Goal: Task Accomplishment & Management: Manage account settings

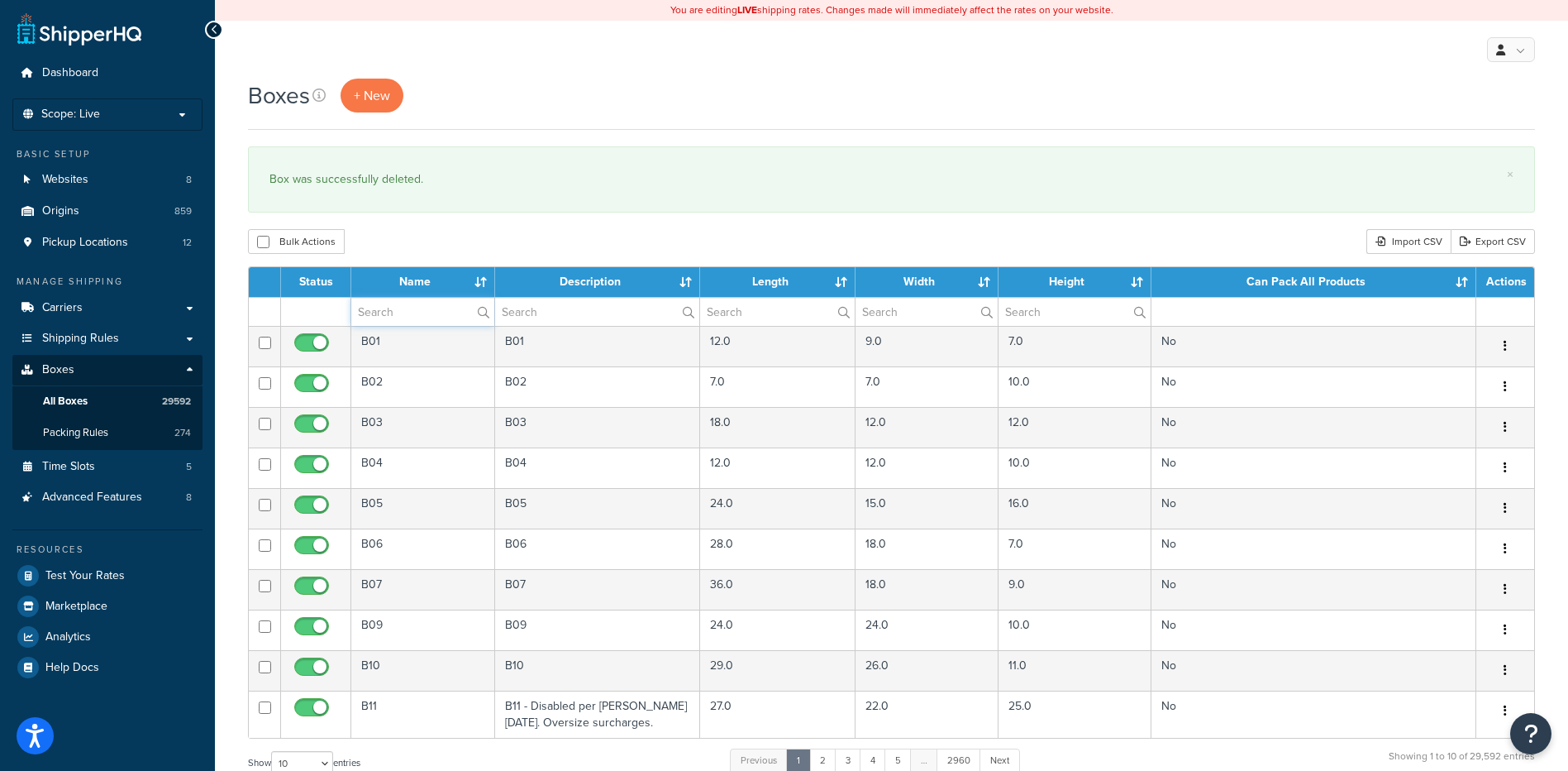
click at [378, 313] on input "text" at bounding box center [423, 312] width 143 height 28
paste input "37BDB9"
type input "37BDB9"
click at [415, 231] on div "Bulk Actions Duplicate [GEOGRAPHIC_DATA] Import CSV Export CSV" at bounding box center [891, 241] width 1287 height 25
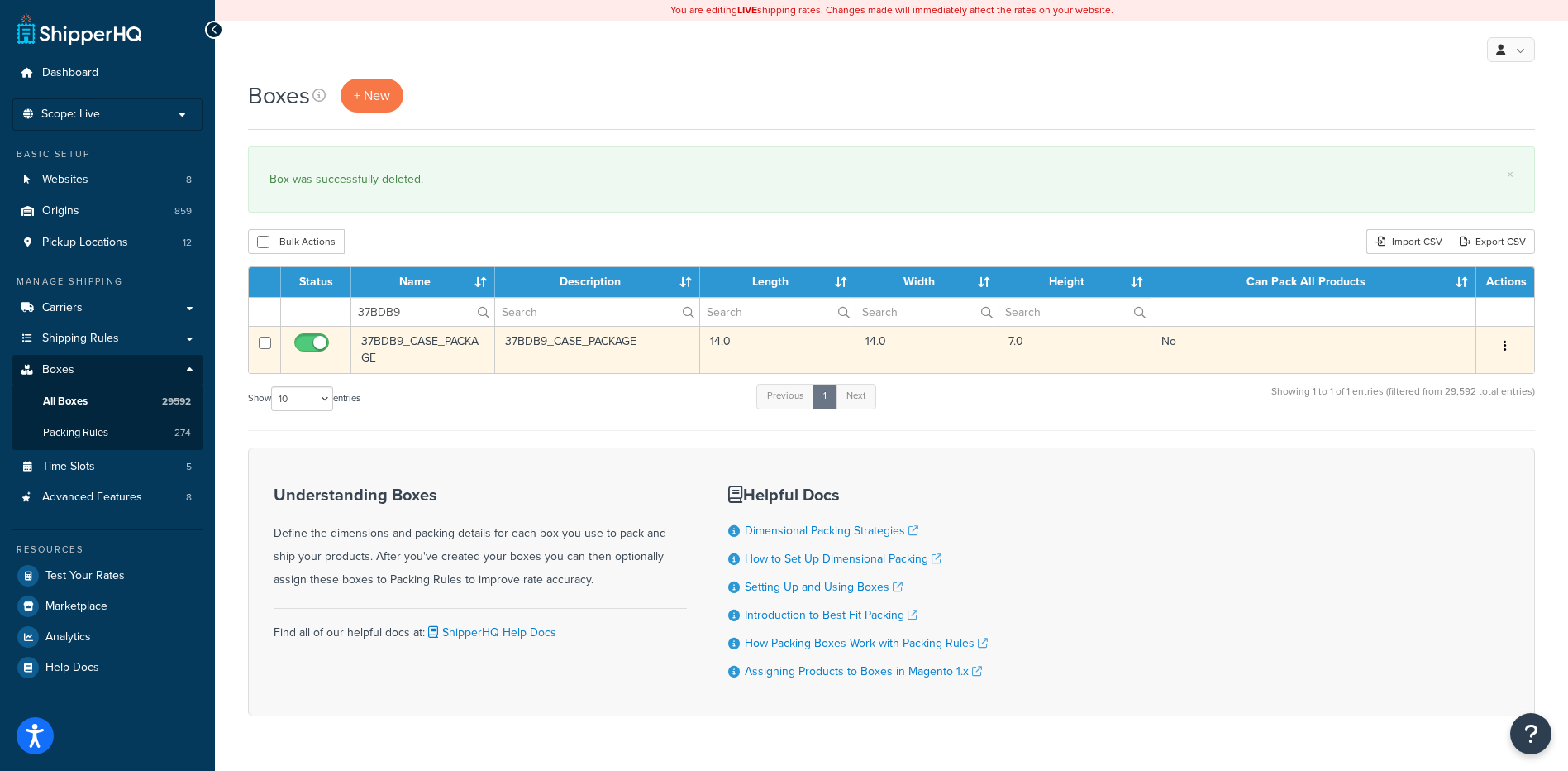
click at [1508, 346] on button "button" at bounding box center [1505, 346] width 23 height 26
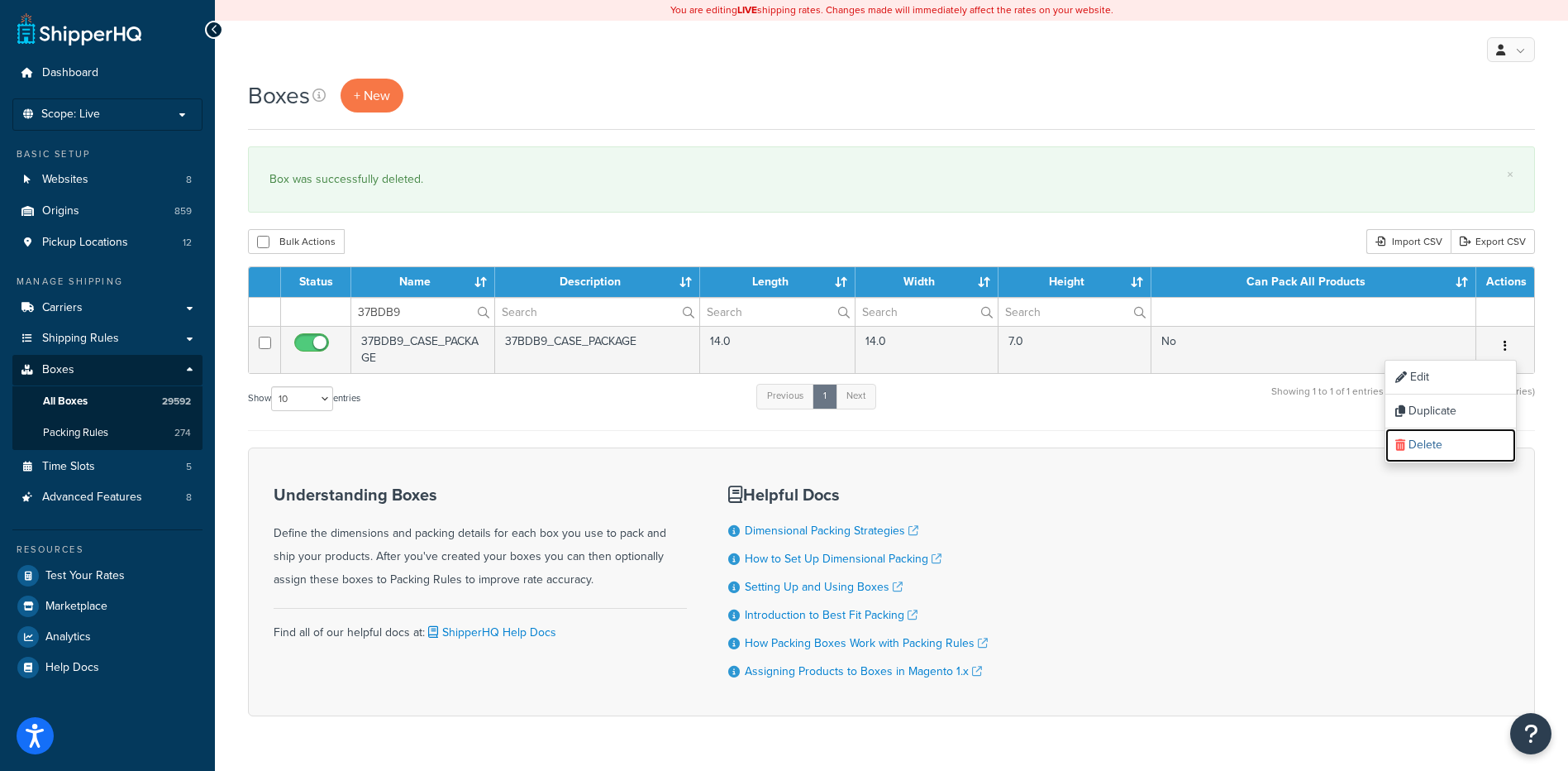
click at [1441, 443] on link "Delete" at bounding box center [1451, 445] width 131 height 33
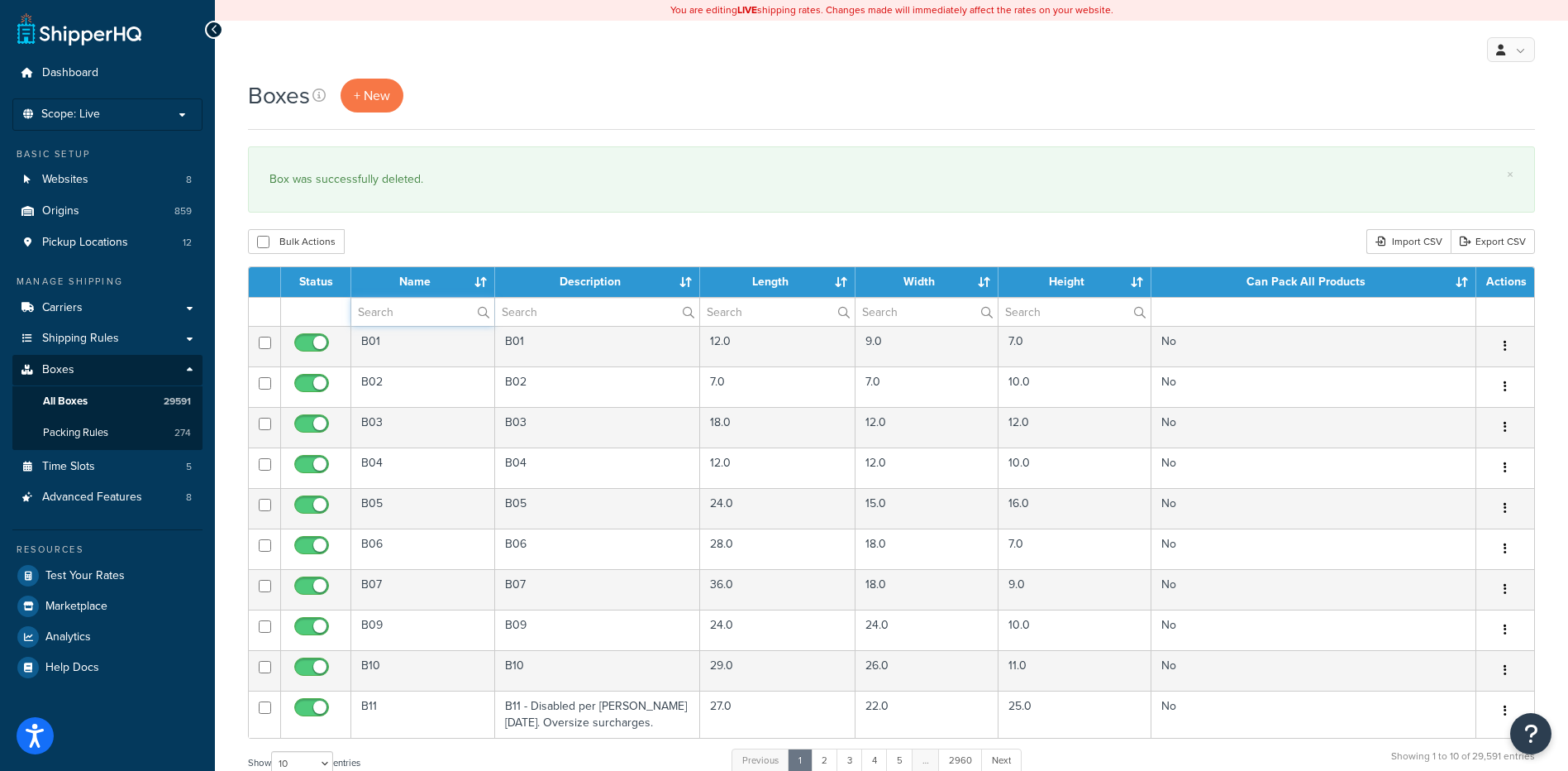
click at [362, 310] on input "text" at bounding box center [423, 312] width 143 height 28
click at [386, 315] on input "text" at bounding box center [423, 312] width 143 height 28
click at [413, 316] on input "text" at bounding box center [423, 312] width 143 height 28
paste input "37BDB9"
click at [406, 218] on div "Boxes + New × Box was successfully deleted. Bulk Actions Duplicate Delete Impor…" at bounding box center [891, 609] width 1353 height 1060
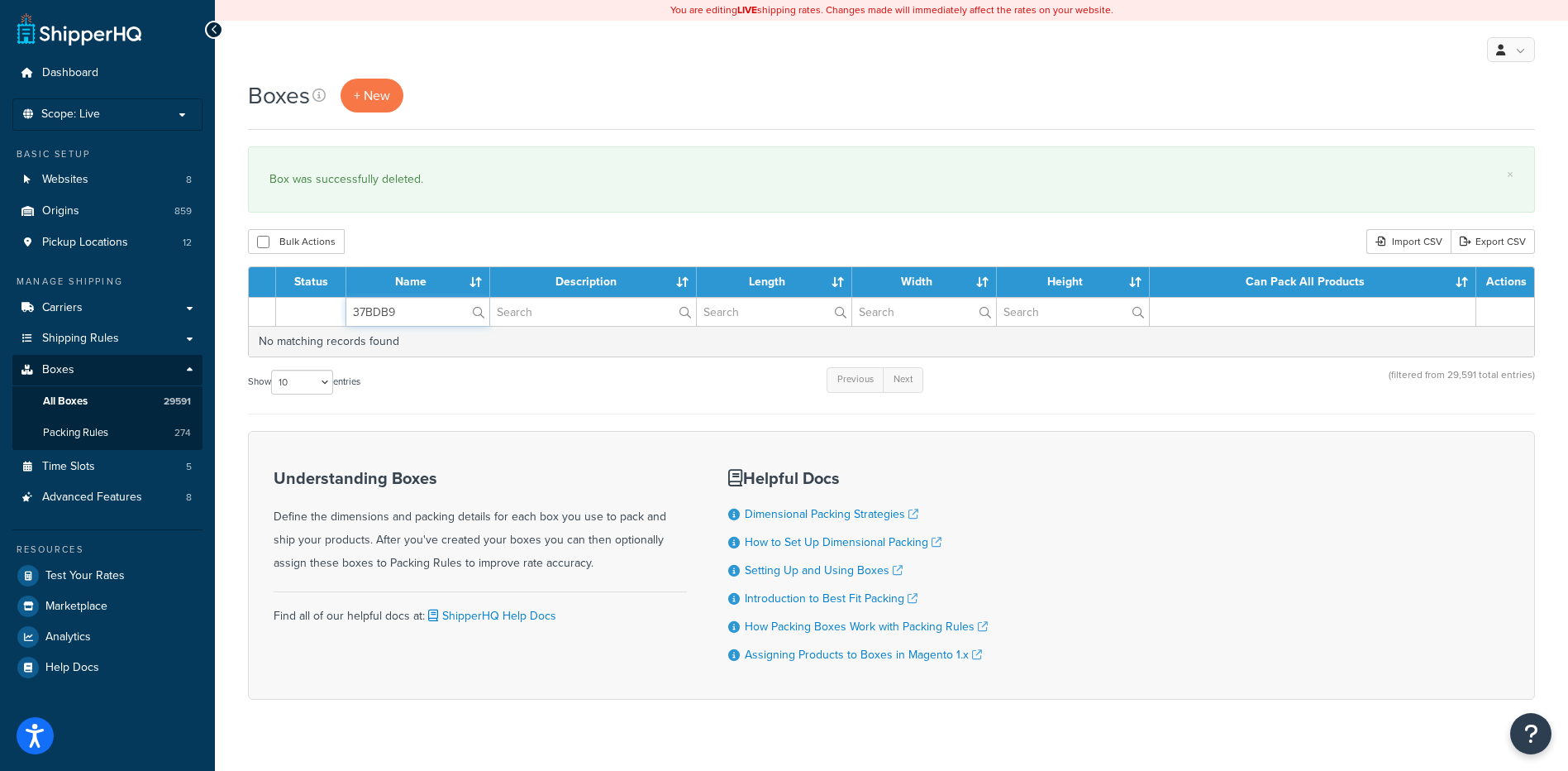
drag, startPoint x: 353, startPoint y: 304, endPoint x: 281, endPoint y: 290, distance: 73.3
click at [282, 291] on table "Status Name Description Length Width Height Can Pack All Products Actions 37BDB…" at bounding box center [891, 312] width 1287 height 91
paste input "GG"
type input "37BGG9"
click at [433, 234] on div "Bulk Actions Duplicate [GEOGRAPHIC_DATA] Import CSV Export CSV" at bounding box center [891, 241] width 1287 height 25
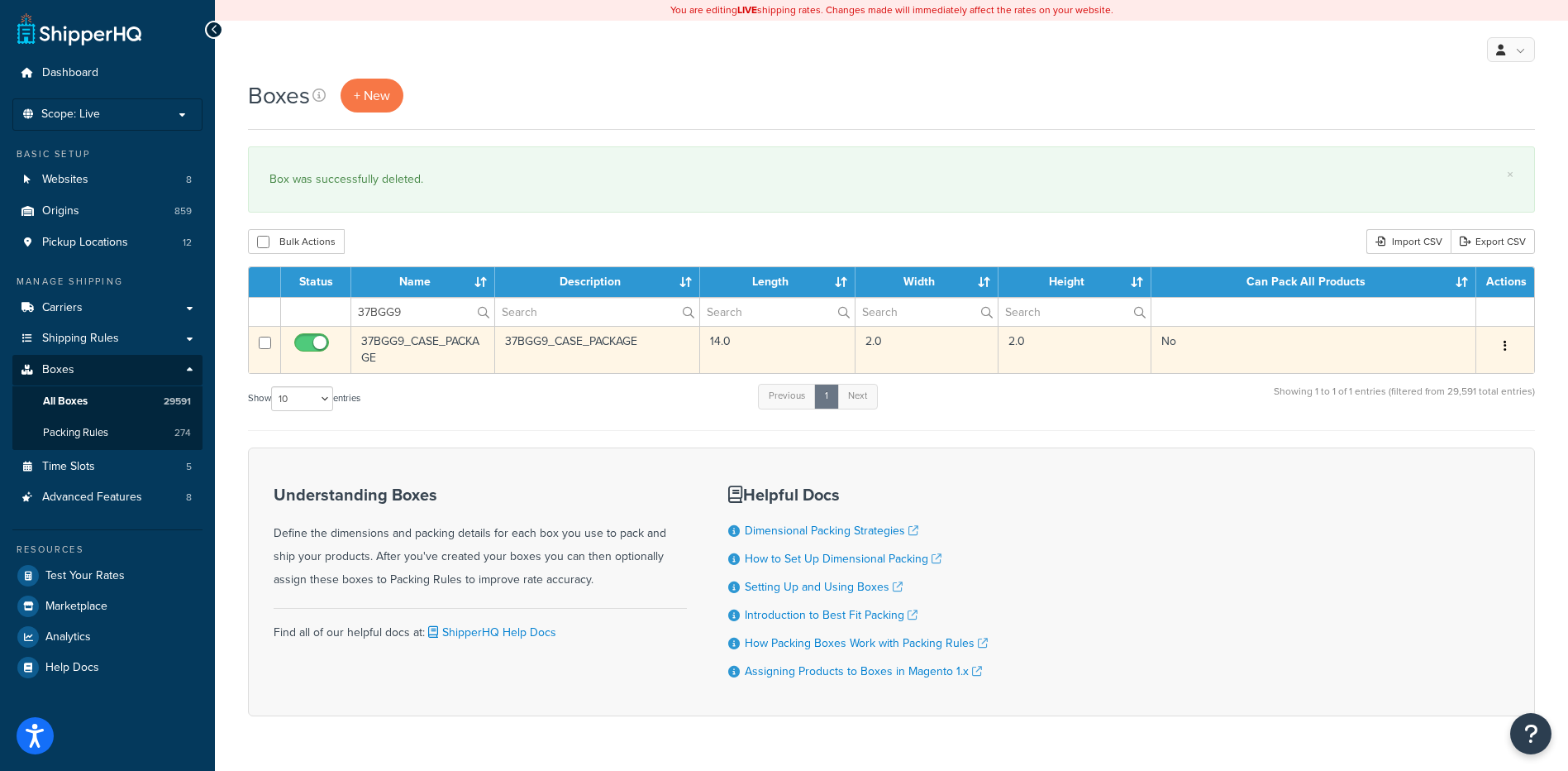
click at [1500, 342] on button "button" at bounding box center [1505, 346] width 23 height 26
click at [1453, 453] on link "Delete" at bounding box center [1451, 445] width 131 height 33
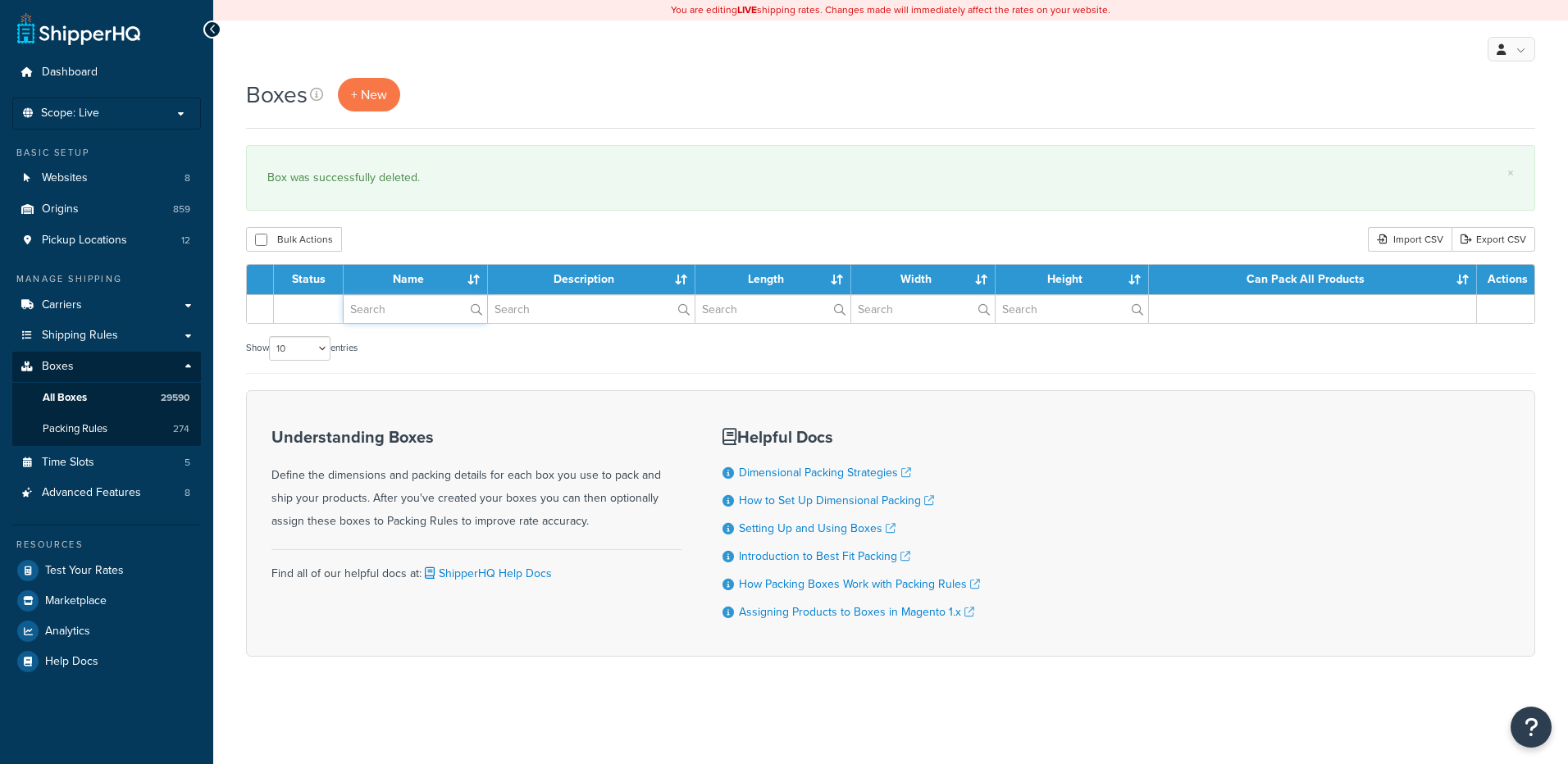
drag, startPoint x: 0, startPoint y: 0, endPoint x: 407, endPoint y: 300, distance: 505.6
click at [407, 308] on input "text" at bounding box center [416, 309] width 144 height 28
paste input "26BCIF"
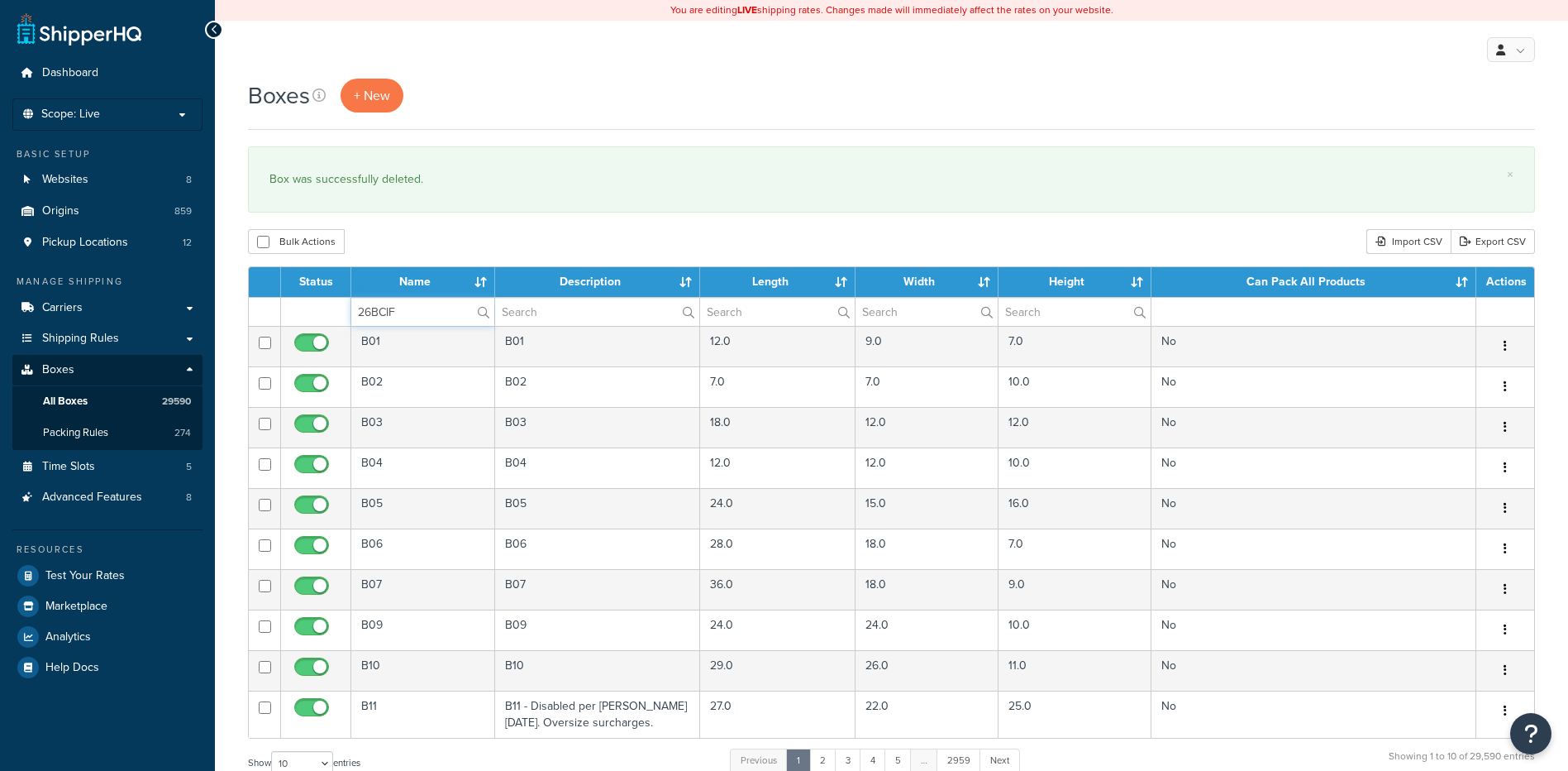
type input "26BCIF"
click at [413, 248] on div "Bulk Actions Duplicate [GEOGRAPHIC_DATA] Import CSV Export CSV" at bounding box center [891, 241] width 1287 height 25
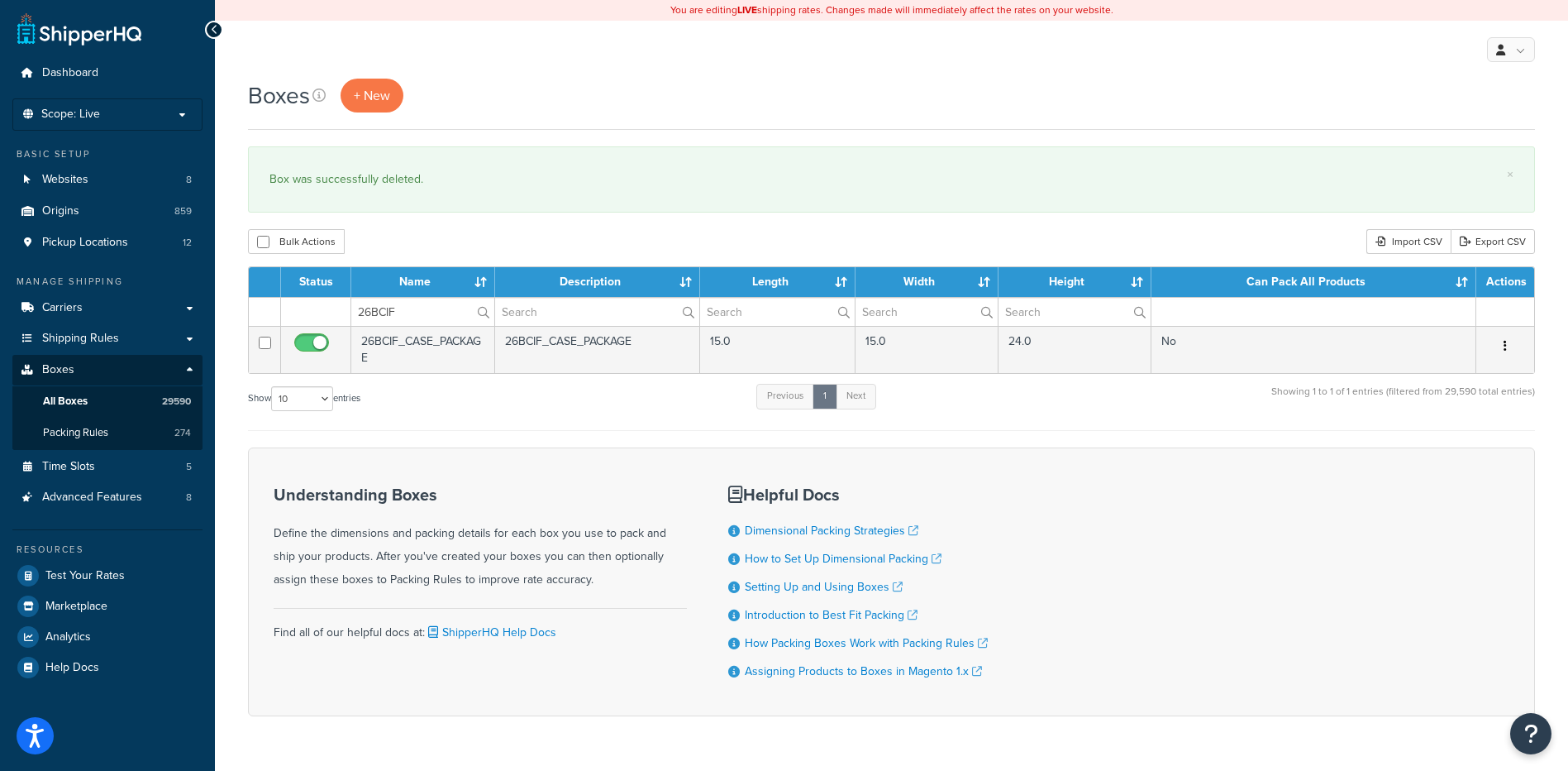
click at [1501, 344] on button "button" at bounding box center [1505, 346] width 23 height 26
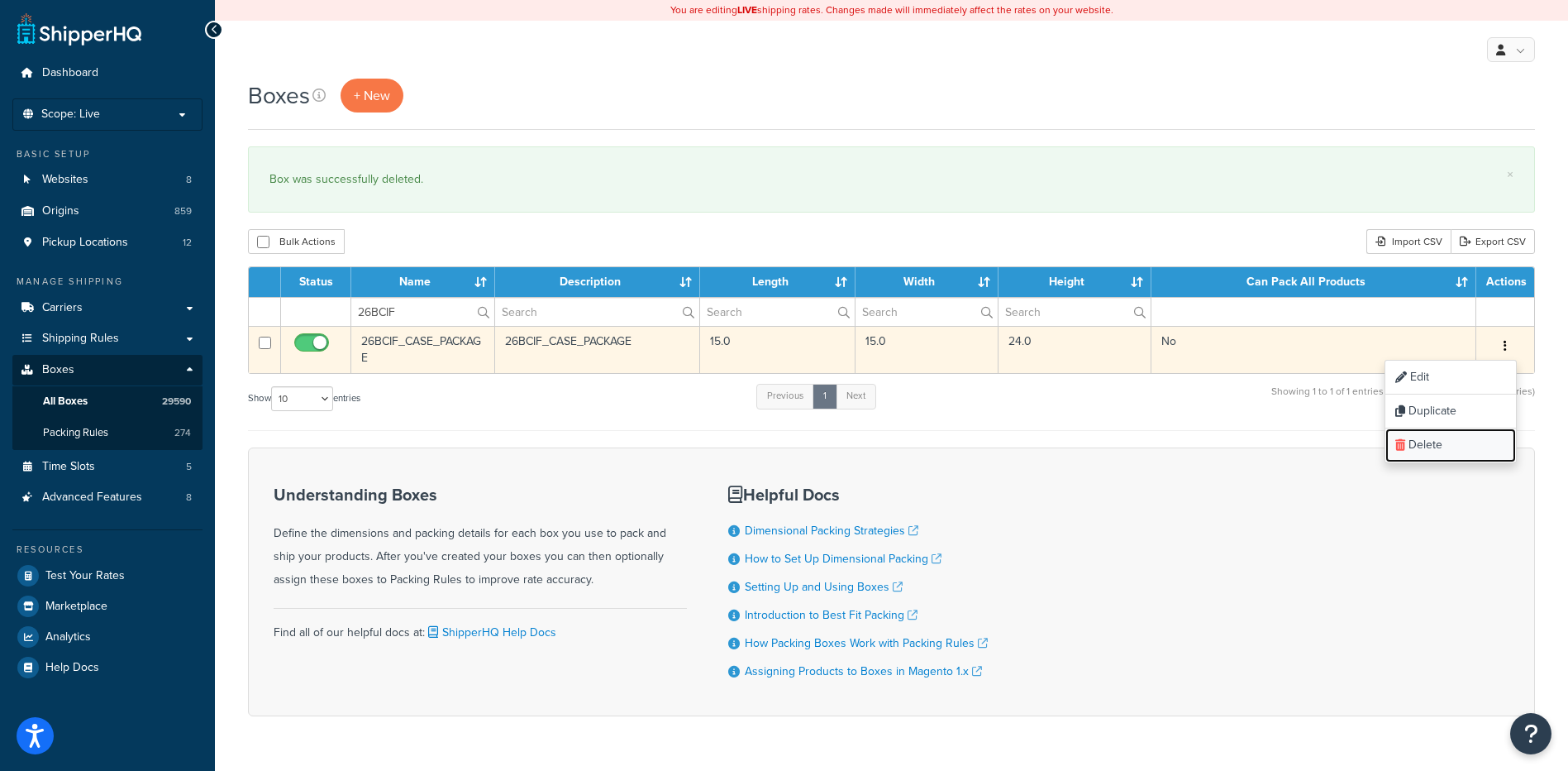
click at [1492, 456] on link "Delete" at bounding box center [1451, 445] width 131 height 33
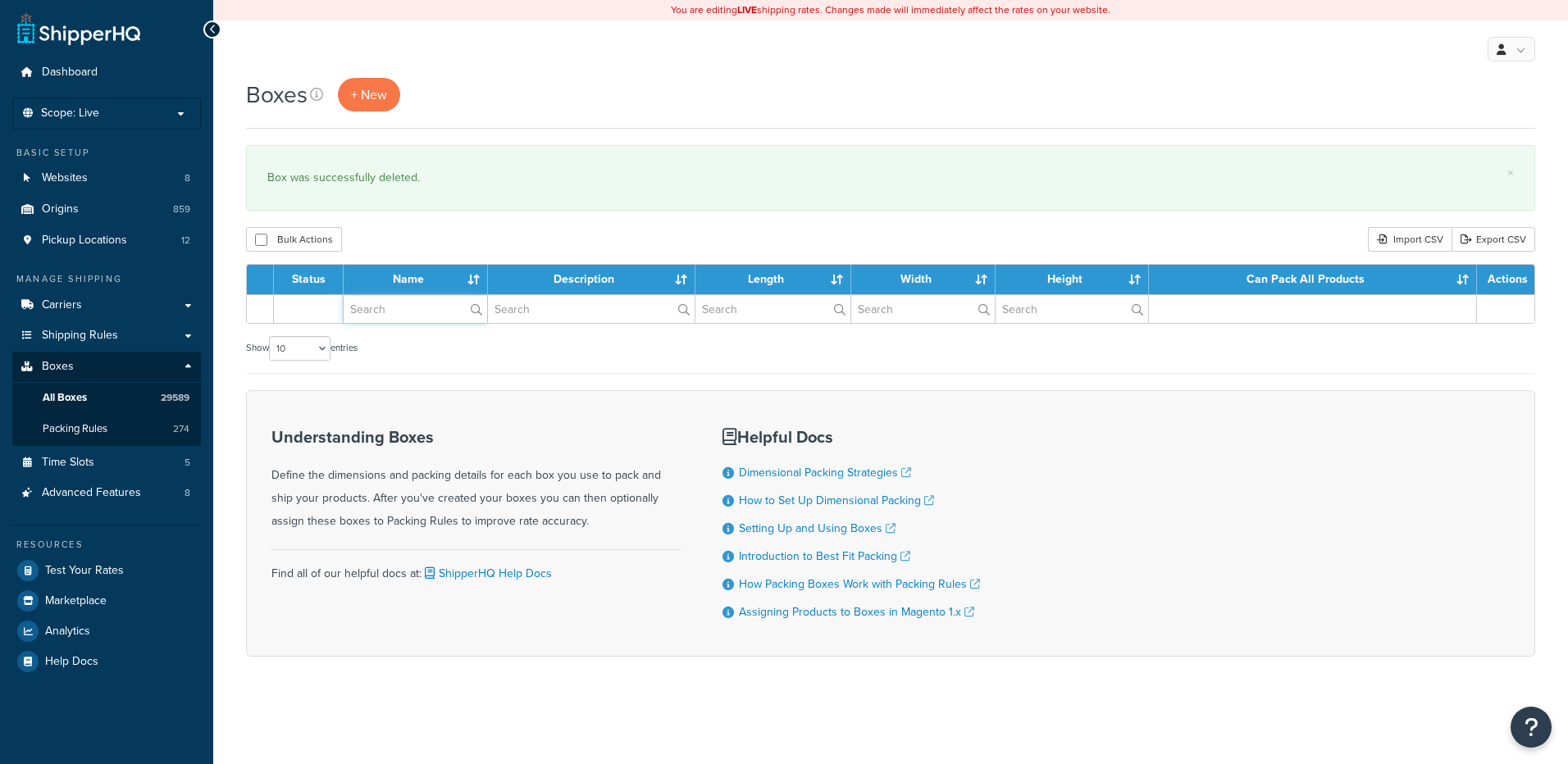
drag, startPoint x: 0, startPoint y: 0, endPoint x: 408, endPoint y: 313, distance: 514.2
click at [408, 313] on input "text" at bounding box center [416, 309] width 144 height 28
paste input "26BCIR"
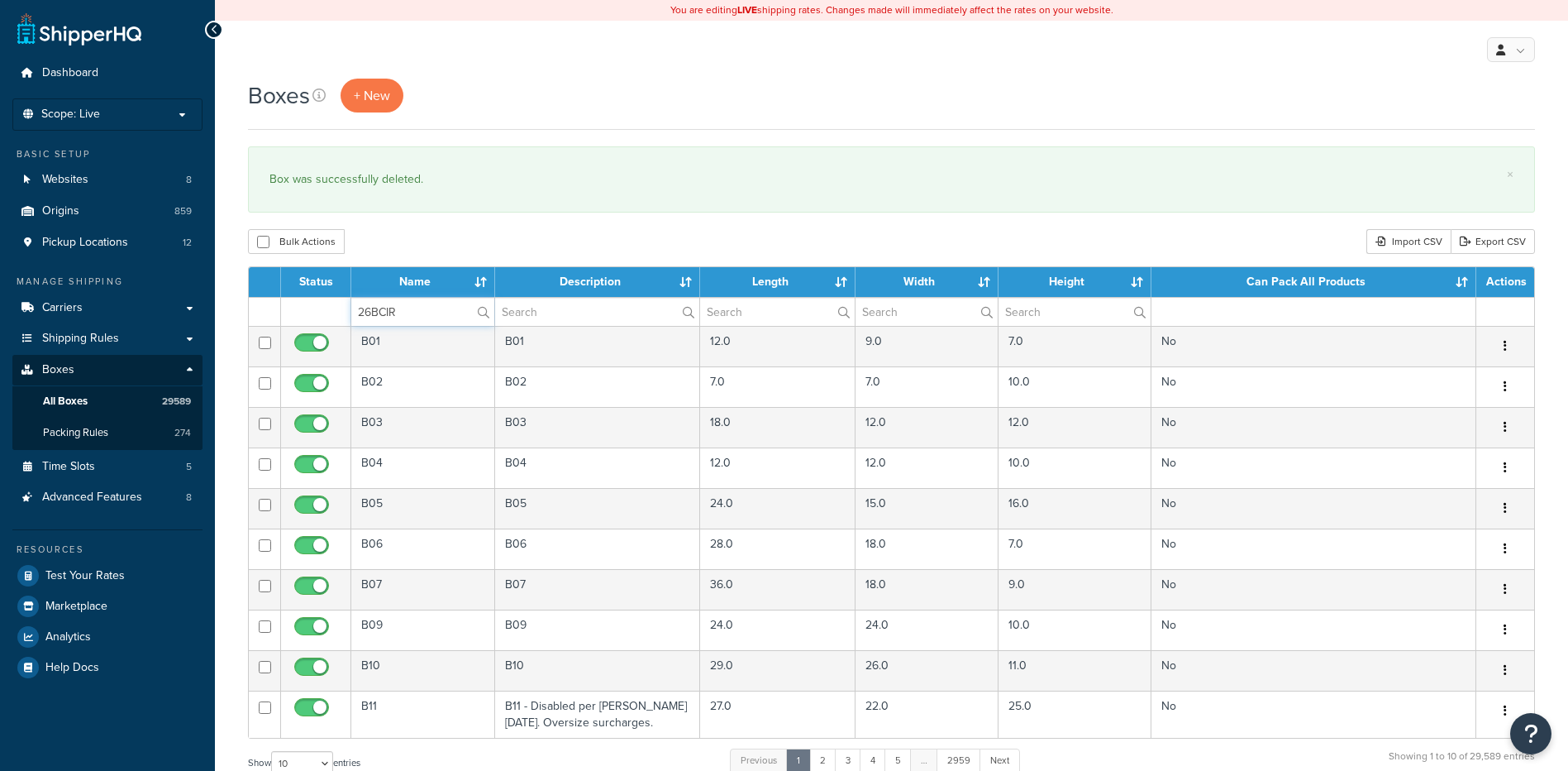
type input "26BCIR"
click at [413, 246] on div "Bulk Actions Duplicate [GEOGRAPHIC_DATA] Import CSV Export CSV" at bounding box center [891, 241] width 1287 height 25
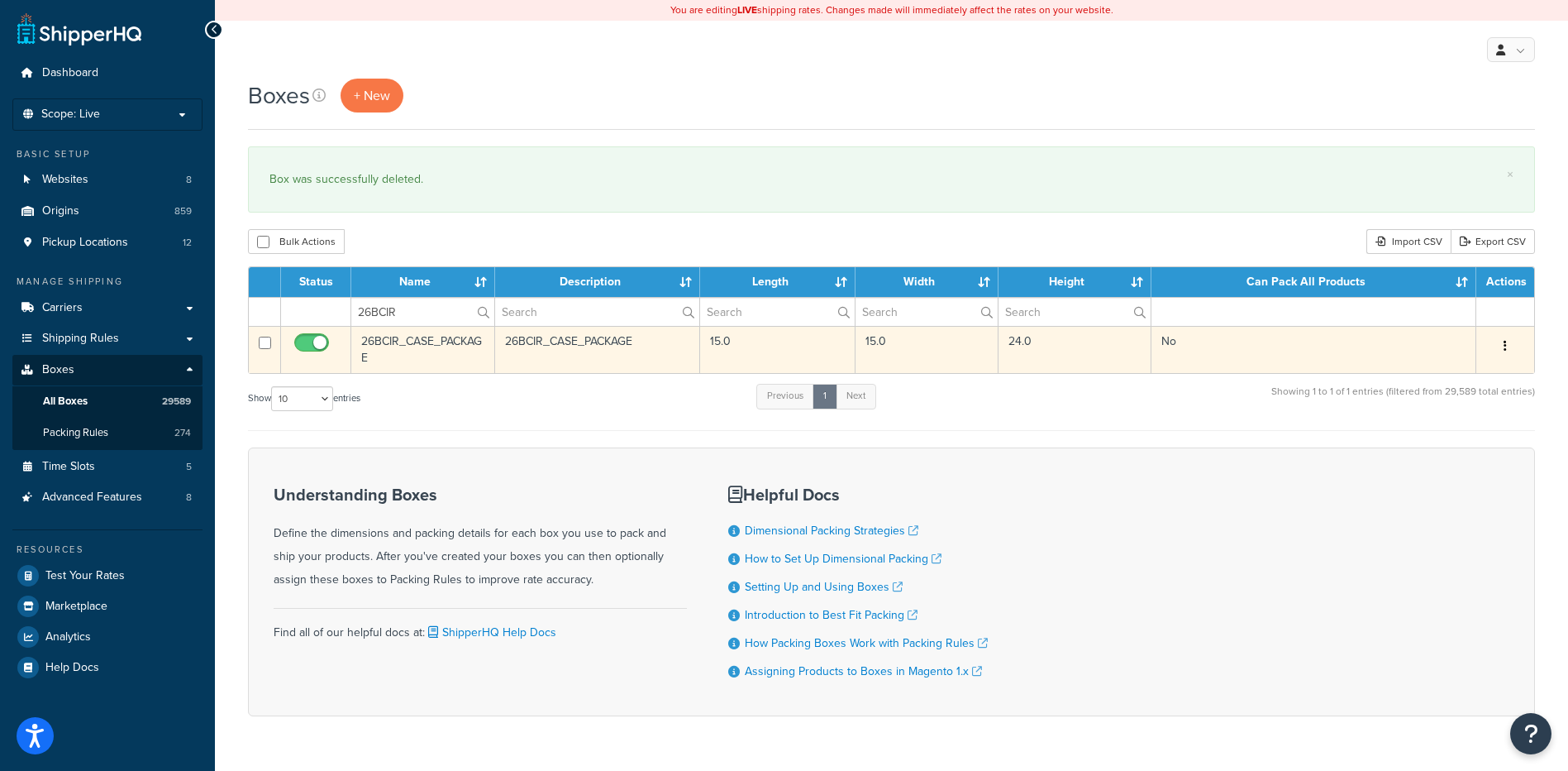
click at [1512, 353] on button "button" at bounding box center [1505, 346] width 23 height 26
click at [1454, 442] on link "Delete" at bounding box center [1451, 445] width 131 height 33
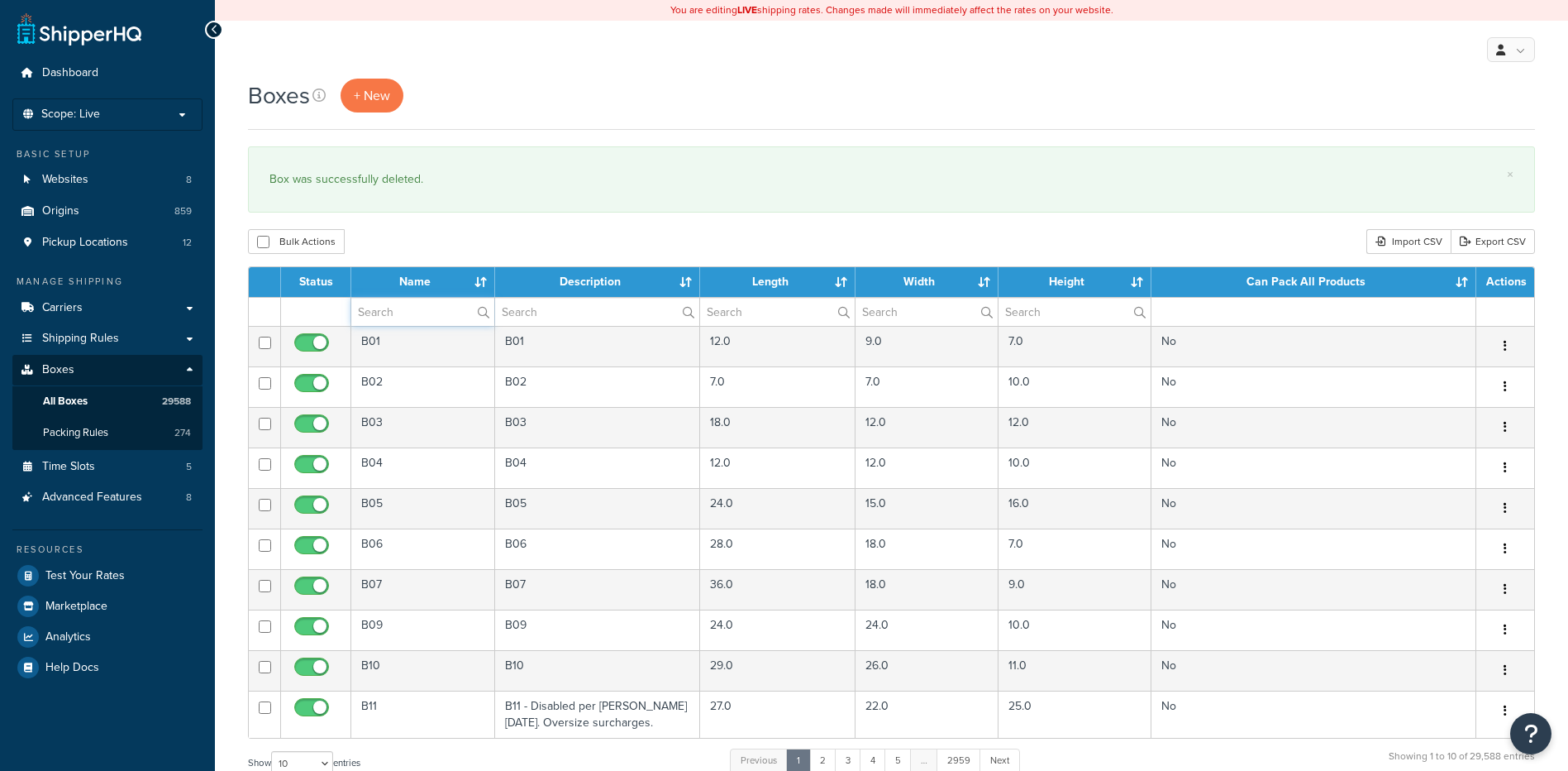
click at [416, 312] on input "text" at bounding box center [423, 312] width 143 height 28
paste input "26BCIS"
type input "26BCIS"
click at [429, 240] on div "Bulk Actions Duplicate [GEOGRAPHIC_DATA] Import CSV Export CSV" at bounding box center [891, 241] width 1287 height 25
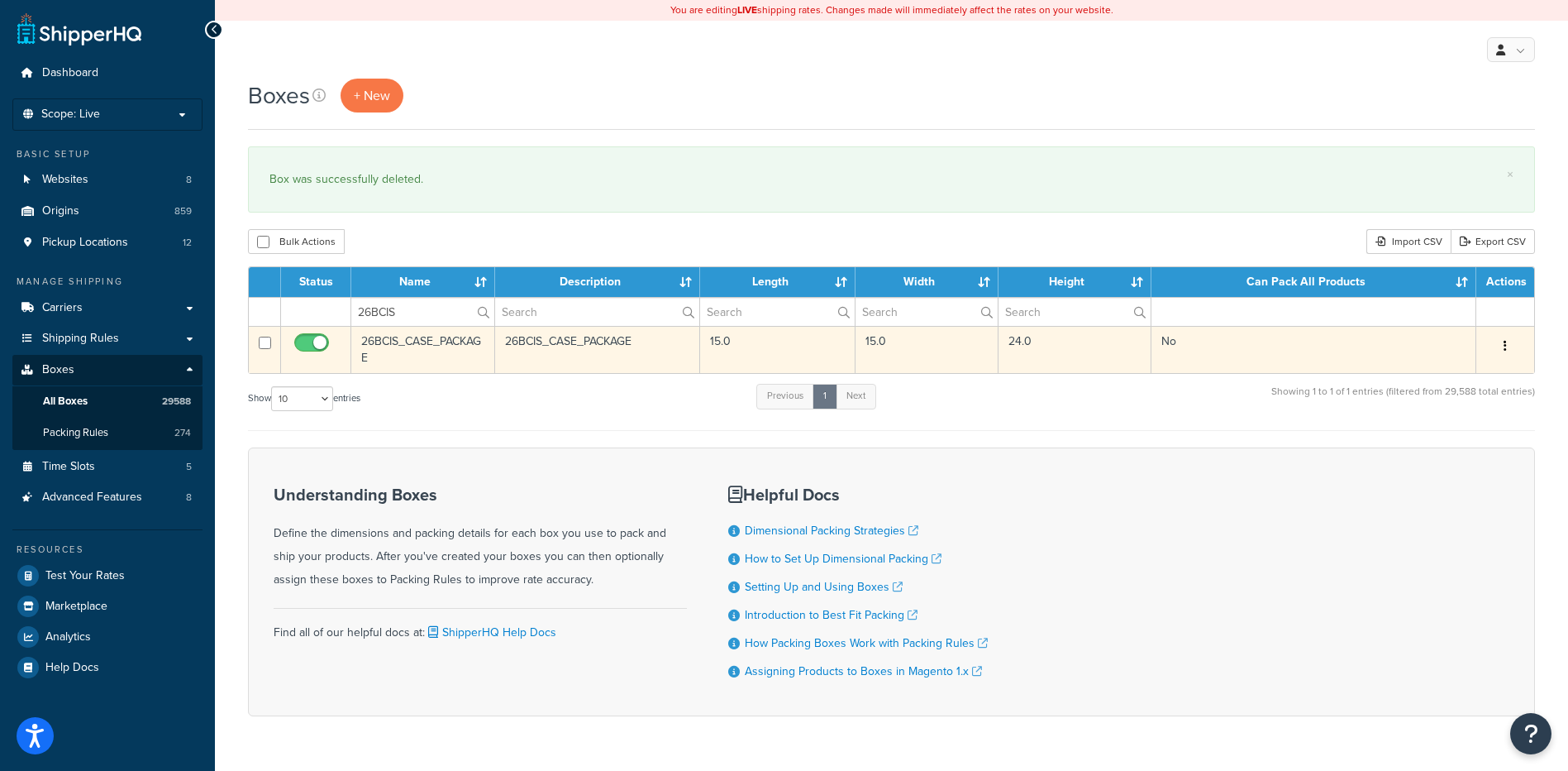
click at [1508, 343] on button "button" at bounding box center [1505, 346] width 23 height 26
click at [1448, 450] on link "Delete" at bounding box center [1451, 445] width 131 height 33
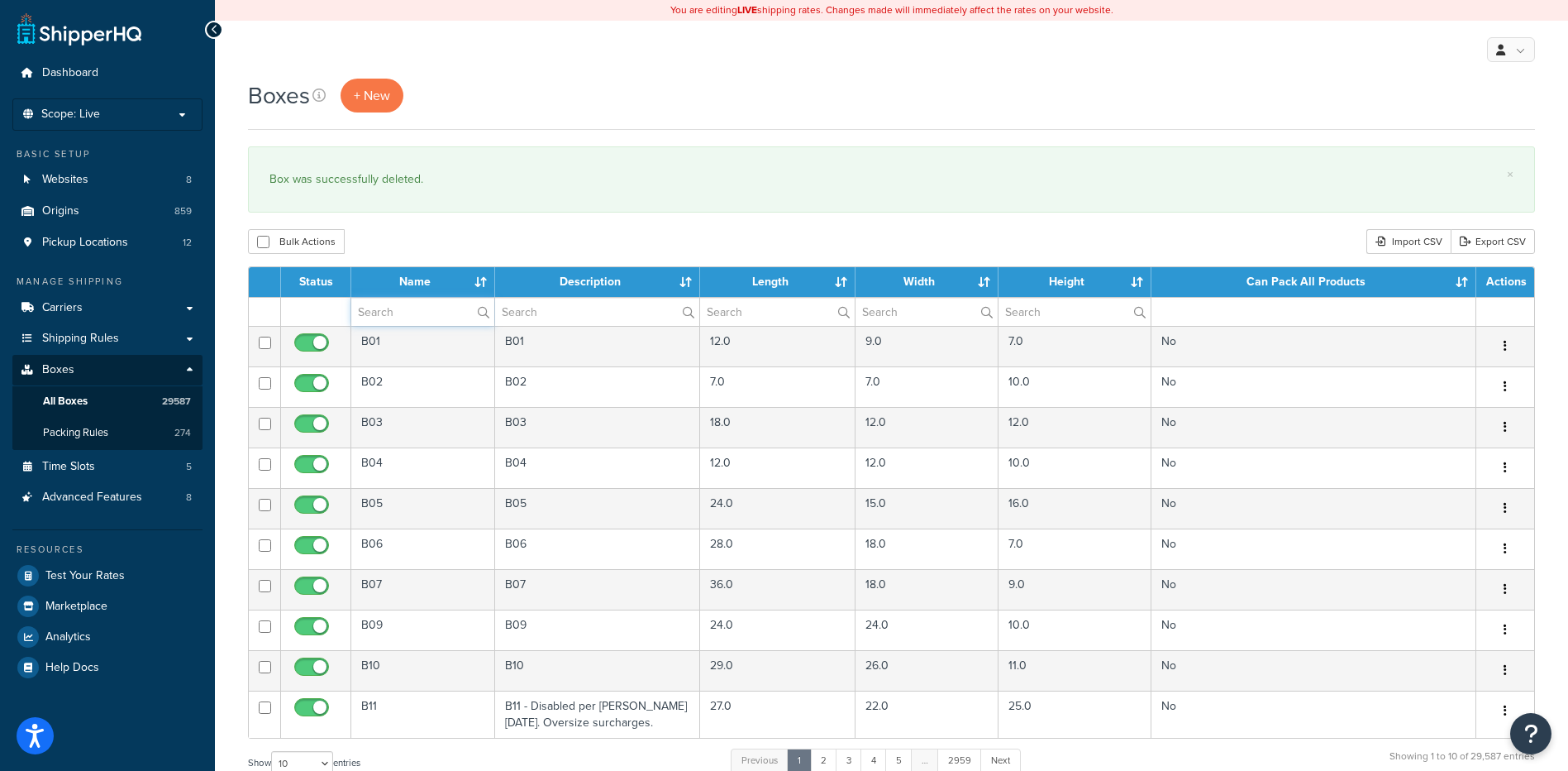
drag, startPoint x: 423, startPoint y: 312, endPoint x: 428, endPoint y: 277, distance: 35.4
click at [423, 312] on input "text" at bounding box center [423, 312] width 143 height 28
paste input "26WVG2"
type input "26WVG2"
click at [435, 232] on div "Bulk Actions Duplicate [GEOGRAPHIC_DATA] Import CSV Export CSV" at bounding box center [891, 241] width 1287 height 25
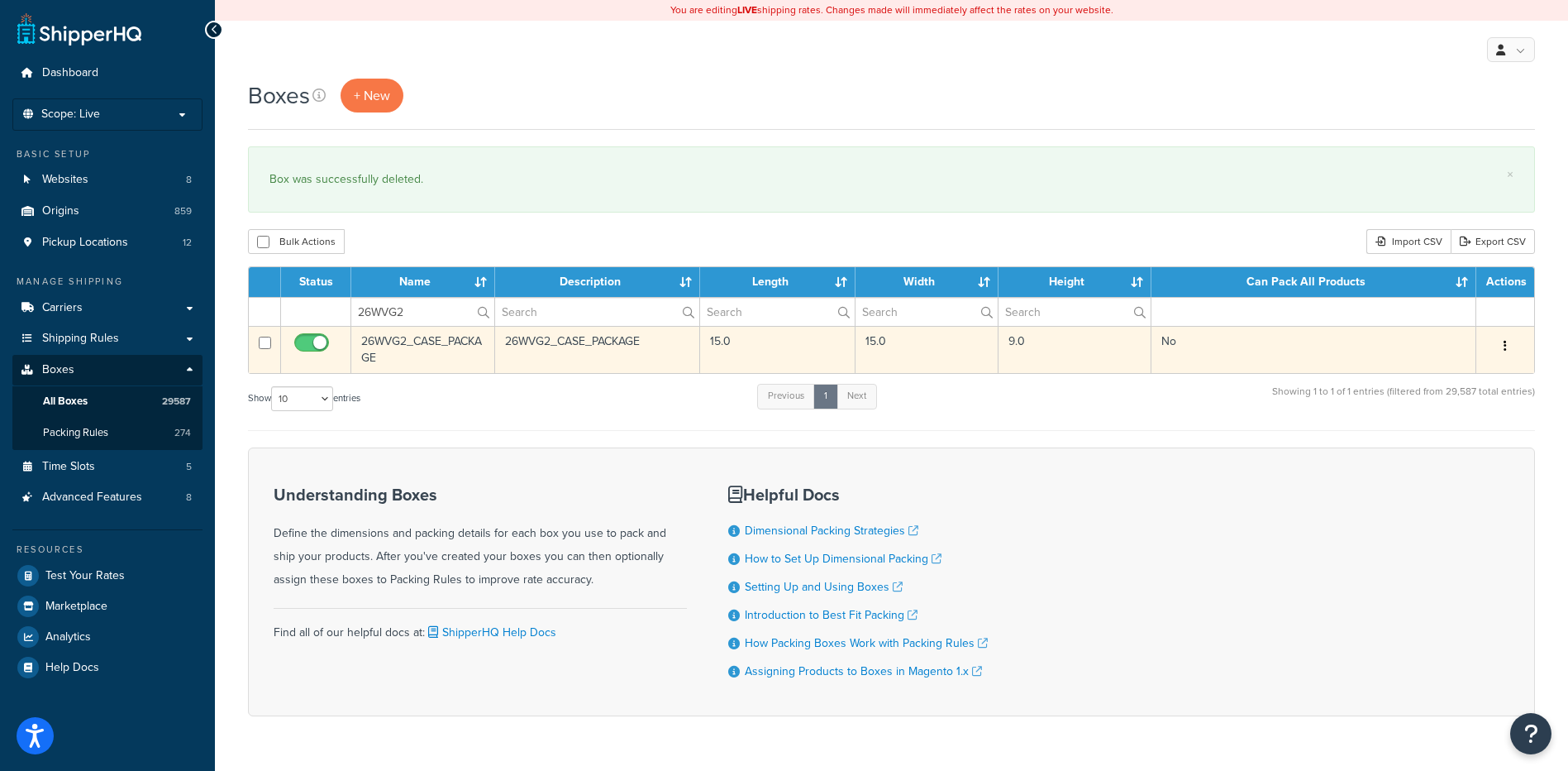
click at [1513, 341] on button "button" at bounding box center [1505, 346] width 23 height 26
click at [1479, 437] on link "Delete" at bounding box center [1451, 445] width 131 height 33
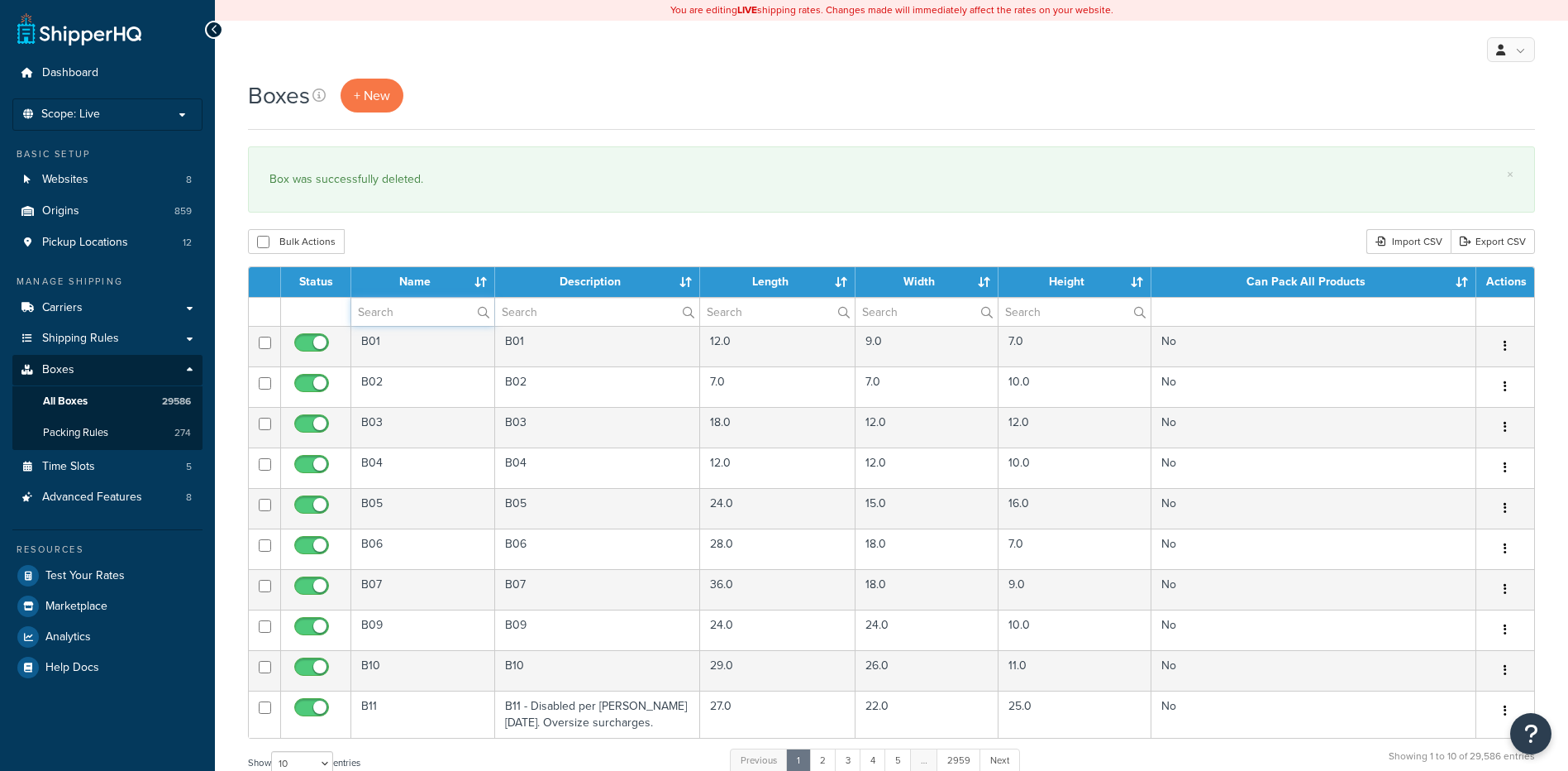
click at [423, 312] on input "text" at bounding box center [423, 312] width 143 height 28
paste input "30WM16"
type input "30WM16"
click at [460, 237] on div "Bulk Actions Duplicate Delete Import CSV Export CSV" at bounding box center [891, 241] width 1287 height 25
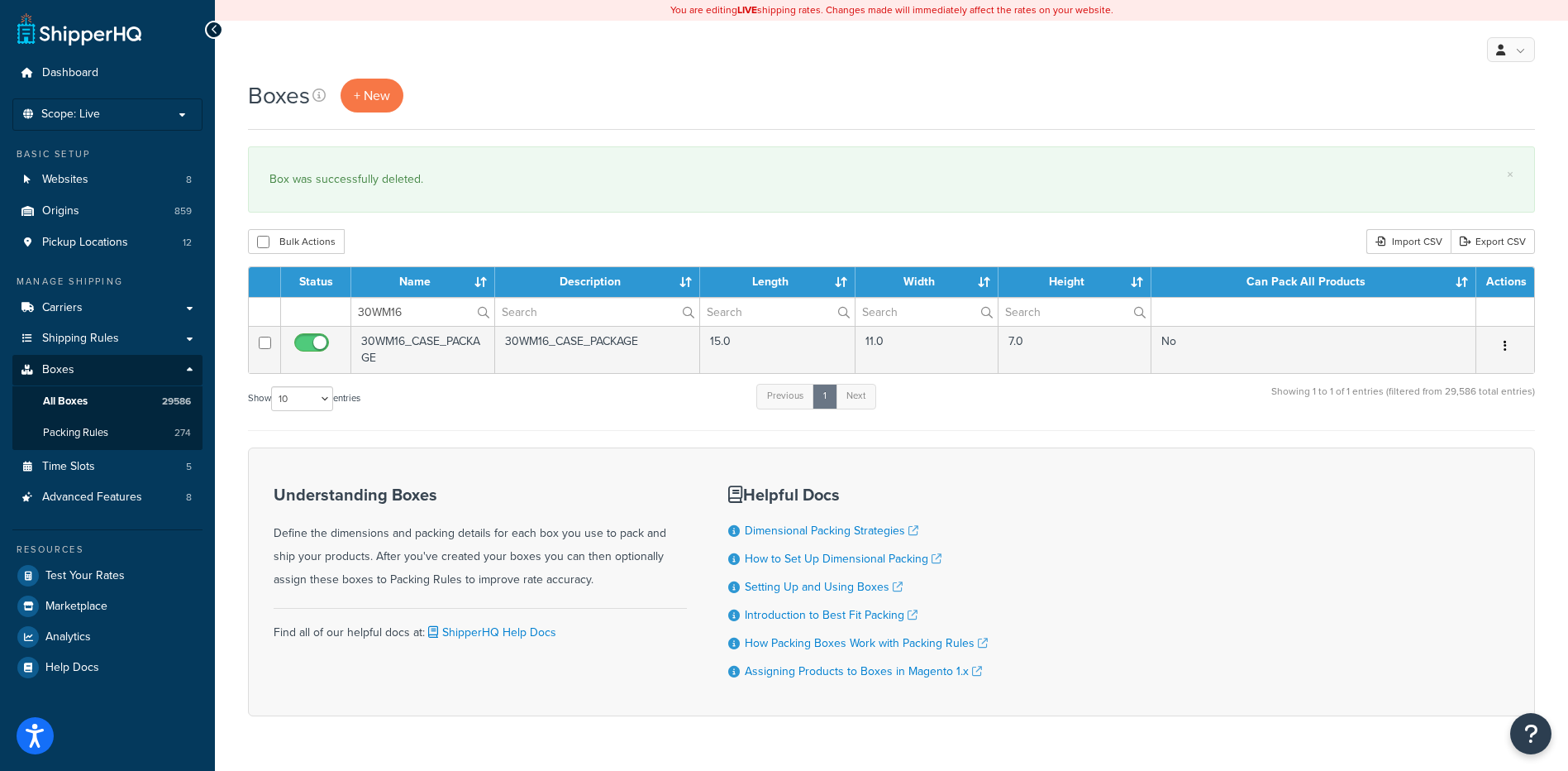
click at [1502, 348] on button "button" at bounding box center [1505, 346] width 23 height 26
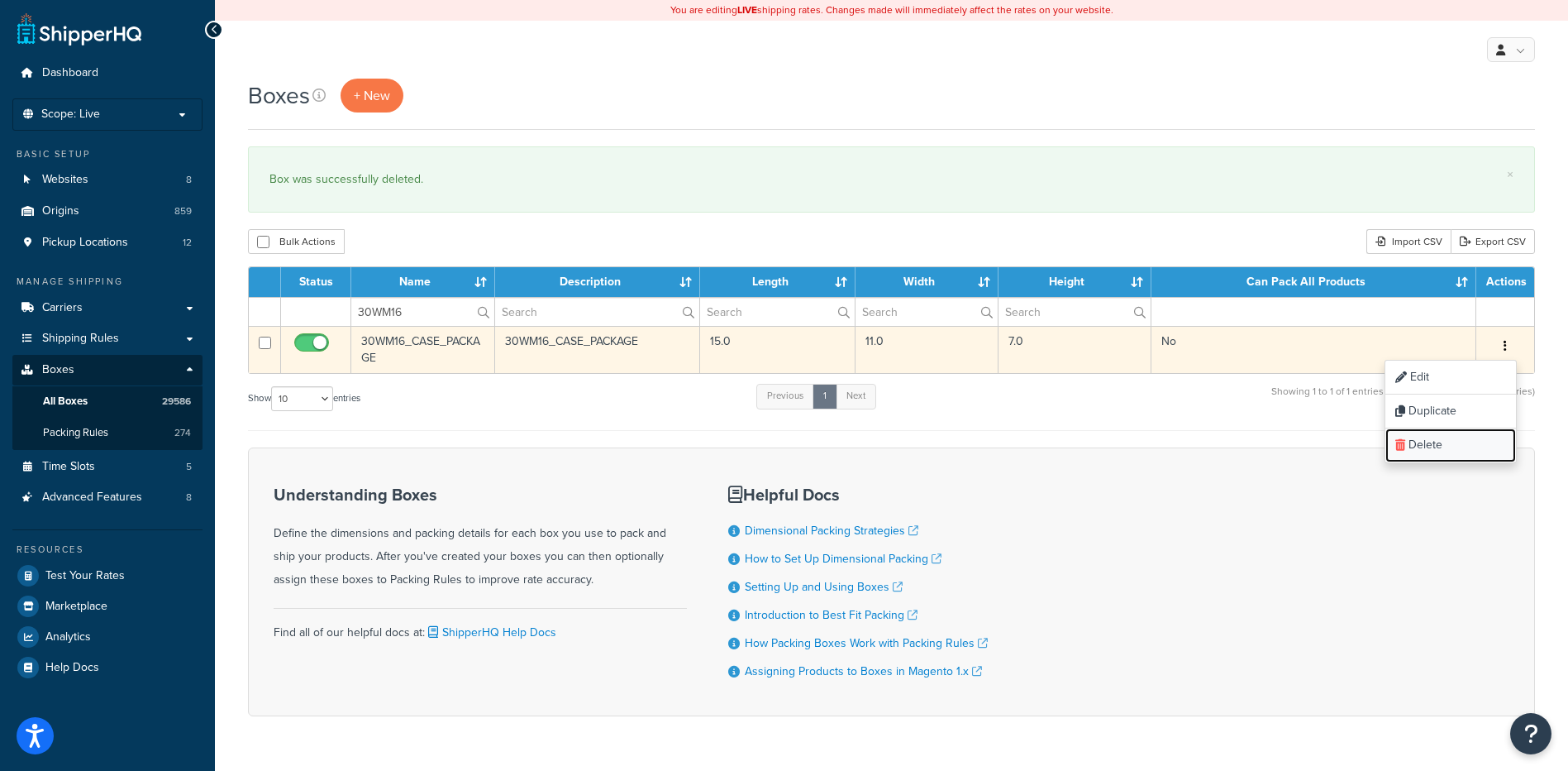
click at [1453, 447] on link "Delete" at bounding box center [1451, 445] width 131 height 33
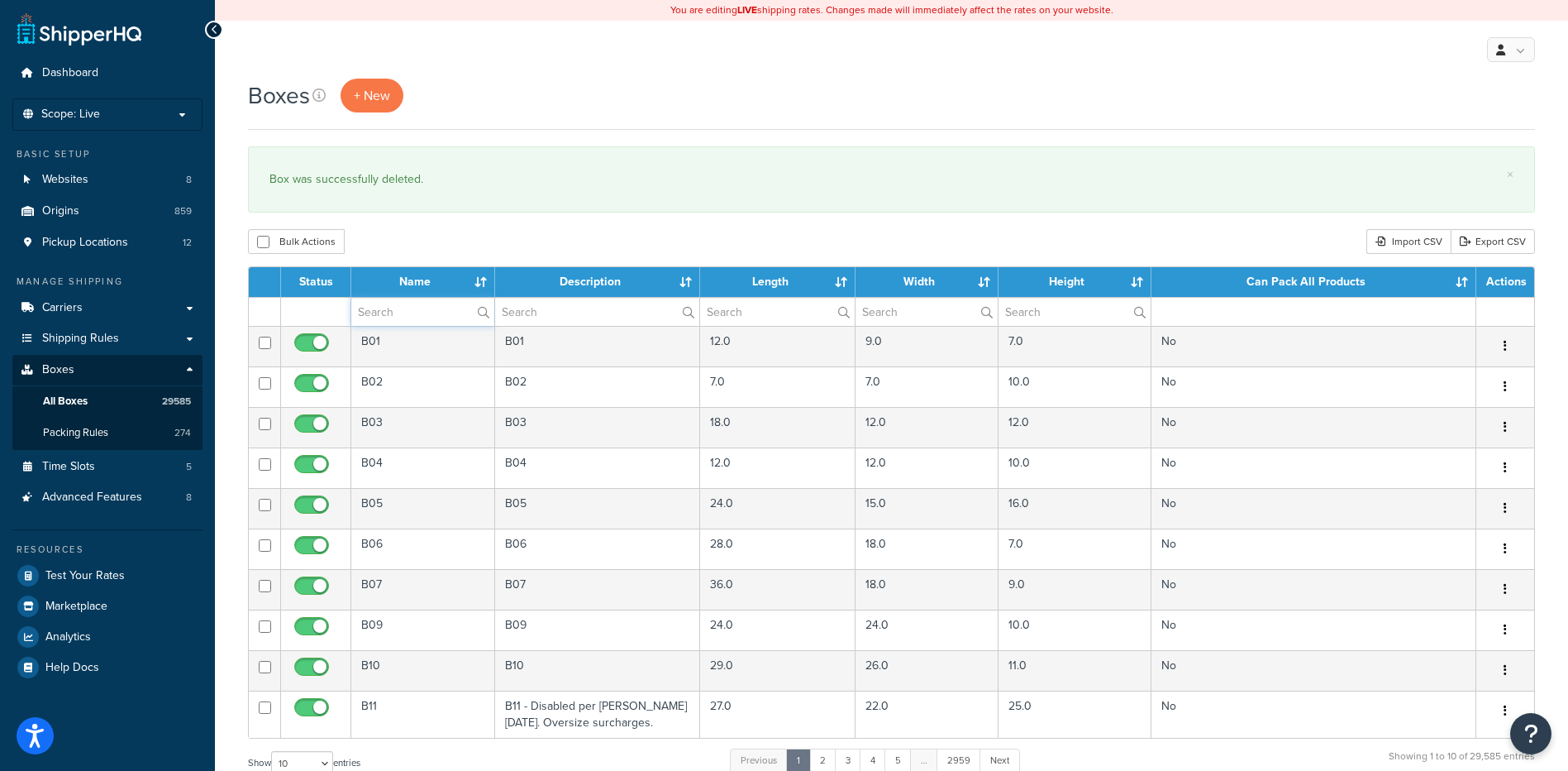
click at [428, 318] on input "text" at bounding box center [423, 312] width 143 height 28
paste input "30WM64"
type input "30WM64"
click at [433, 267] on table "Status Name Description Length Width Height Can Pack All Products Actions 30WM6…" at bounding box center [891, 502] width 1287 height 472
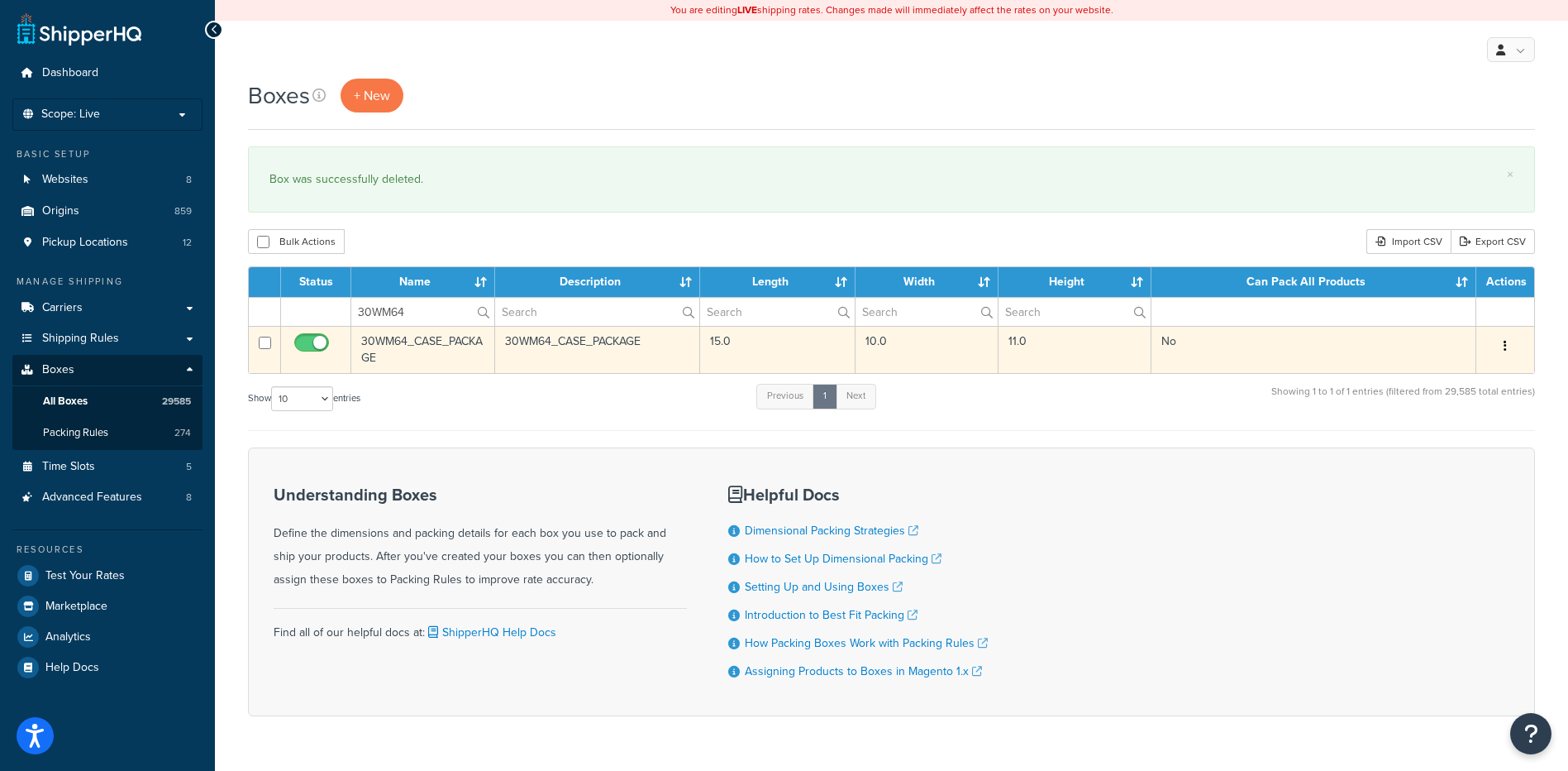
click at [1518, 351] on div "Edit Duplicate Delete" at bounding box center [1505, 346] width 38 height 26
click at [1502, 344] on button "button" at bounding box center [1505, 346] width 23 height 26
click at [1455, 444] on link "Delete" at bounding box center [1451, 445] width 131 height 33
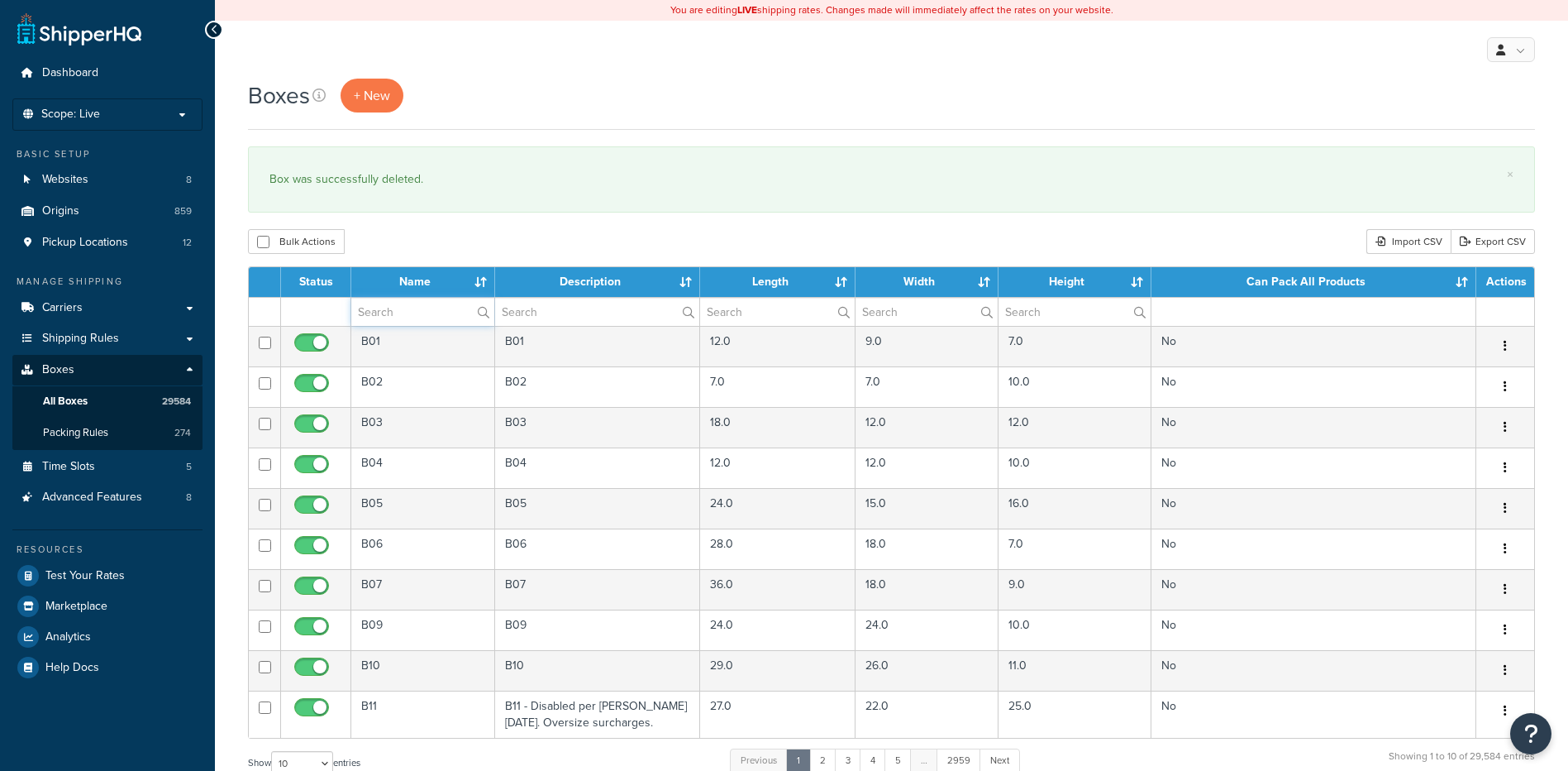
click at [403, 318] on input "text" at bounding box center [423, 312] width 143 height 28
paste input "37BG70"
type input "37BG70"
click at [418, 251] on div "Bulk Actions Duplicate [GEOGRAPHIC_DATA] Import CSV Export CSV" at bounding box center [891, 241] width 1287 height 25
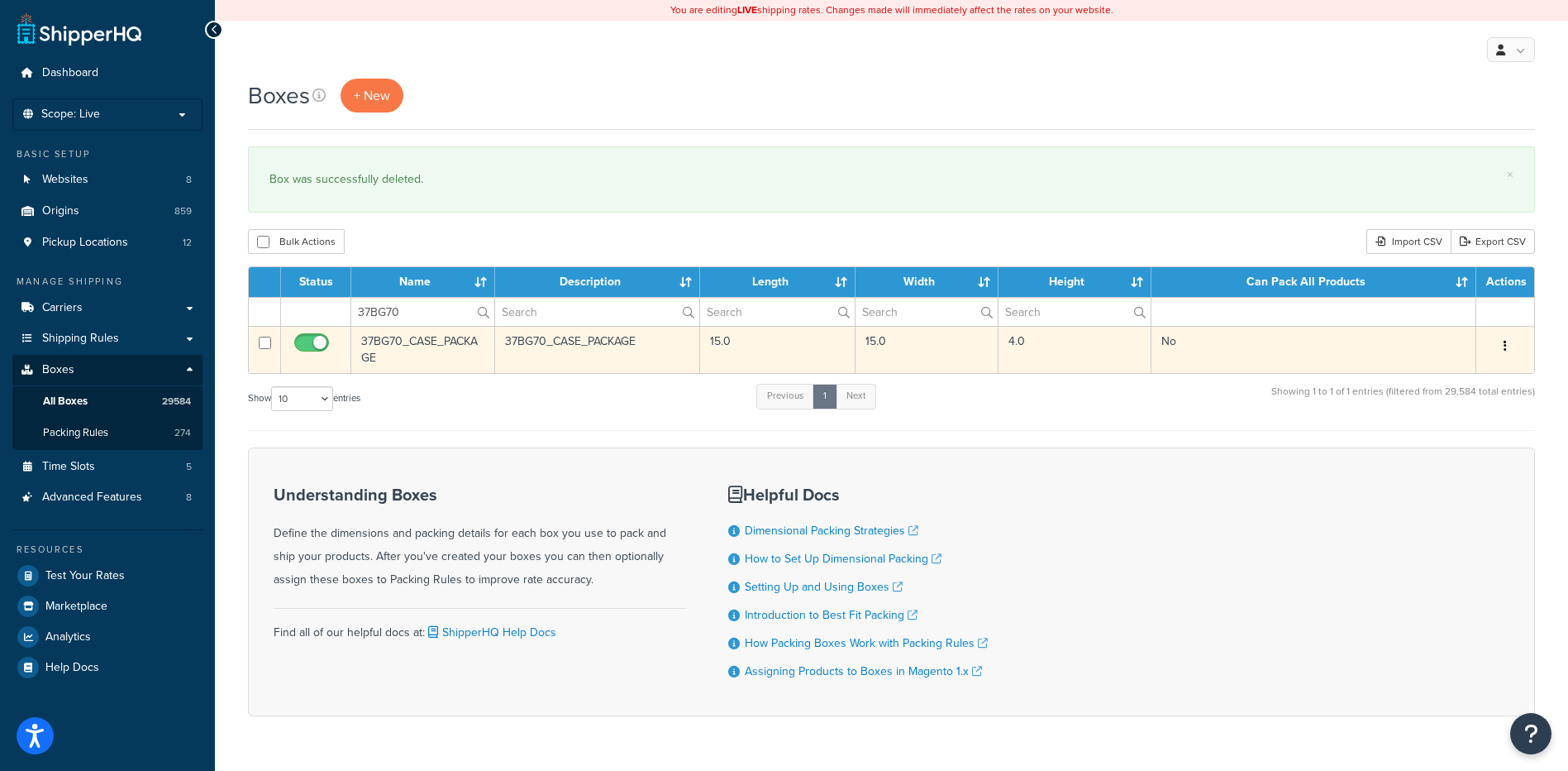
click at [1504, 349] on icon "button" at bounding box center [1506, 346] width 4 height 11
click at [1459, 443] on link "Delete" at bounding box center [1451, 445] width 131 height 33
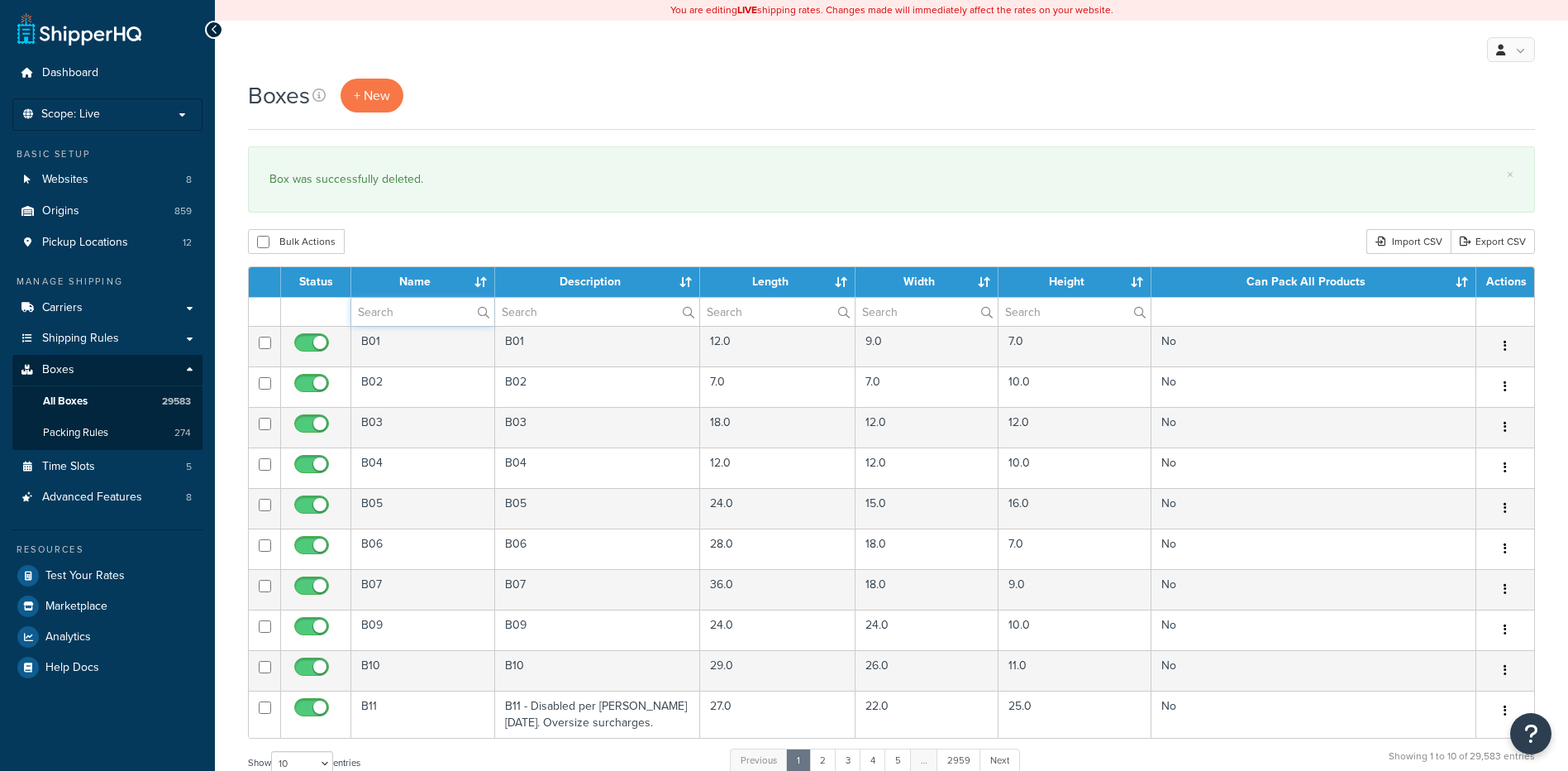
drag, startPoint x: 0, startPoint y: 0, endPoint x: 414, endPoint y: 311, distance: 517.8
click at [414, 311] on input "text" at bounding box center [423, 312] width 143 height 28
paste input "37BG71"
type input "37BG71"
click at [446, 245] on div "Bulk Actions Duplicate [GEOGRAPHIC_DATA] Import CSV Export CSV" at bounding box center [891, 241] width 1287 height 25
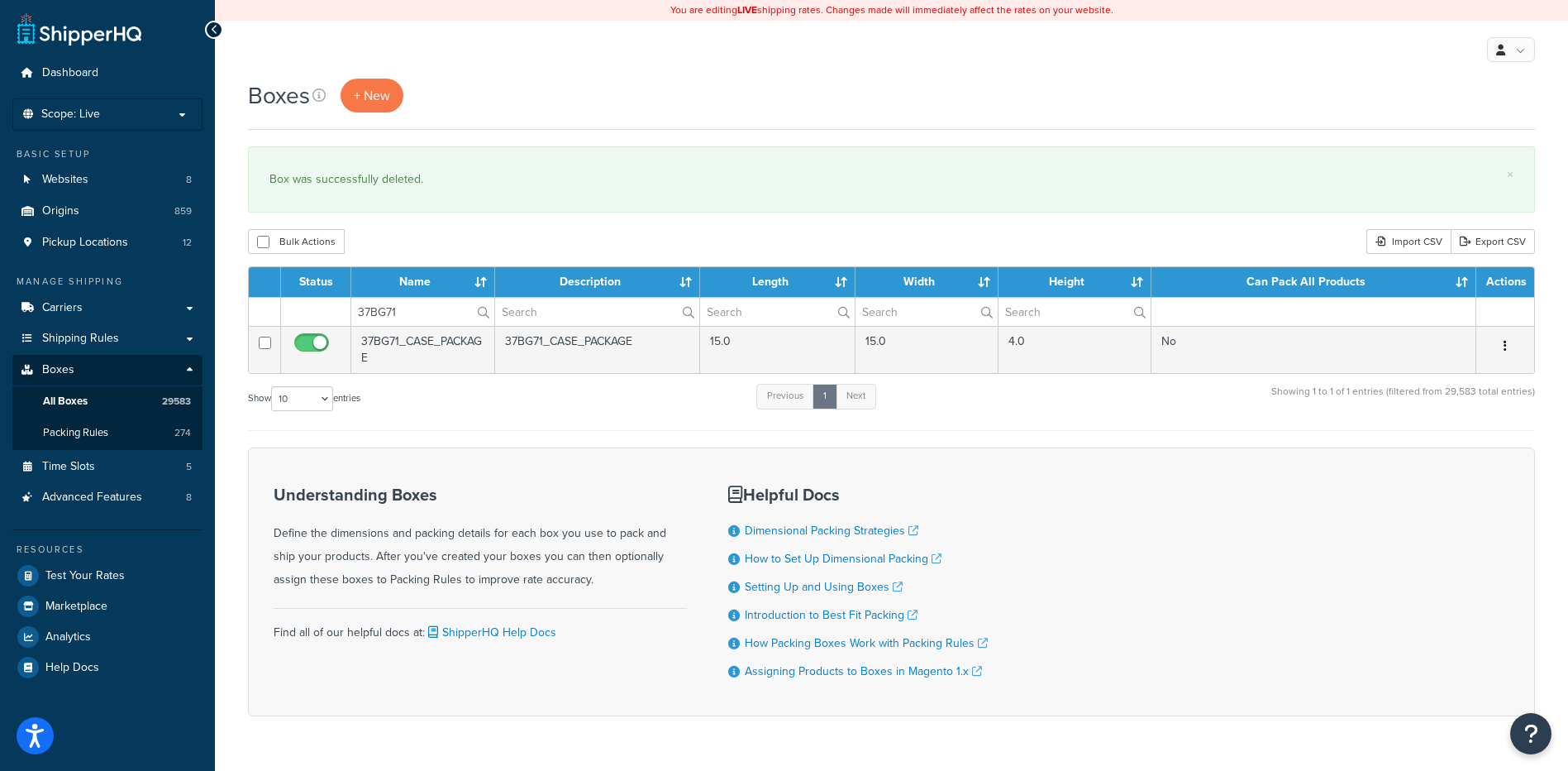
click at [1506, 348] on icon "button" at bounding box center [1506, 346] width 4 height 11
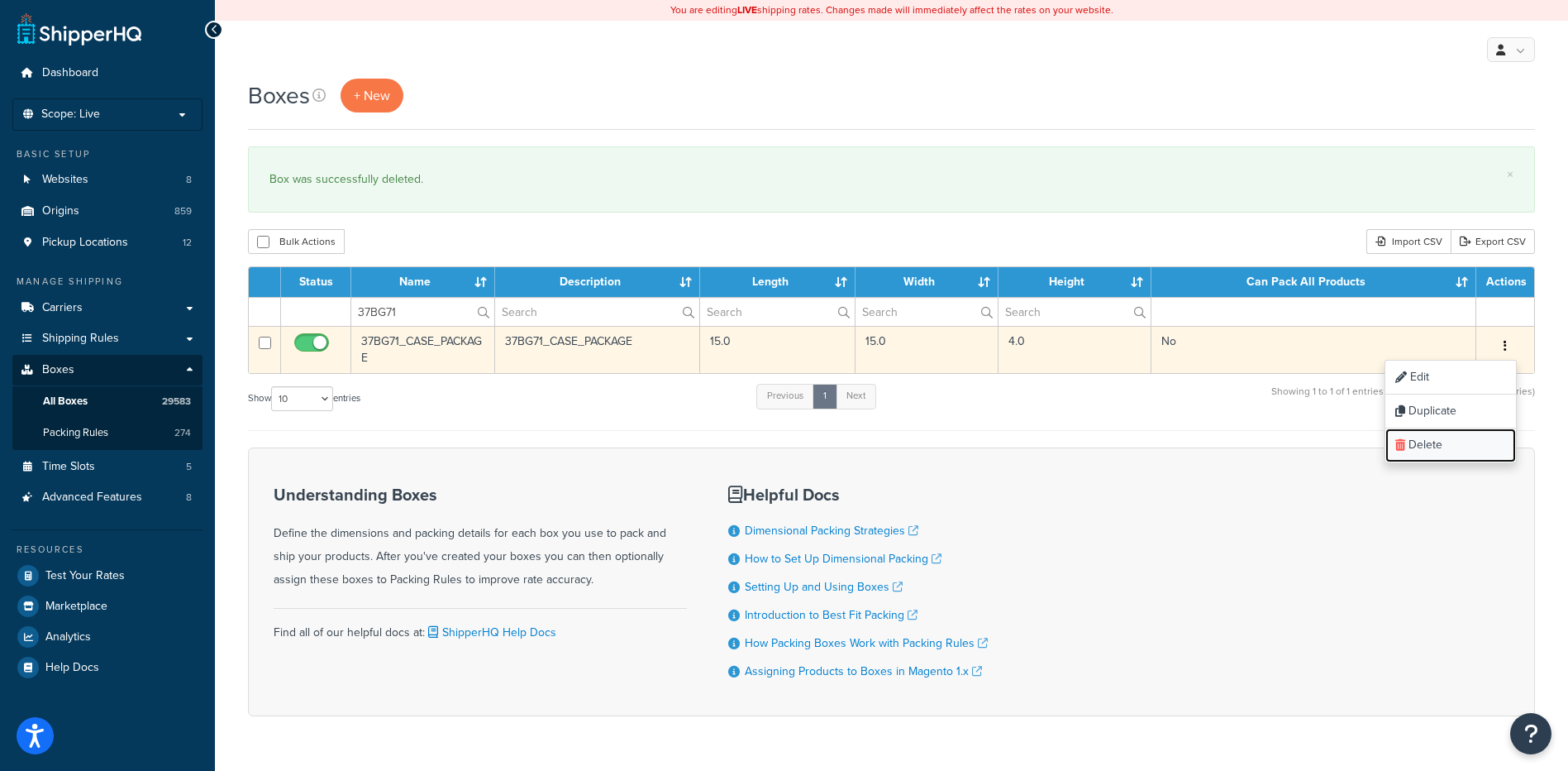
click at [1470, 437] on link "Delete" at bounding box center [1451, 445] width 131 height 33
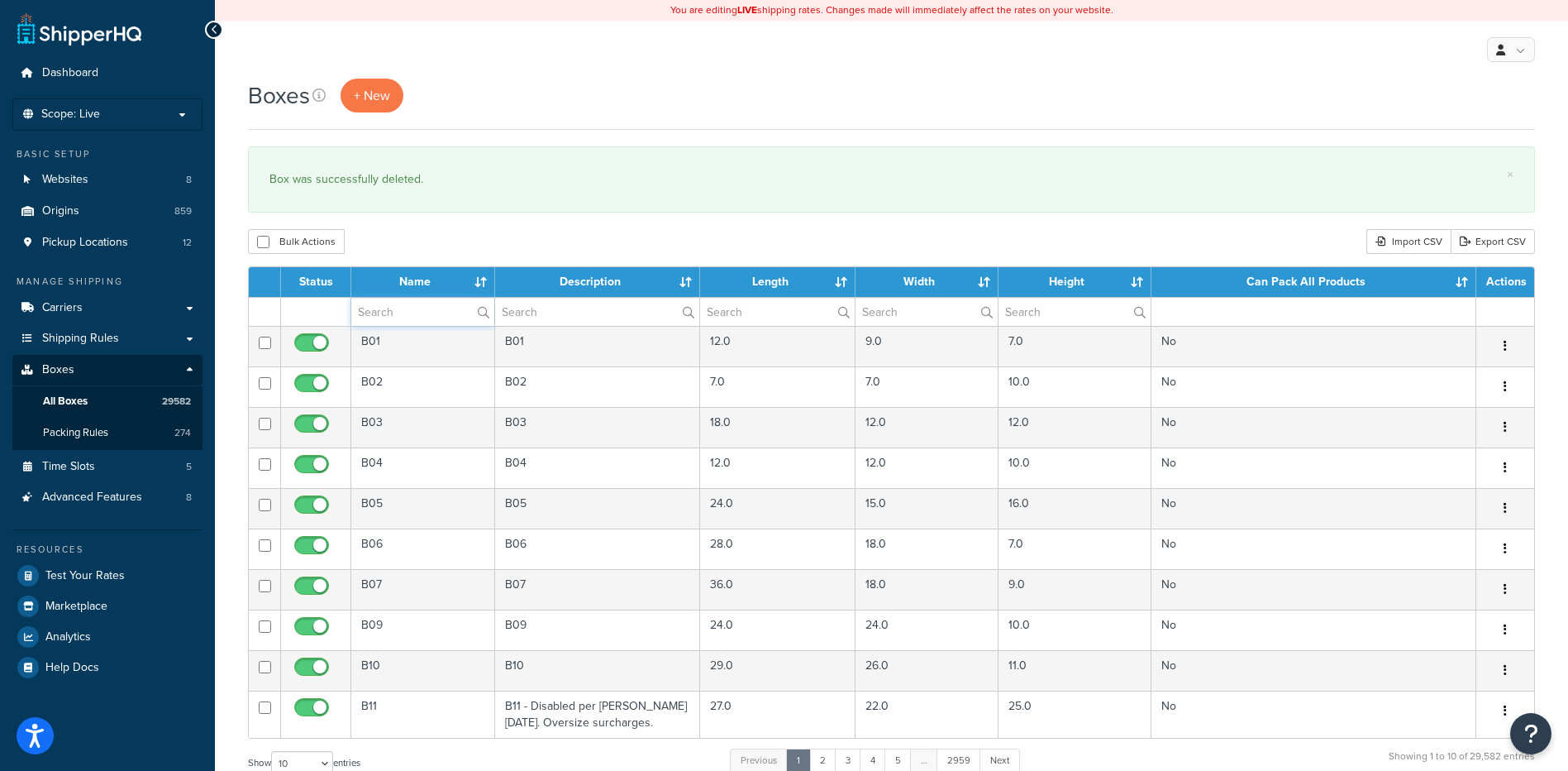
click at [411, 309] on input "text" at bounding box center [423, 312] width 143 height 28
paste input "37BGG0"
type input "37BGG0"
click at [423, 247] on div "Bulk Actions Duplicate [GEOGRAPHIC_DATA] Import CSV Export CSV" at bounding box center [891, 241] width 1287 height 25
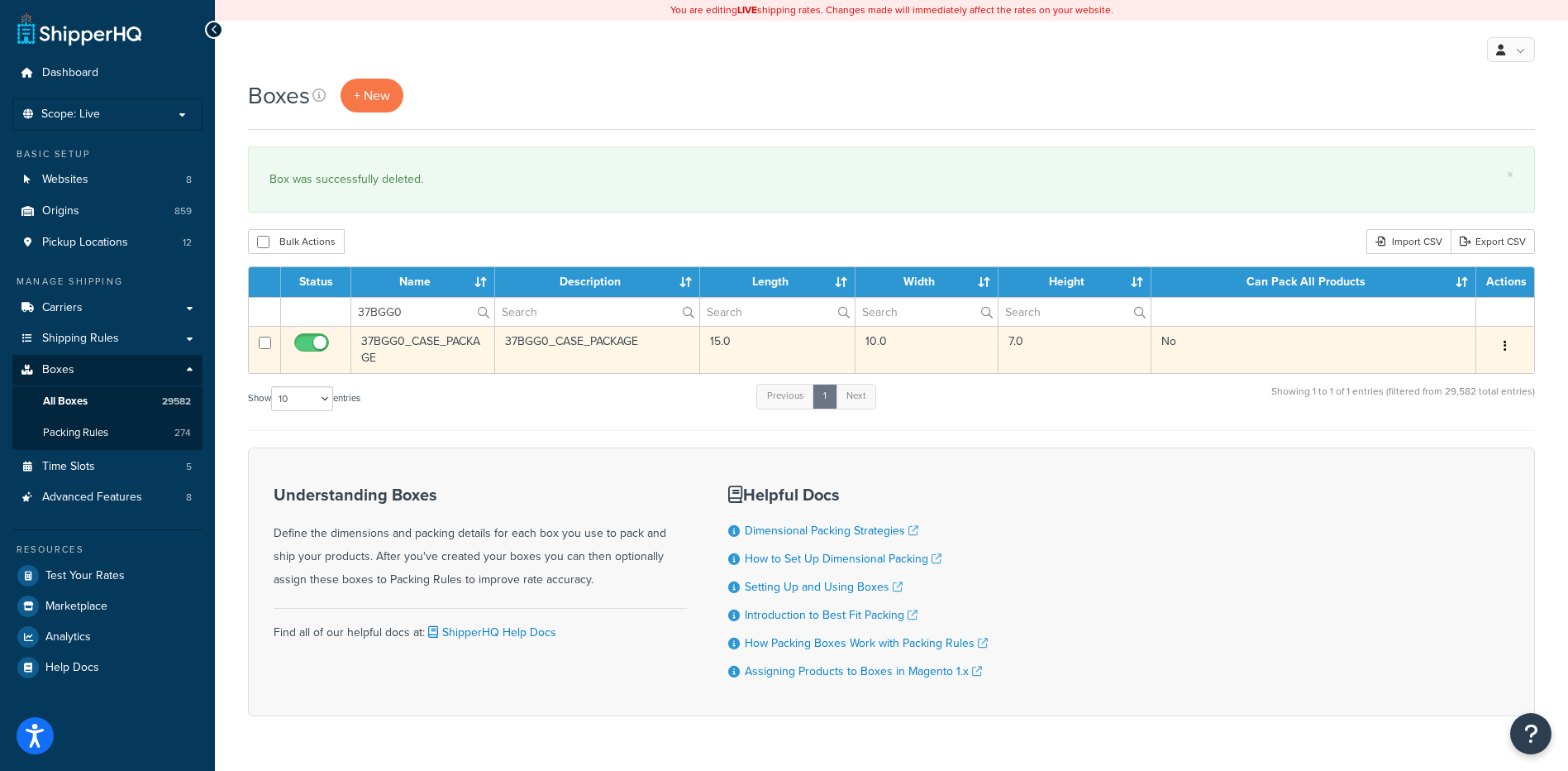
click at [1513, 348] on button "button" at bounding box center [1505, 346] width 23 height 26
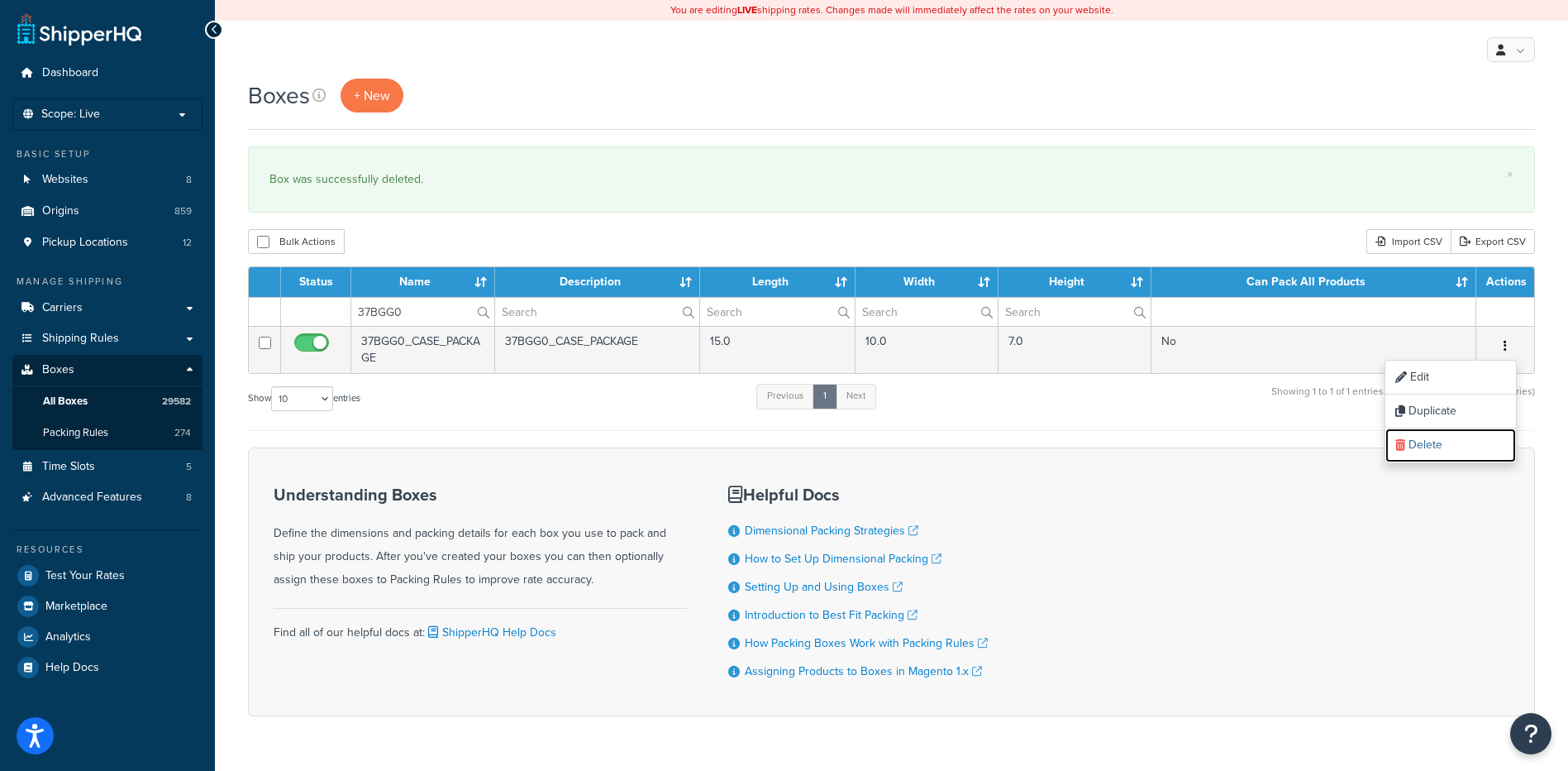
click at [1466, 445] on link "Delete" at bounding box center [1451, 445] width 131 height 33
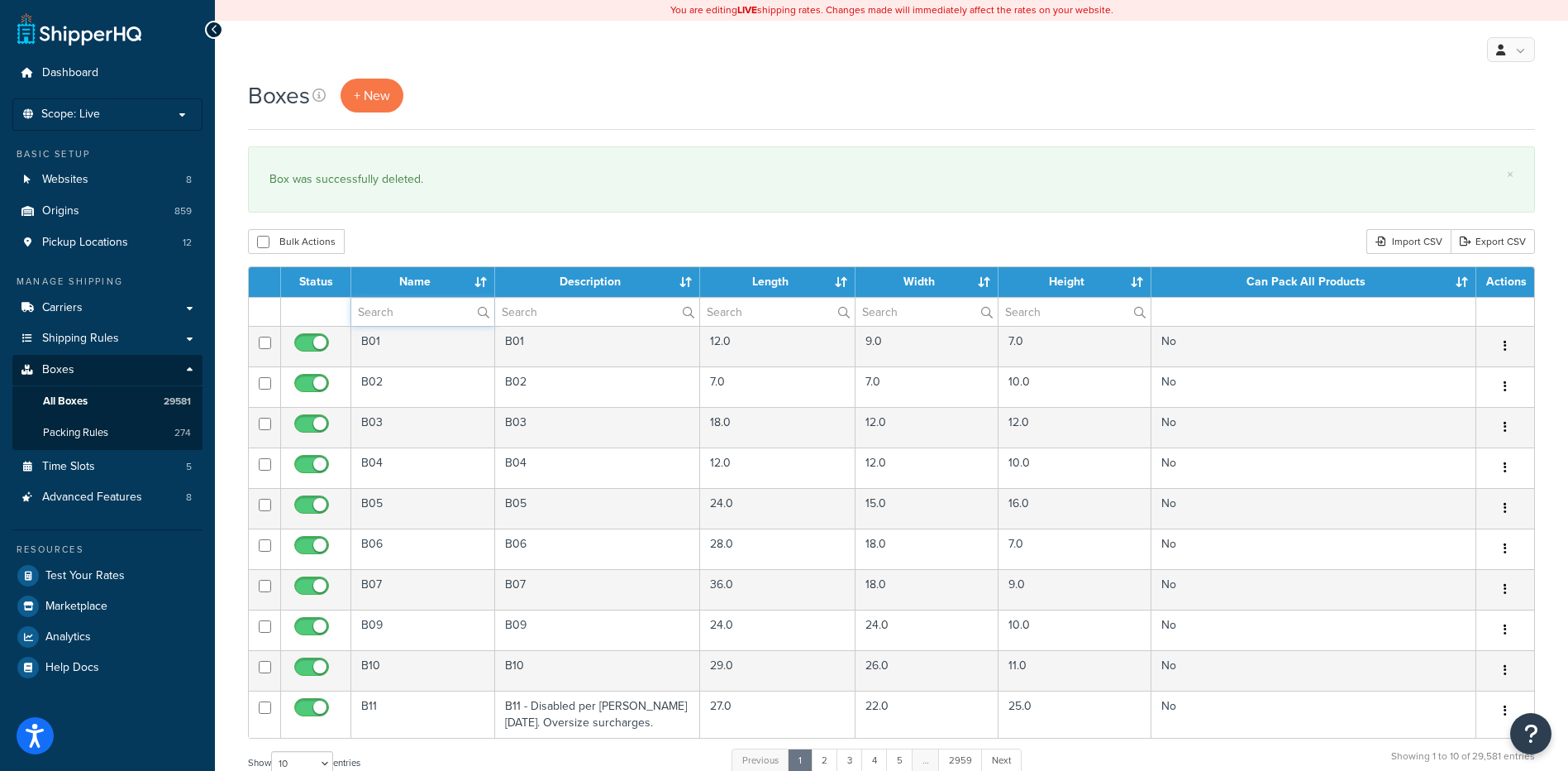
click at [423, 320] on input "text" at bounding box center [423, 312] width 143 height 28
paste input "37BGG1"
type input "37BGG1"
click at [464, 246] on div "Bulk Actions Duplicate [GEOGRAPHIC_DATA] Import CSV Export CSV" at bounding box center [891, 241] width 1287 height 25
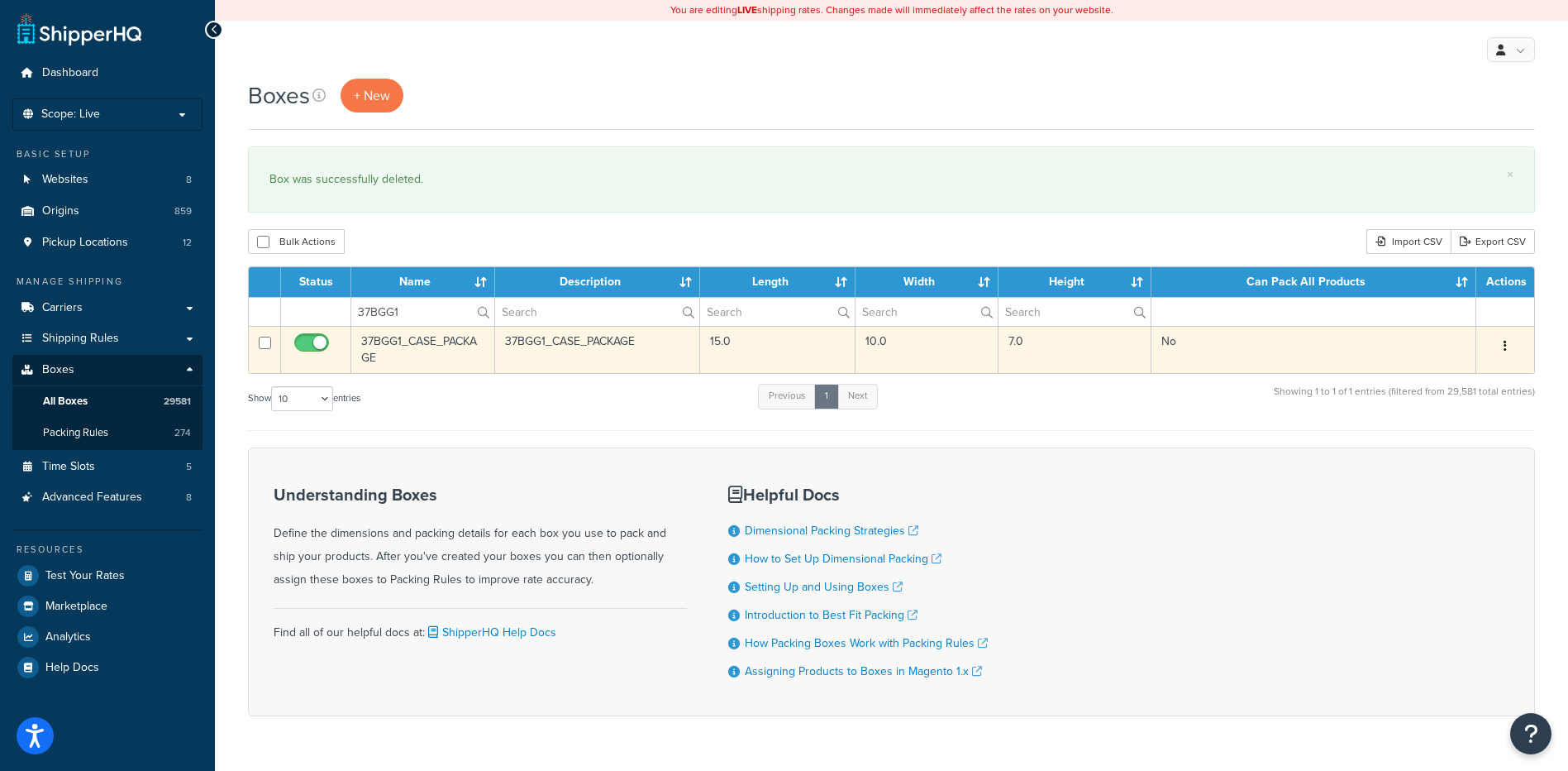
click at [1501, 344] on button "button" at bounding box center [1505, 346] width 23 height 26
click at [1410, 441] on link "Delete" at bounding box center [1451, 445] width 131 height 33
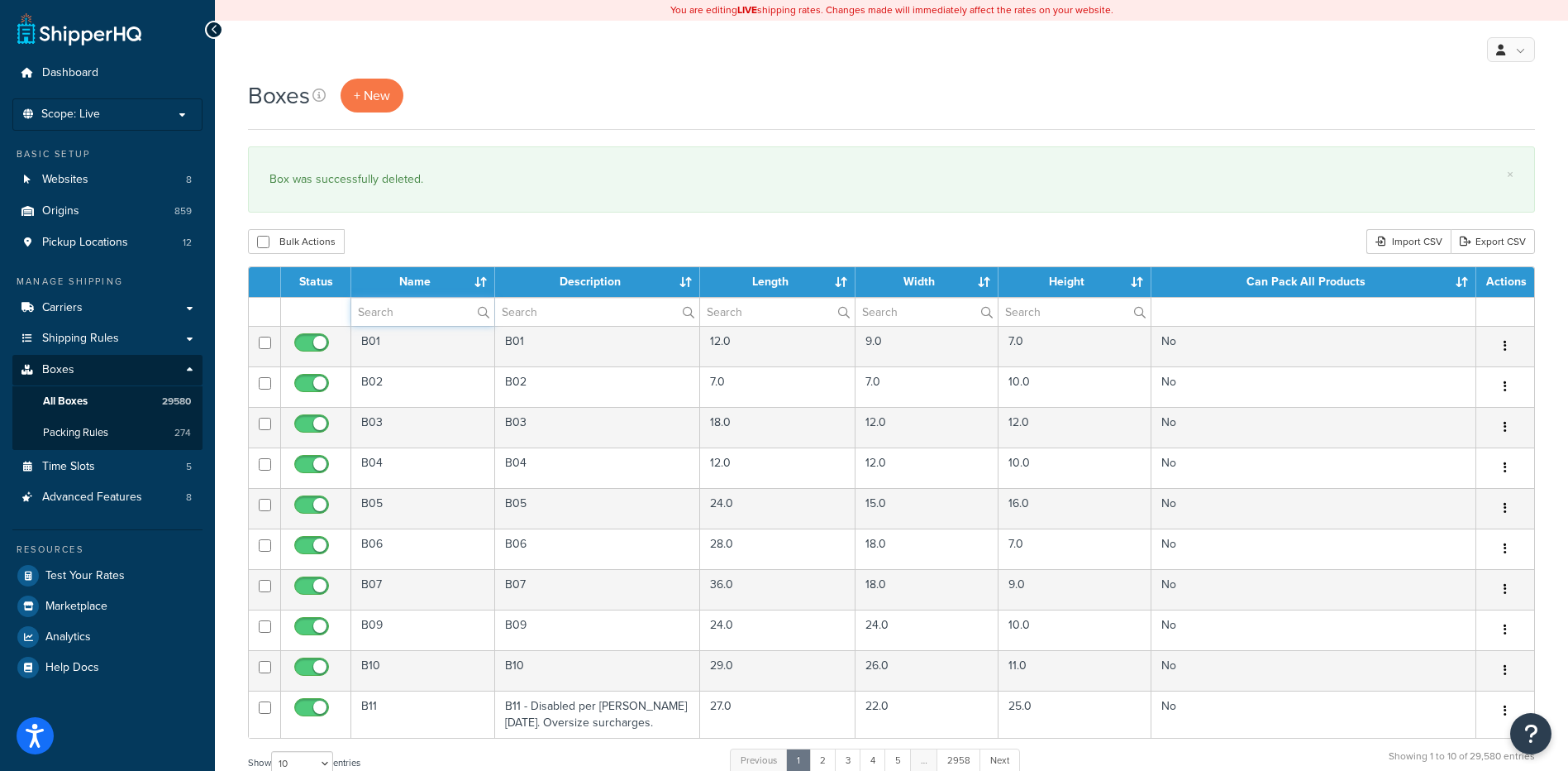
drag, startPoint x: 427, startPoint y: 316, endPoint x: 436, endPoint y: 281, distance: 36.1
click at [427, 316] on input "text" at bounding box center [423, 312] width 143 height 28
paste input "37BGG2"
type input "37BGG2"
click at [448, 221] on div "Boxes + New × Box was successfully deleted. Bulk Actions Duplicate Delete Impor…" at bounding box center [891, 609] width 1353 height 1060
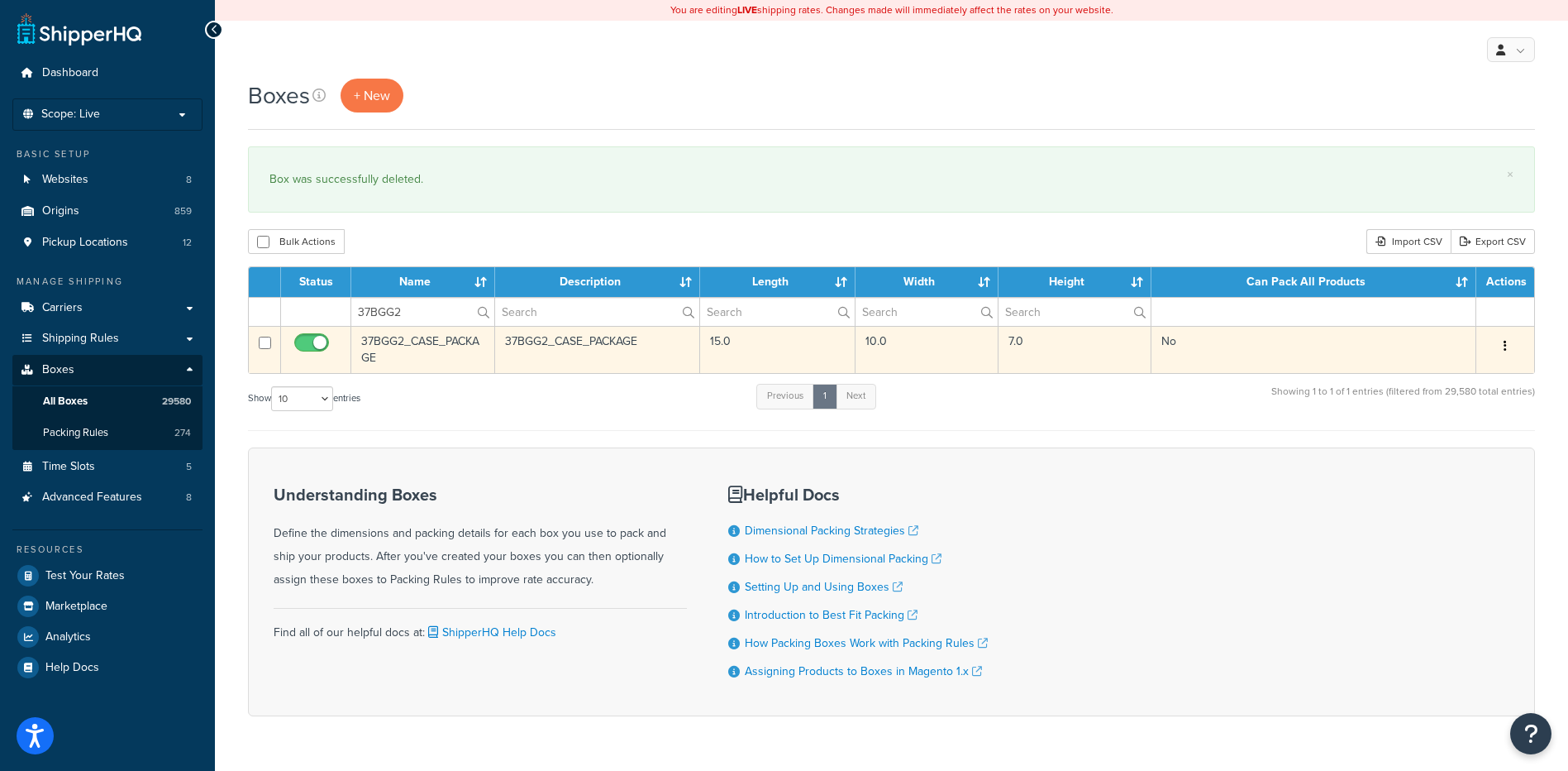
click at [1504, 348] on icon "button" at bounding box center [1506, 346] width 4 height 11
click at [1464, 446] on link "Delete" at bounding box center [1451, 445] width 131 height 33
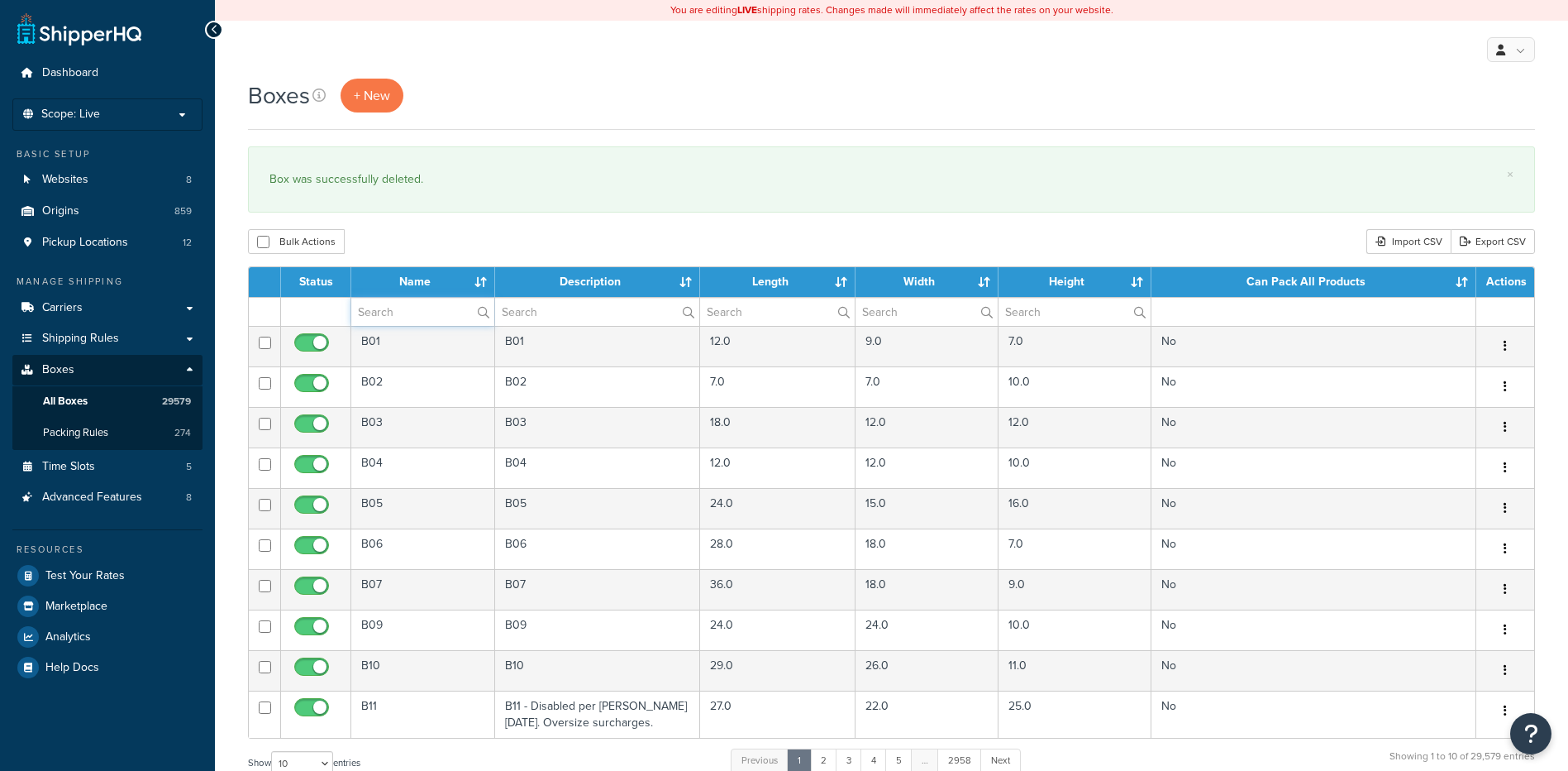
click at [428, 320] on input "text" at bounding box center [423, 312] width 143 height 28
paste input "37BGG3"
type input "37BGG3"
click at [449, 241] on div "Bulk Actions Duplicate Delete Import CSV Export CSV" at bounding box center [891, 241] width 1287 height 25
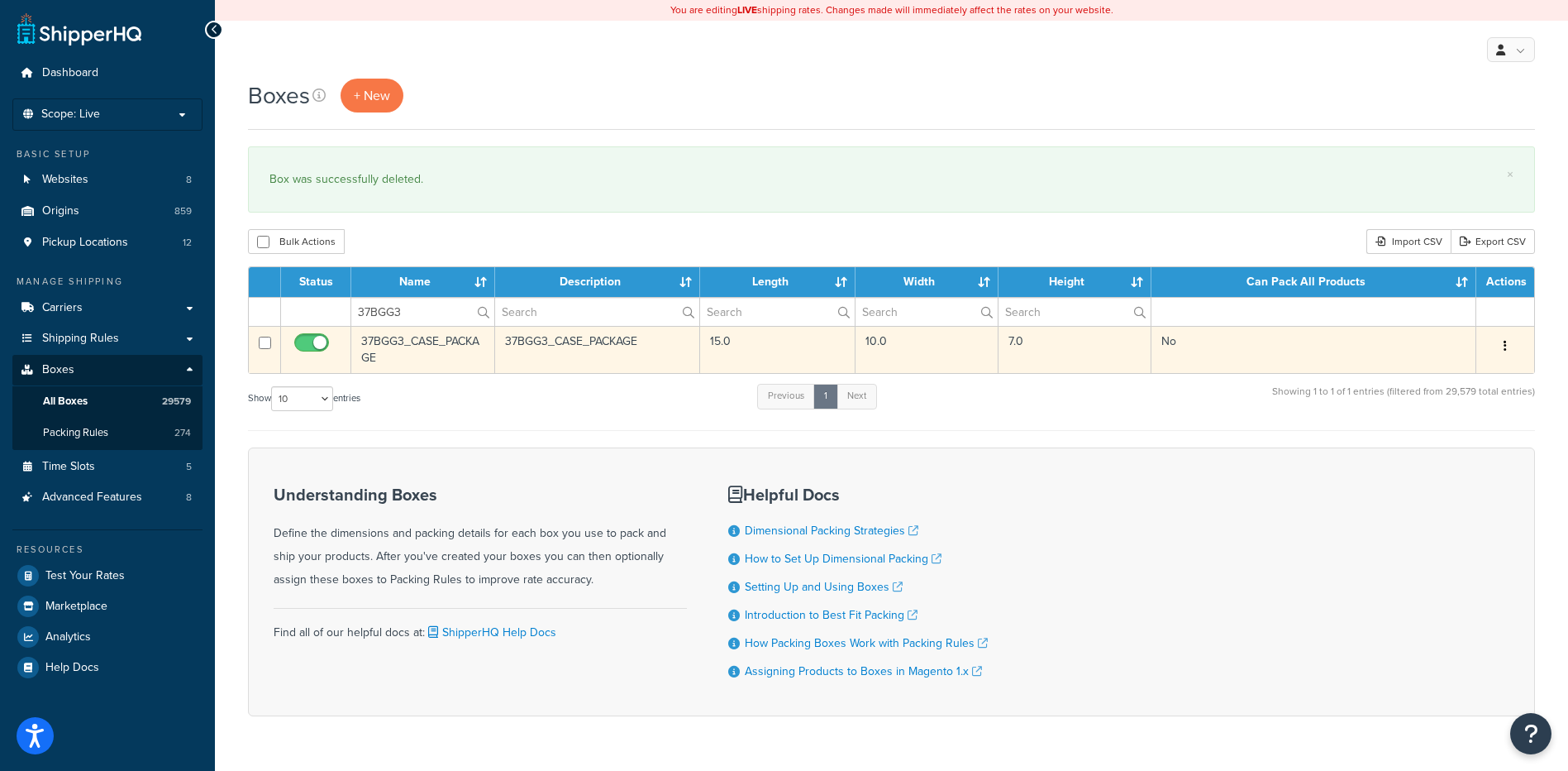
click at [1500, 349] on button "button" at bounding box center [1505, 346] width 23 height 26
click at [1446, 445] on link "Delete" at bounding box center [1451, 445] width 131 height 33
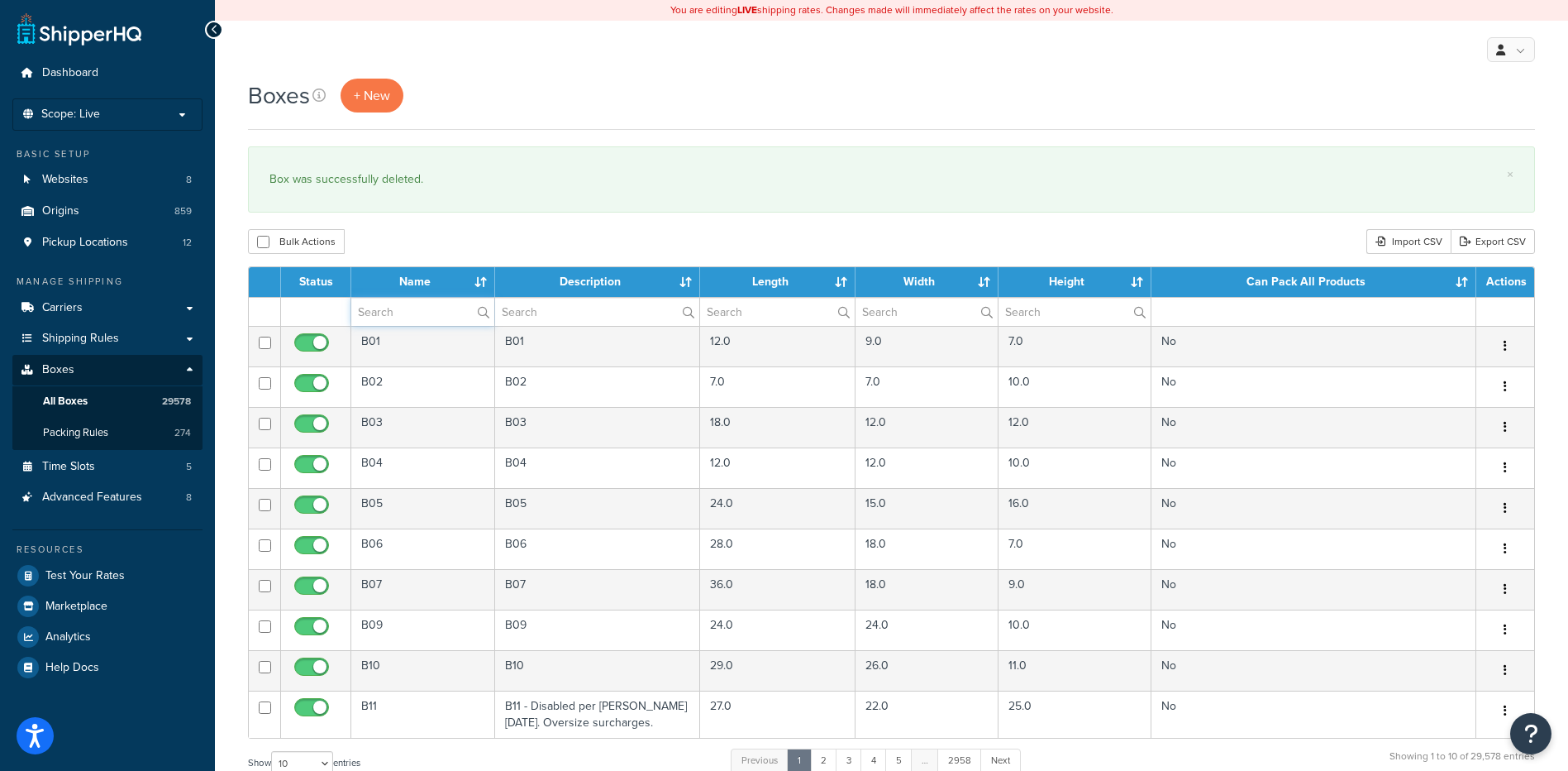
drag, startPoint x: 0, startPoint y: 0, endPoint x: 438, endPoint y: 310, distance: 536.6
click at [438, 310] on input "text" at bounding box center [423, 312] width 143 height 28
paste input "26BLU2"
type input "26BLU2"
click at [440, 238] on div "Bulk Actions Duplicate Delete Import CSV Export CSV" at bounding box center [891, 241] width 1287 height 25
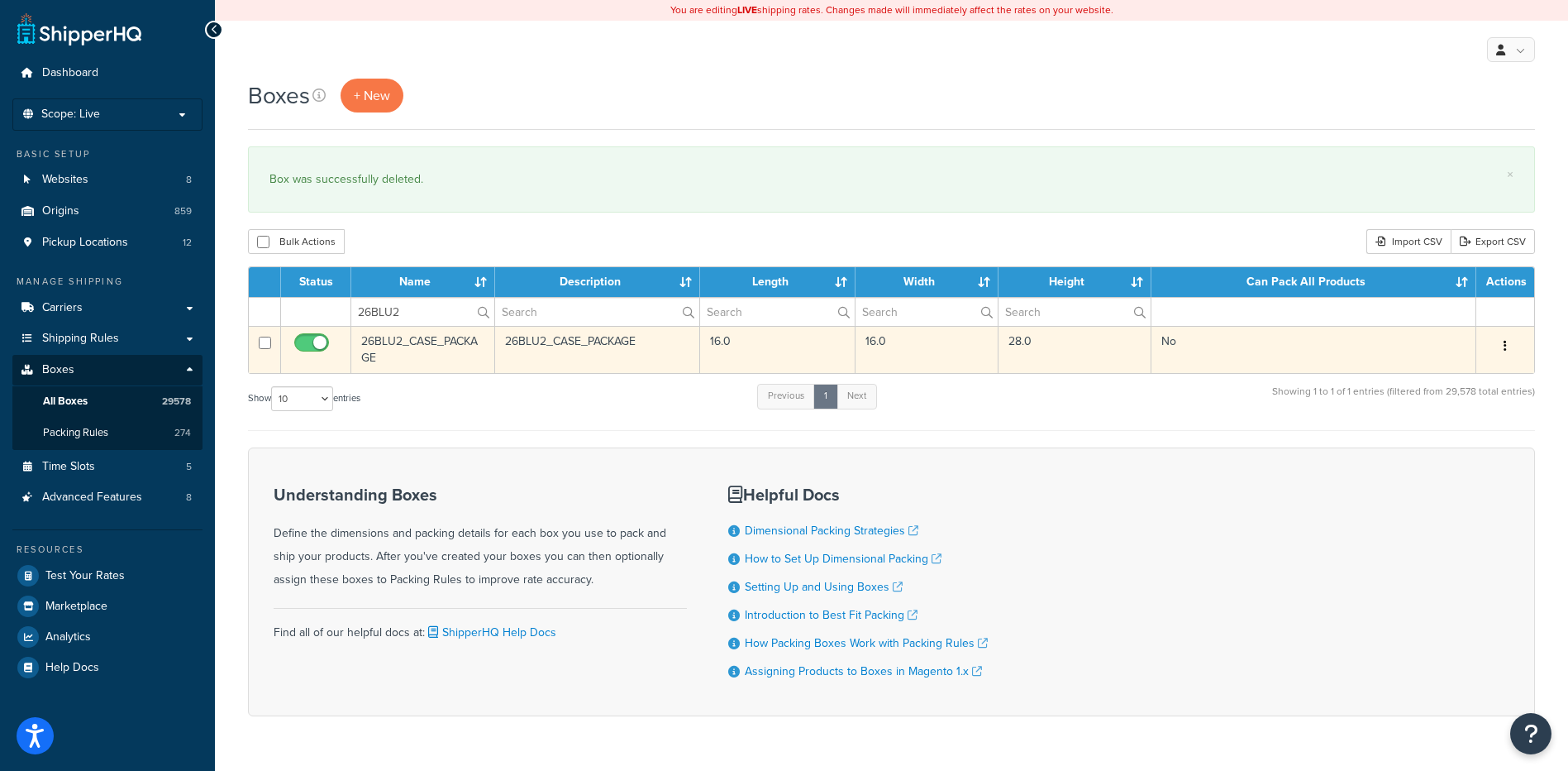
click at [1506, 353] on button "button" at bounding box center [1505, 346] width 23 height 26
click at [1460, 450] on link "Delete" at bounding box center [1451, 445] width 131 height 33
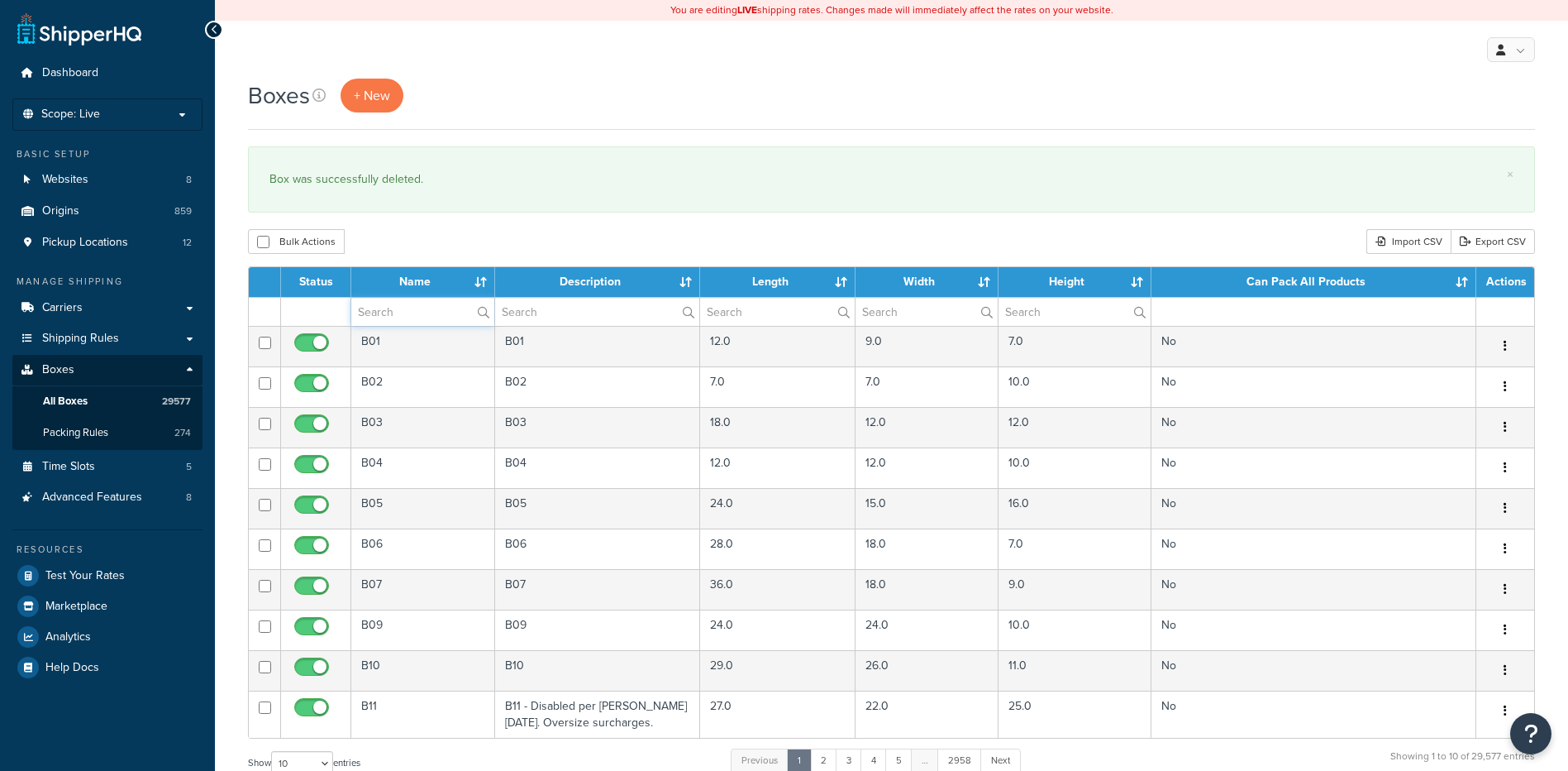
click at [428, 315] on input "text" at bounding box center [423, 312] width 143 height 28
paste input "30W08L"
type input "30W08L"
click at [453, 236] on div "Bulk Actions Duplicate [GEOGRAPHIC_DATA] Import CSV Export CSV" at bounding box center [891, 241] width 1287 height 25
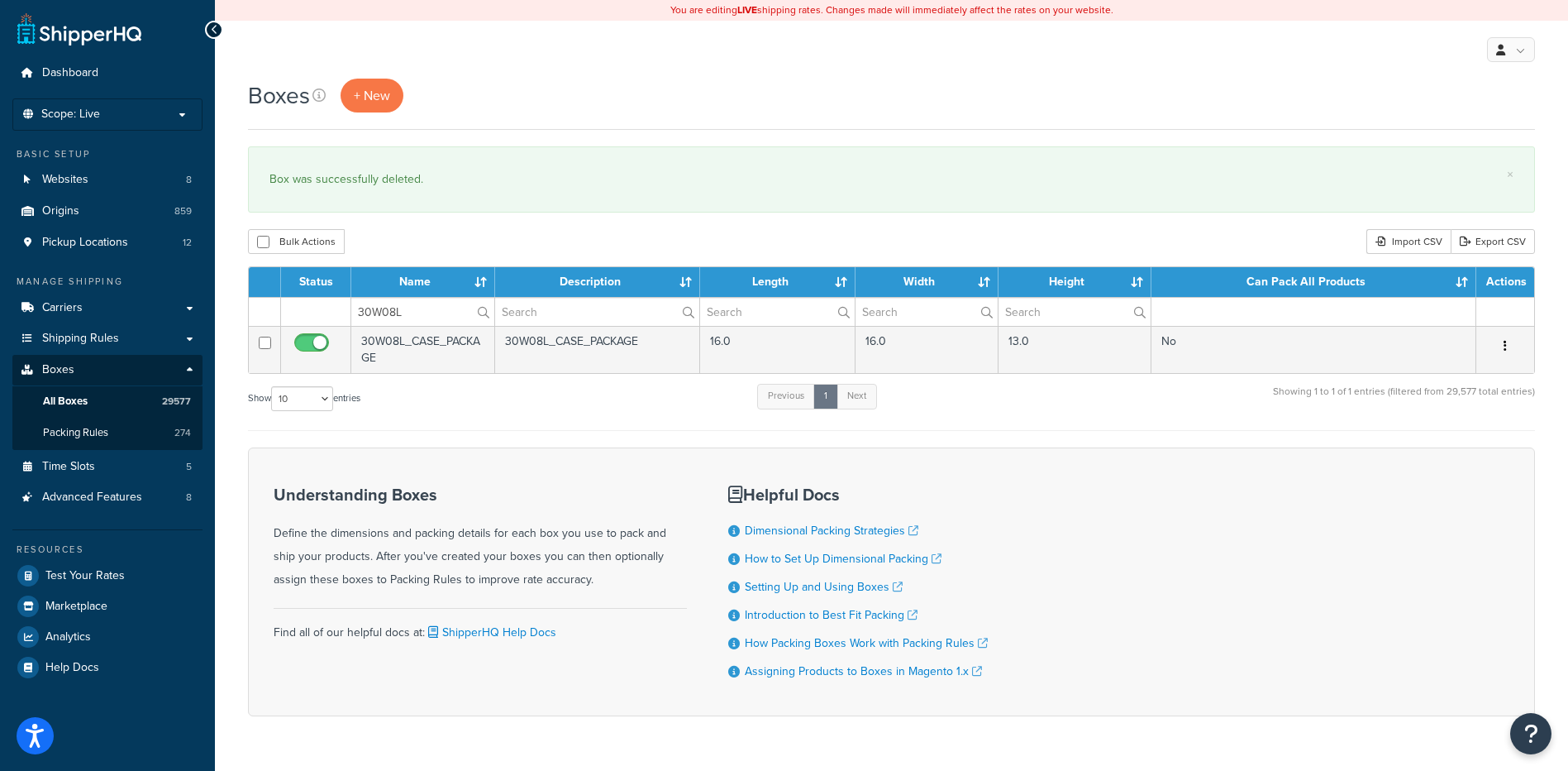
click at [1506, 341] on icon "button" at bounding box center [1506, 346] width 4 height 11
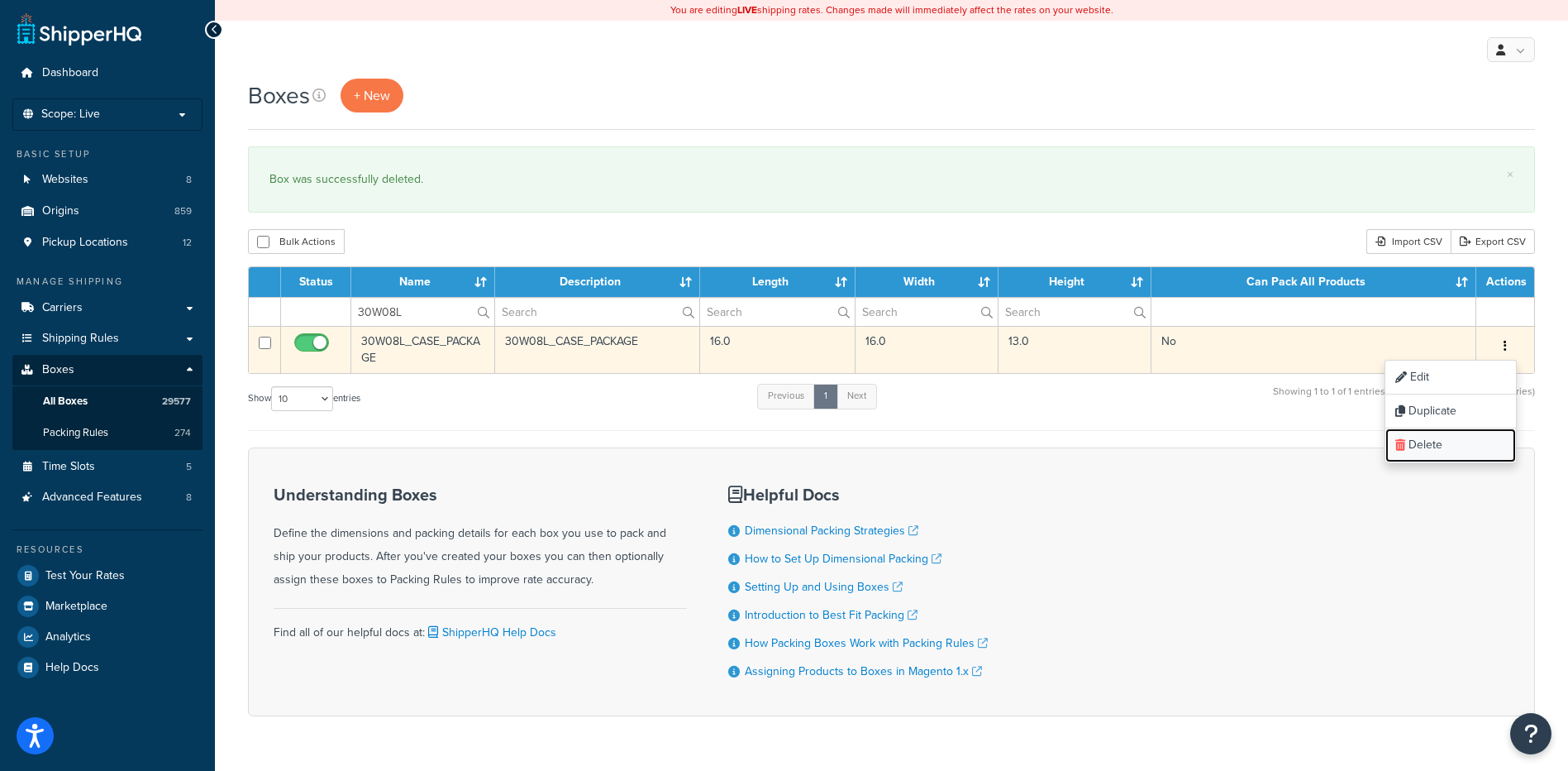
click at [1440, 453] on link "Delete" at bounding box center [1451, 445] width 131 height 33
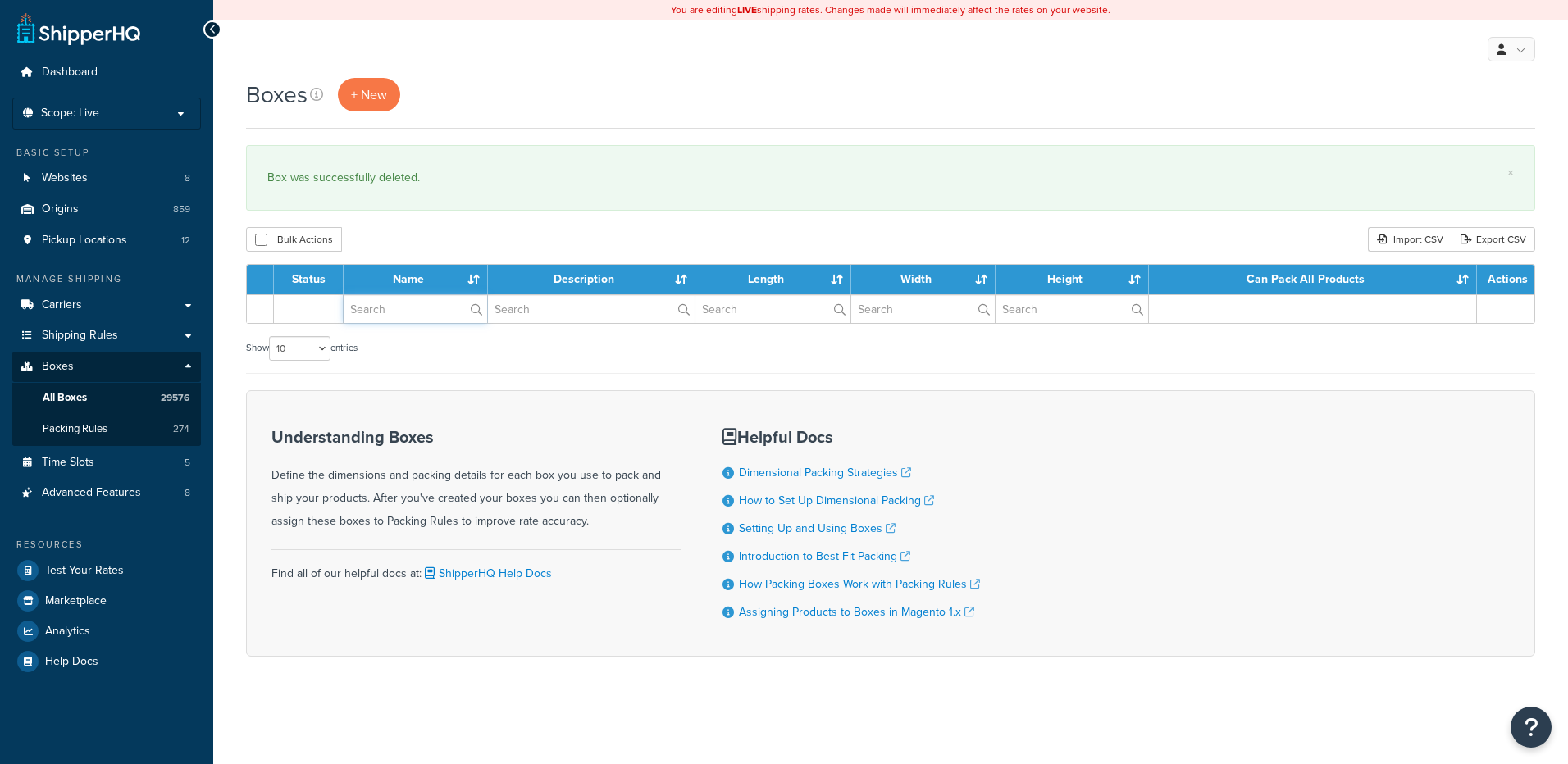
drag, startPoint x: 0, startPoint y: 0, endPoint x: 413, endPoint y: 314, distance: 518.8
click at [413, 314] on input "text" at bounding box center [416, 309] width 144 height 28
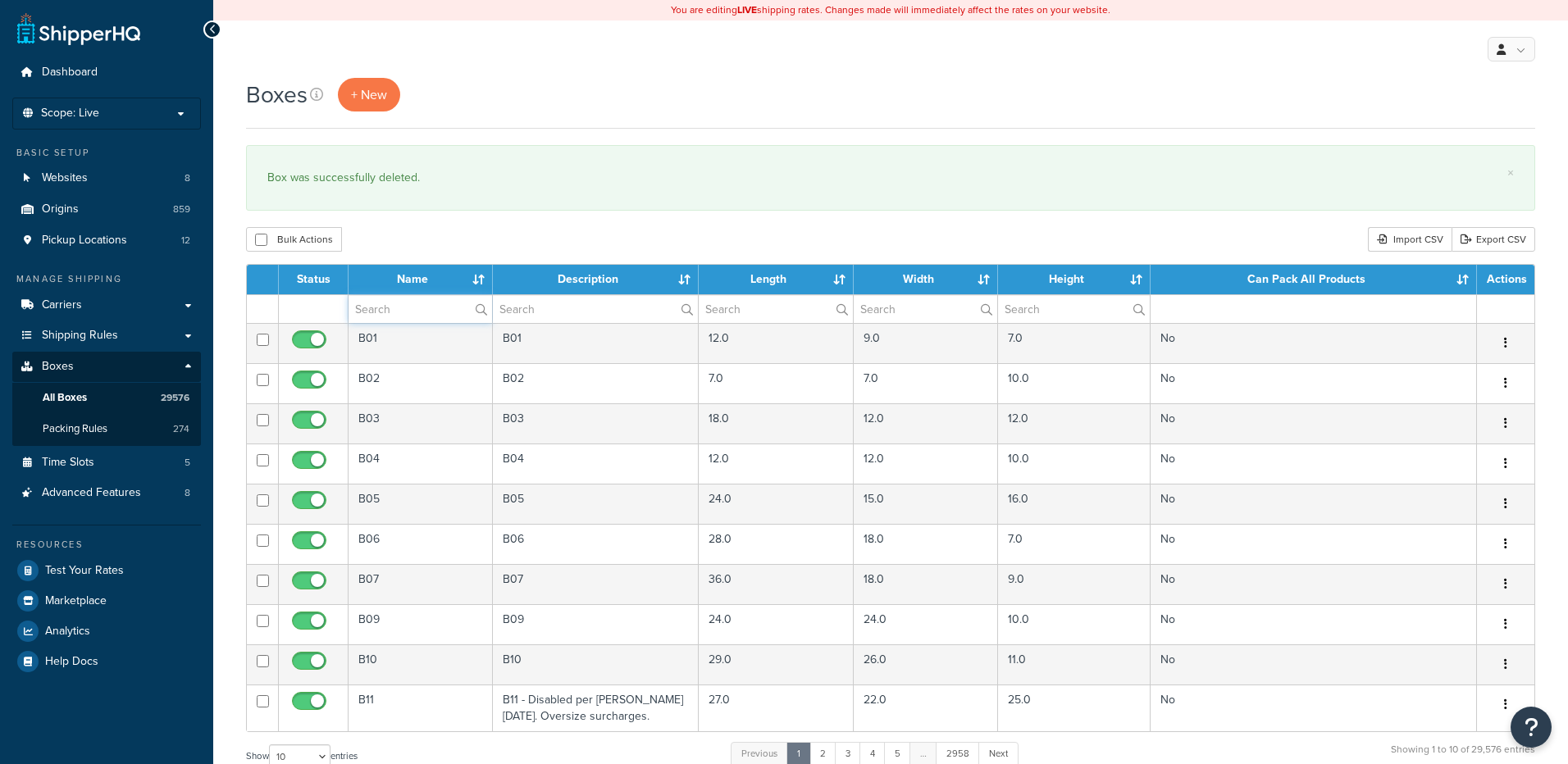
paste input "30W136"
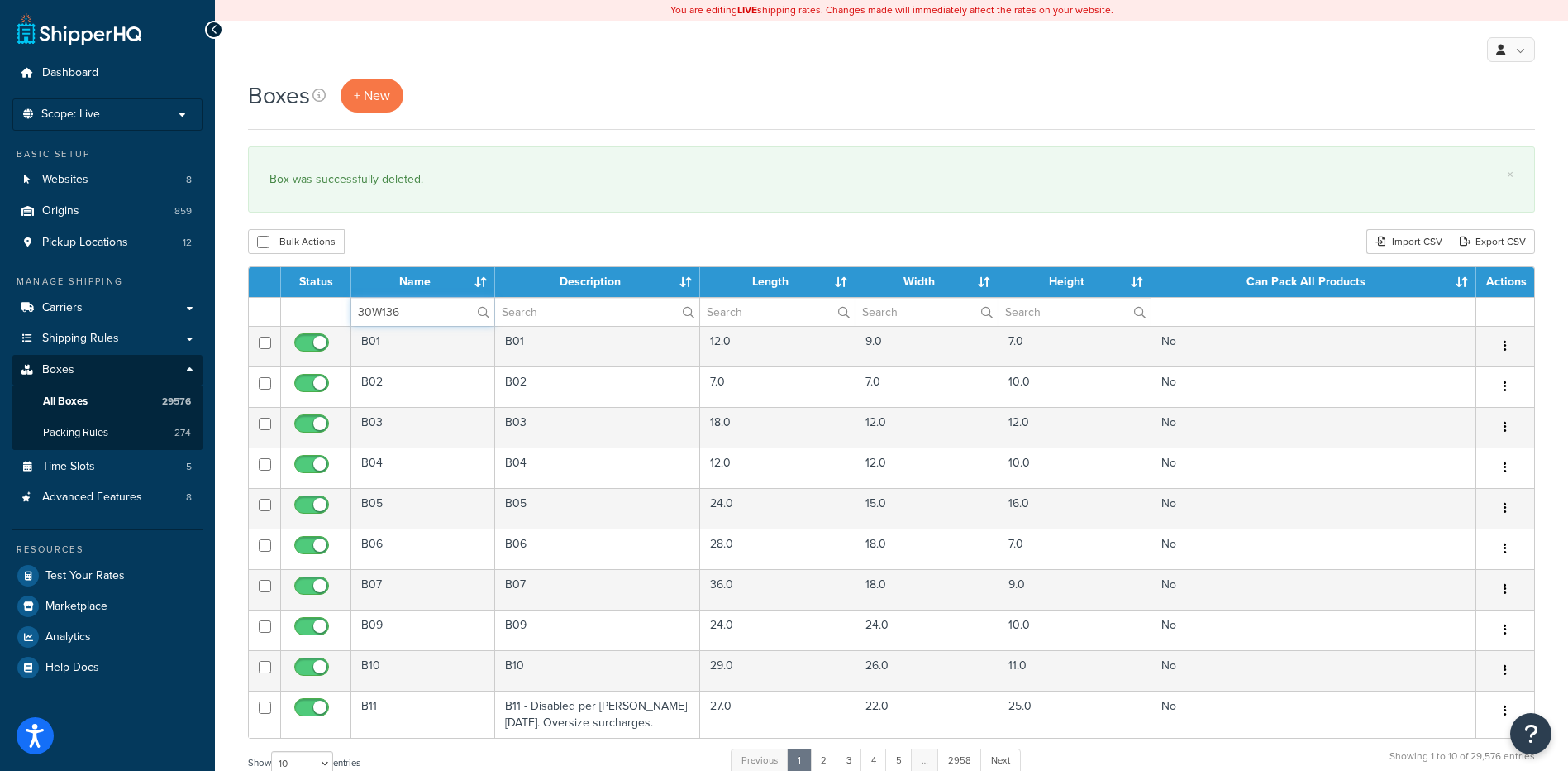
type input "30W136"
click at [434, 254] on div "Bulk Actions Duplicate [GEOGRAPHIC_DATA] Import CSV Export CSV" at bounding box center [891, 241] width 1287 height 25
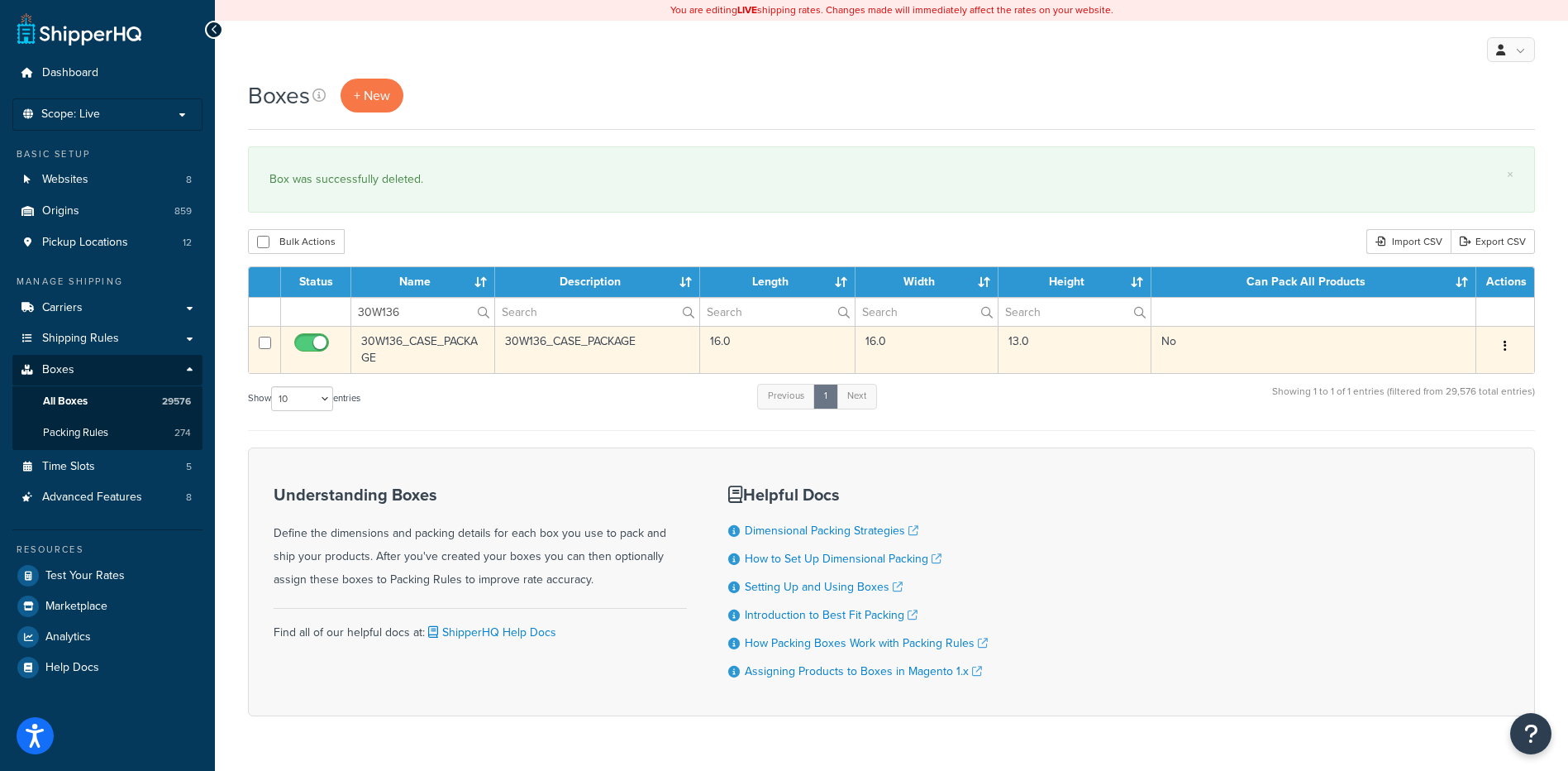
click at [1506, 345] on icon "button" at bounding box center [1506, 346] width 4 height 11
click at [1461, 451] on link "Delete" at bounding box center [1451, 445] width 131 height 33
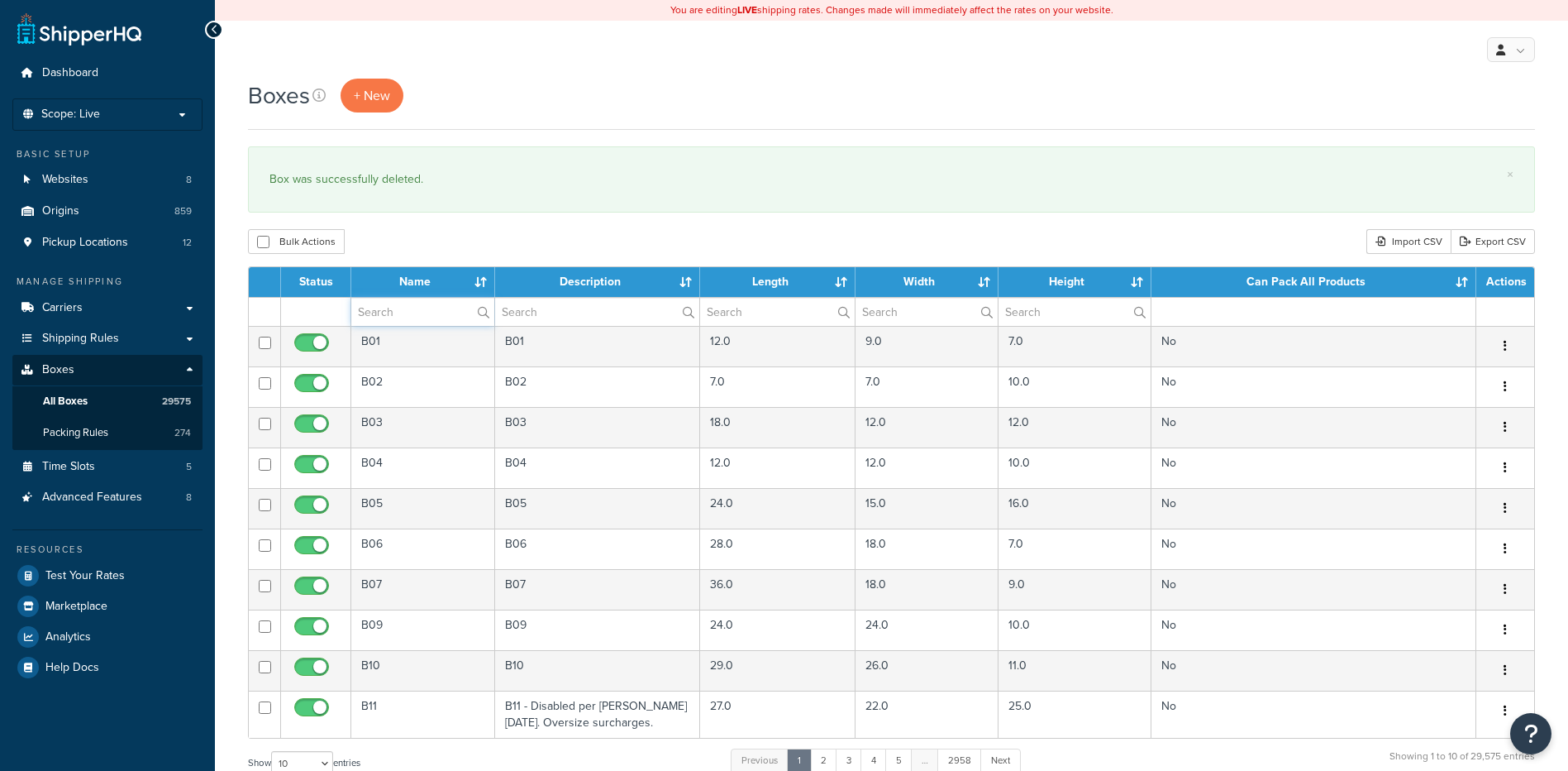
click at [421, 322] on input "text" at bounding box center [423, 312] width 143 height 28
paste input "30W324"
type input "30W324"
click at [425, 244] on div "Bulk Actions Duplicate [GEOGRAPHIC_DATA] Import CSV Export CSV" at bounding box center [891, 241] width 1287 height 25
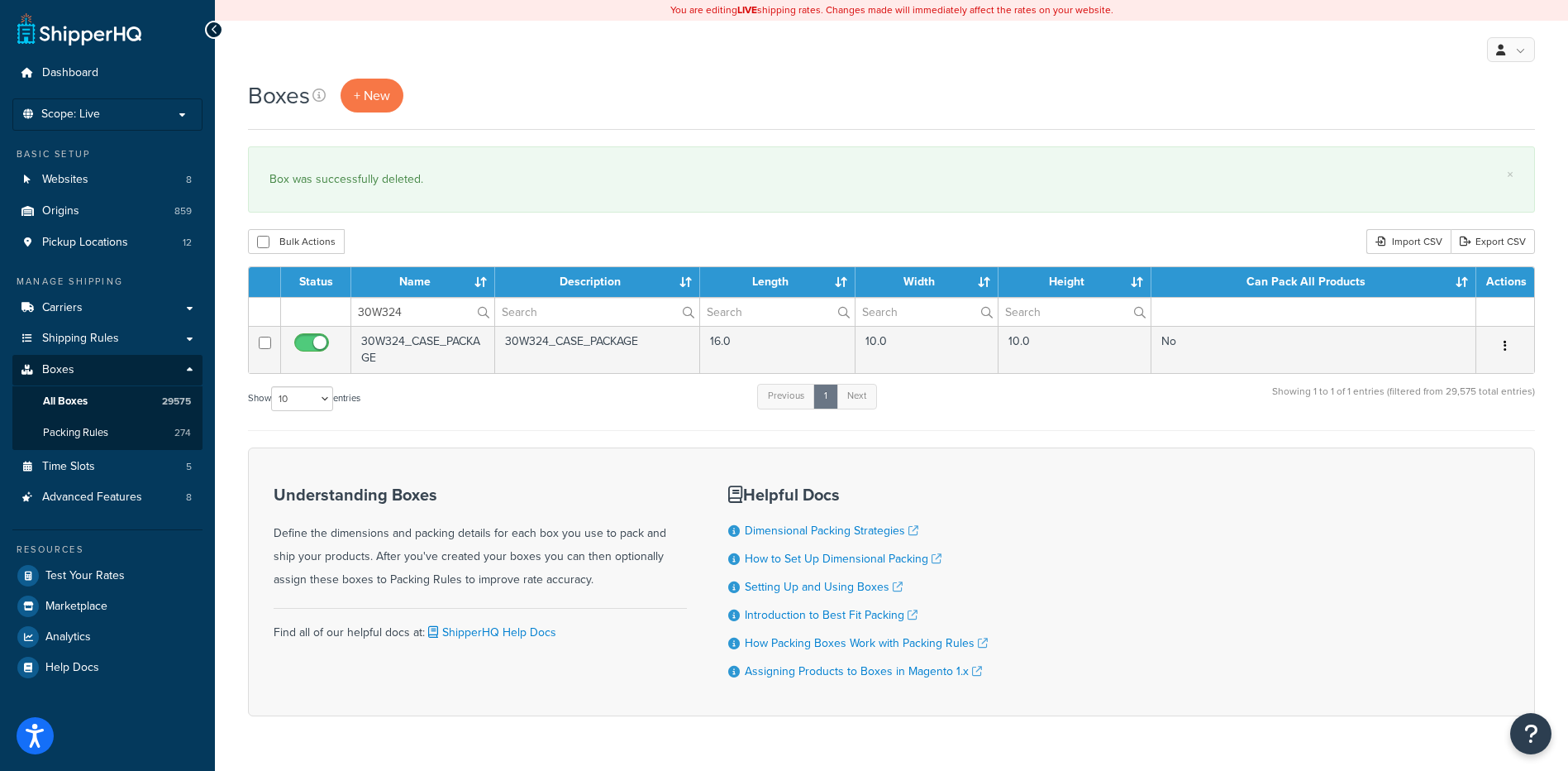
click at [1500, 344] on button "button" at bounding box center [1505, 346] width 23 height 26
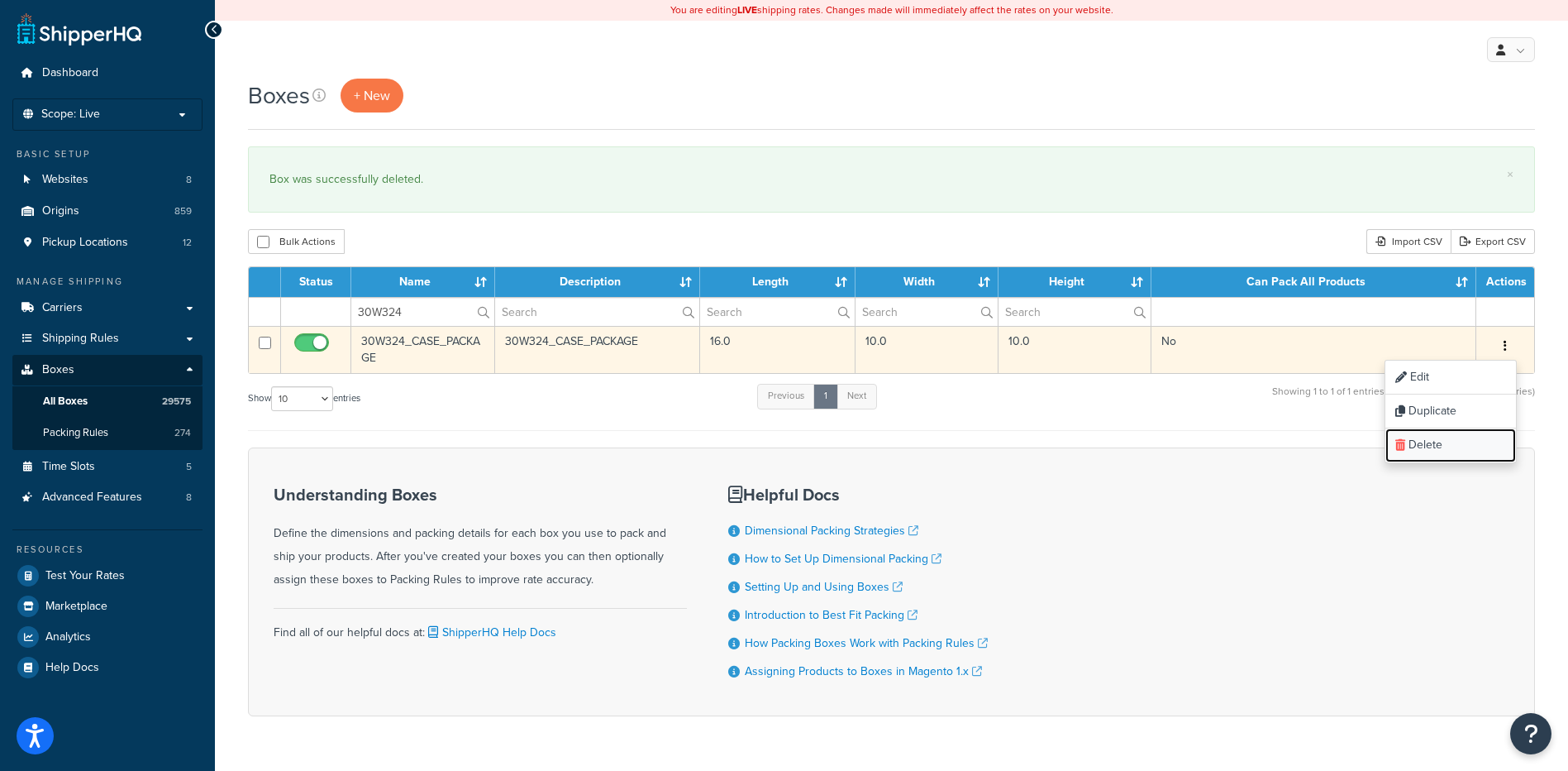
click at [1464, 438] on link "Delete" at bounding box center [1451, 445] width 131 height 33
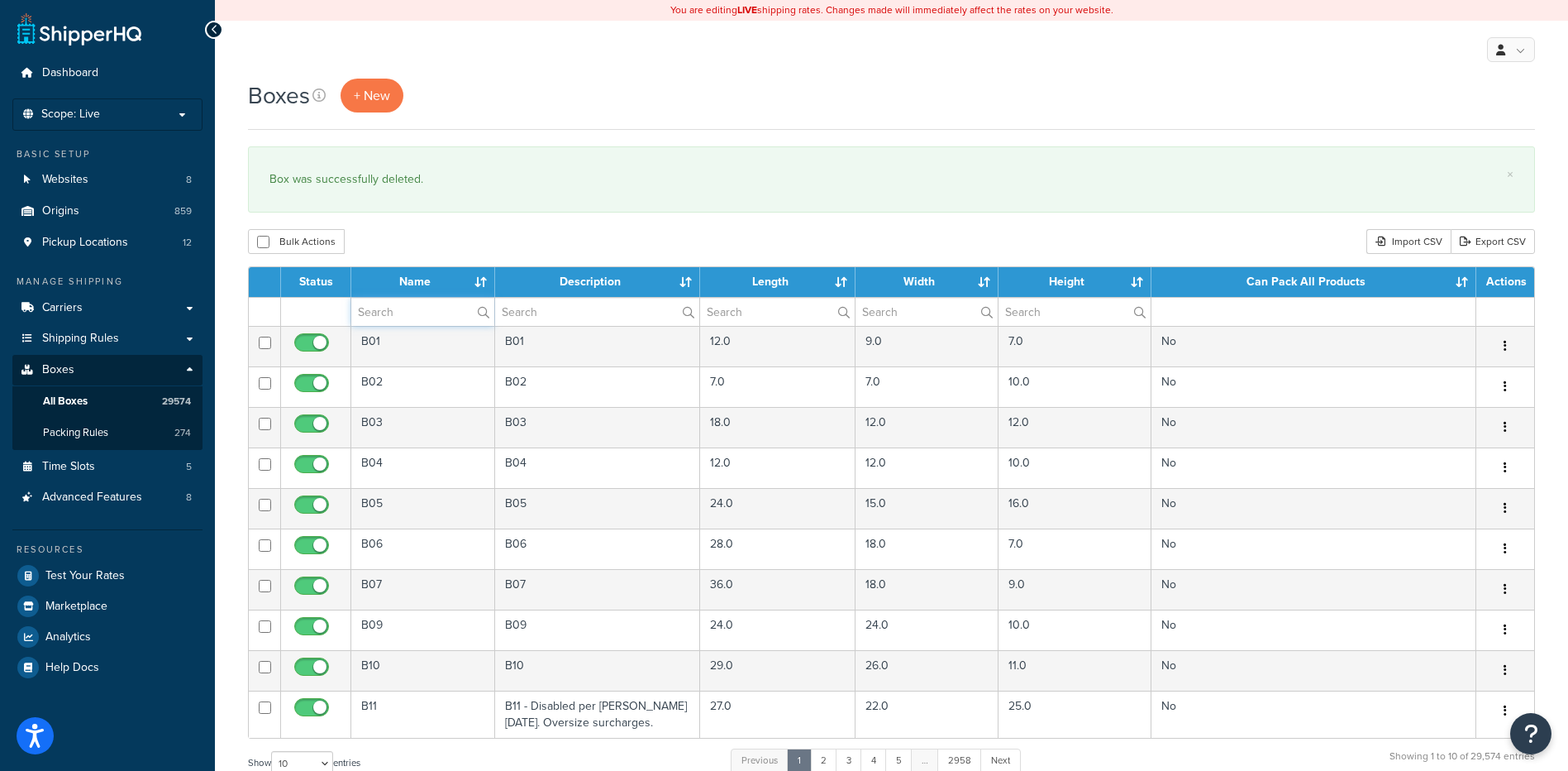
click at [421, 318] on input "text" at bounding box center [423, 312] width 143 height 28
paste input "30WFCP"
type input "30WFCP"
click at [465, 243] on div "Bulk Actions Duplicate Delete Import CSV Export CSV" at bounding box center [891, 241] width 1287 height 25
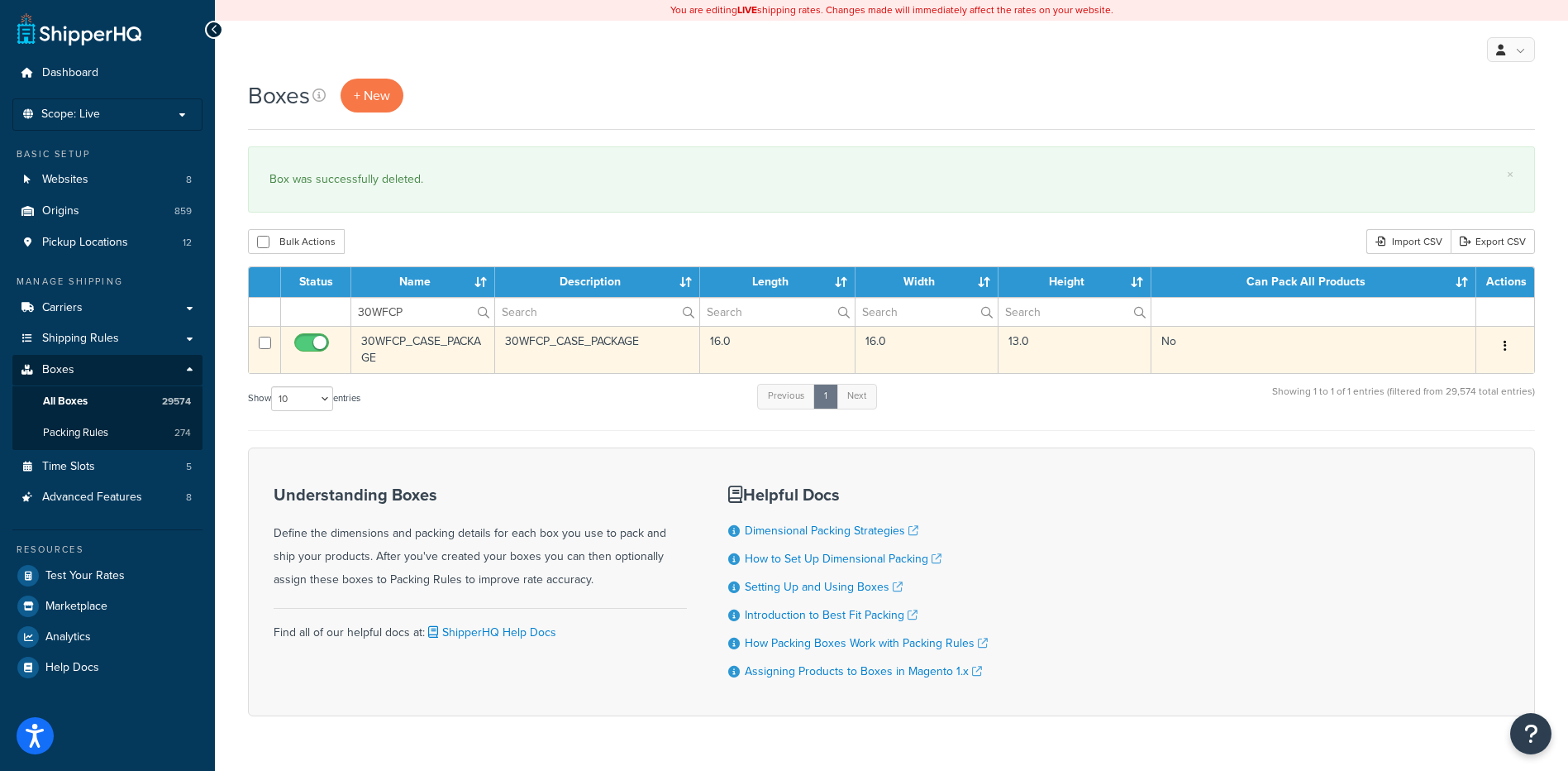
click at [1503, 346] on button "button" at bounding box center [1505, 346] width 23 height 26
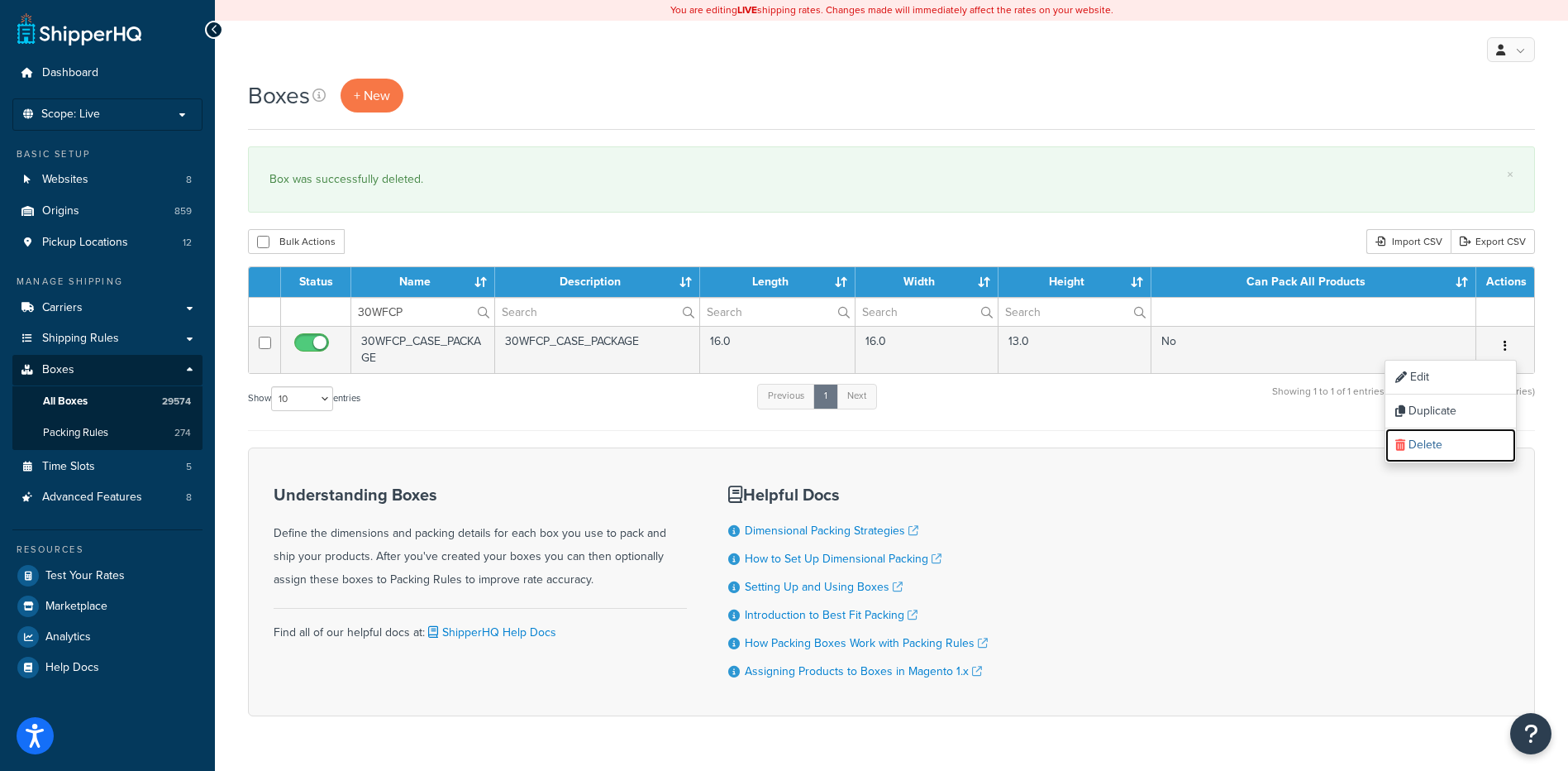
click at [1453, 433] on link "Delete" at bounding box center [1451, 445] width 131 height 33
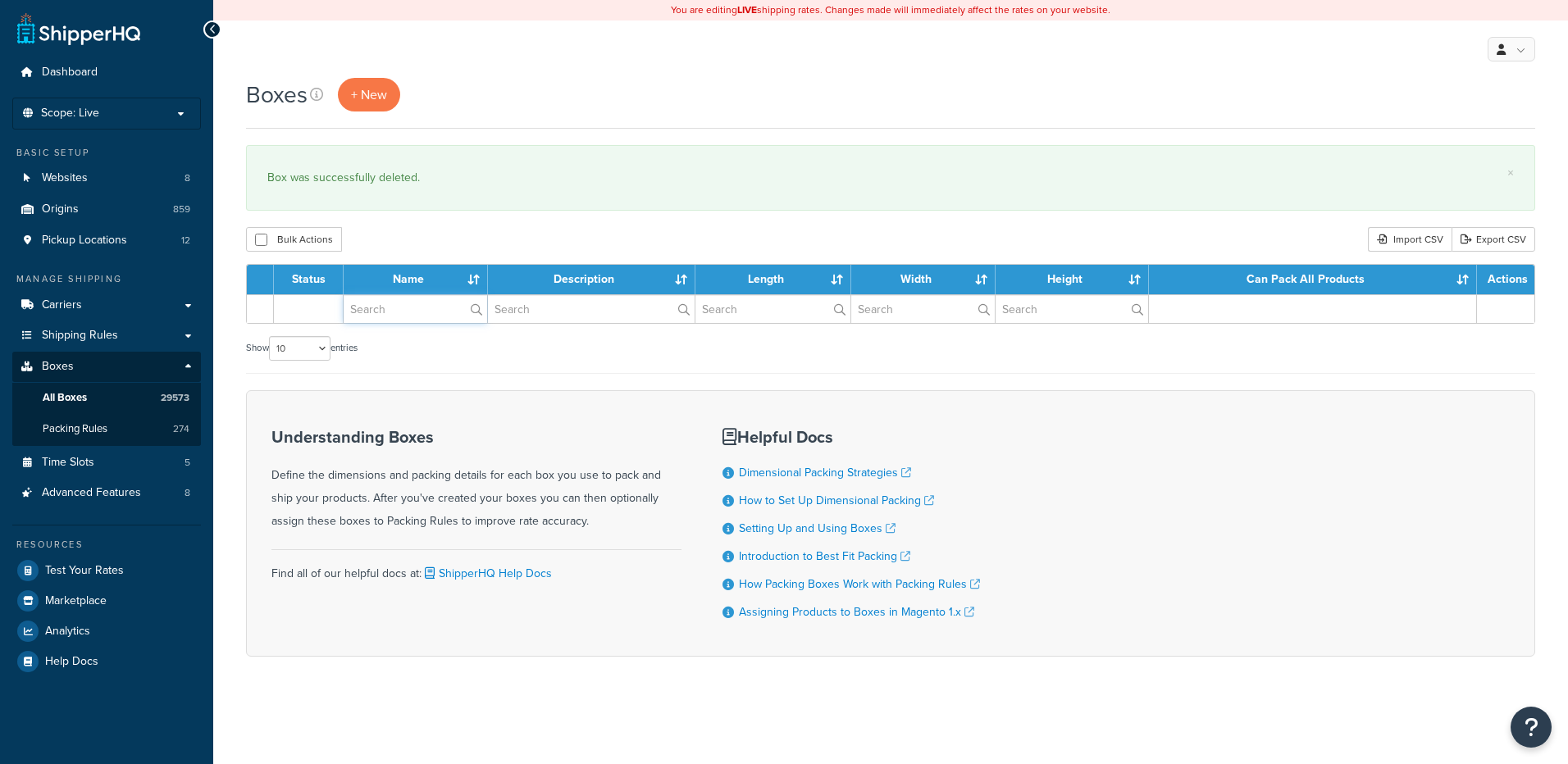
click at [382, 311] on input "text" at bounding box center [416, 309] width 144 height 28
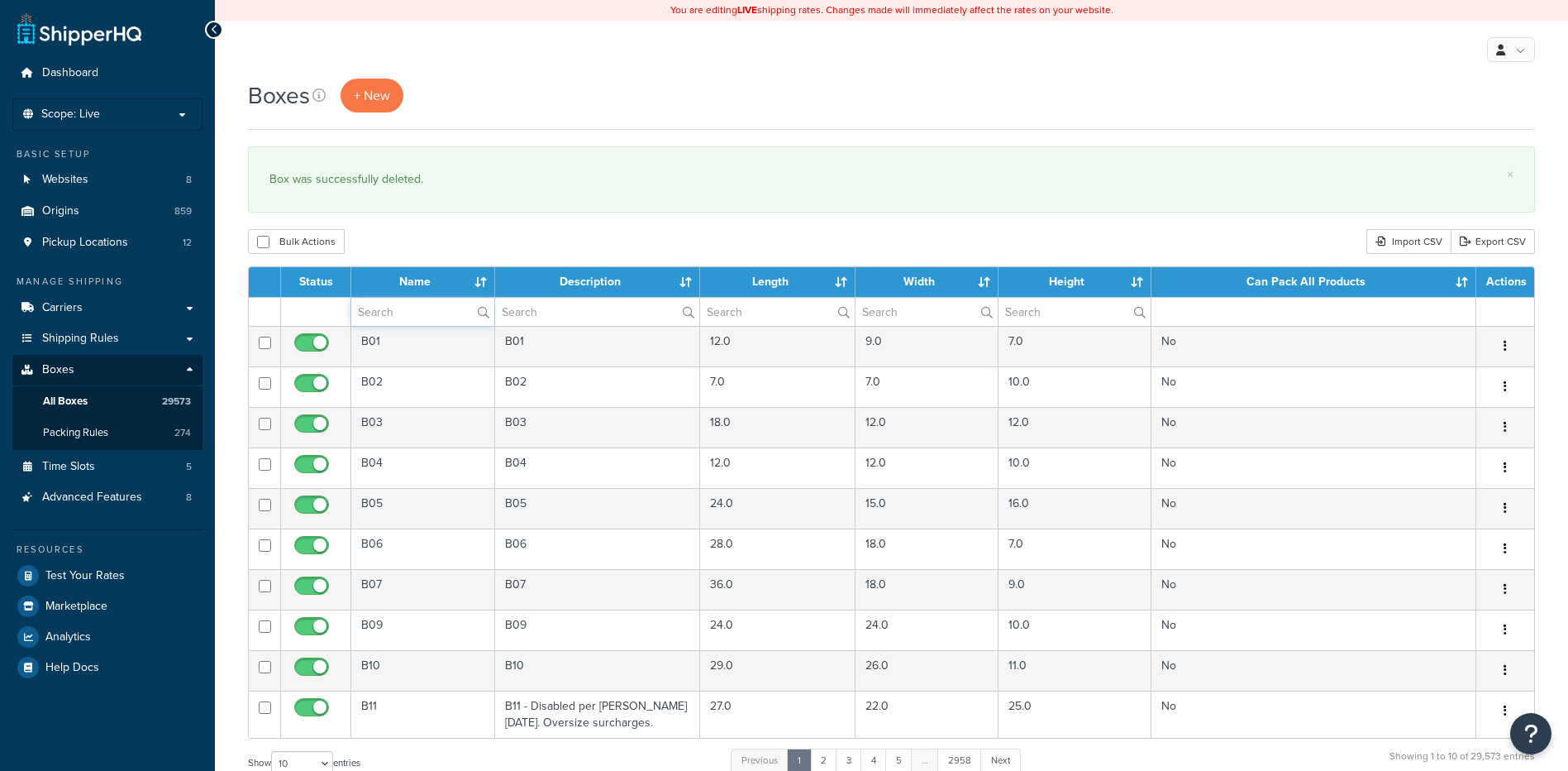
paste input "30WM32"
type input "30WM32"
click at [415, 221] on div "Boxes + New × Box was successfully deleted. Bulk Actions Duplicate Delete Impor…" at bounding box center [891, 609] width 1353 height 1060
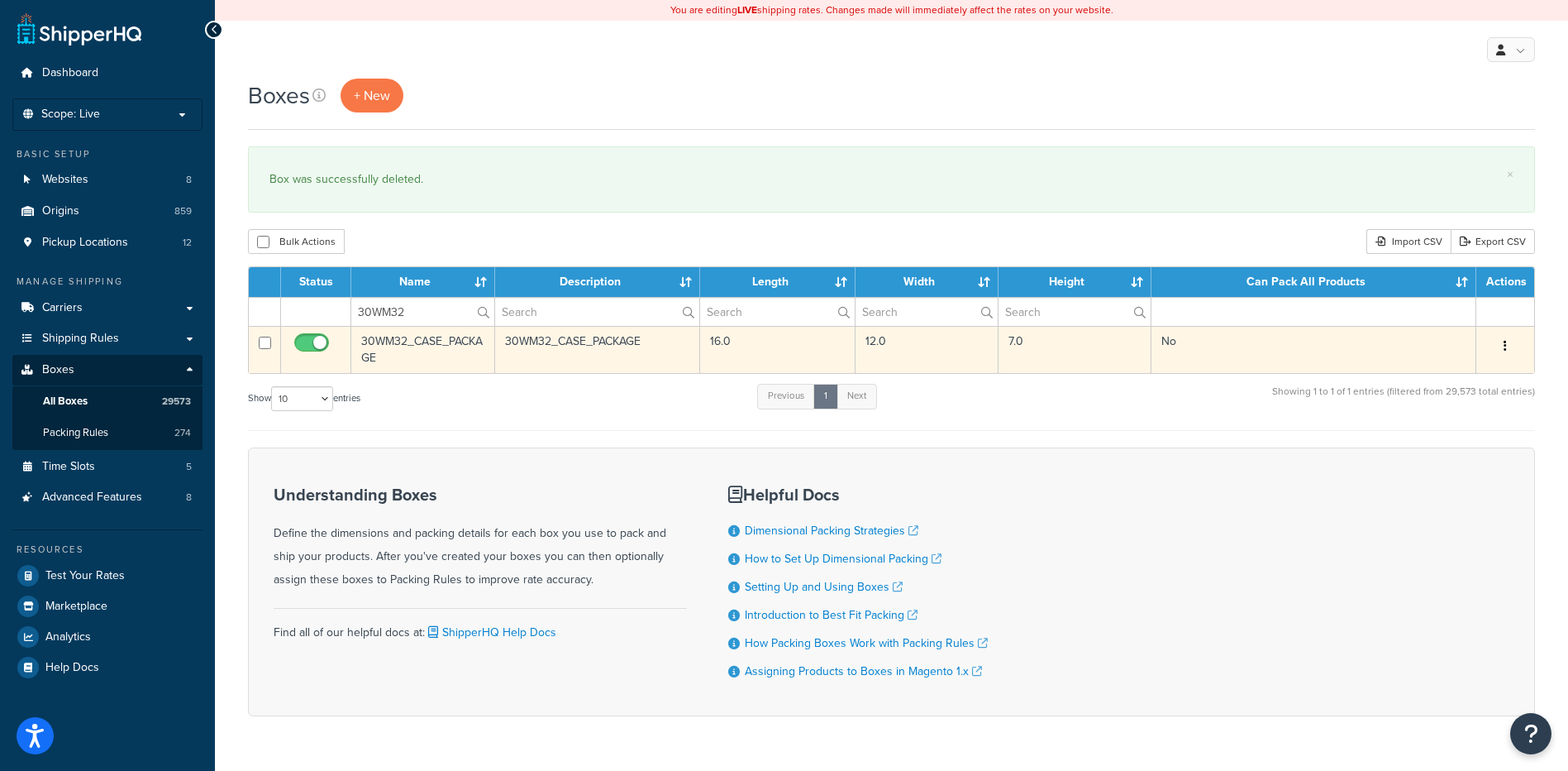
click at [1499, 340] on button "button" at bounding box center [1505, 346] width 23 height 26
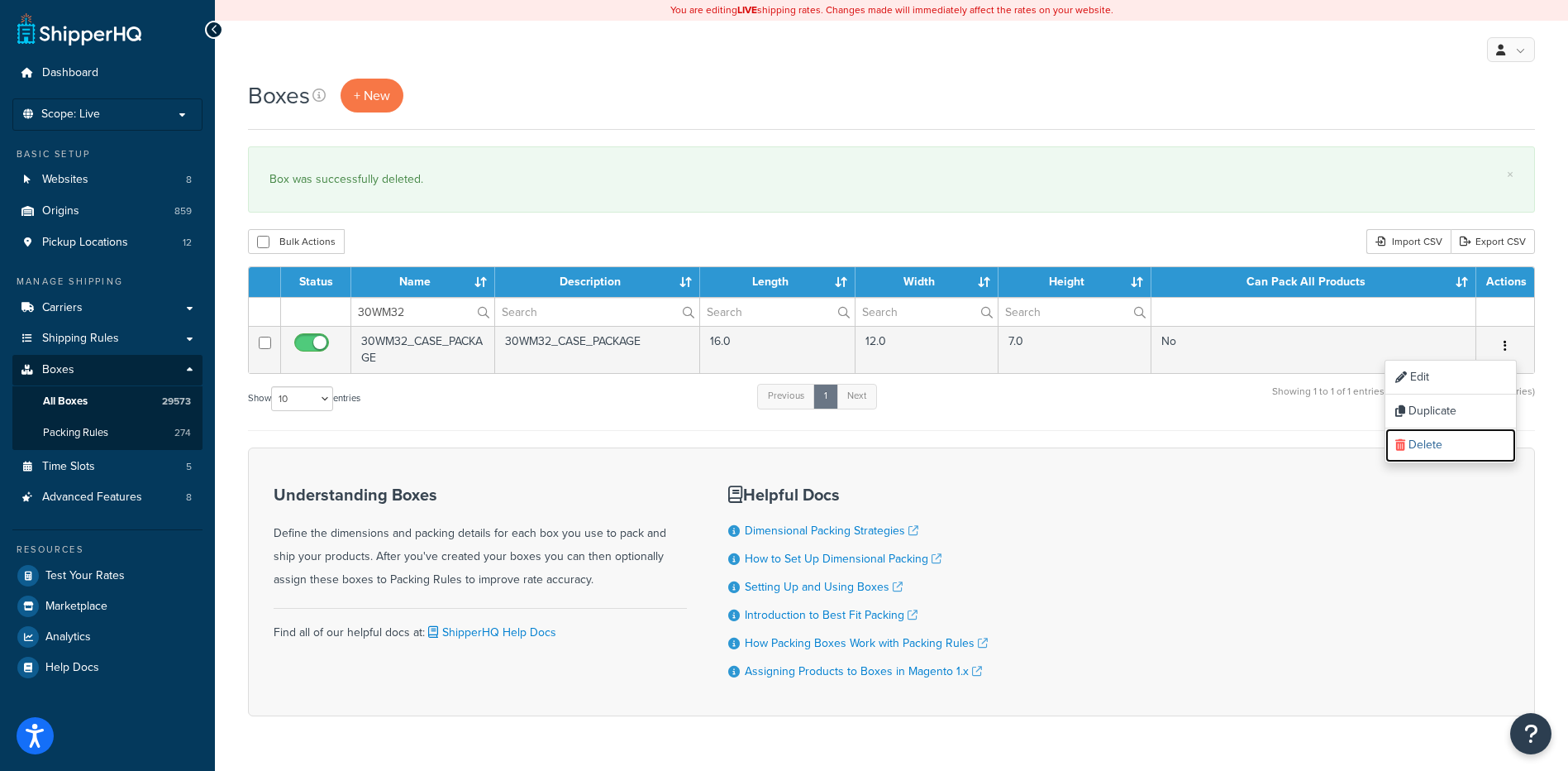
click at [1475, 450] on link "Delete" at bounding box center [1451, 445] width 131 height 33
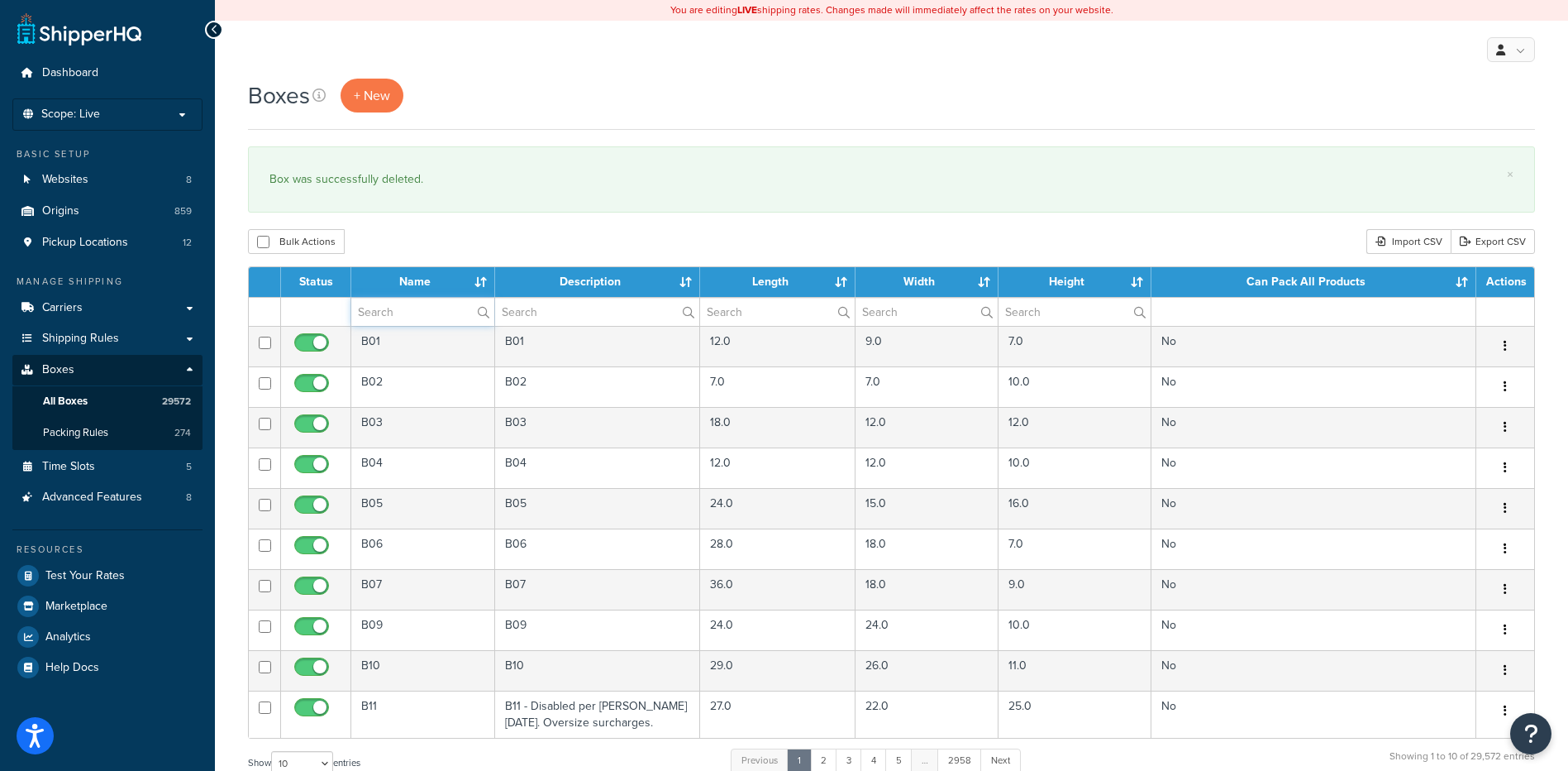
drag, startPoint x: 370, startPoint y: 316, endPoint x: 384, endPoint y: 299, distance: 22.0
click at [370, 316] on input "text" at bounding box center [423, 312] width 143 height 28
paste input "30WM33"
type input "30WM33"
click at [428, 249] on div "Bulk Actions Duplicate [GEOGRAPHIC_DATA] Import CSV Export CSV" at bounding box center [891, 241] width 1287 height 25
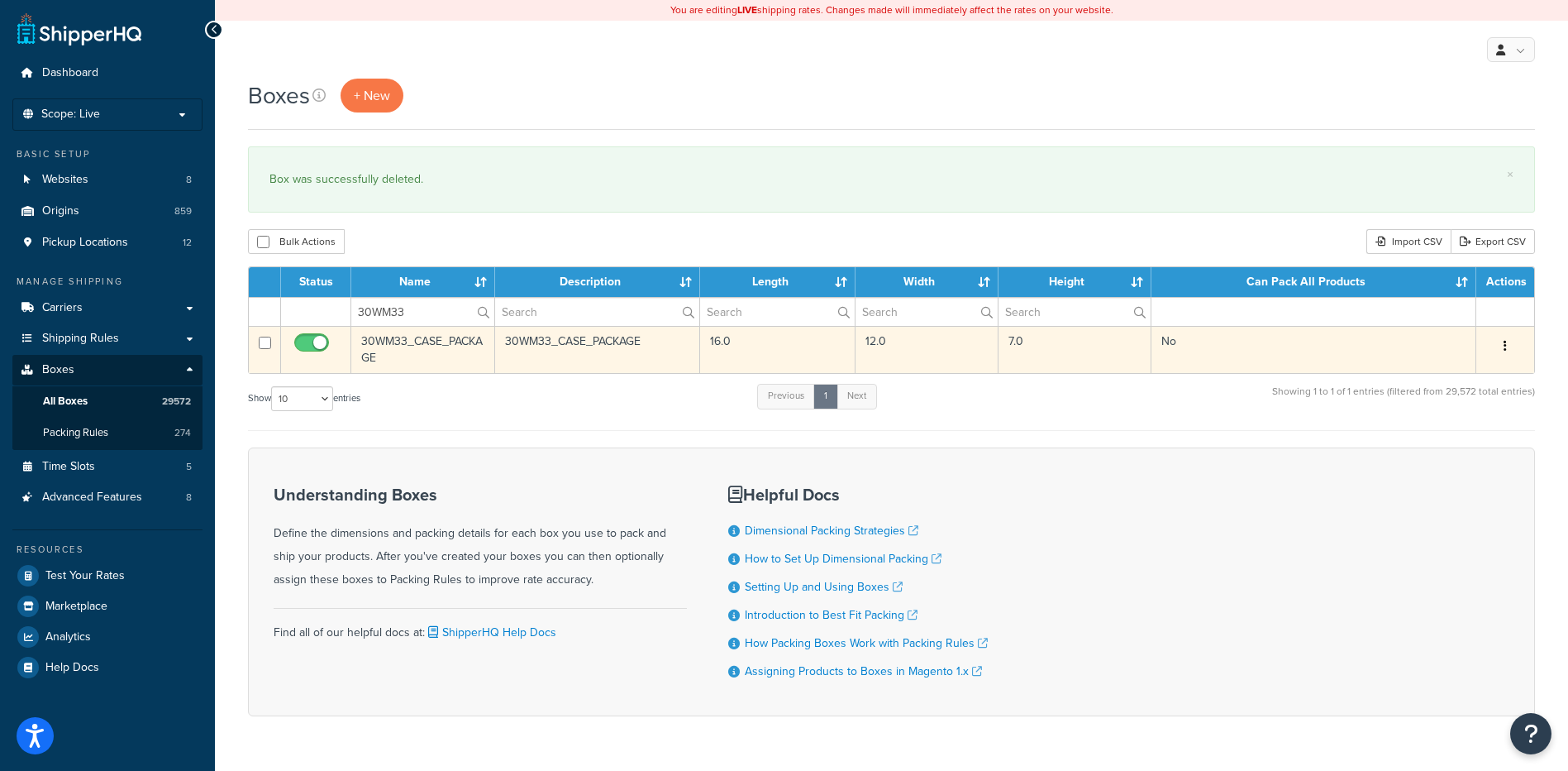
click at [1509, 344] on button "button" at bounding box center [1505, 346] width 23 height 26
click at [1410, 445] on link "Delete" at bounding box center [1451, 445] width 131 height 33
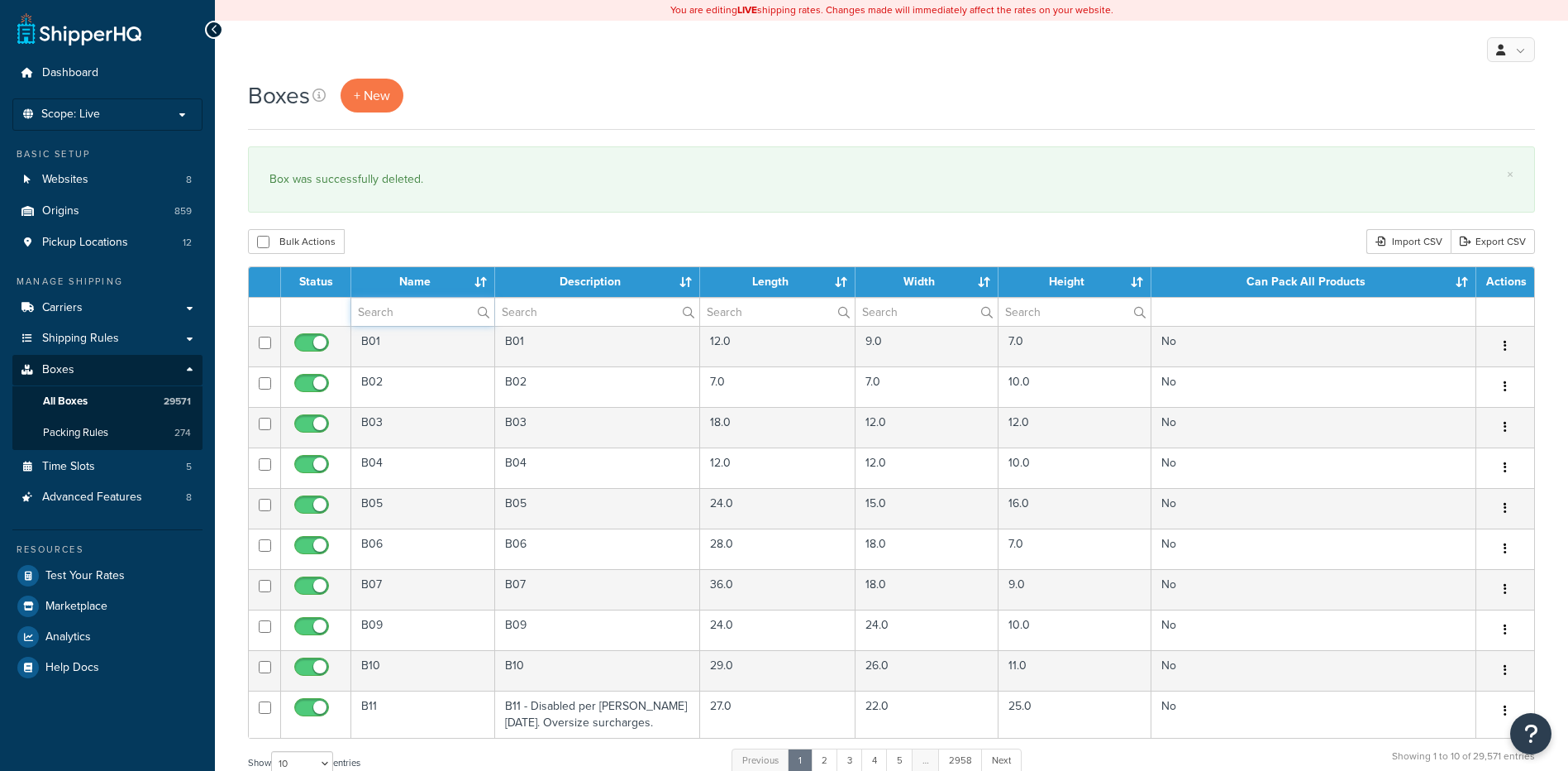
click at [388, 309] on input "text" at bounding box center [423, 312] width 143 height 28
paste input "37BDB3"
type input "37BDB3"
click at [422, 218] on div "Boxes + New × Box was successfully deleted. Bulk Actions Duplicate Delete Impor…" at bounding box center [891, 609] width 1353 height 1060
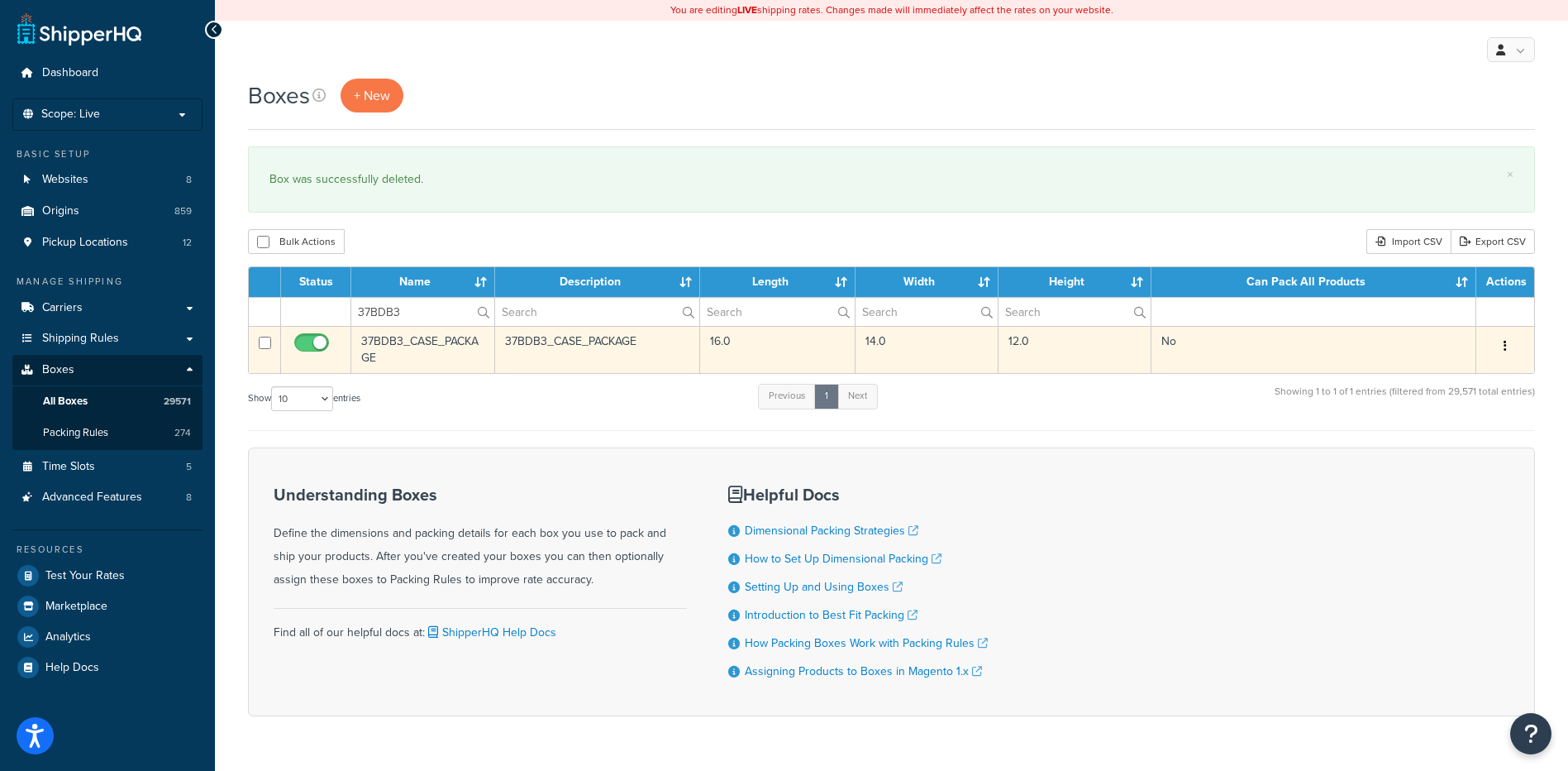
click at [1504, 349] on icon "button" at bounding box center [1506, 346] width 4 height 11
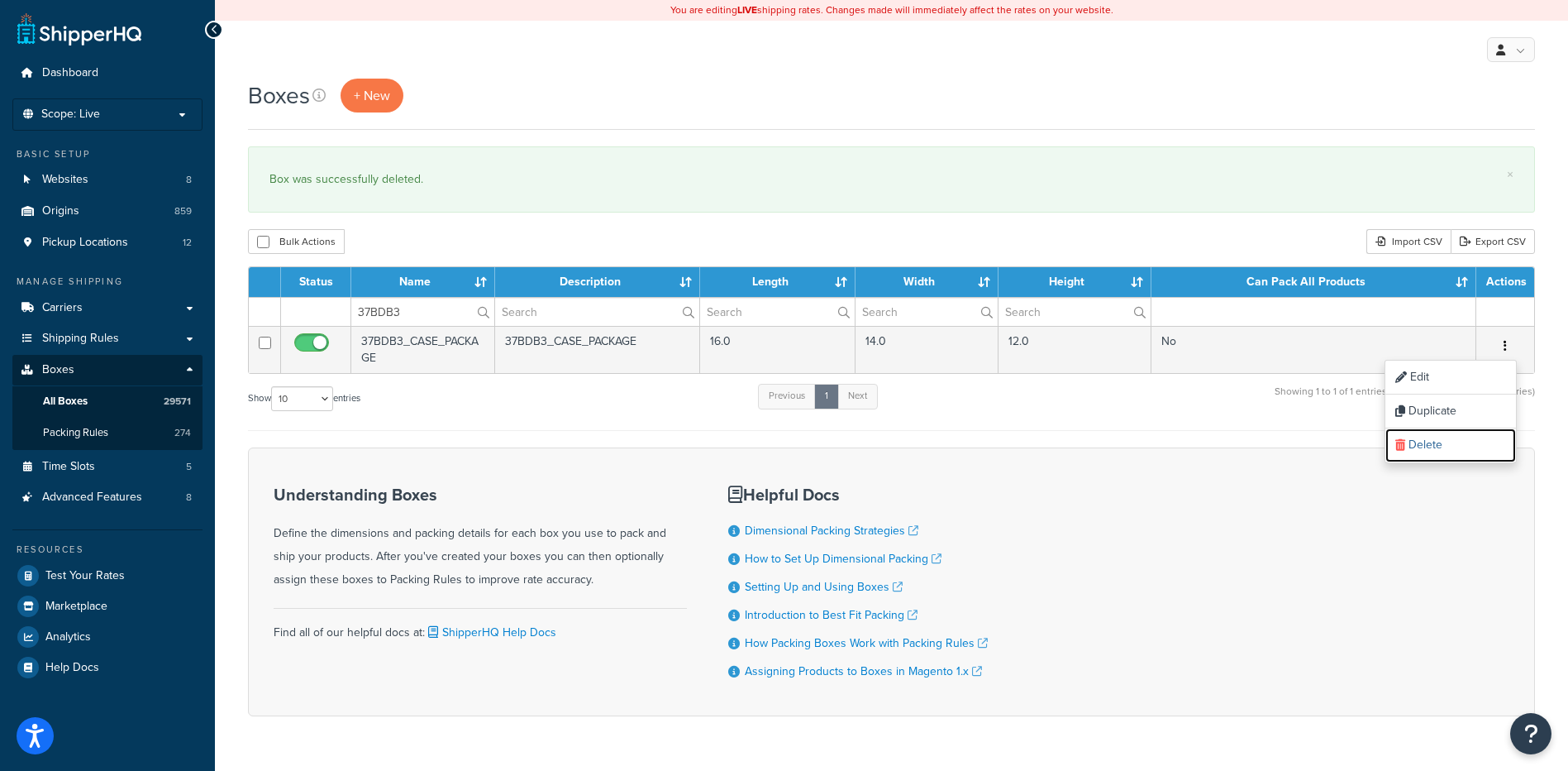
click at [1448, 445] on link "Delete" at bounding box center [1451, 445] width 131 height 33
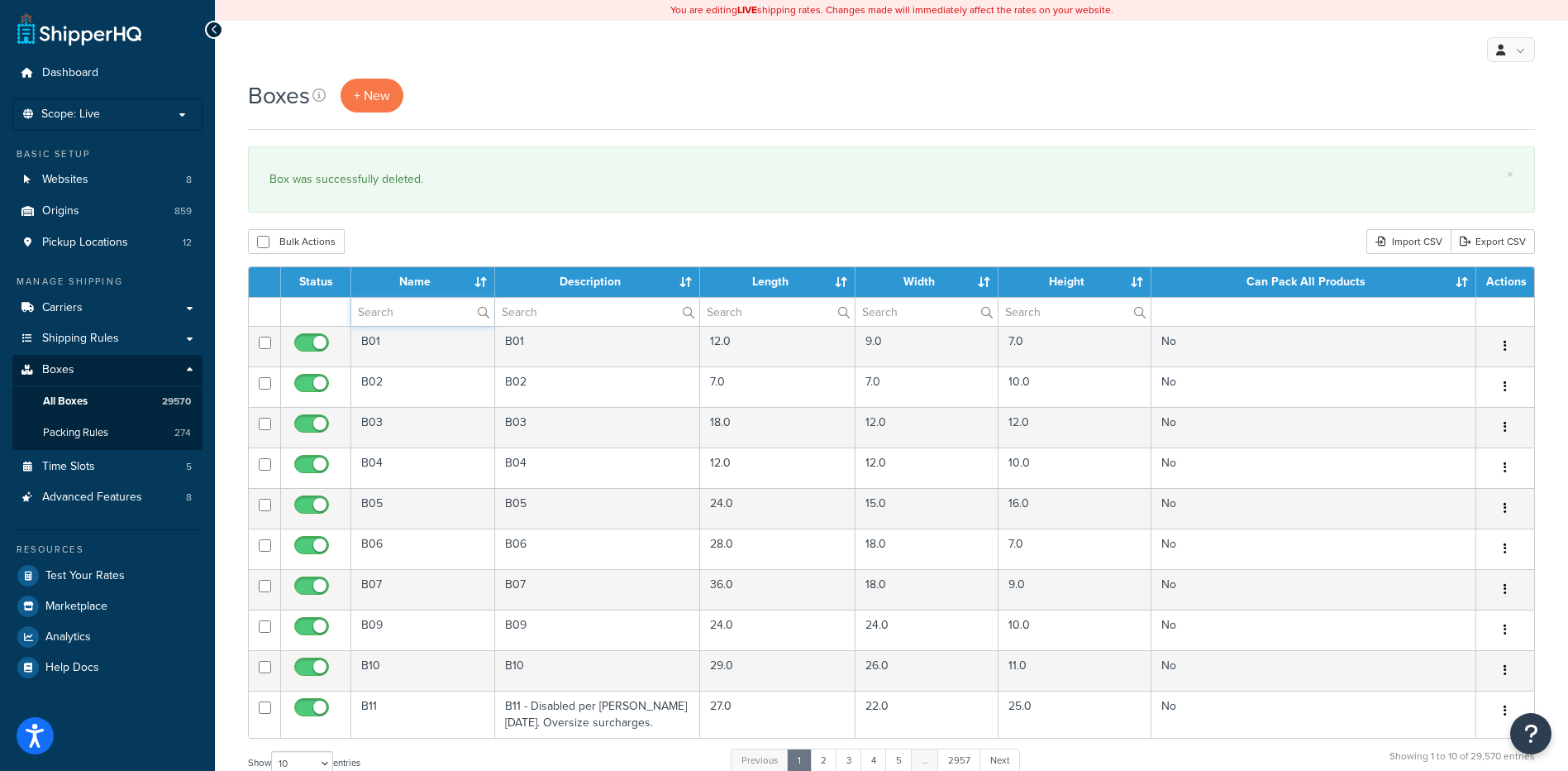
click at [390, 304] on input "text" at bounding box center [423, 312] width 143 height 28
click at [415, 319] on input "text" at bounding box center [423, 312] width 143 height 28
paste input "37BDB3"
click at [427, 234] on div "Bulk Actions Duplicate Delete Import CSV Export CSV" at bounding box center [891, 241] width 1287 height 25
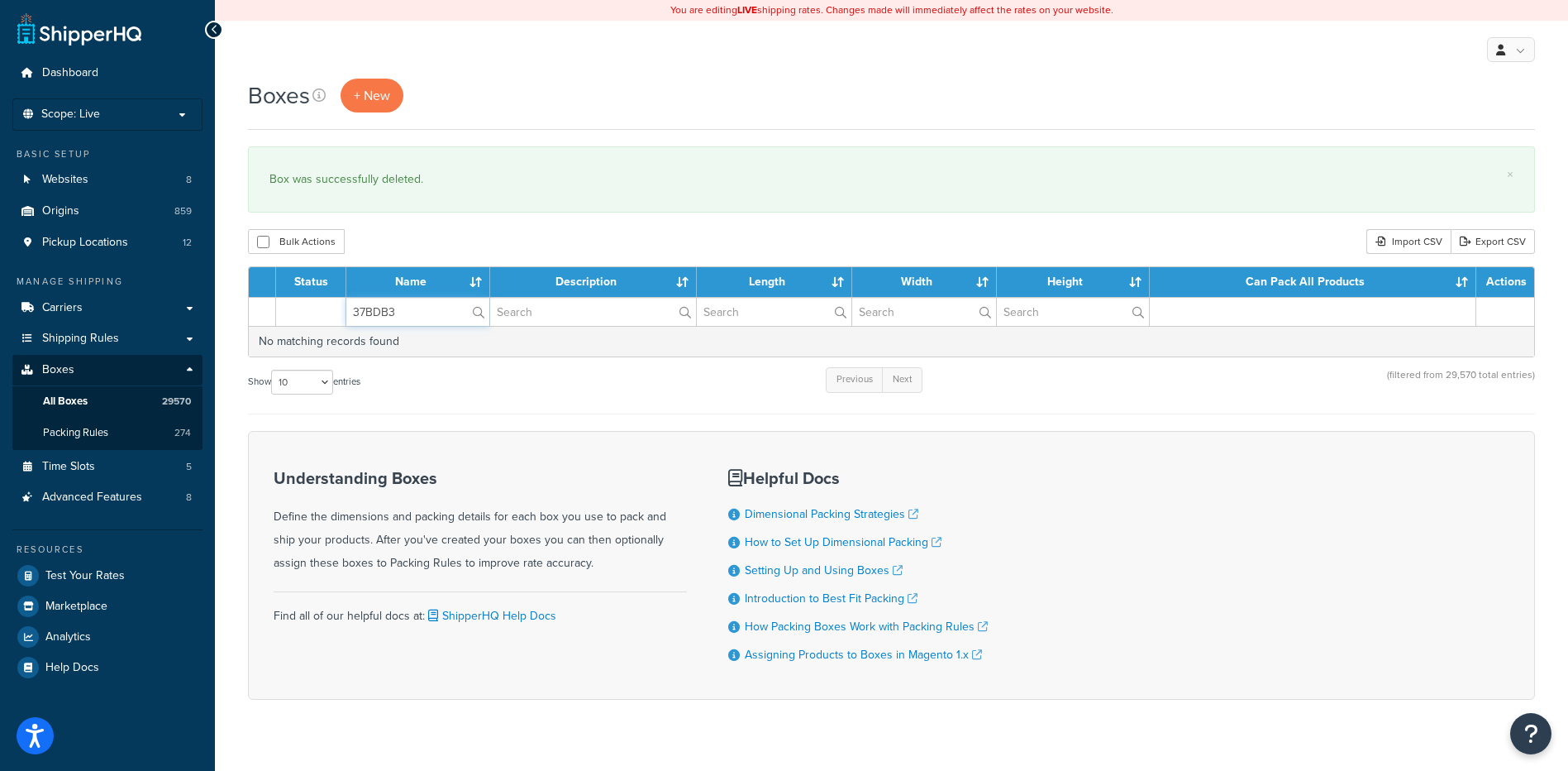
paste input "SD2"
drag, startPoint x: 423, startPoint y: 306, endPoint x: 273, endPoint y: 258, distance: 157.5
click at [254, 264] on div "Boxes + New × Box was successfully deleted. Bulk Actions Duplicate Delete Impor…" at bounding box center [891, 419] width 1353 height 679
type input "37BSD2"
click at [437, 225] on div "Boxes + New × Box was successfully deleted. Bulk Actions Duplicate Delete Impor…" at bounding box center [891, 419] width 1353 height 679
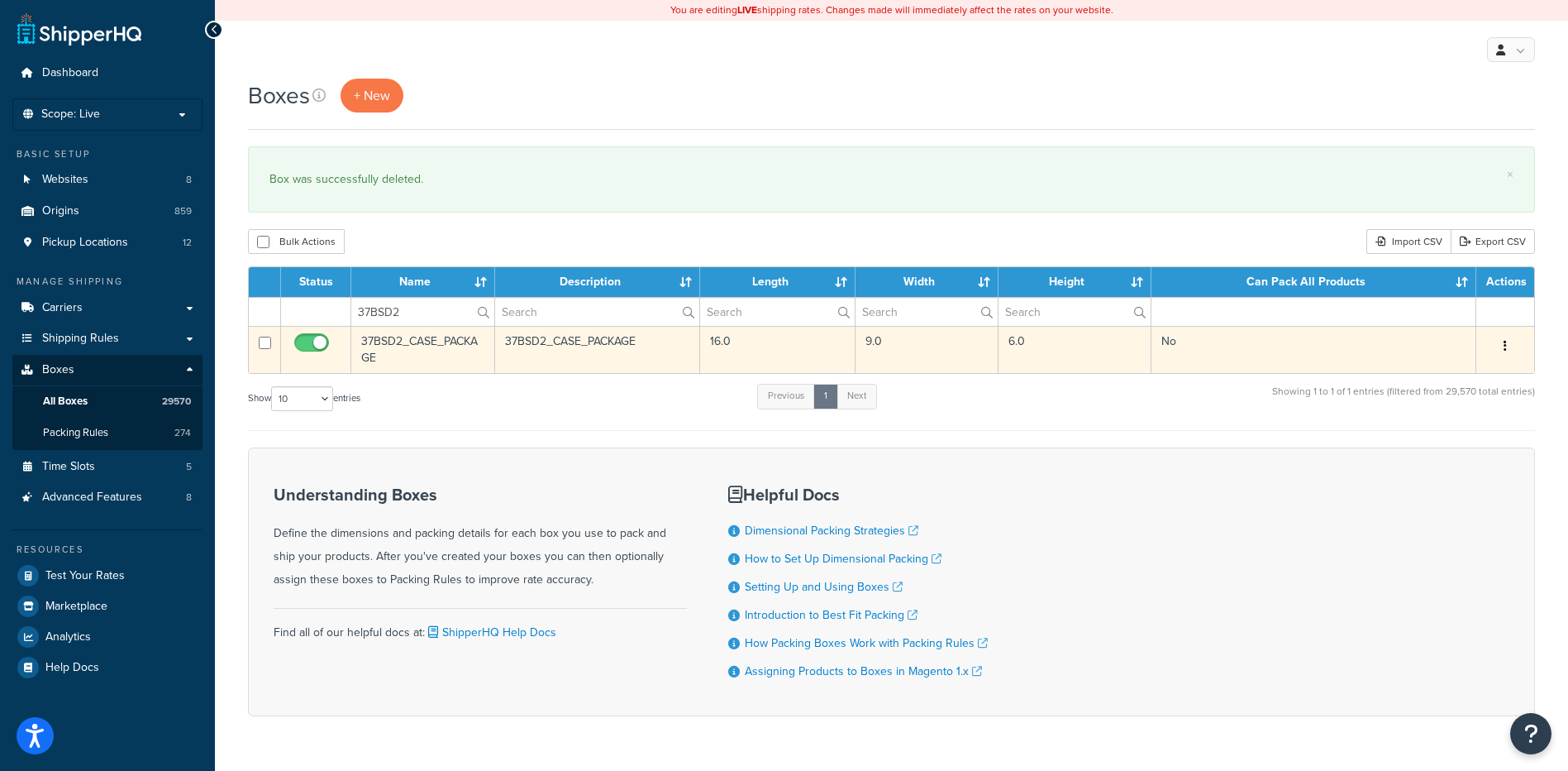
click at [1512, 352] on button "button" at bounding box center [1505, 346] width 23 height 26
click at [1456, 444] on link "Delete" at bounding box center [1451, 445] width 131 height 33
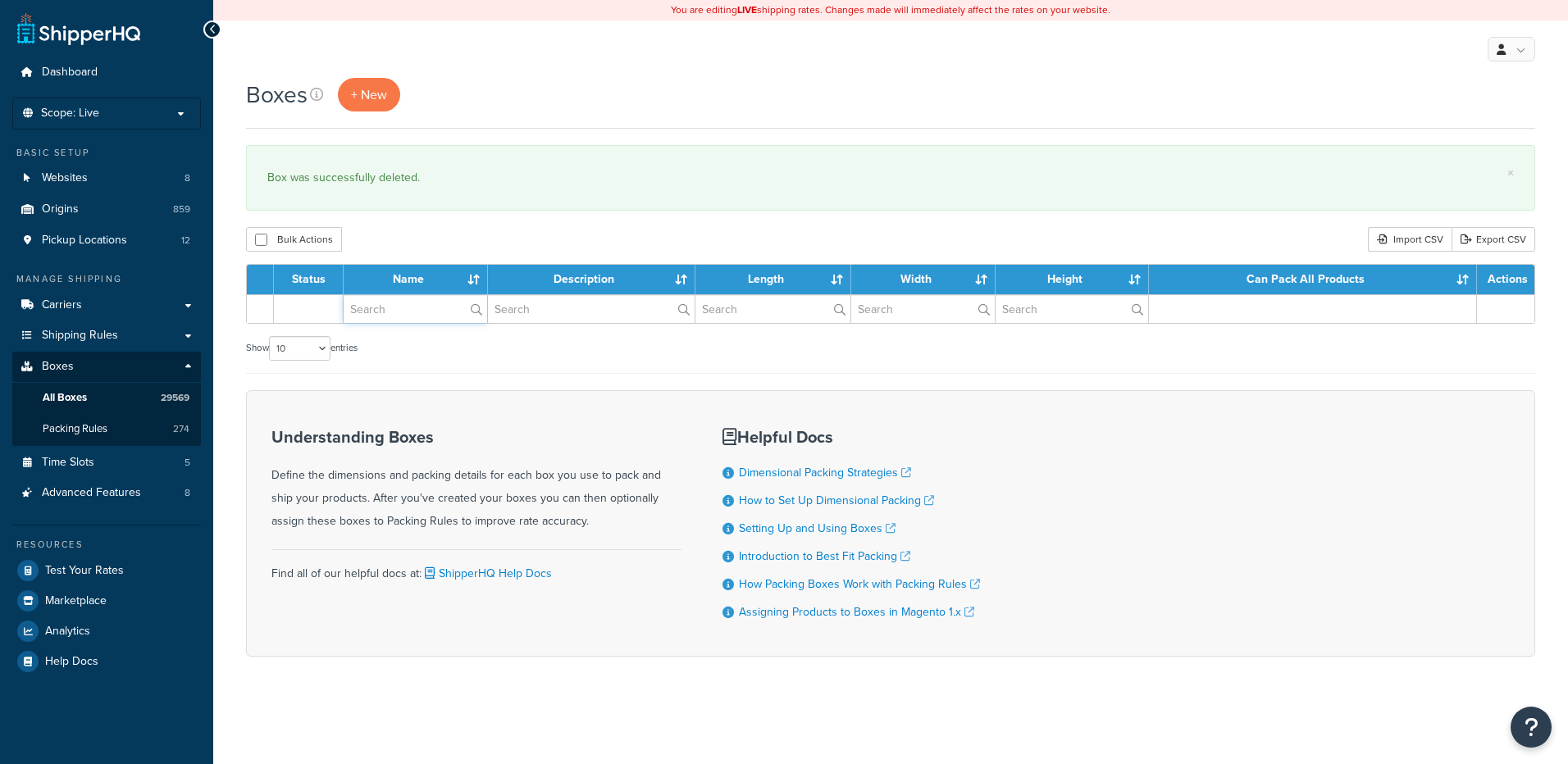
drag, startPoint x: 376, startPoint y: 309, endPoint x: 383, endPoint y: 299, distance: 12.2
click at [376, 309] on input "text" at bounding box center [416, 309] width 144 height 28
paste input "56W15B"
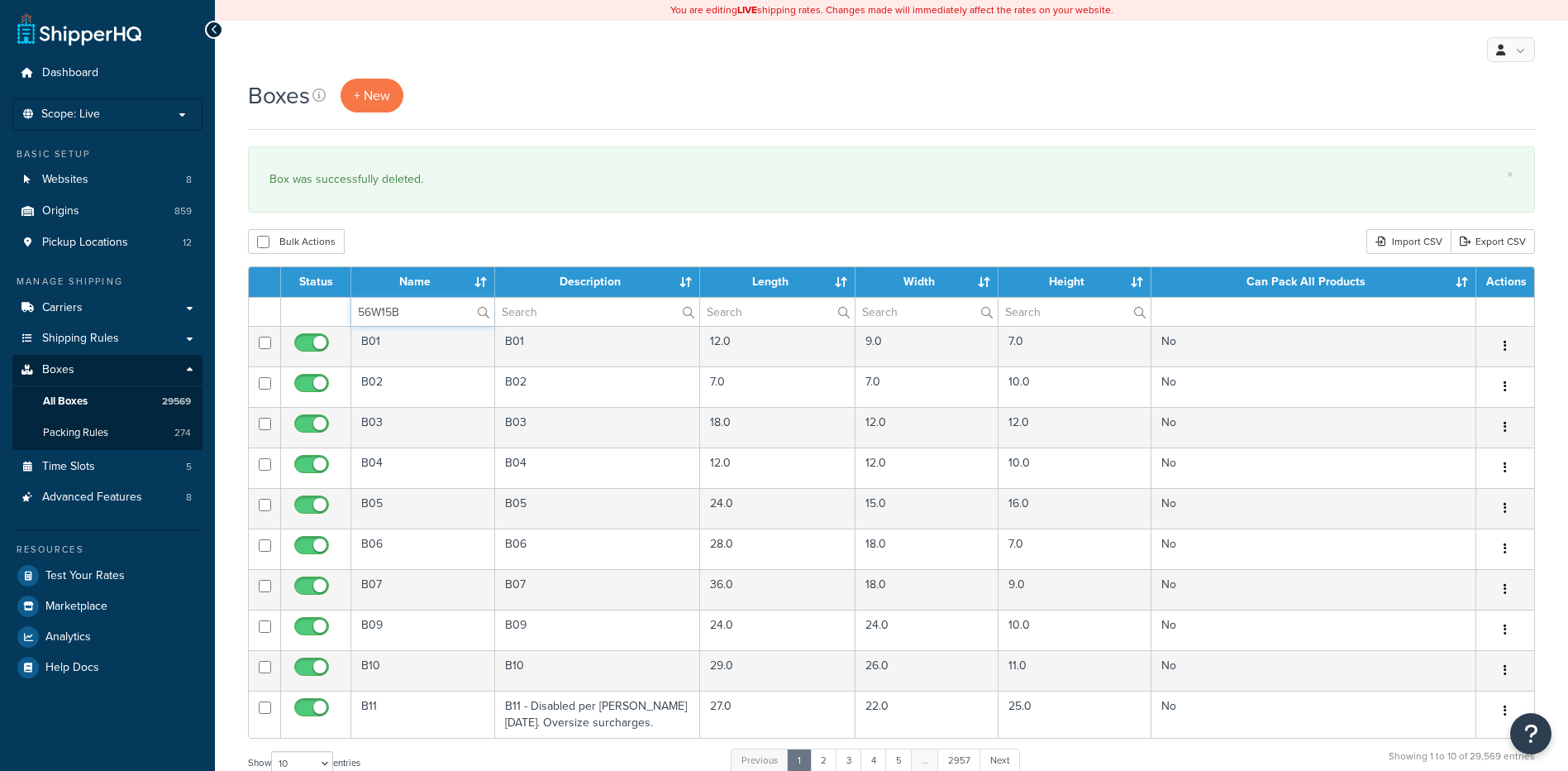
type input "56W15B"
click at [411, 254] on div "Bulk Actions Duplicate [GEOGRAPHIC_DATA] Import CSV Export CSV" at bounding box center [891, 241] width 1287 height 25
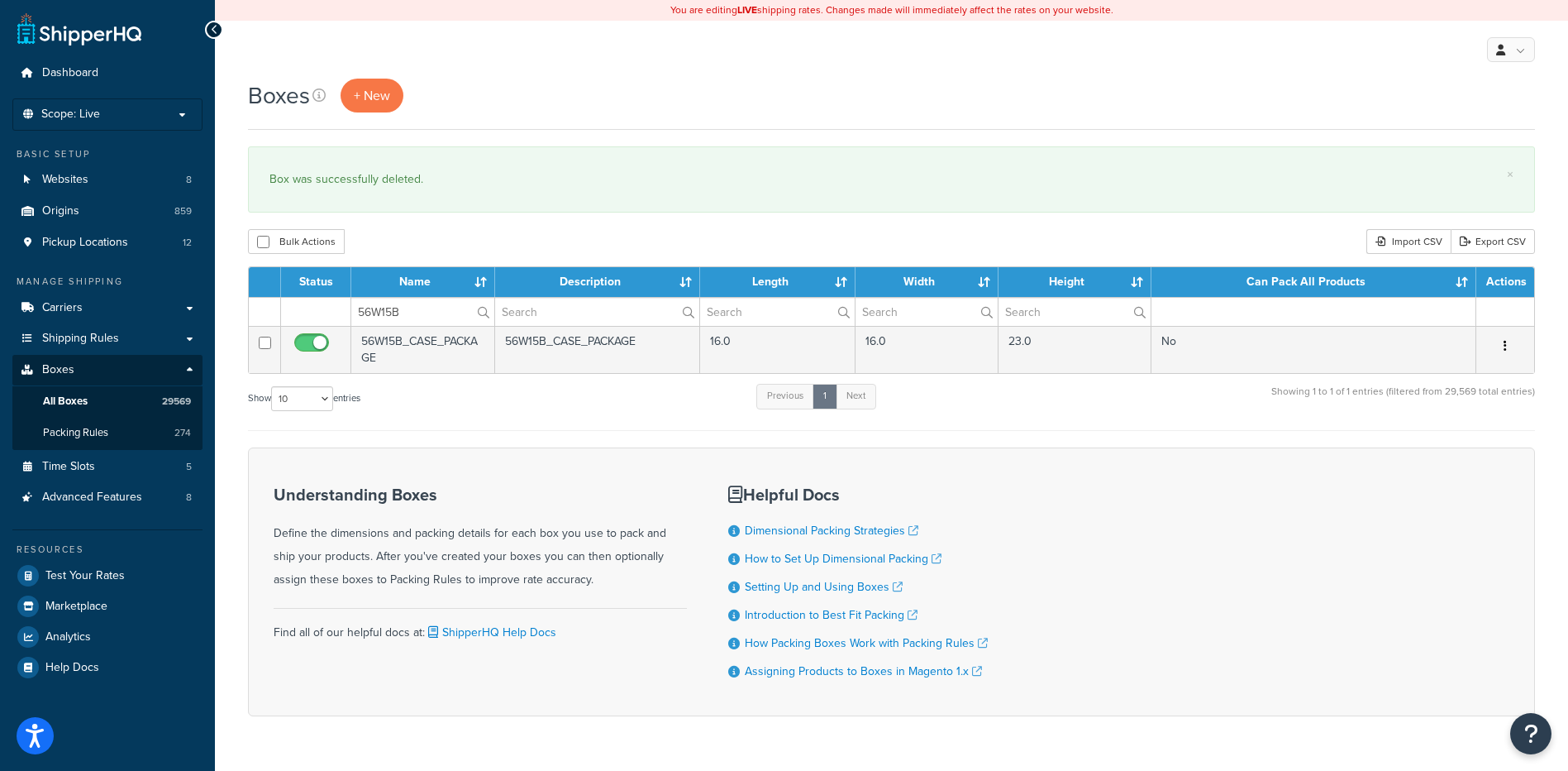
click at [1504, 348] on icon "button" at bounding box center [1506, 346] width 4 height 11
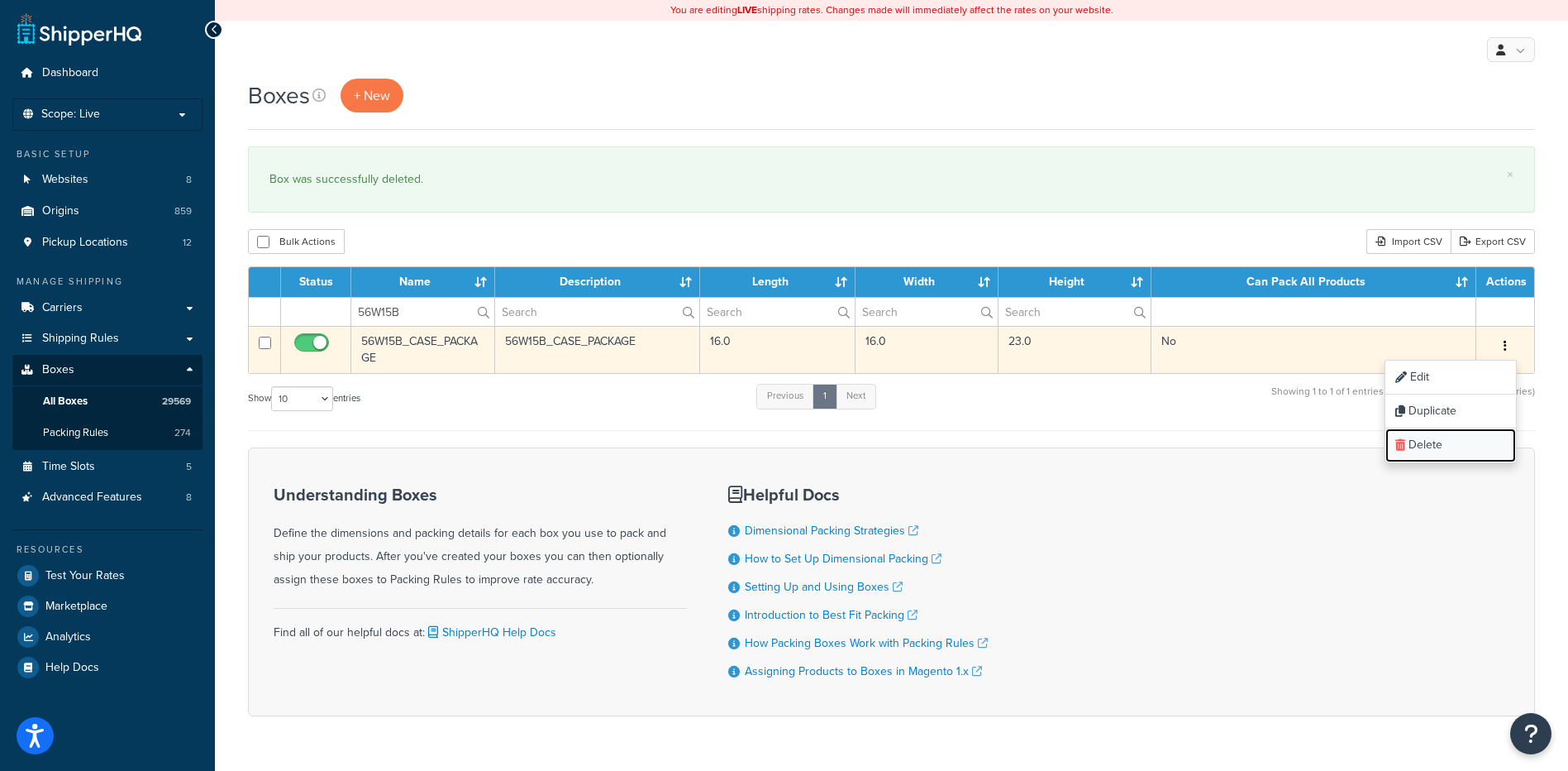
click at [1421, 444] on link "Delete" at bounding box center [1451, 445] width 131 height 33
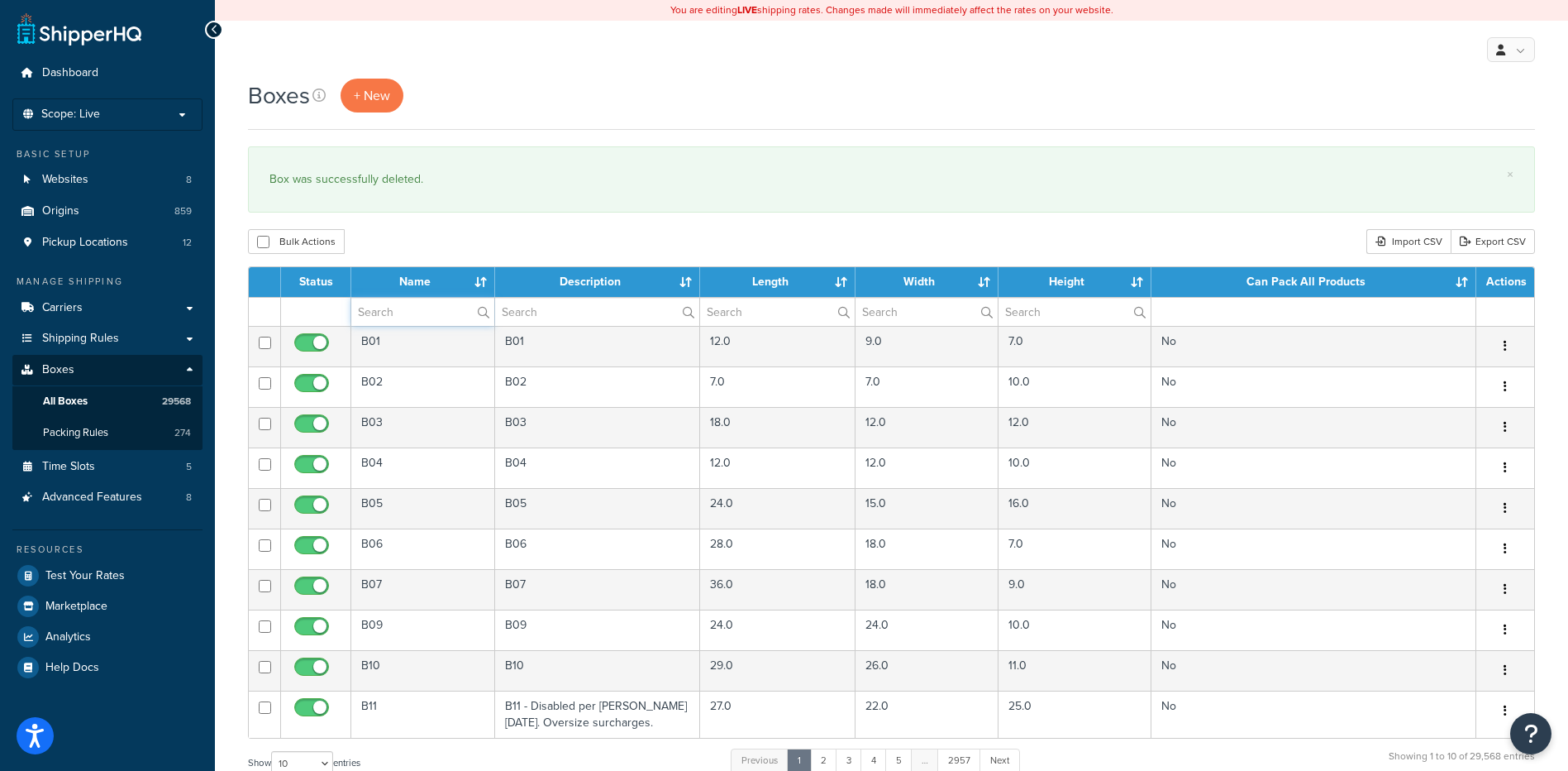
click at [382, 304] on input "text" at bounding box center [423, 312] width 143 height 28
paste input "30W129"
type input "30W129"
click at [414, 251] on div "Bulk Actions Duplicate [GEOGRAPHIC_DATA] Import CSV Export CSV" at bounding box center [891, 241] width 1287 height 25
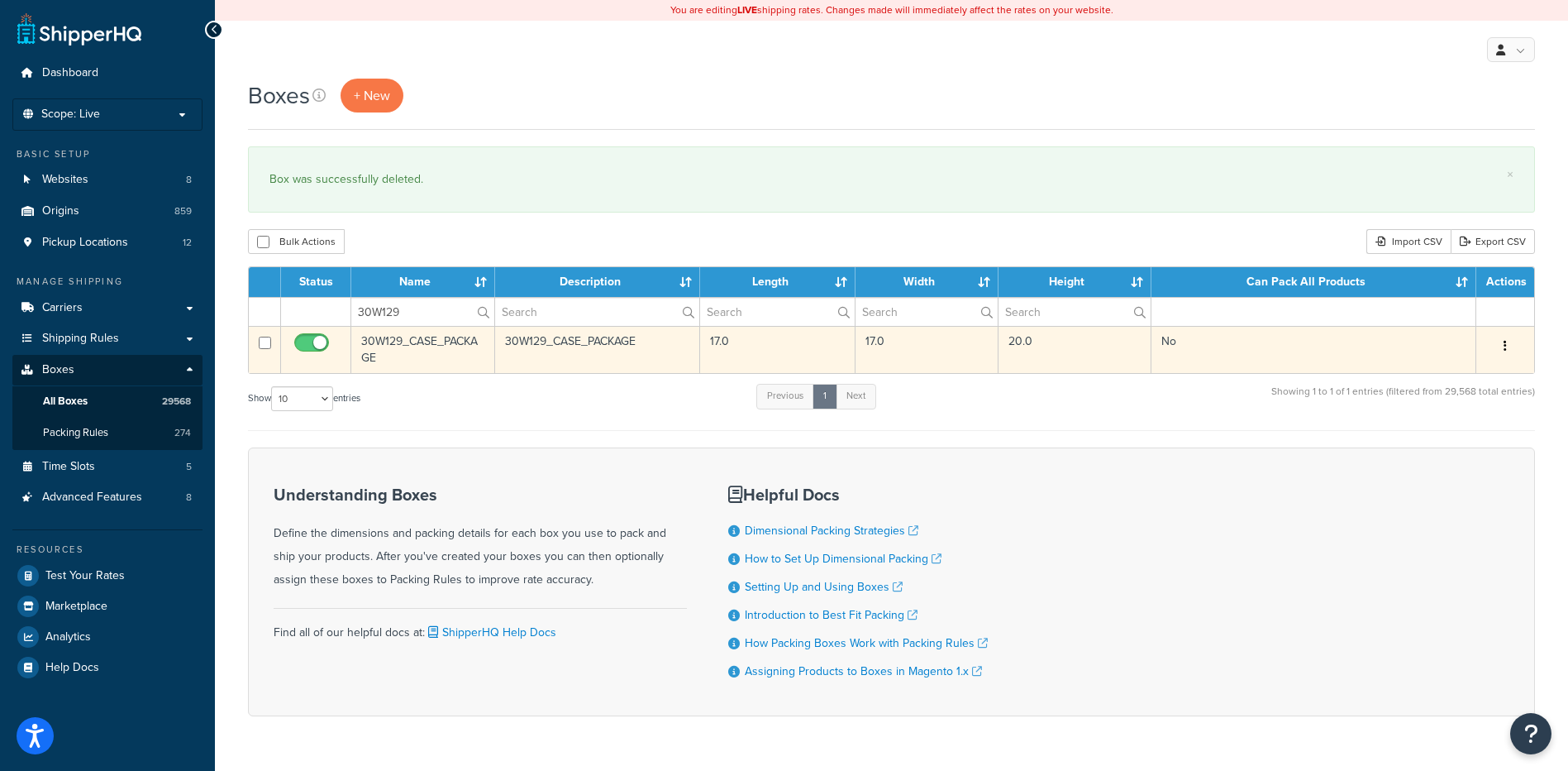
click at [1500, 342] on button "button" at bounding box center [1505, 346] width 23 height 26
click at [1456, 439] on link "Delete" at bounding box center [1451, 445] width 131 height 33
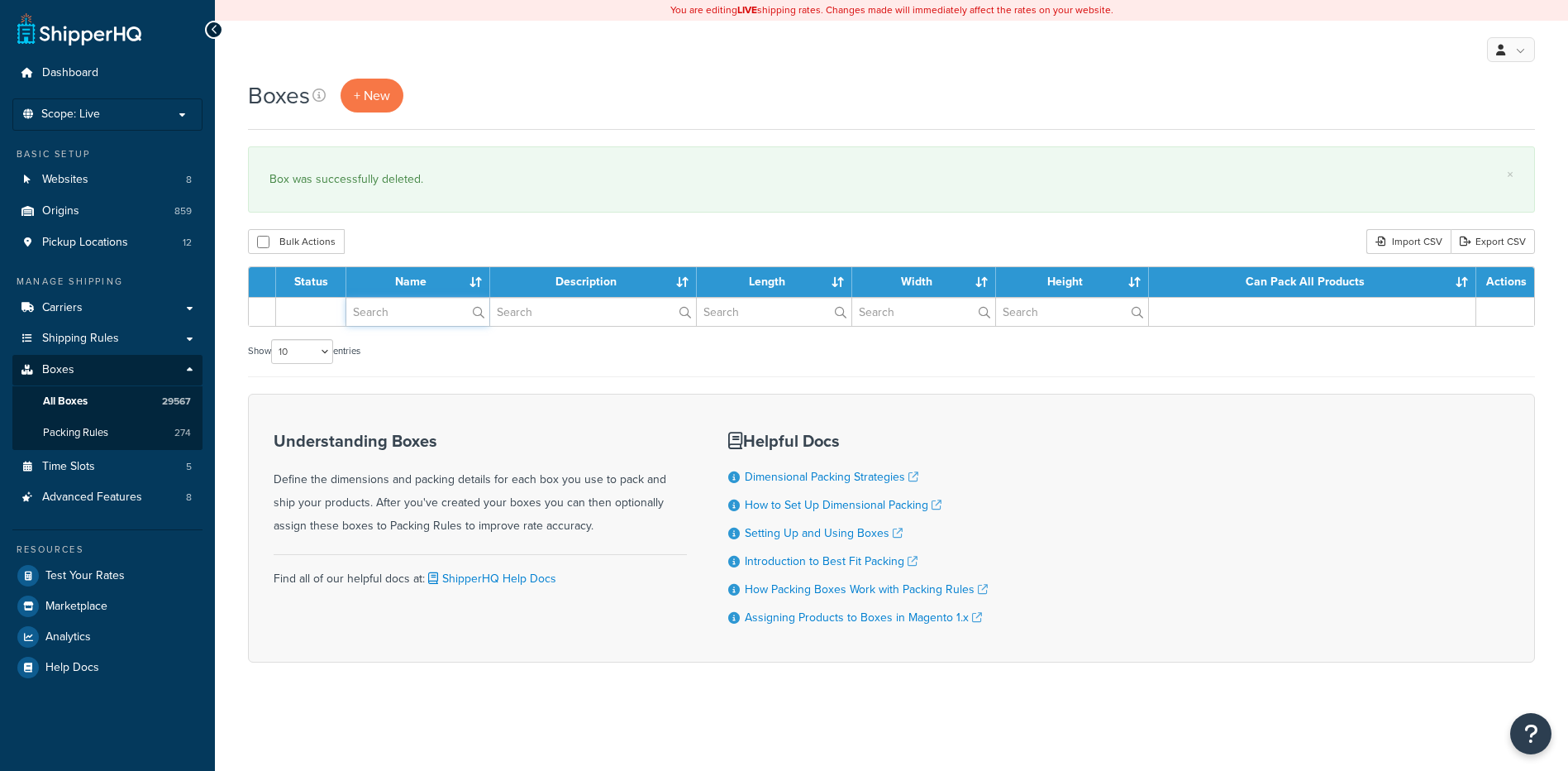
drag, startPoint x: 0, startPoint y: 0, endPoint x: 436, endPoint y: 315, distance: 537.9
click at [436, 315] on input "text" at bounding box center [418, 312] width 143 height 28
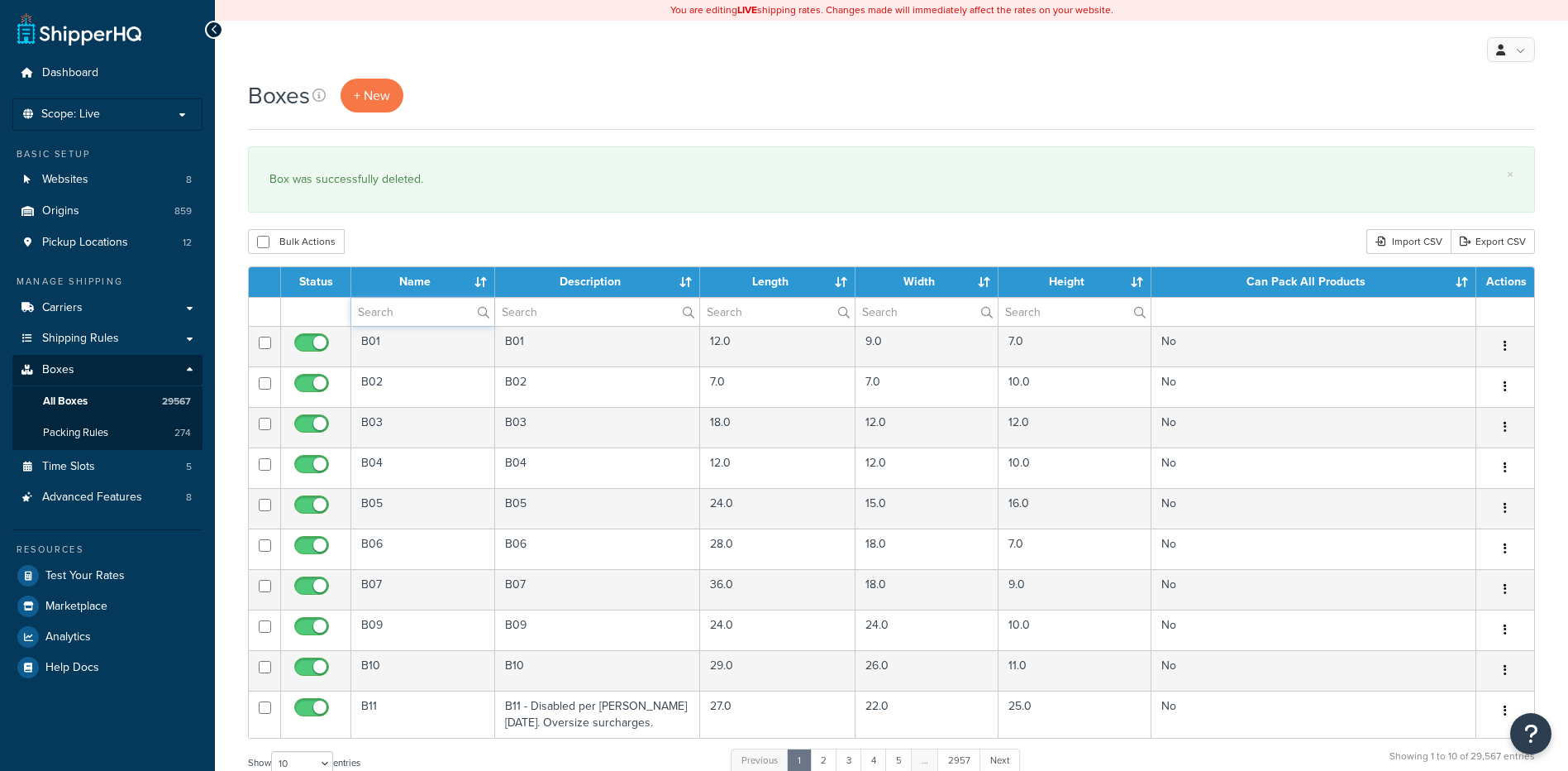
paste input "30W144"
type input "30W144"
click at [443, 241] on div "Bulk Actions Duplicate [GEOGRAPHIC_DATA] Import CSV Export CSV" at bounding box center [891, 241] width 1287 height 25
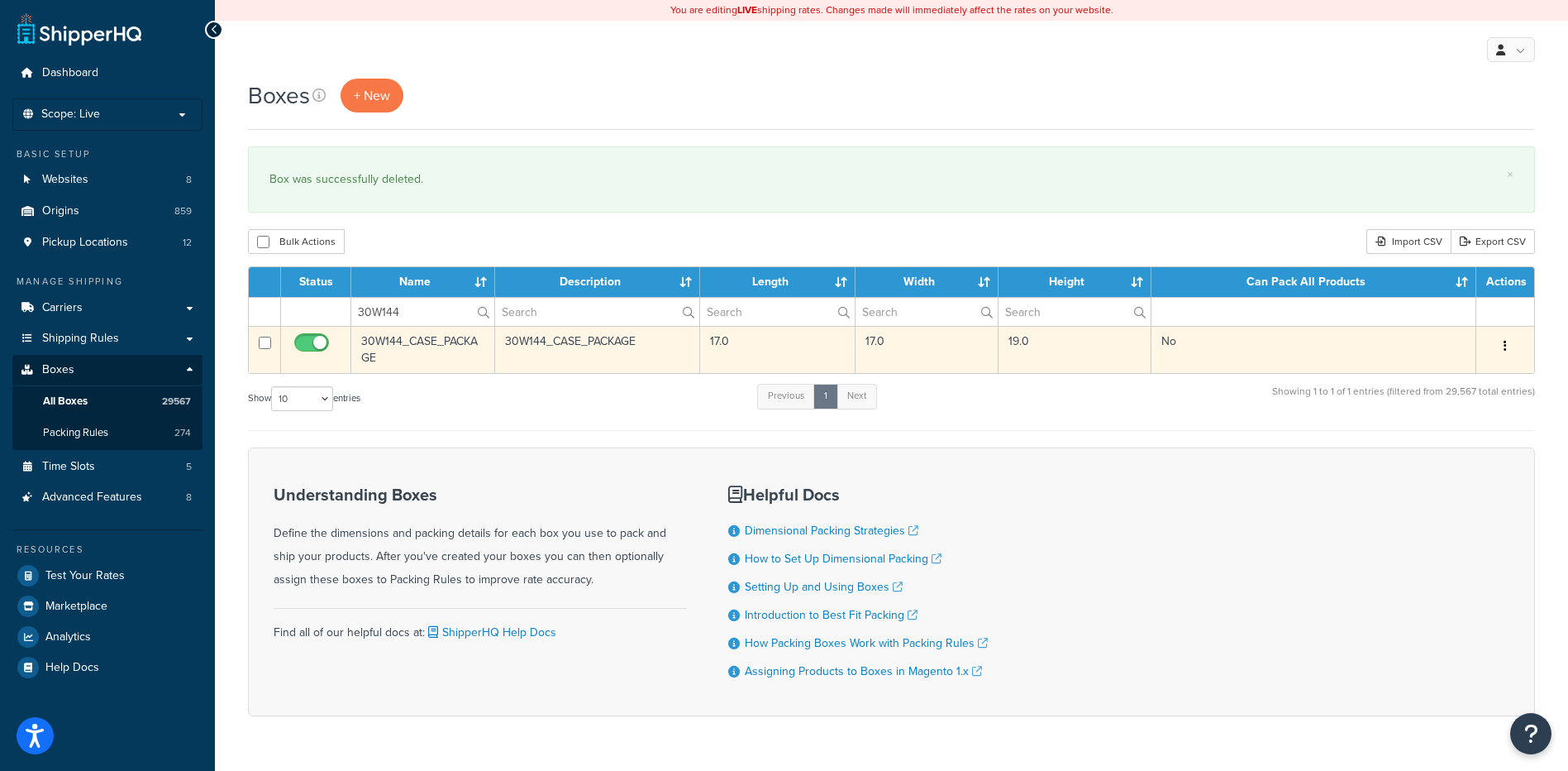
click at [1512, 349] on button "button" at bounding box center [1505, 346] width 23 height 26
click at [1498, 440] on link "Delete" at bounding box center [1451, 445] width 131 height 33
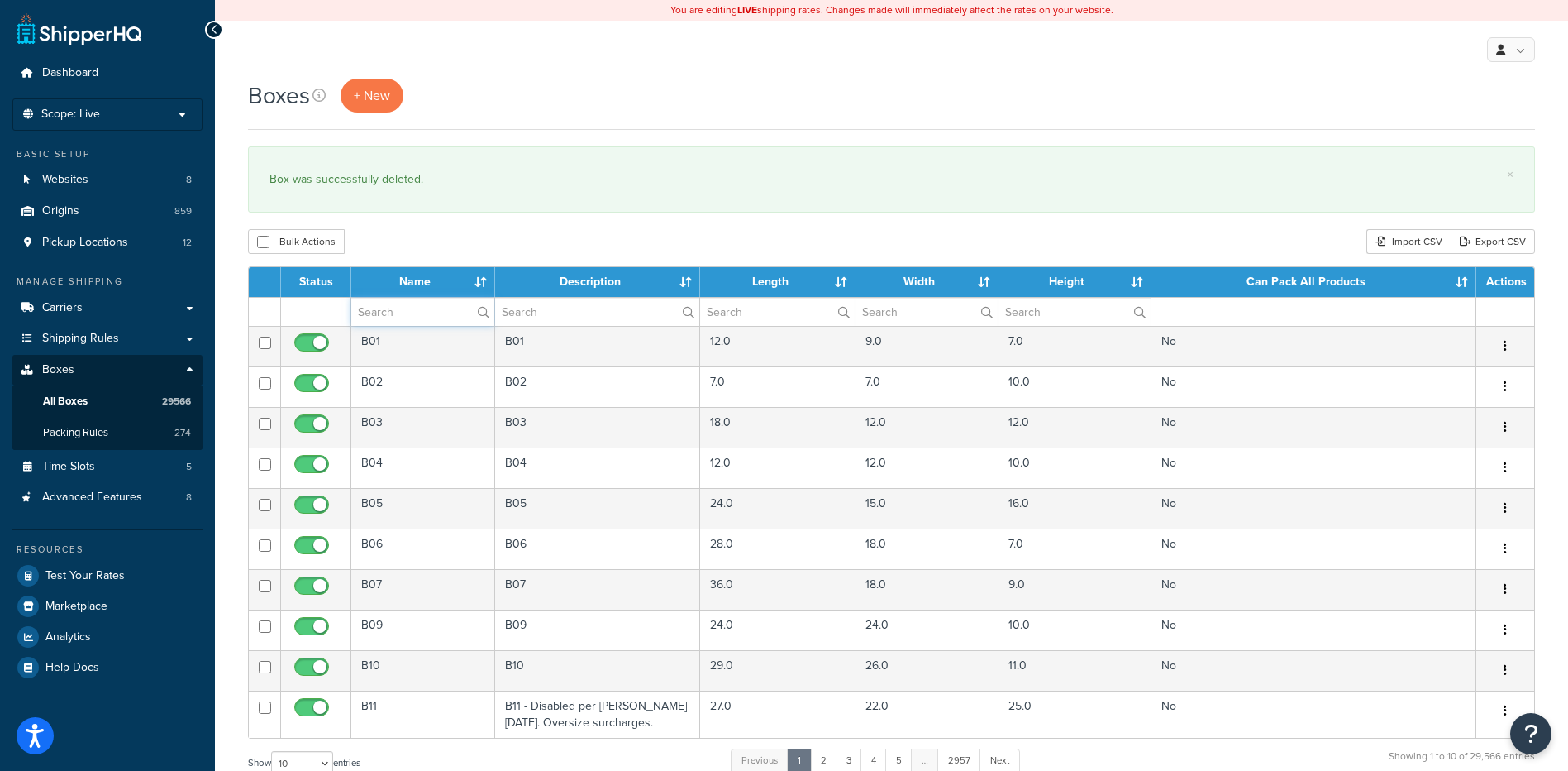
click at [400, 314] on input "text" at bounding box center [423, 312] width 143 height 28
paste input "56WLAT"
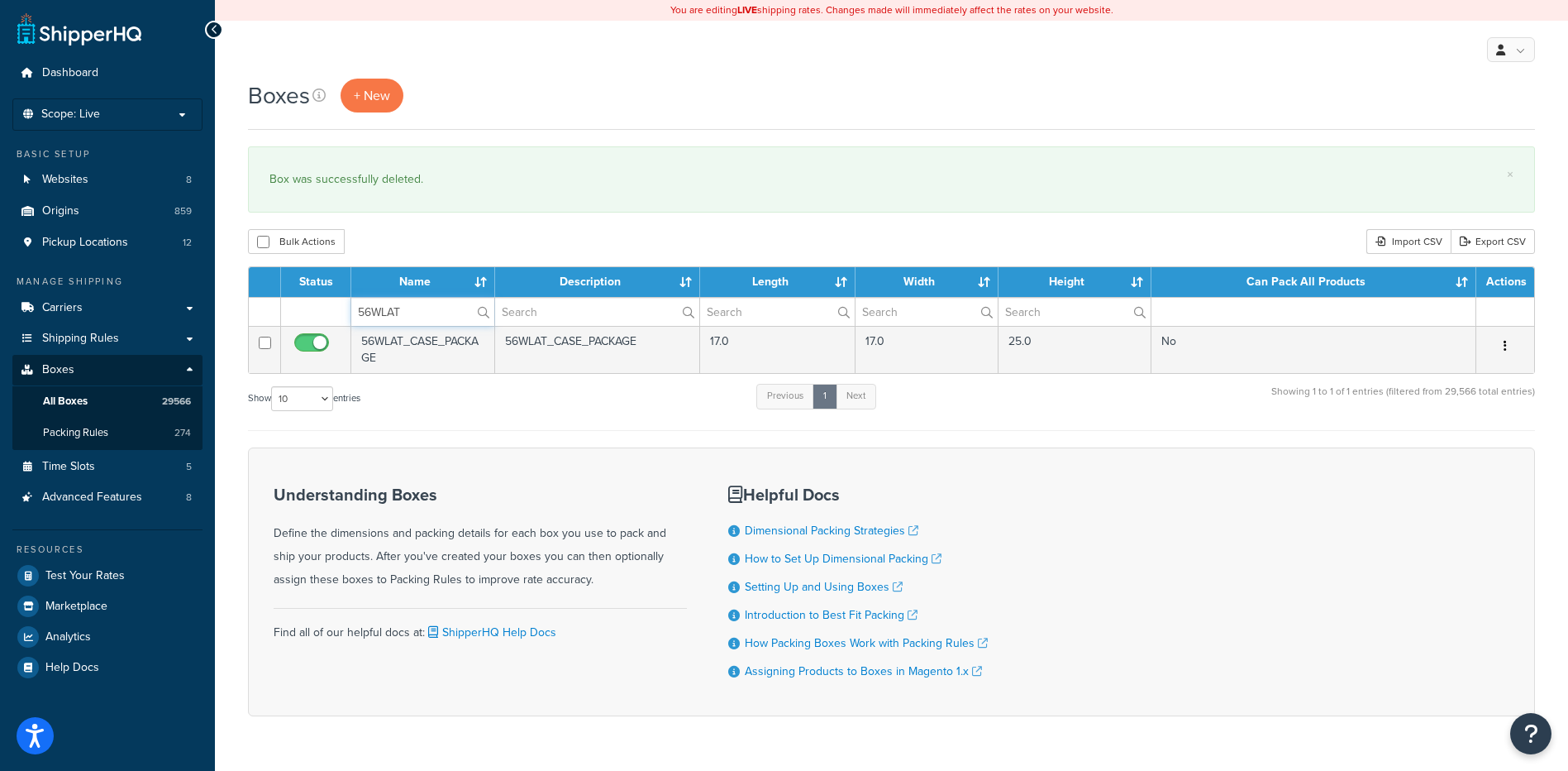
type input "56WLAT"
click at [1511, 344] on button "button" at bounding box center [1505, 346] width 23 height 26
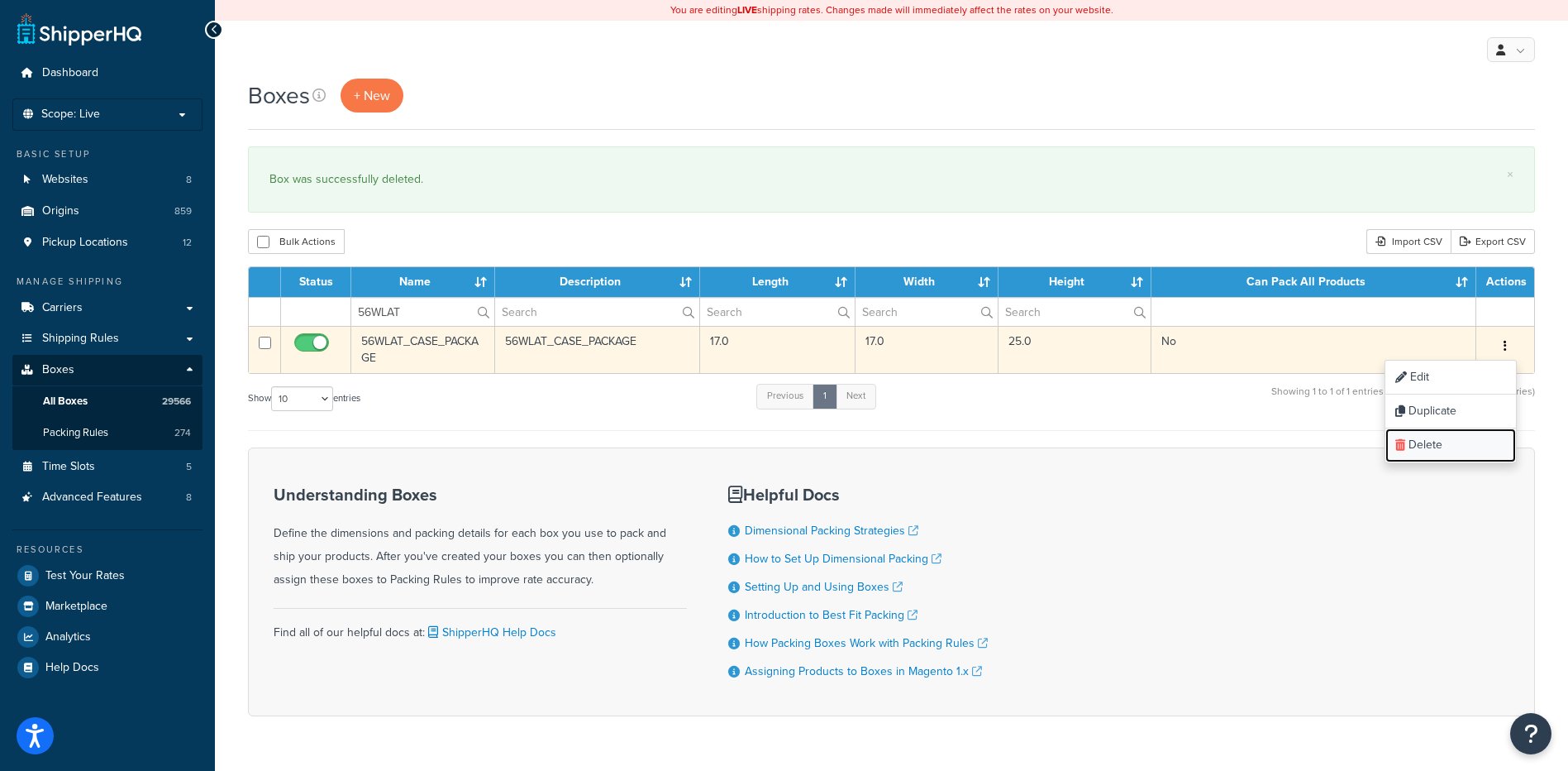
click at [1489, 443] on link "Delete" at bounding box center [1451, 445] width 131 height 33
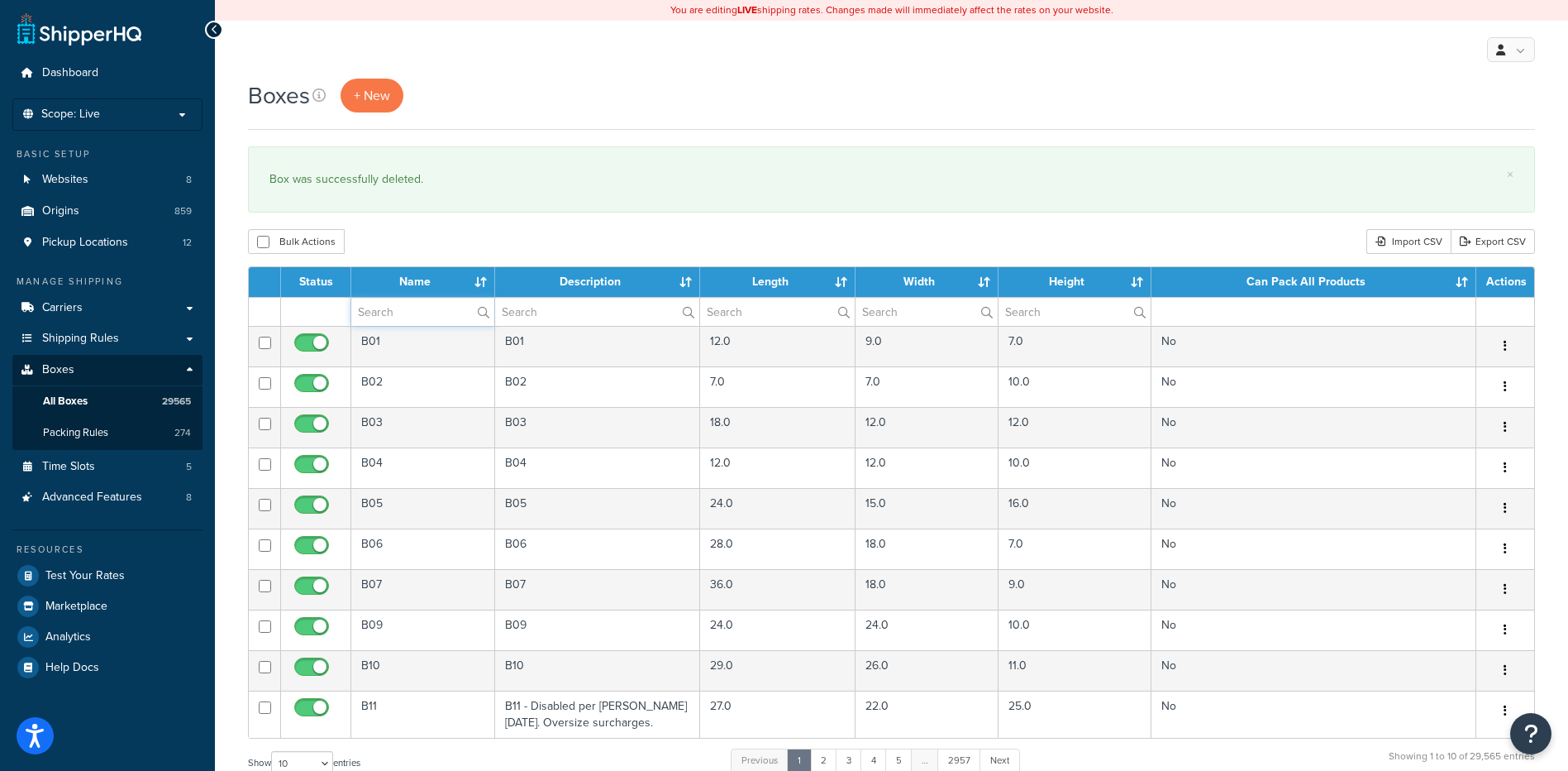
drag, startPoint x: 412, startPoint y: 311, endPoint x: 413, endPoint y: 295, distance: 16.0
click at [412, 311] on input "text" at bounding box center [423, 312] width 143 height 28
paste input "56WLAT"
click at [416, 235] on div "Bulk Actions Duplicate Delete Import CSV Export CSV" at bounding box center [891, 241] width 1287 height 25
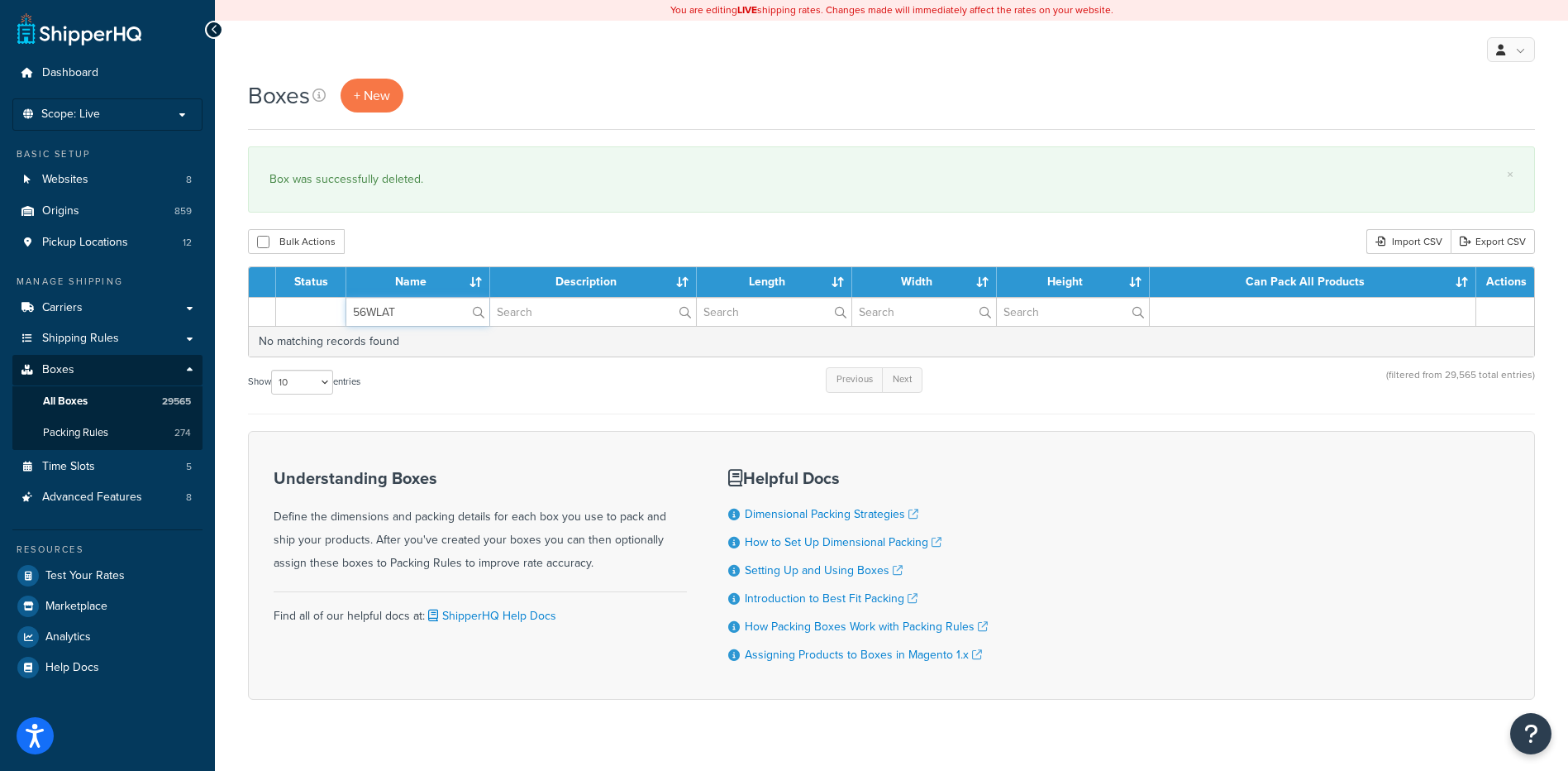
paste input "26WT63"
drag, startPoint x: 412, startPoint y: 312, endPoint x: 281, endPoint y: 286, distance: 133.6
click at [281, 286] on table "Status Name Description Length Width Height Can Pack All Products Actions 26WT6…" at bounding box center [891, 312] width 1287 height 91
type input "26WT63"
click at [452, 239] on div "Bulk Actions Duplicate Delete Import CSV Export CSV" at bounding box center [891, 241] width 1287 height 25
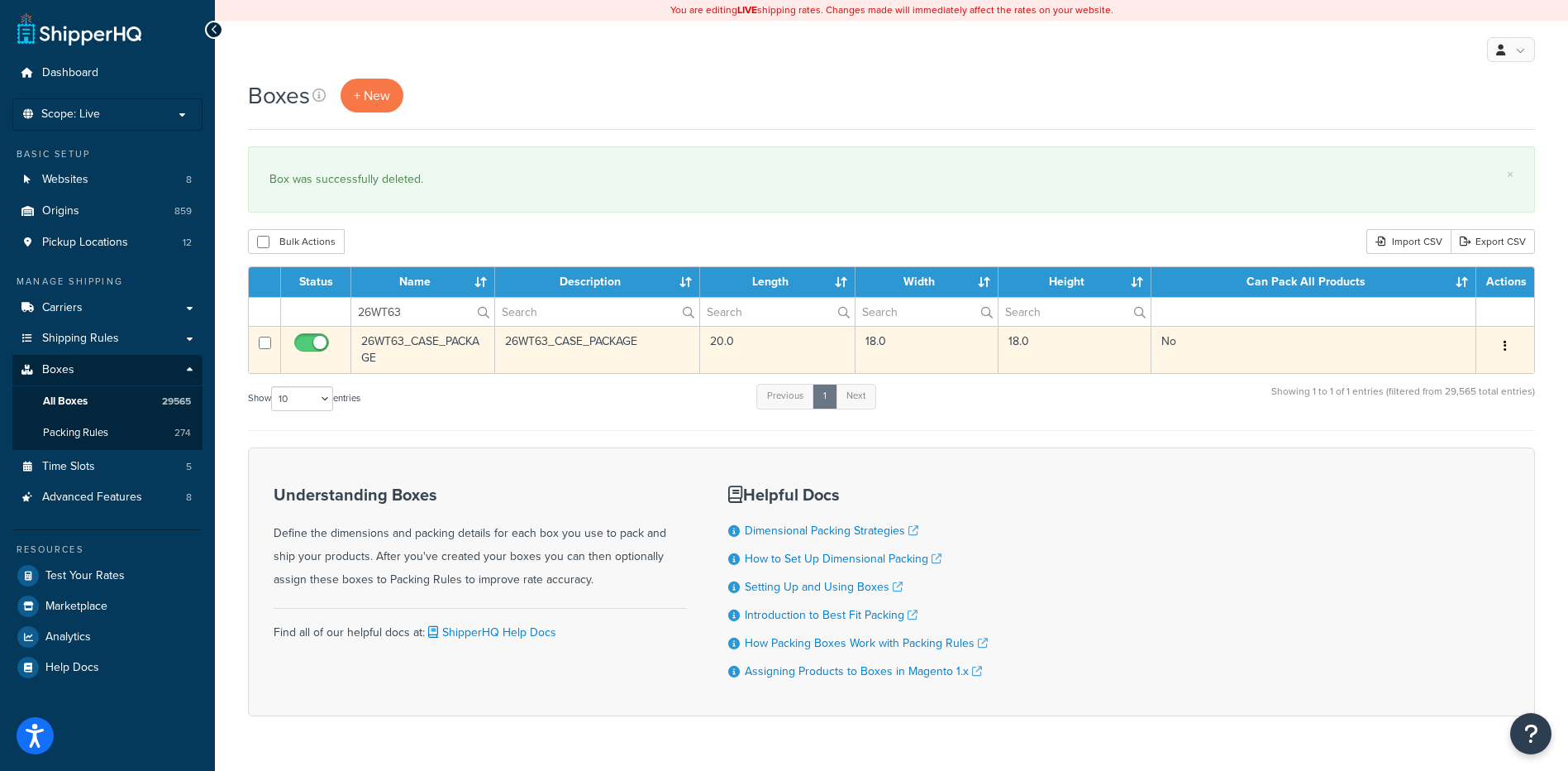
click at [1502, 348] on button "button" at bounding box center [1505, 346] width 23 height 26
click at [1473, 445] on link "Delete" at bounding box center [1451, 445] width 131 height 33
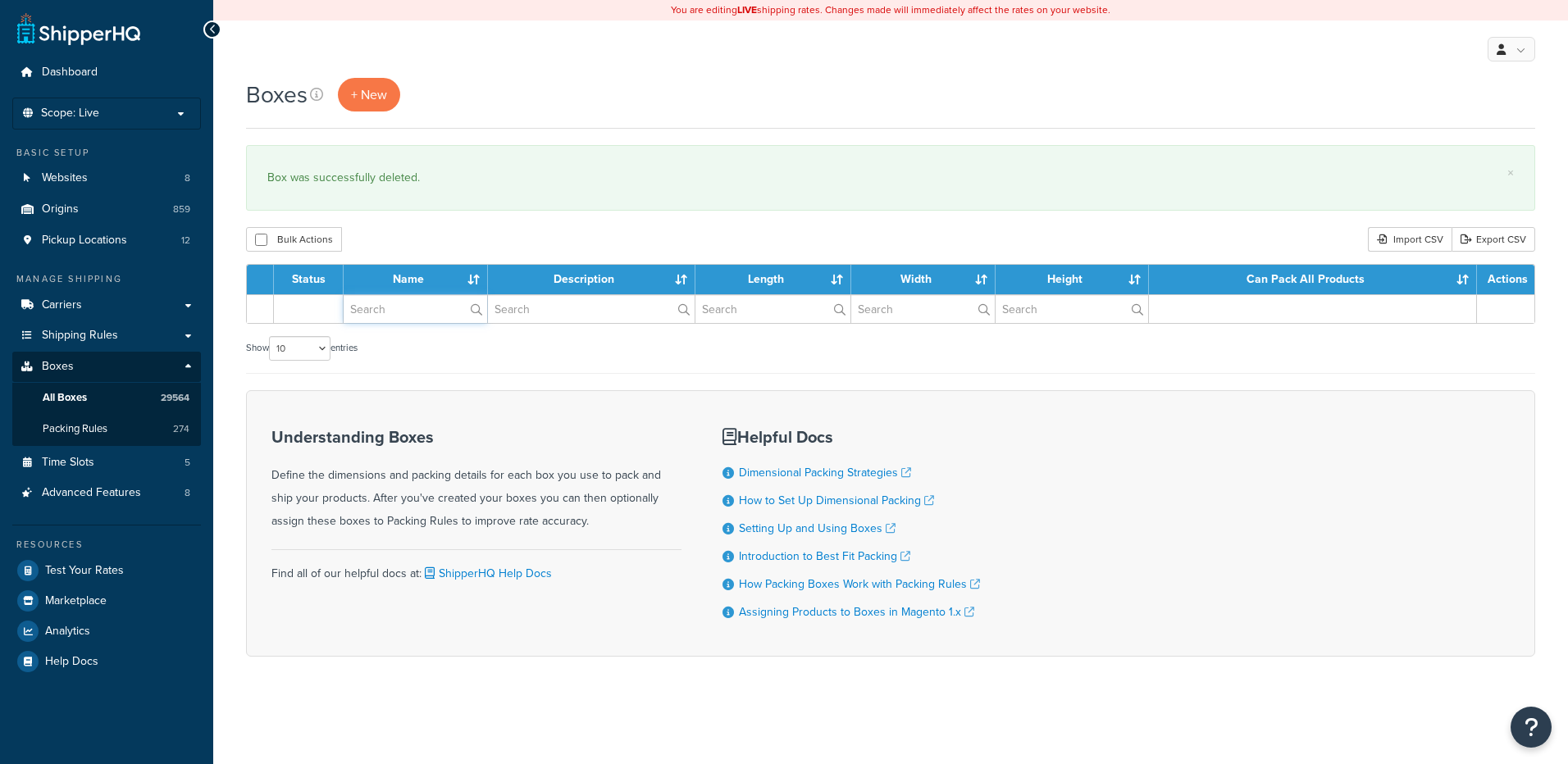
click at [412, 314] on input "text" at bounding box center [416, 309] width 144 height 28
paste input "37BDB5"
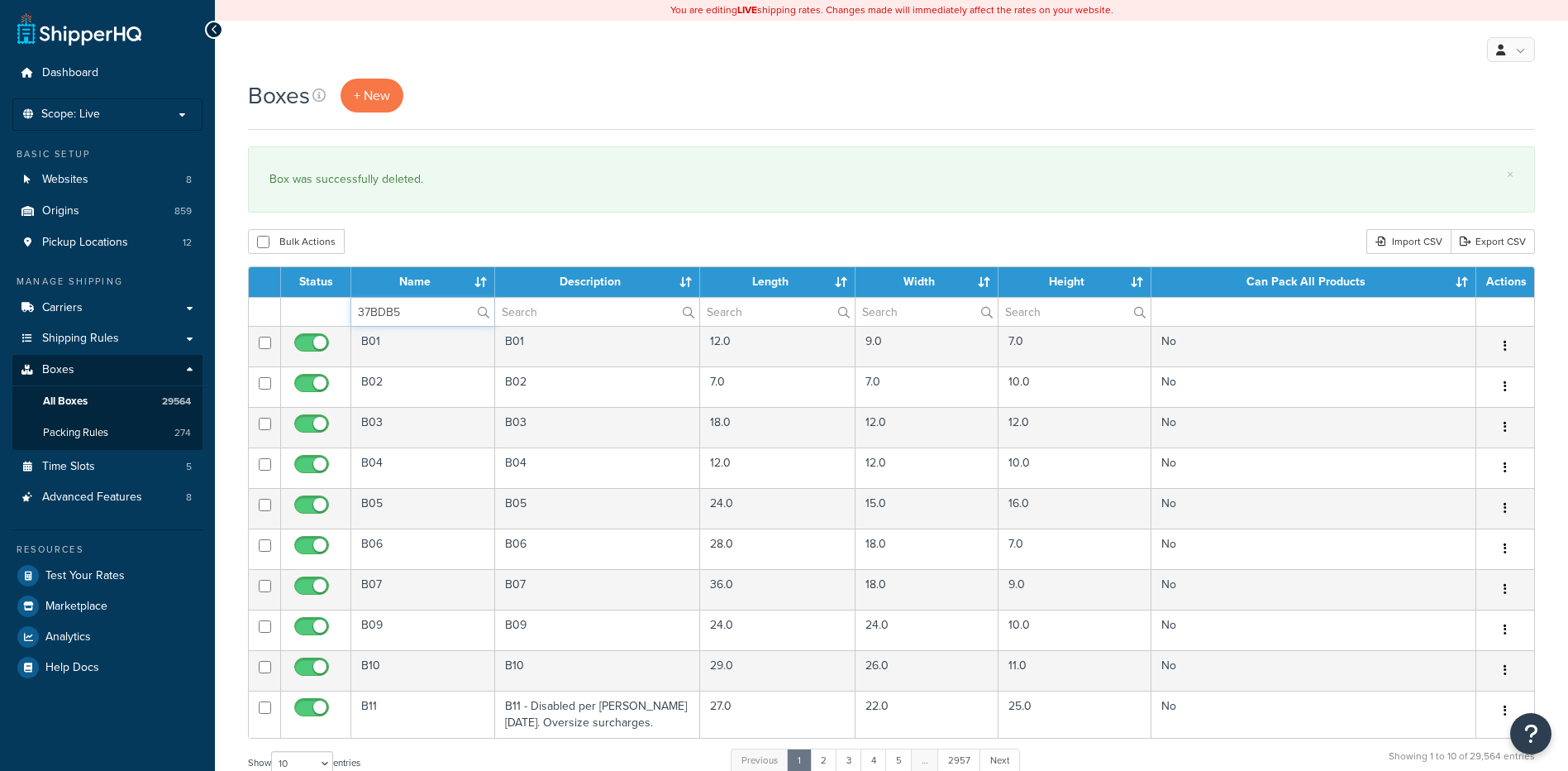
type input "37BDB5"
click at [430, 239] on div "Bulk Actions Duplicate Delete Import CSV Export CSV" at bounding box center [891, 241] width 1287 height 25
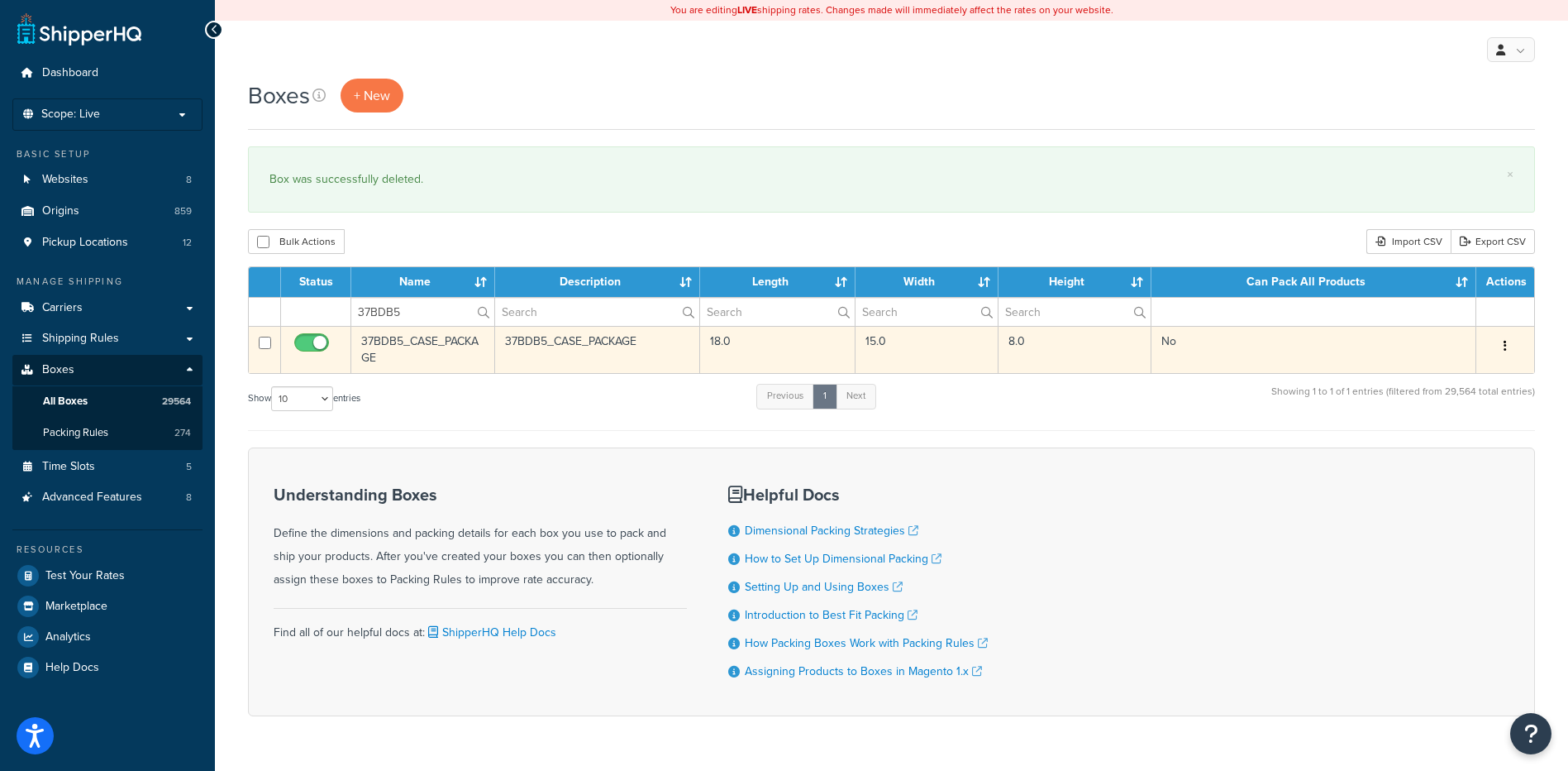
click at [1509, 344] on button "button" at bounding box center [1505, 346] width 23 height 26
click at [1446, 445] on link "Delete" at bounding box center [1451, 445] width 131 height 33
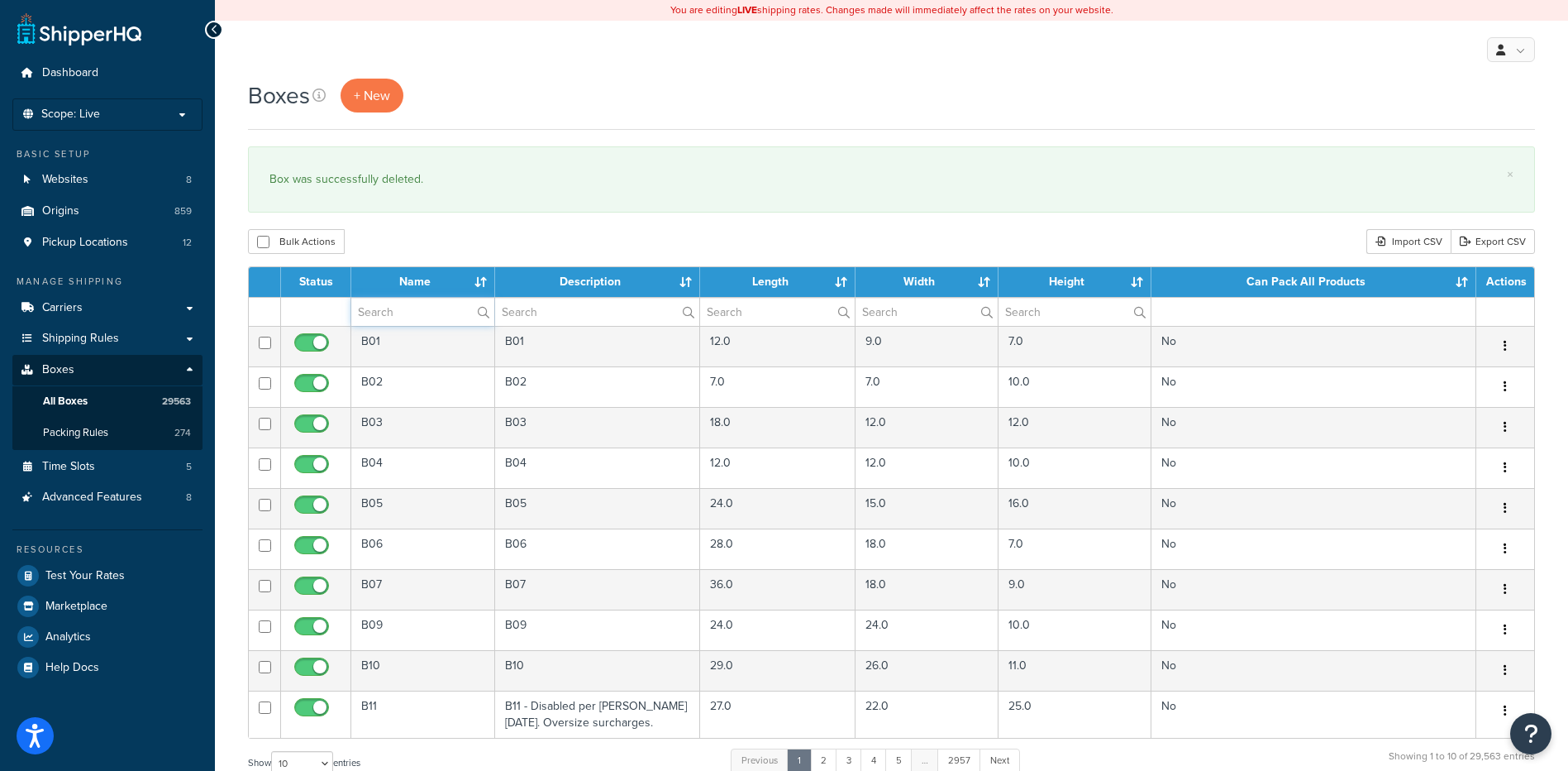
click at [402, 307] on input "text" at bounding box center [423, 312] width 143 height 28
paste input "37BDB6"
type input "37BDB6"
click at [507, 225] on div "Boxes + New × Box was successfully deleted. Bulk Actions Duplicate Delete Impor…" at bounding box center [891, 609] width 1353 height 1060
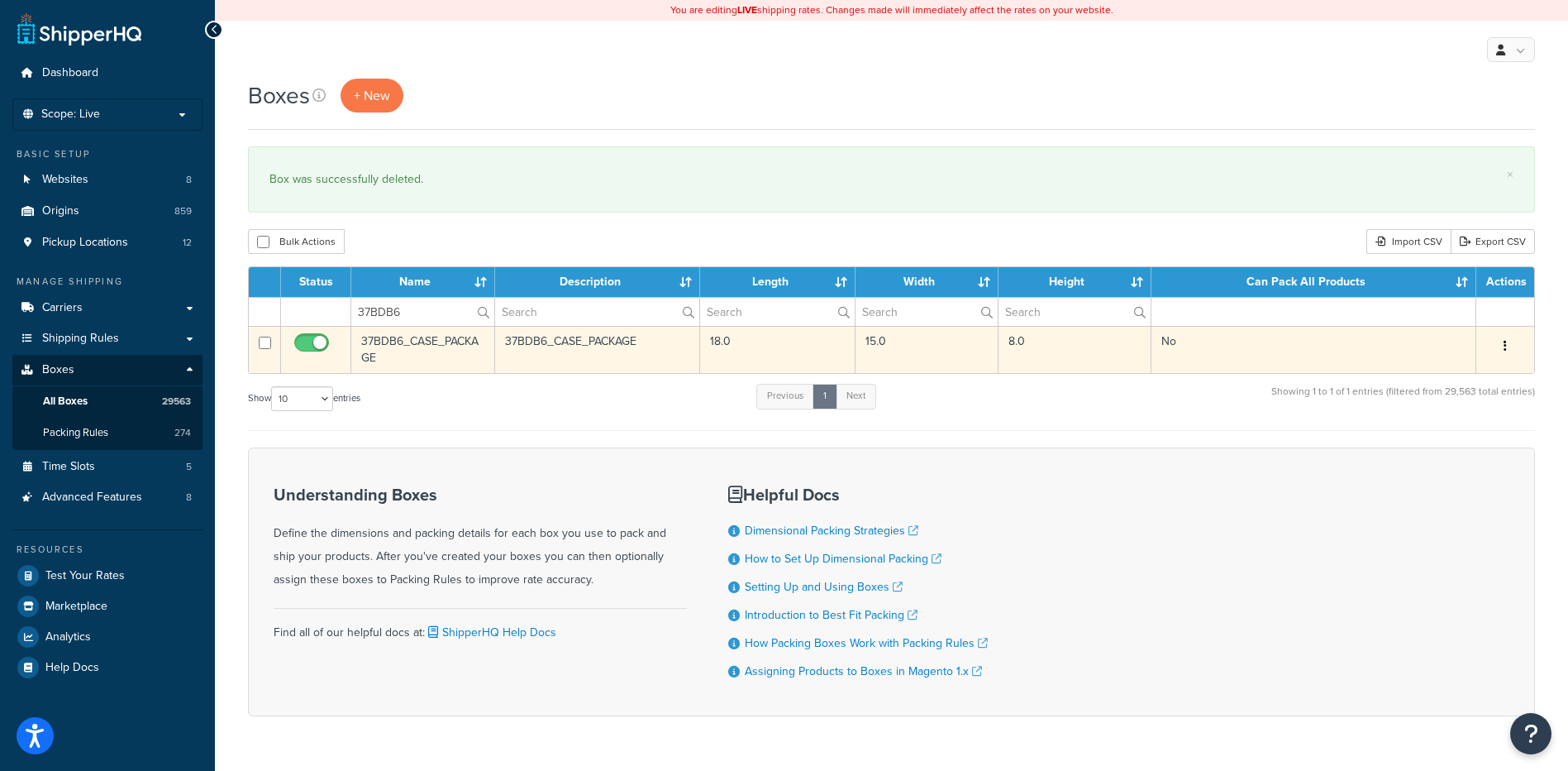
click at [1500, 346] on button "button" at bounding box center [1505, 346] width 23 height 26
click at [1443, 446] on link "Delete" at bounding box center [1451, 445] width 131 height 33
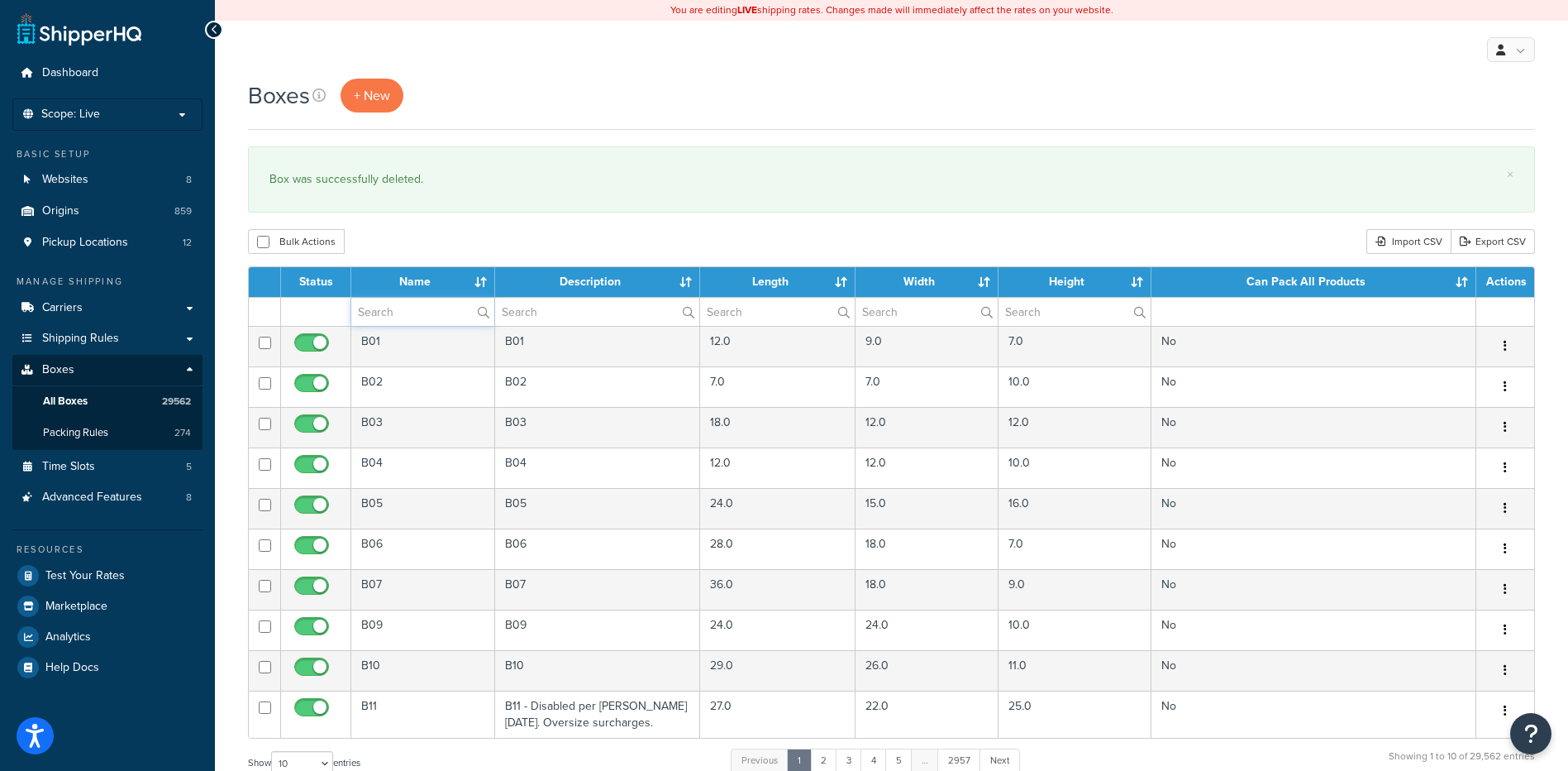
click at [396, 310] on input "text" at bounding box center [423, 312] width 143 height 28
paste input "37BTSE"
type input "37BTSE"
click at [437, 242] on div "Bulk Actions Duplicate [GEOGRAPHIC_DATA] Import CSV Export CSV" at bounding box center [891, 241] width 1287 height 25
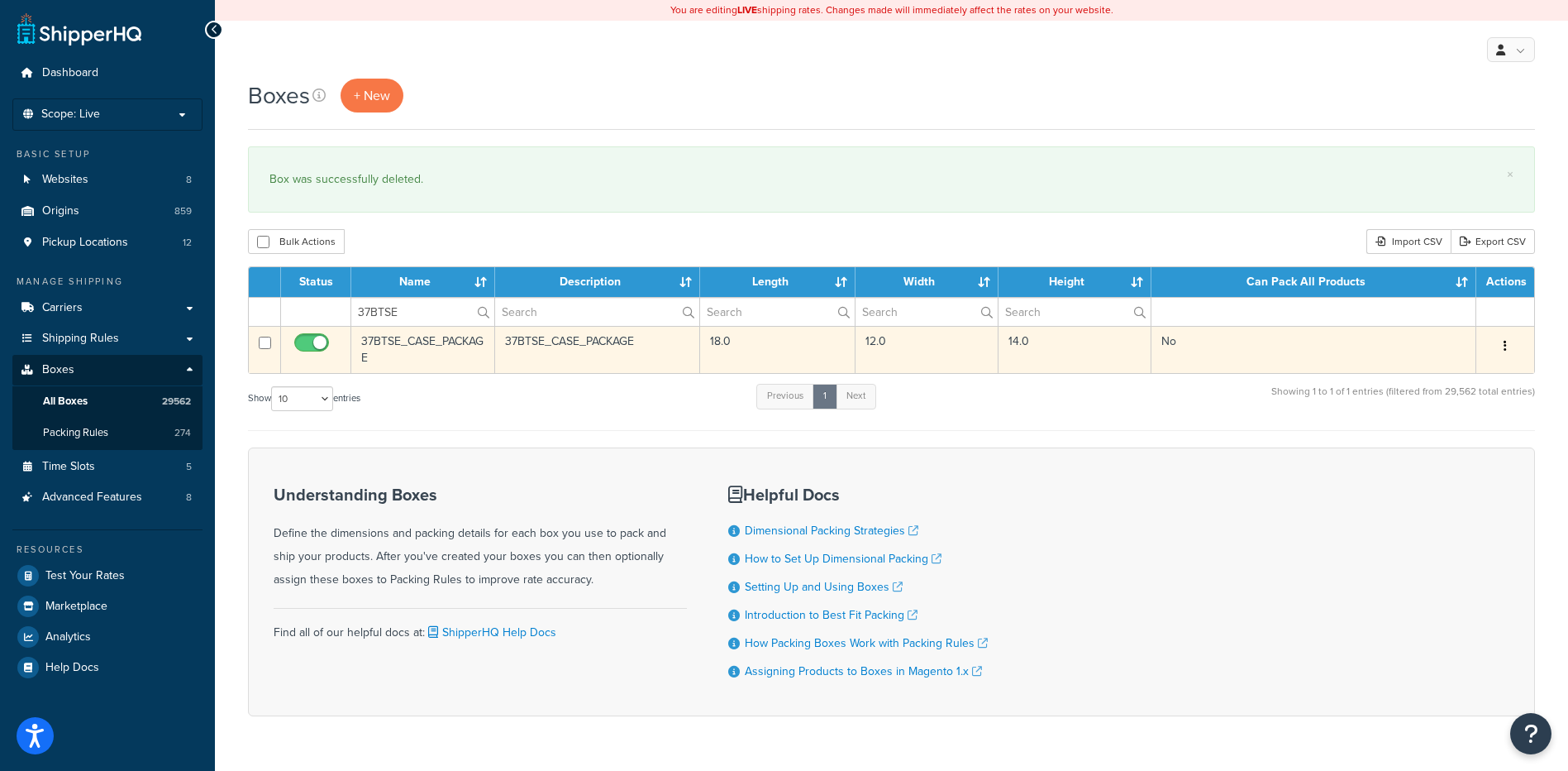
click at [1515, 355] on button "button" at bounding box center [1505, 346] width 23 height 26
click at [1461, 445] on link "Delete" at bounding box center [1451, 445] width 131 height 33
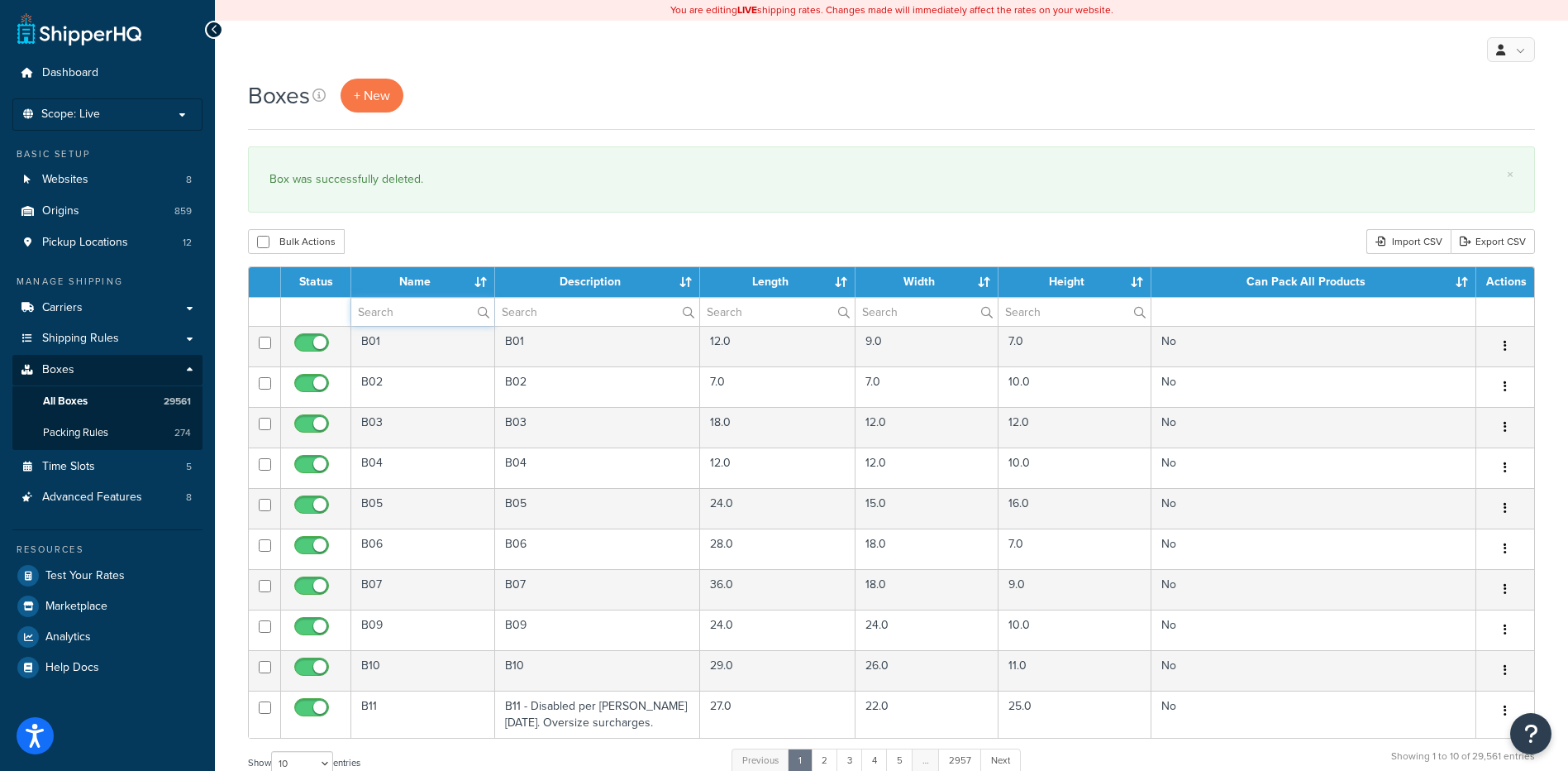
click at [423, 313] on input "text" at bounding box center [423, 312] width 143 height 28
paste input "30W7AG"
type input "30W7AG"
click at [459, 245] on div "Bulk Actions Duplicate [GEOGRAPHIC_DATA] Import CSV Export CSV" at bounding box center [891, 241] width 1287 height 25
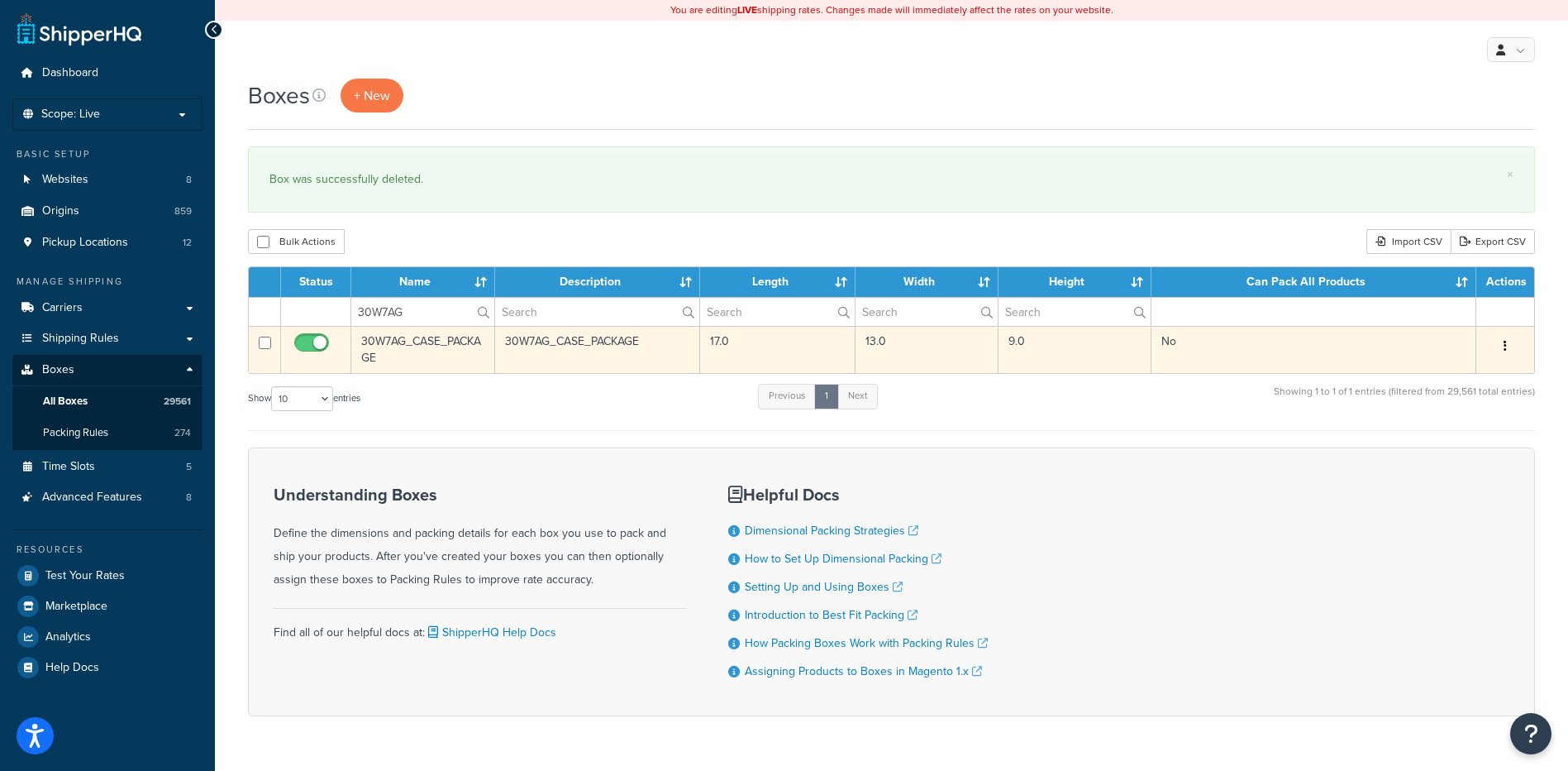
click at [1506, 344] on icon "button" at bounding box center [1506, 346] width 4 height 11
click at [1458, 440] on link "Delete" at bounding box center [1451, 445] width 131 height 33
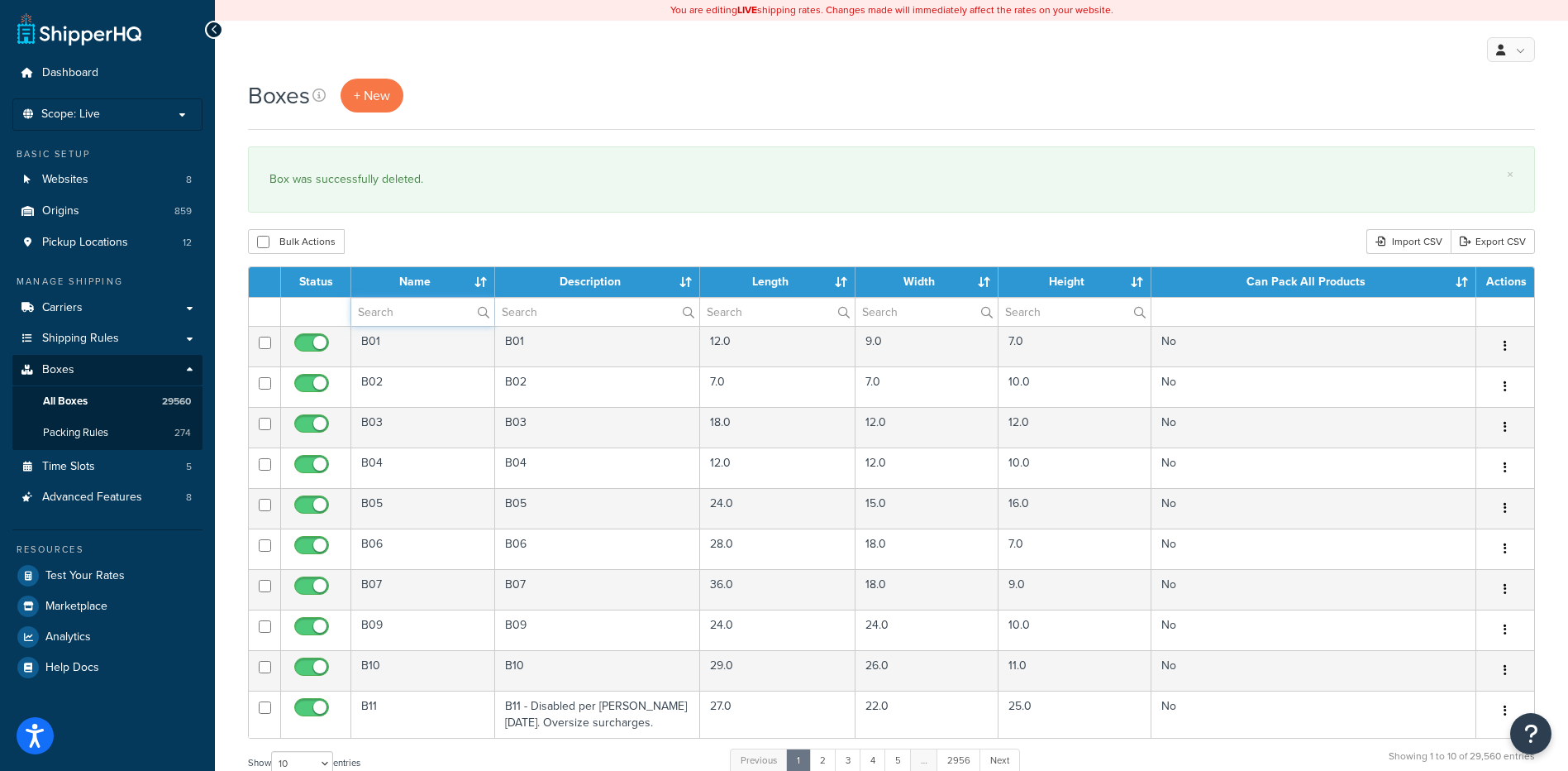
click at [419, 312] on input "text" at bounding box center [423, 312] width 143 height 28
paste input "37BC93"
type input "37BC93"
click at [460, 229] on div "Boxes + New × Box was successfully deleted. Bulk Actions Duplicate Delete Impor…" at bounding box center [891, 609] width 1353 height 1060
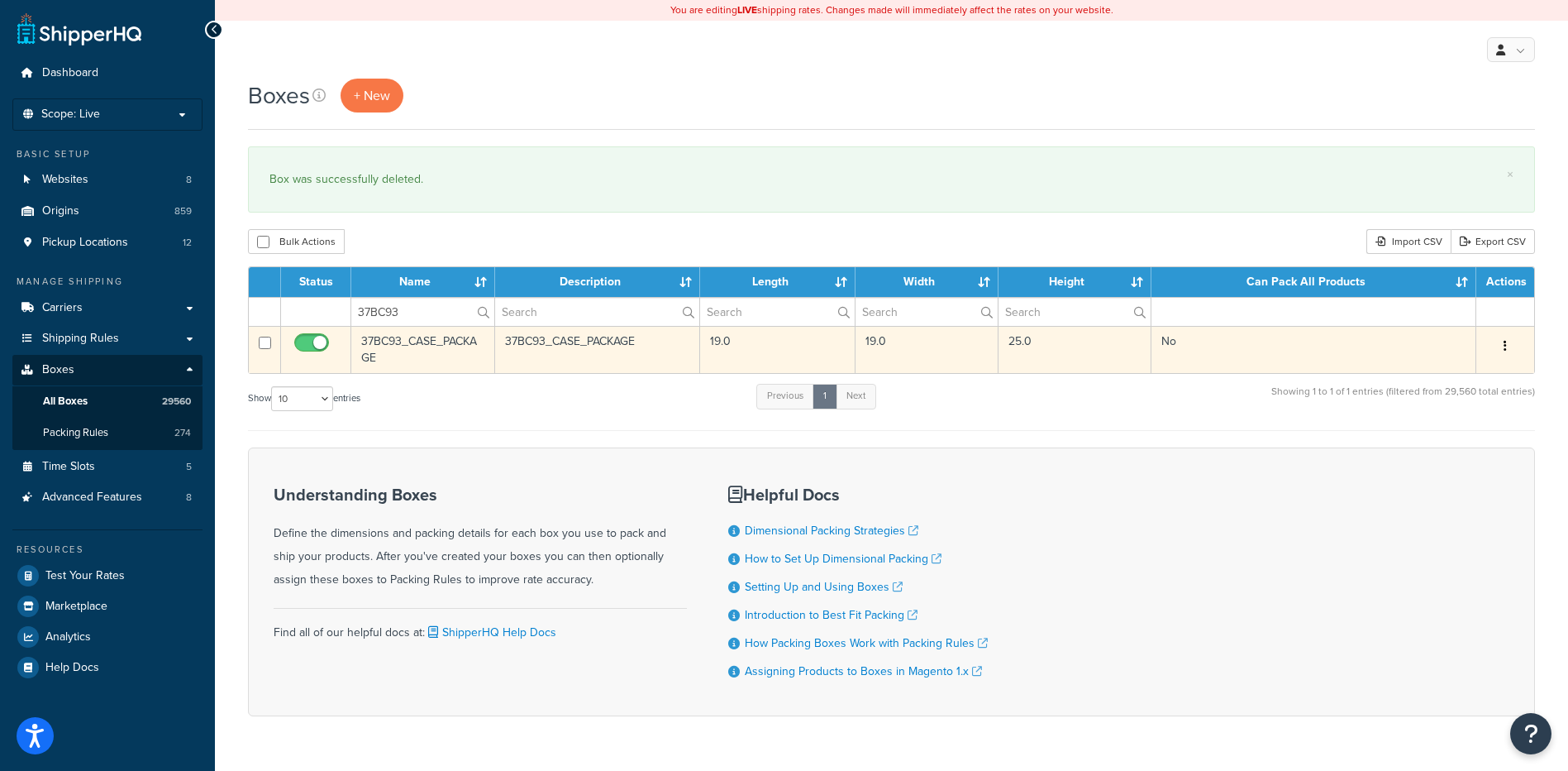
click at [1500, 340] on button "button" at bounding box center [1505, 346] width 23 height 26
click at [1448, 459] on link "Delete" at bounding box center [1451, 445] width 131 height 33
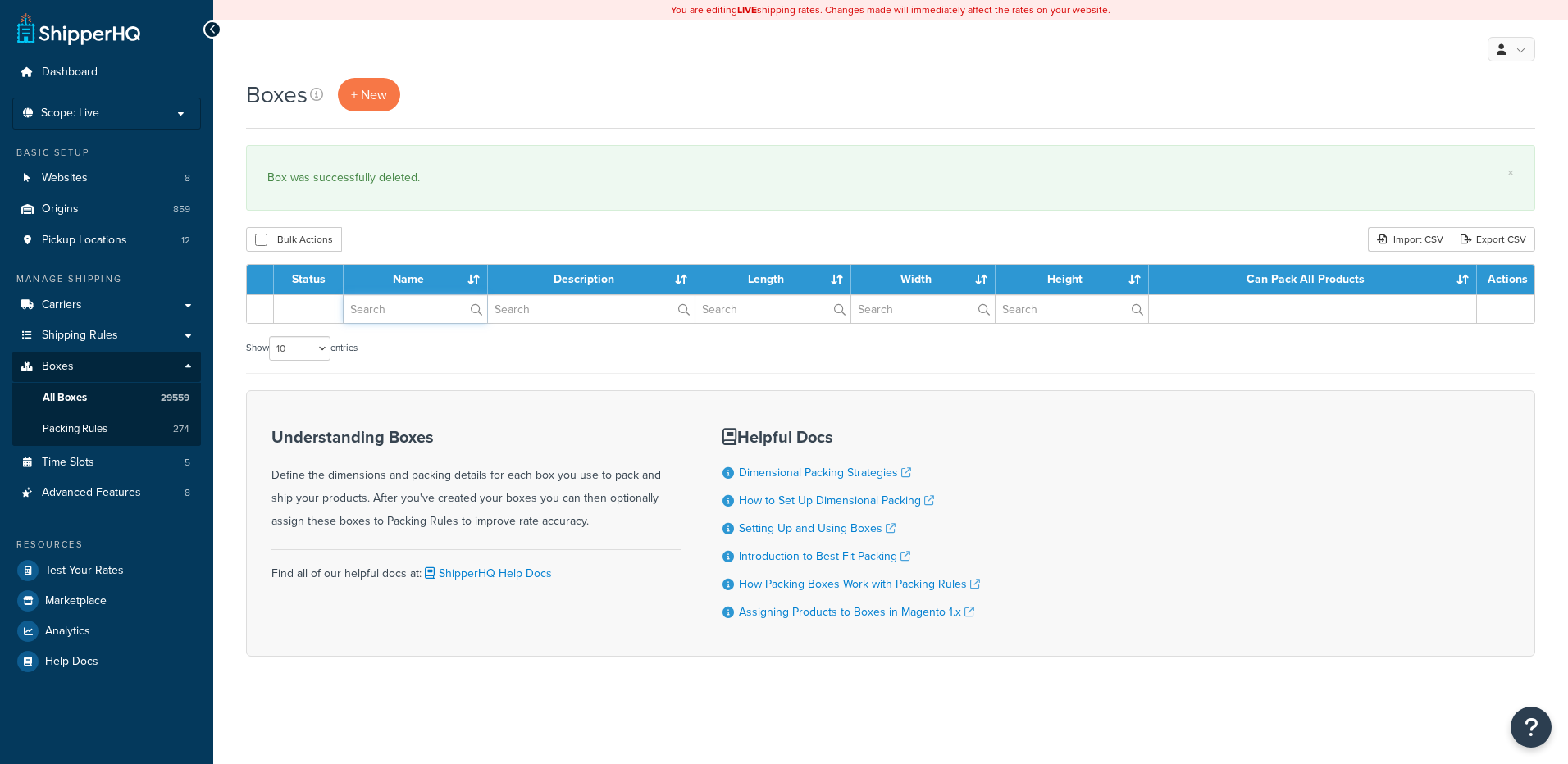
drag, startPoint x: 0, startPoint y: 0, endPoint x: 438, endPoint y: 313, distance: 538.3
click at [438, 313] on input "text" at bounding box center [416, 309] width 144 height 28
paste input "68W23G"
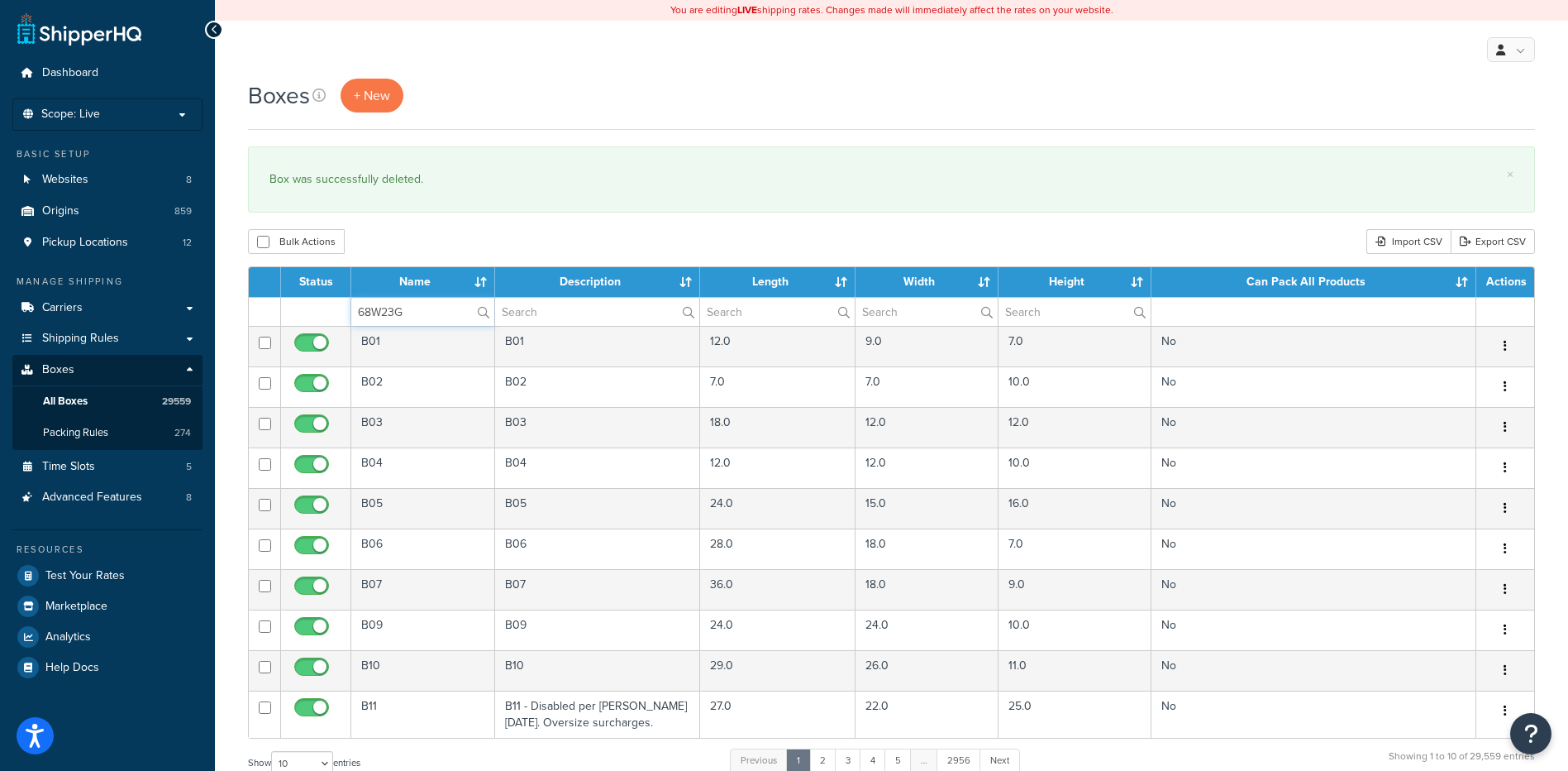
type input "68W23G"
drag, startPoint x: 449, startPoint y: 244, endPoint x: 460, endPoint y: 254, distance: 14.9
click at [449, 244] on div "Bulk Actions Duplicate Delete Import CSV Export CSV" at bounding box center [891, 241] width 1287 height 25
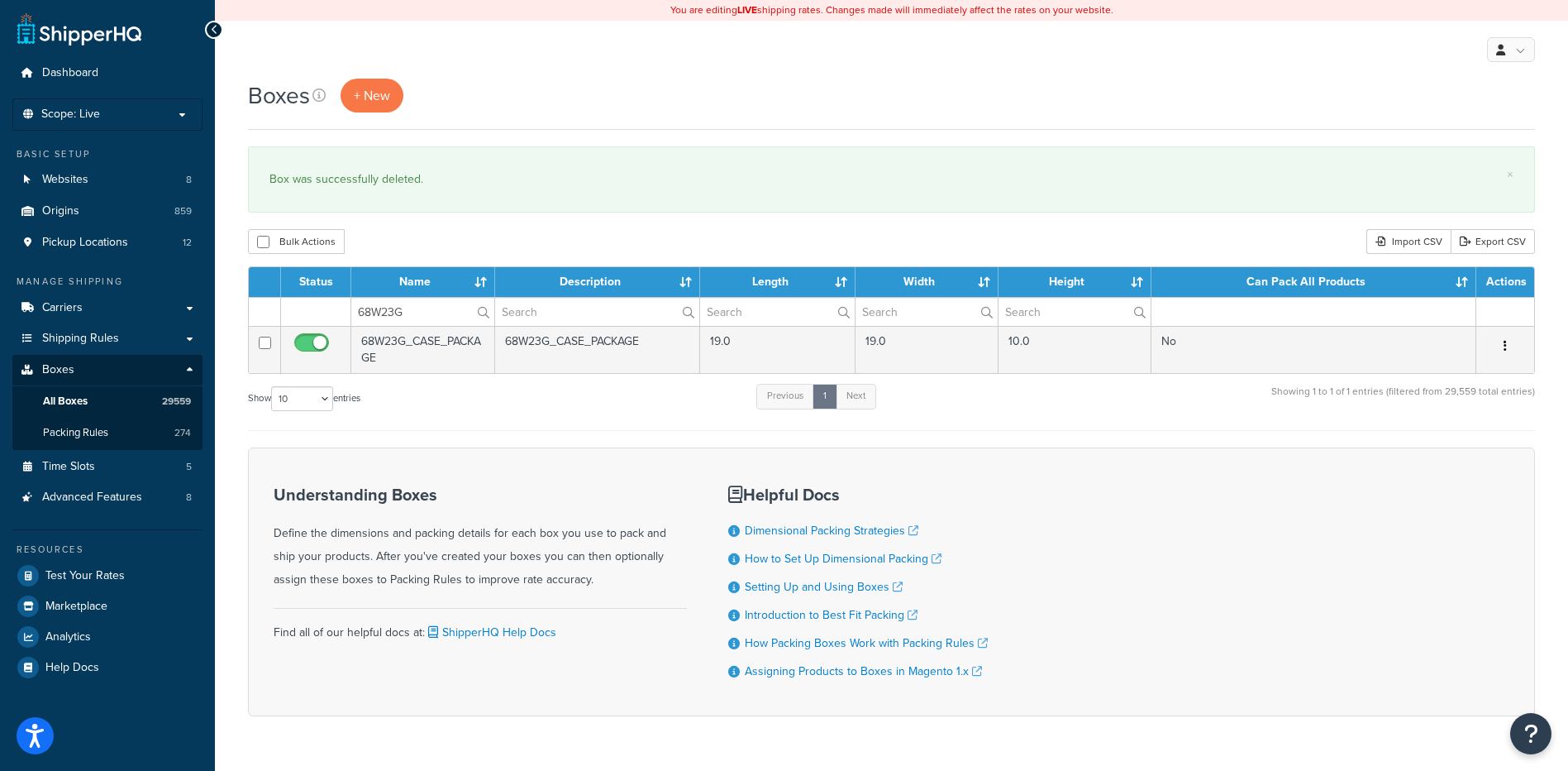
click at [1512, 349] on button "button" at bounding box center [1505, 346] width 23 height 26
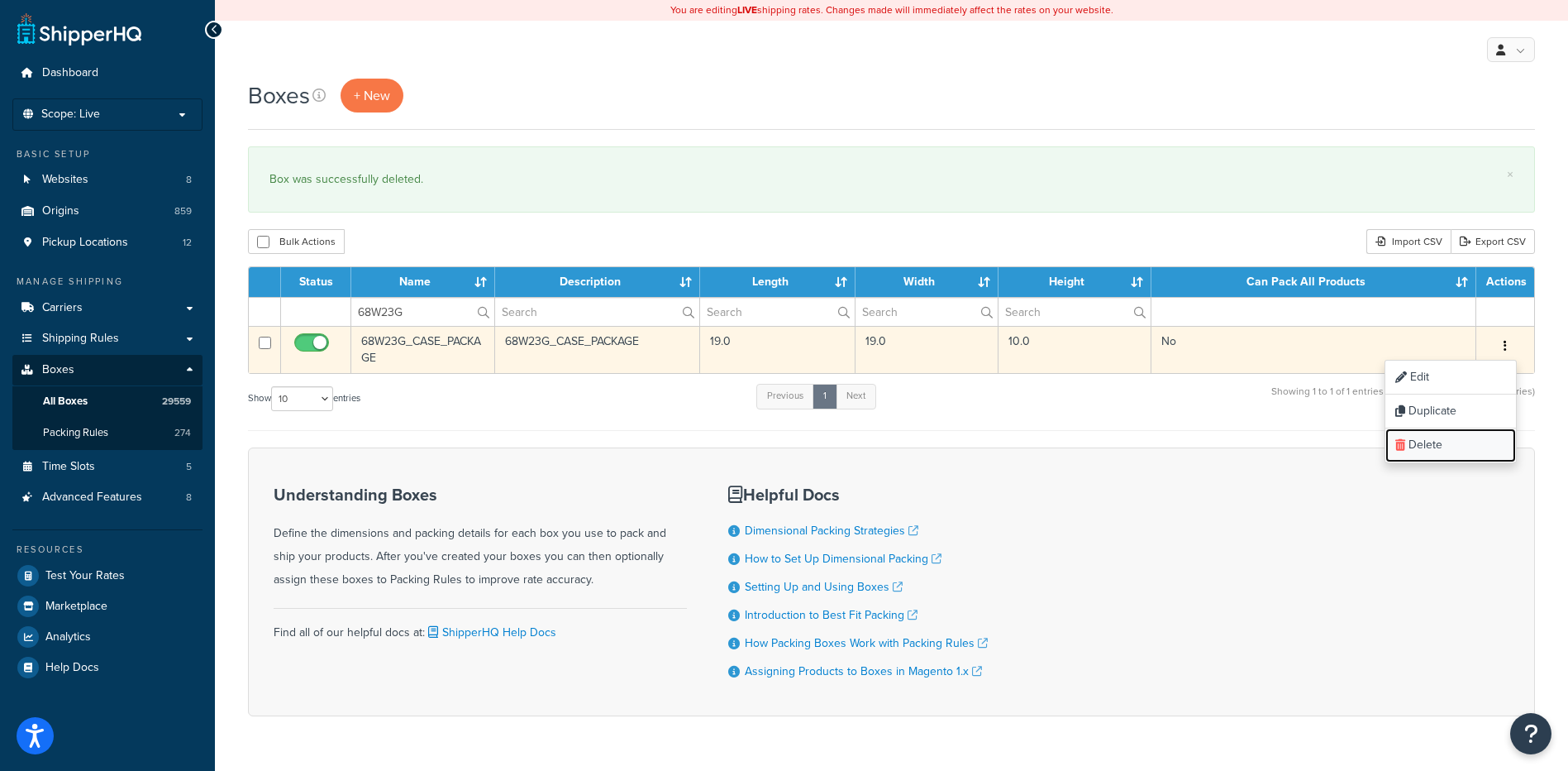
click at [1457, 450] on link "Delete" at bounding box center [1451, 445] width 131 height 33
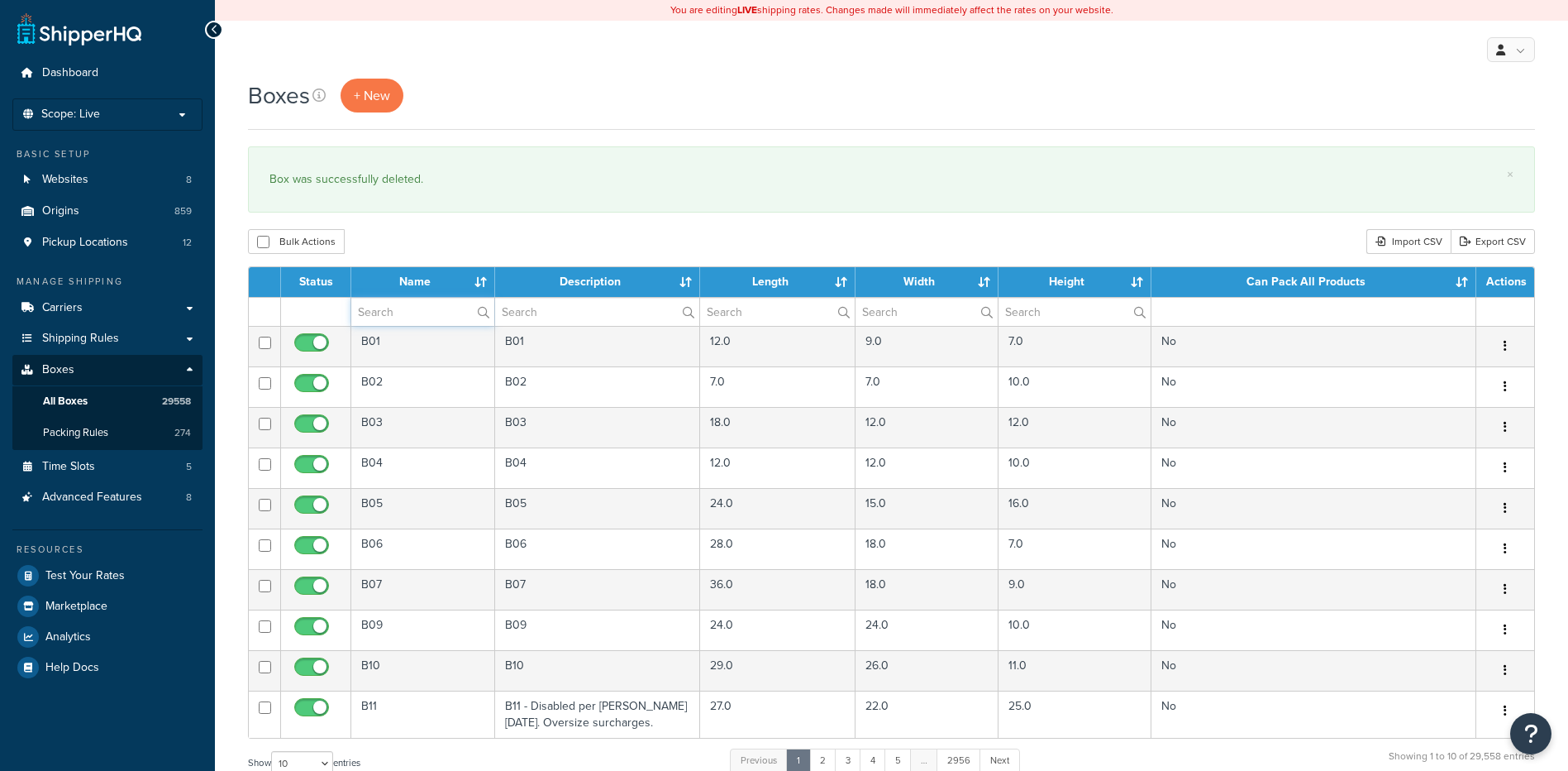
click at [408, 321] on input "text" at bounding box center [423, 312] width 143 height 28
paste input "68W23R"
type input "68W23R"
click at [428, 266] on div "Boxes + New × Box was successfully deleted. Bulk Actions Duplicate Delete Impor…" at bounding box center [891, 609] width 1353 height 1060
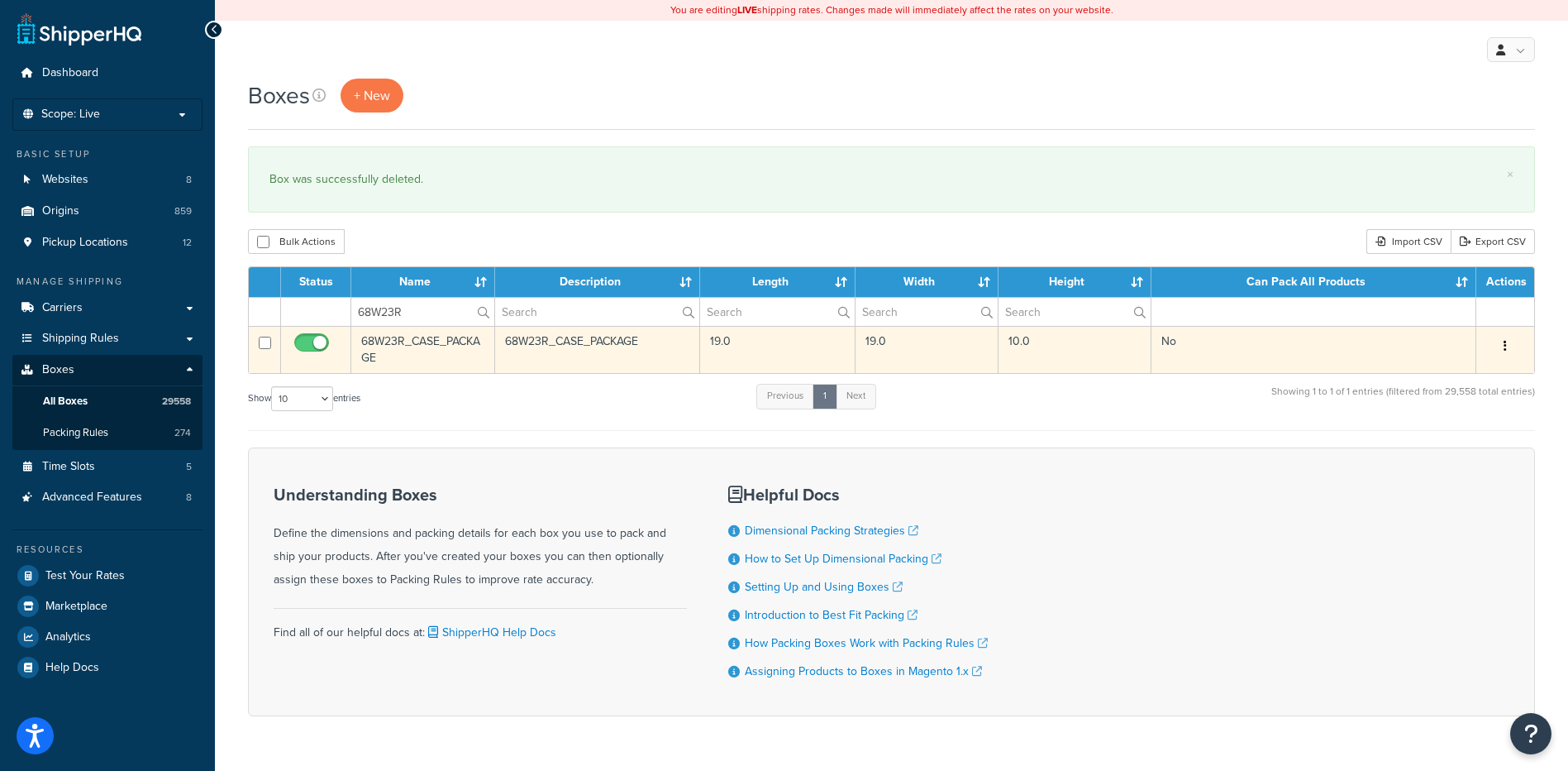
click at [1509, 349] on button "button" at bounding box center [1505, 346] width 23 height 26
click at [1424, 441] on link "Delete" at bounding box center [1451, 445] width 131 height 33
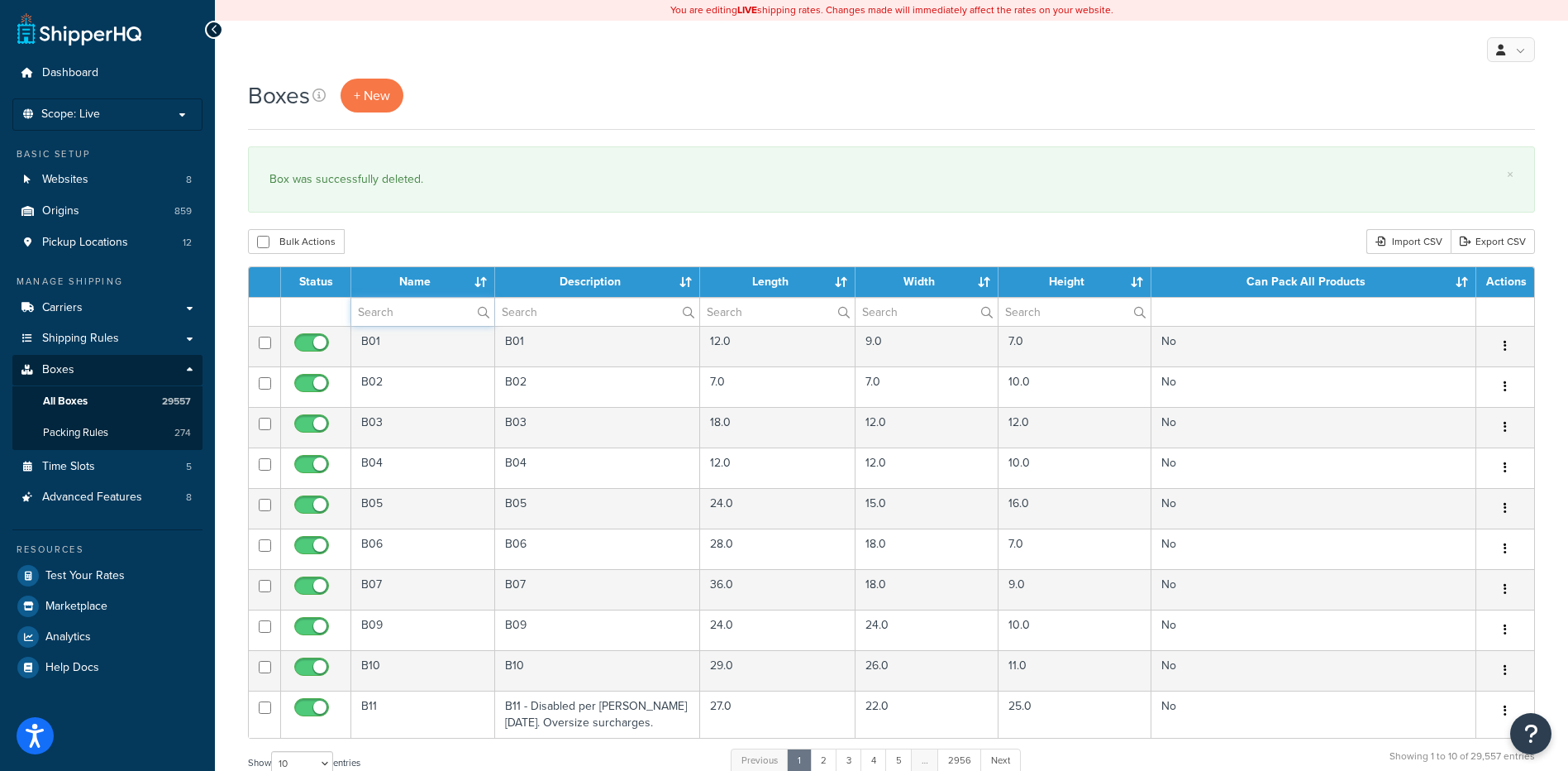
click at [423, 312] on input "text" at bounding box center [423, 312] width 143 height 28
paste input "68W23U"
type input "68W23U"
click at [425, 254] on div "Bulk Actions Duplicate [GEOGRAPHIC_DATA] Import CSV Export CSV" at bounding box center [891, 241] width 1287 height 25
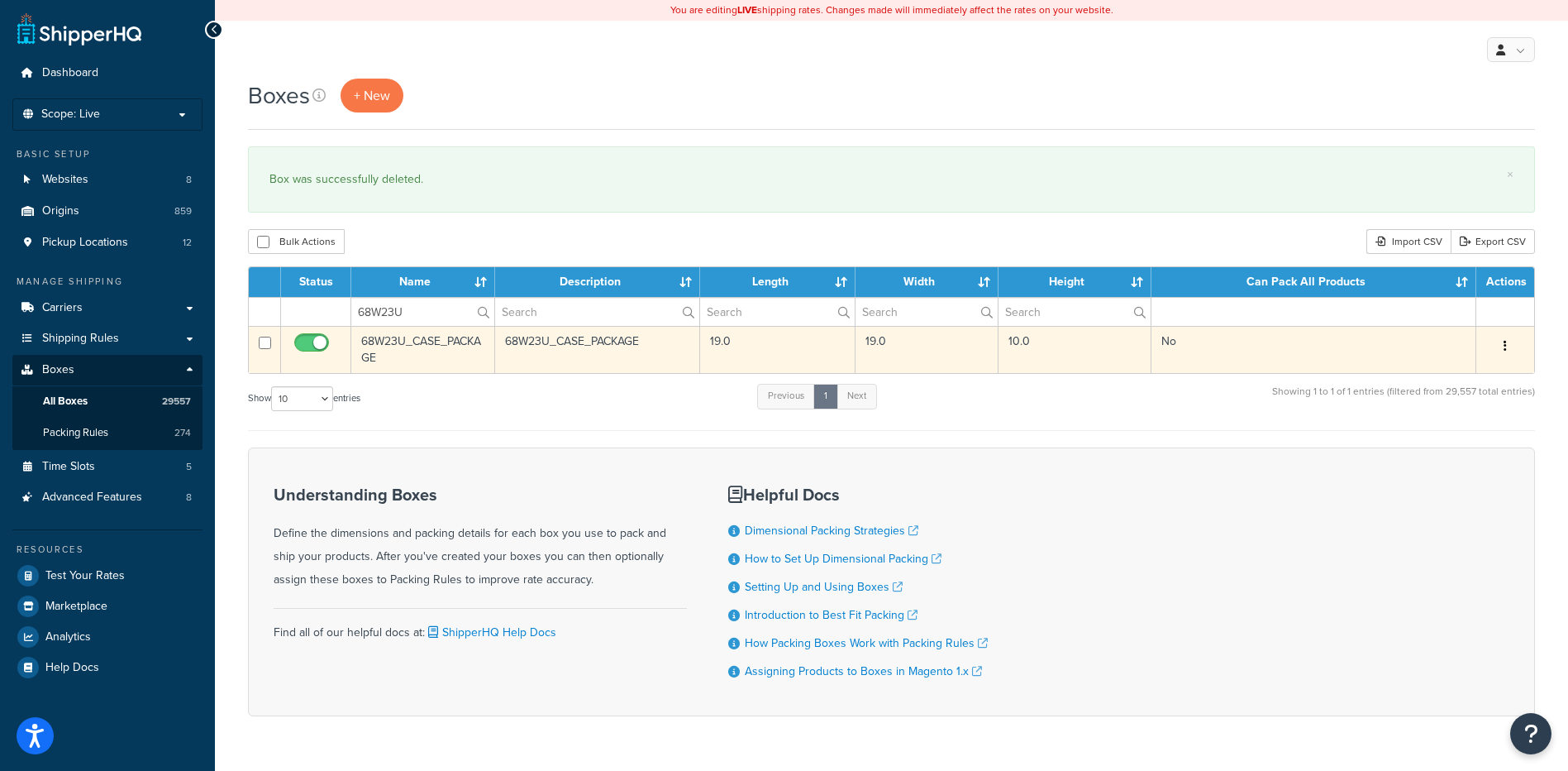
click at [1500, 348] on button "button" at bounding box center [1505, 346] width 23 height 26
click at [1433, 447] on link "Delete" at bounding box center [1451, 445] width 131 height 33
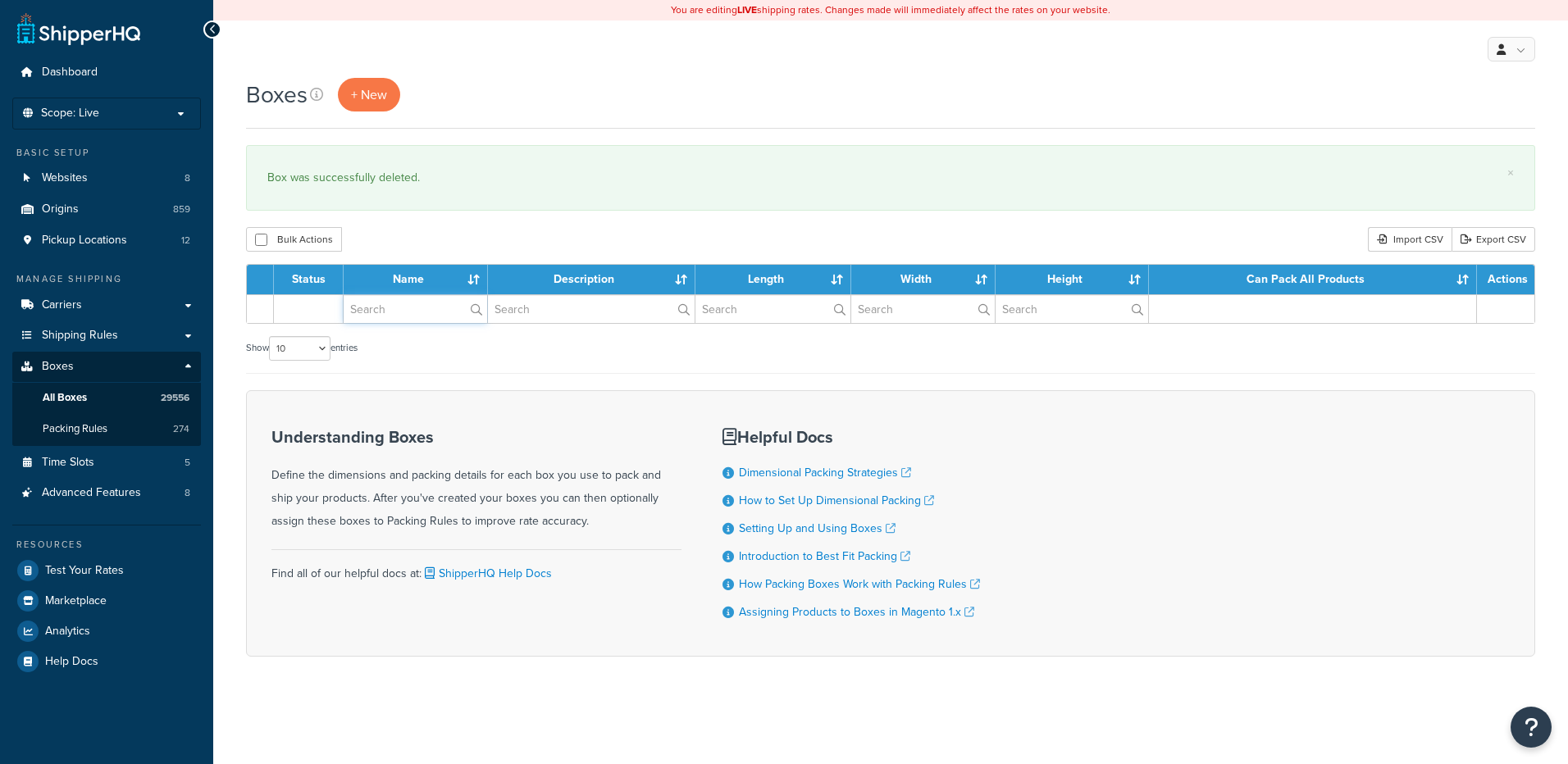
click at [408, 311] on input "text" at bounding box center [416, 309] width 144 height 28
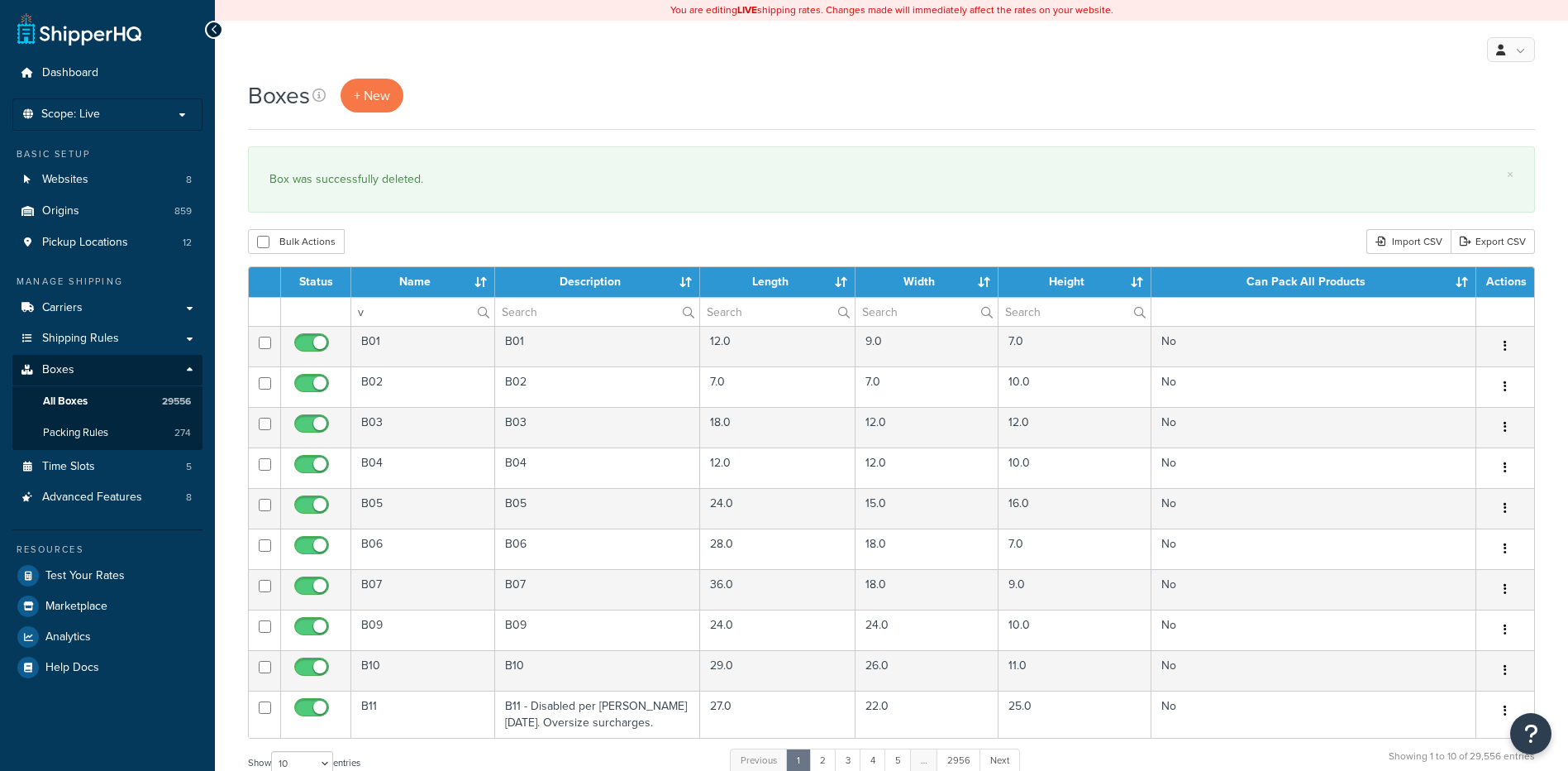
click at [420, 257] on div "Boxes + New × Box was successfully deleted. Bulk Actions Duplicate [GEOGRAPHIC_…" at bounding box center [891, 609] width 1353 height 1060
drag, startPoint x: 391, startPoint y: 309, endPoint x: 344, endPoint y: 300, distance: 47.9
click at [344, 300] on tr "v" at bounding box center [891, 311] width 1285 height 29
paste input "68W24U"
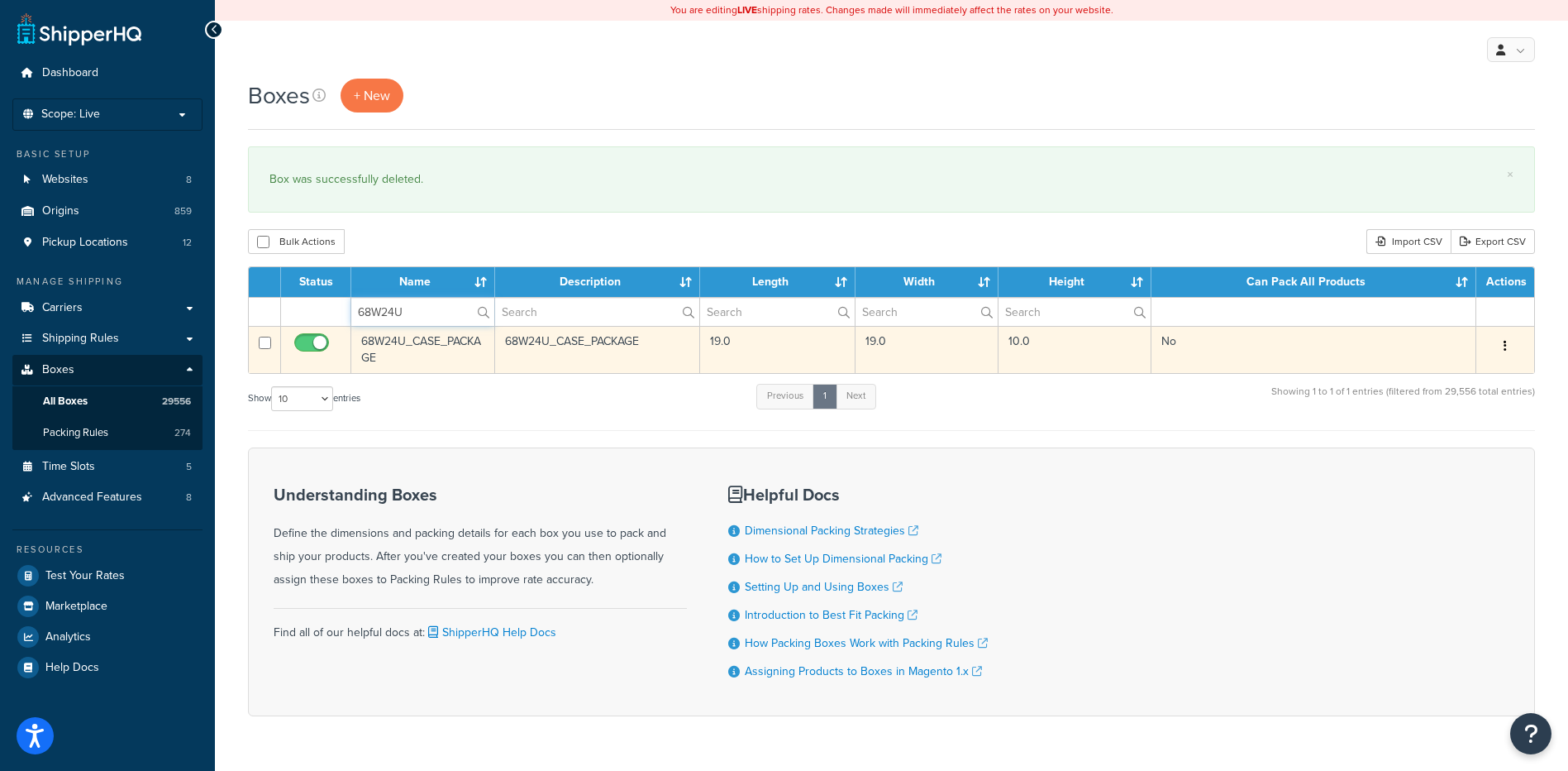
type input "68W24U"
click at [1500, 344] on button "button" at bounding box center [1505, 346] width 23 height 26
click at [1417, 443] on link "Delete" at bounding box center [1451, 445] width 131 height 33
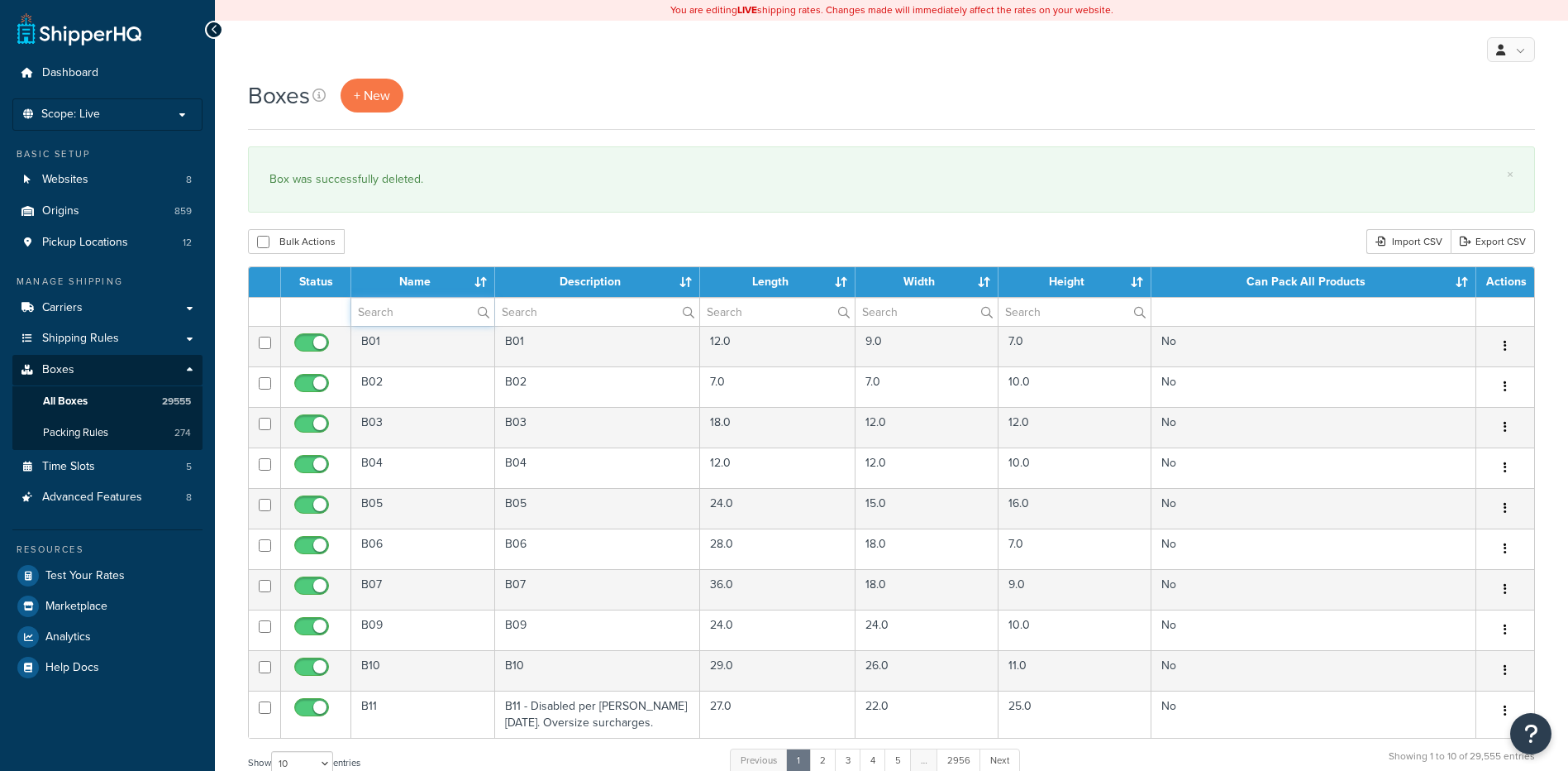
click at [409, 318] on input "text" at bounding box center [423, 312] width 143 height 28
paste input "68W24Y"
type input "68W24Y"
click at [415, 245] on div "Bulk Actions Duplicate [GEOGRAPHIC_DATA] Import CSV Export CSV" at bounding box center [891, 241] width 1287 height 25
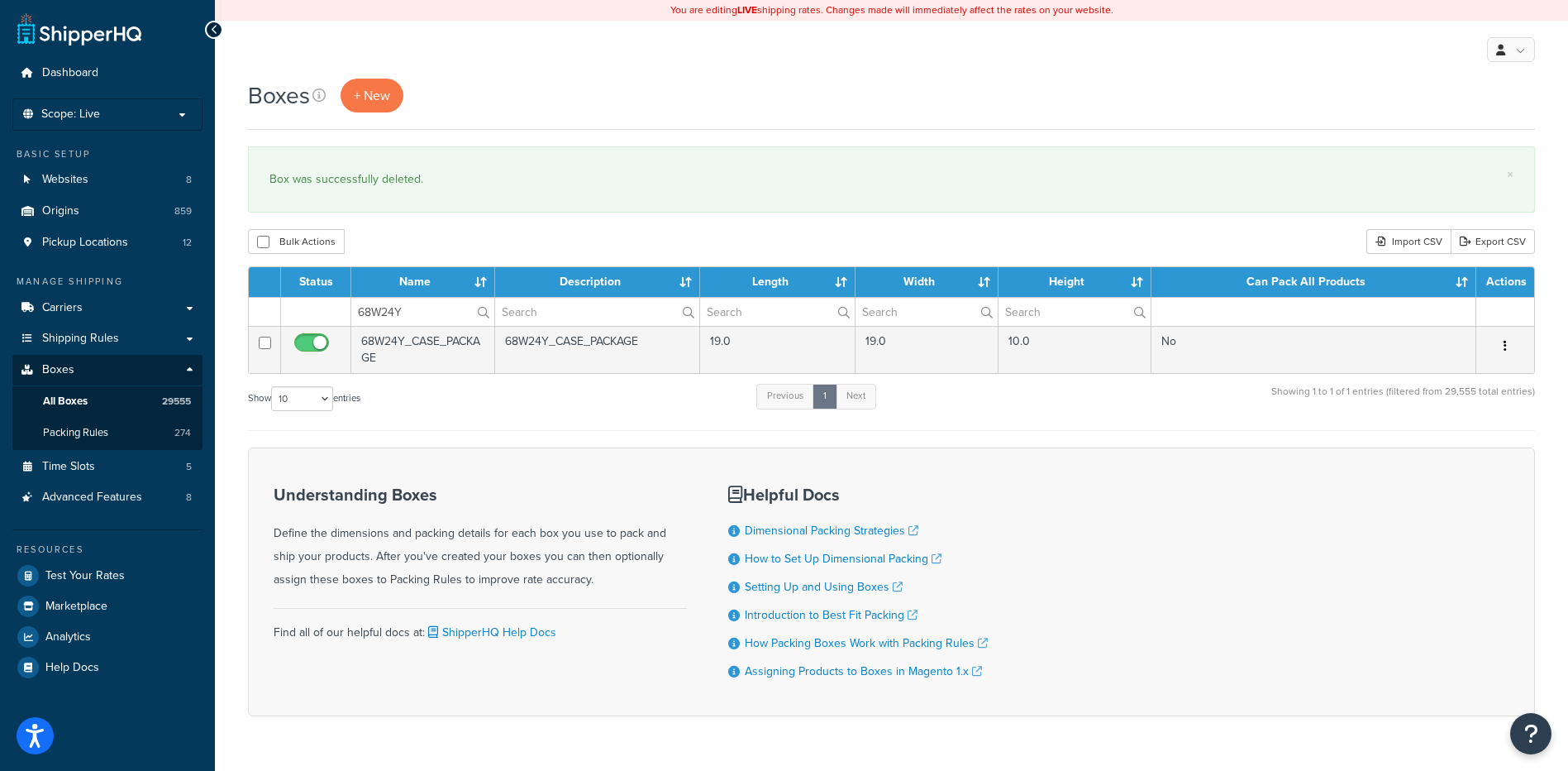
click at [1507, 349] on icon "button" at bounding box center [1506, 346] width 4 height 11
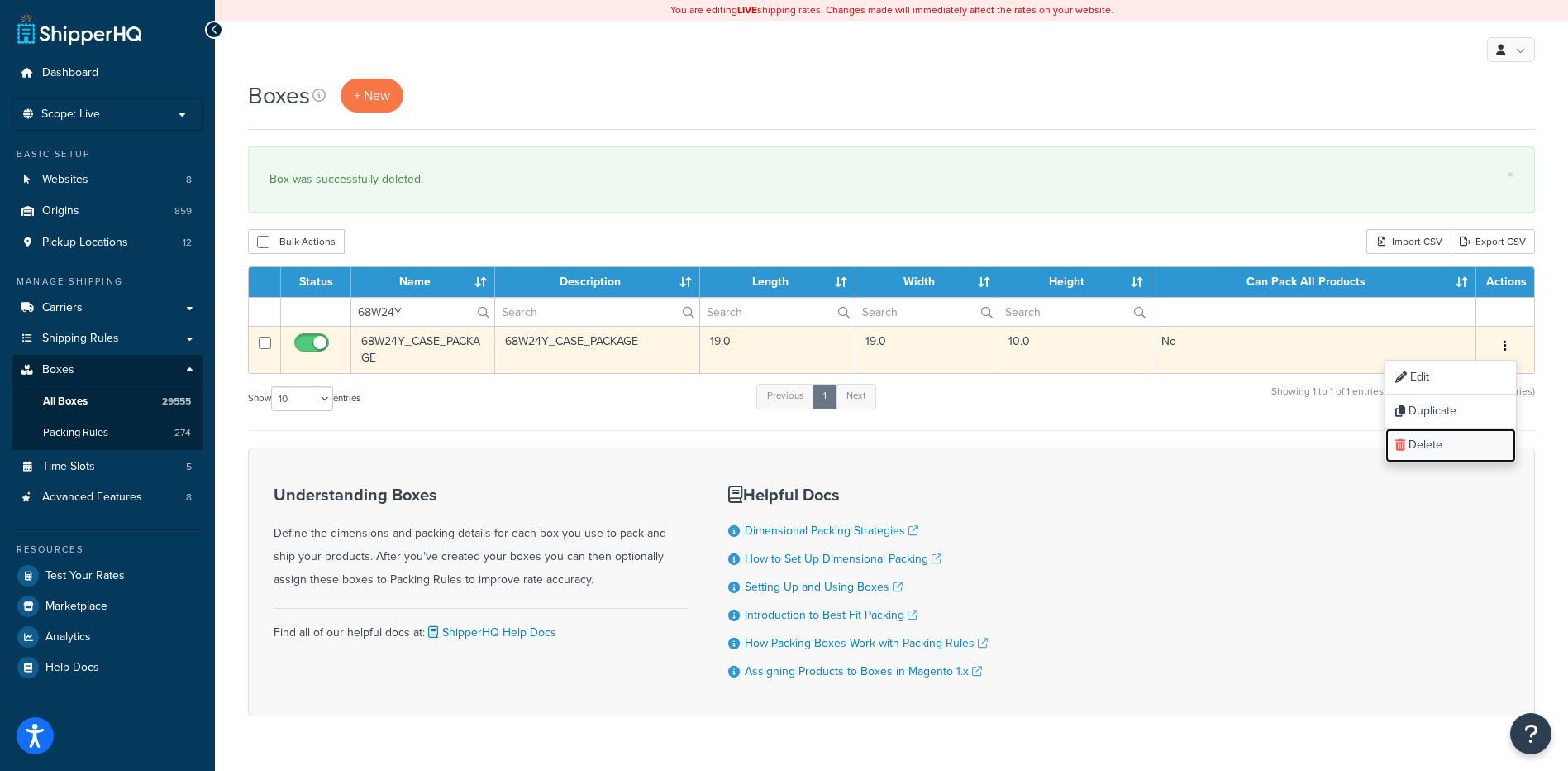
click at [1429, 441] on link "Delete" at bounding box center [1451, 445] width 131 height 33
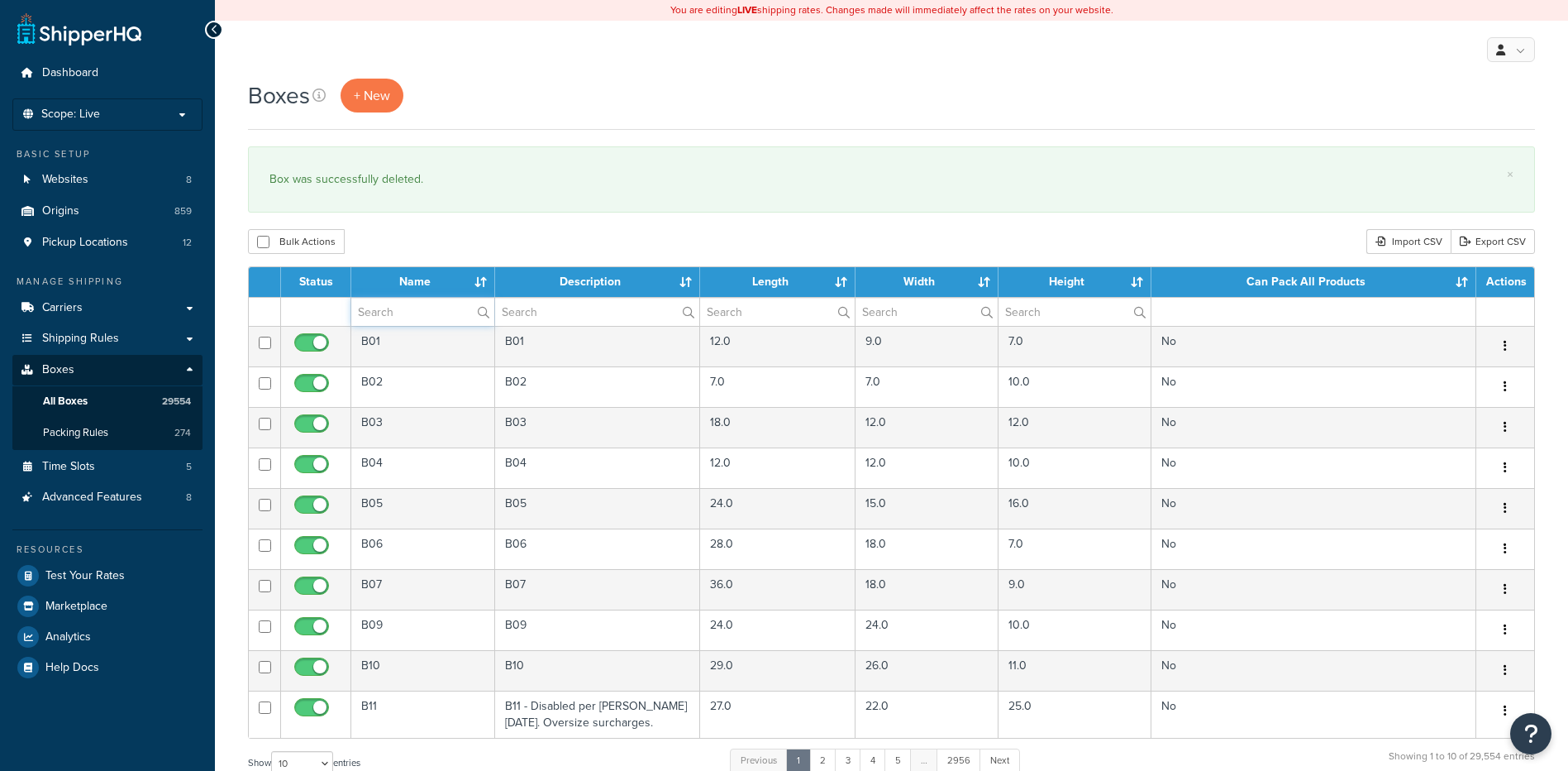
click at [398, 318] on input "text" at bounding box center [423, 312] width 143 height 28
click at [412, 254] on div "Bulk Actions Duplicate [GEOGRAPHIC_DATA] Import CSV Export CSV" at bounding box center [891, 241] width 1287 height 25
drag, startPoint x: 392, startPoint y: 321, endPoint x: 296, endPoint y: 295, distance: 99.5
click at [296, 295] on table "Status Name Description Length Width Height Can Pack All Products Actions v B01…" at bounding box center [891, 502] width 1287 height 472
paste input "68W27G"
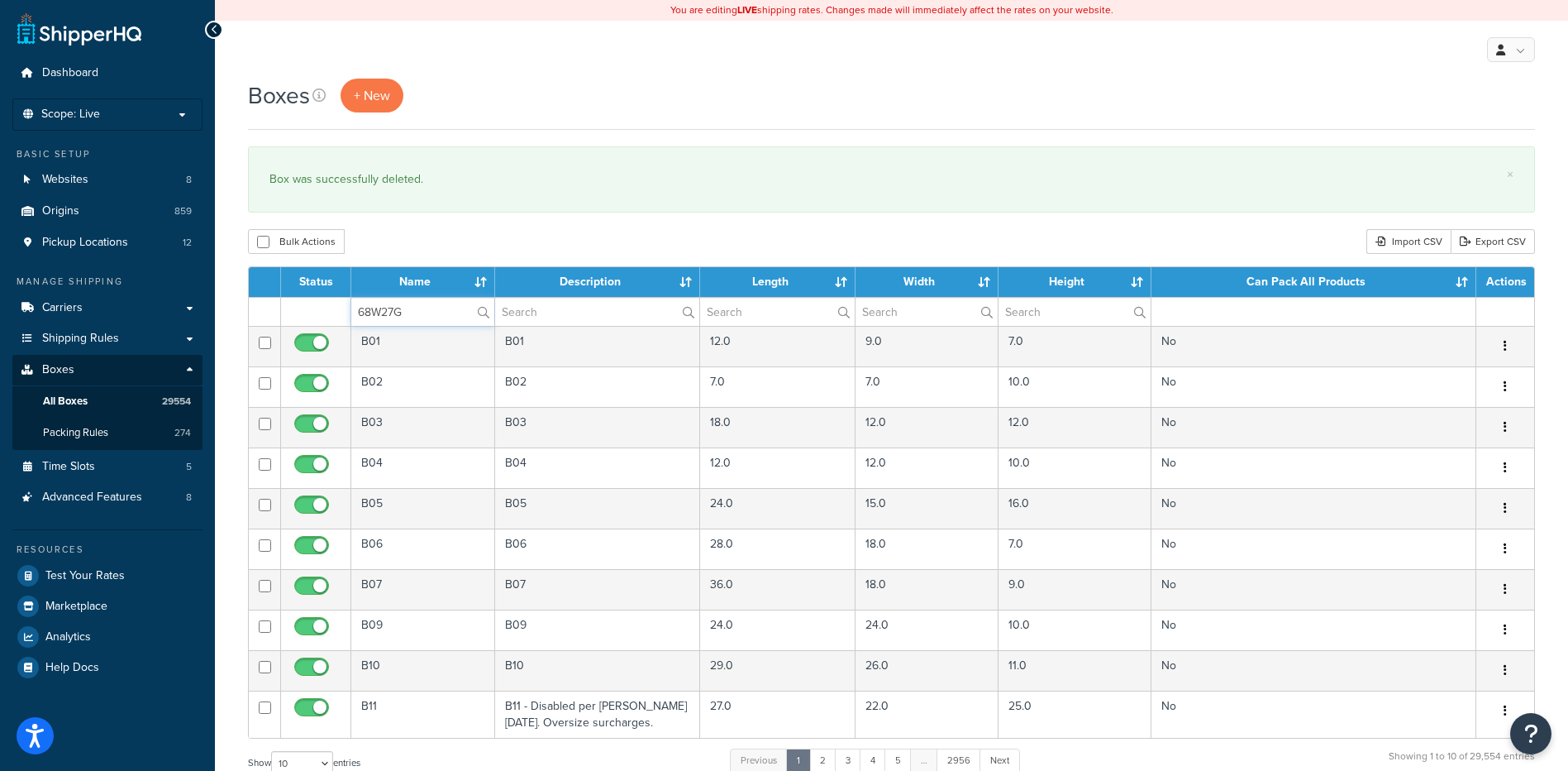
type input "68W27G"
click at [438, 247] on div "Bulk Actions Duplicate [GEOGRAPHIC_DATA] Import CSV Export CSV" at bounding box center [891, 241] width 1287 height 25
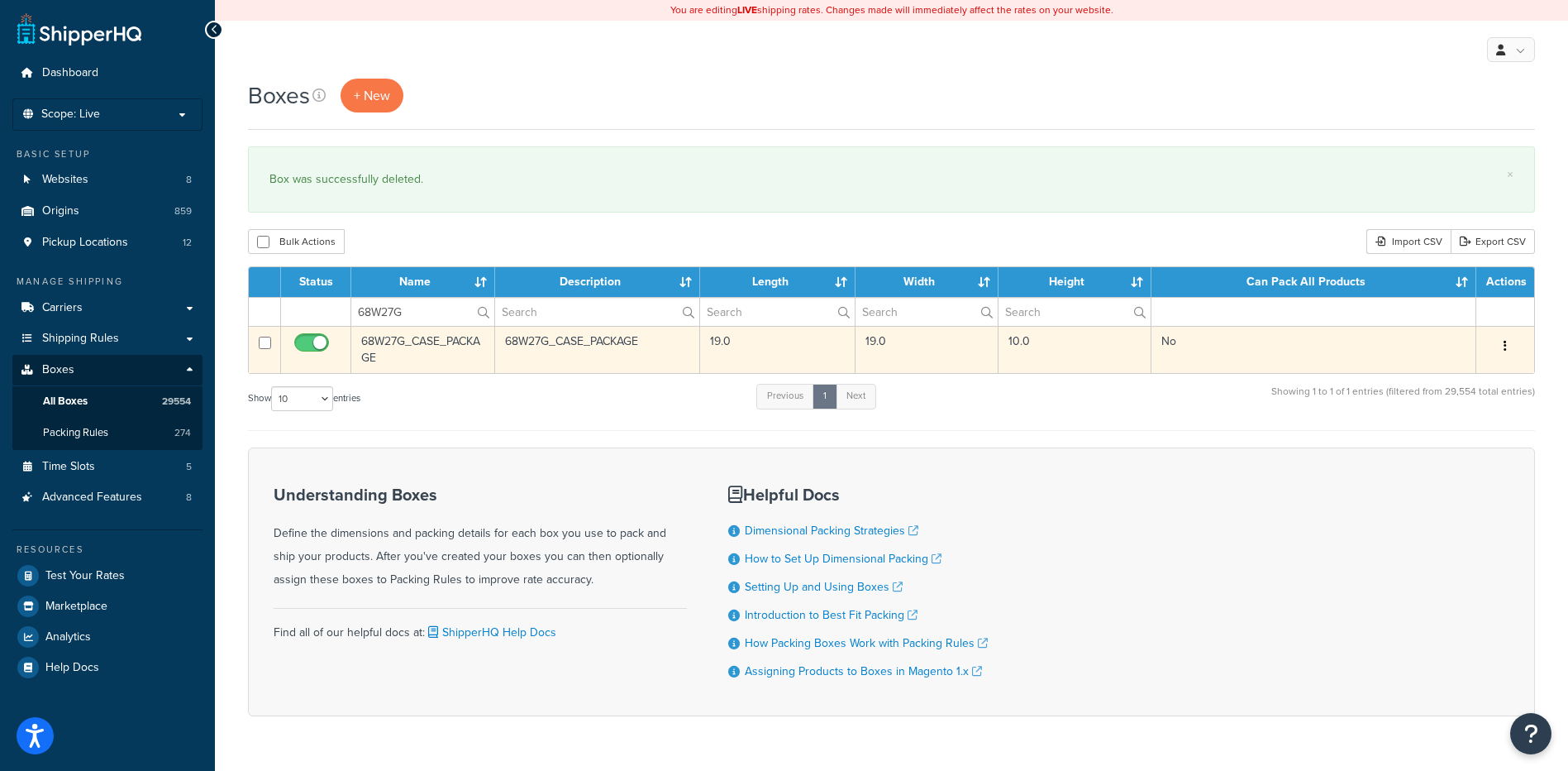
click at [1500, 347] on button "button" at bounding box center [1505, 346] width 23 height 26
click at [1429, 448] on link "Delete" at bounding box center [1451, 445] width 131 height 33
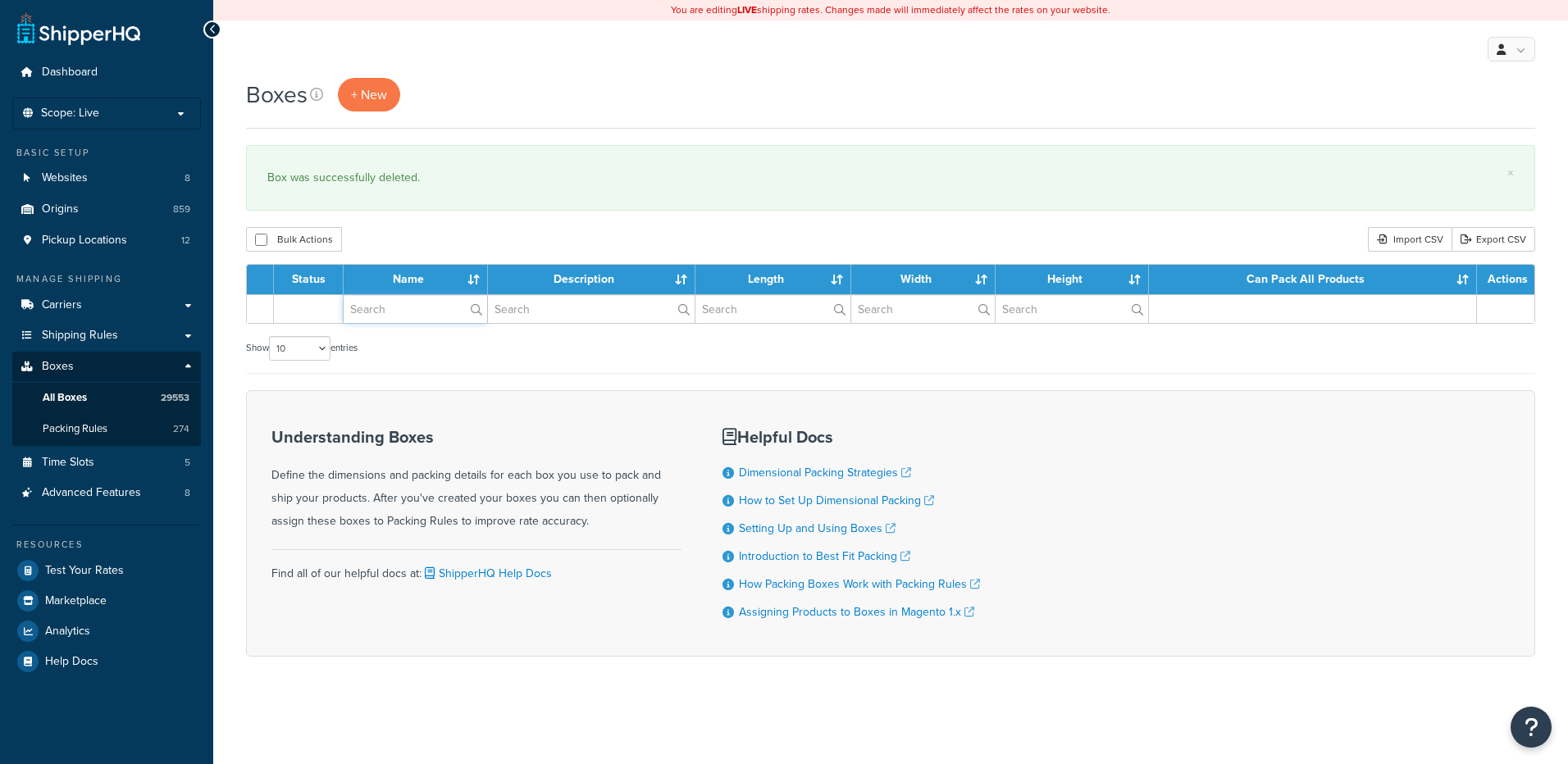
click at [412, 310] on input "text" at bounding box center [416, 309] width 144 height 28
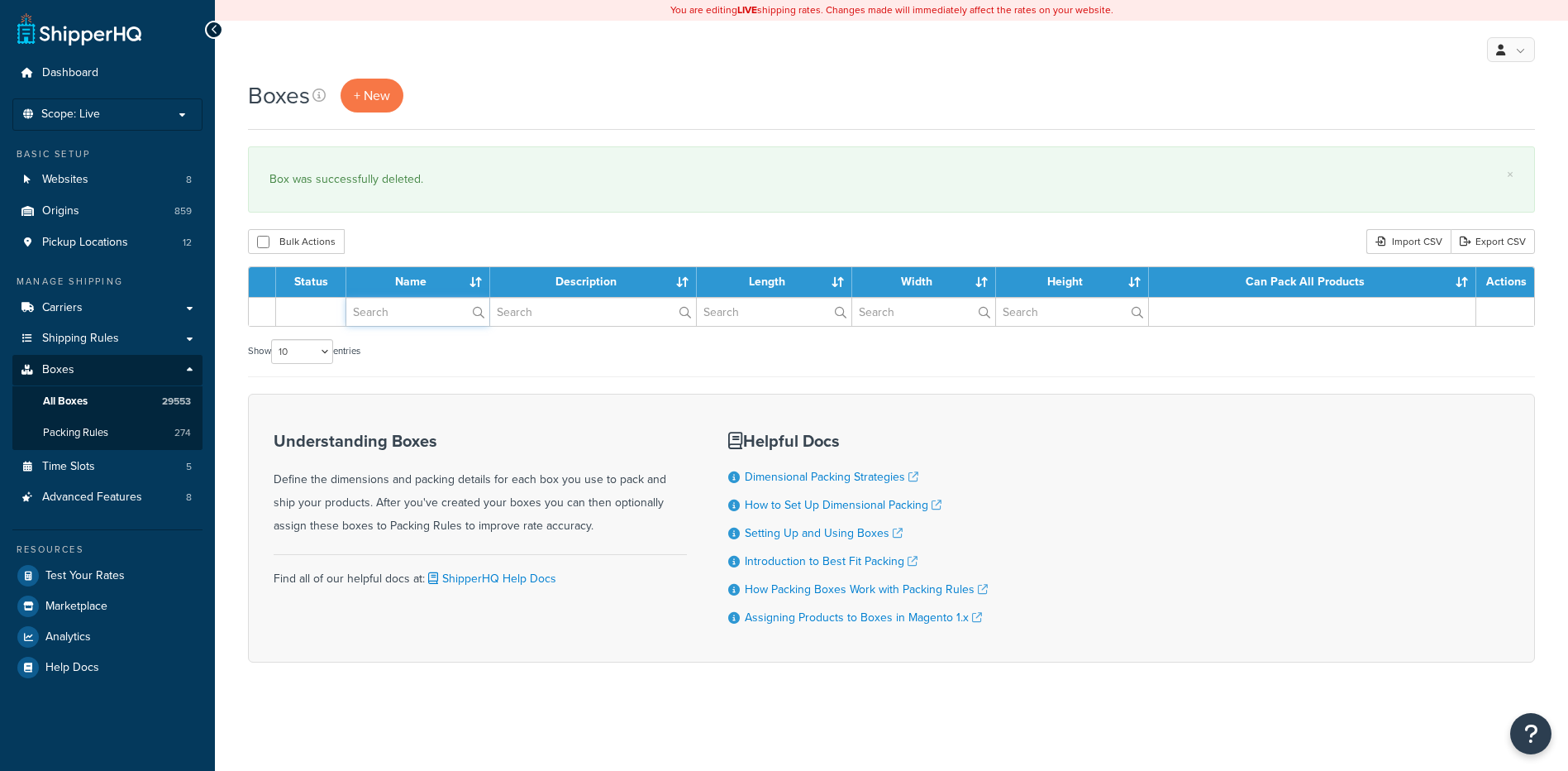
paste input "68W27R"
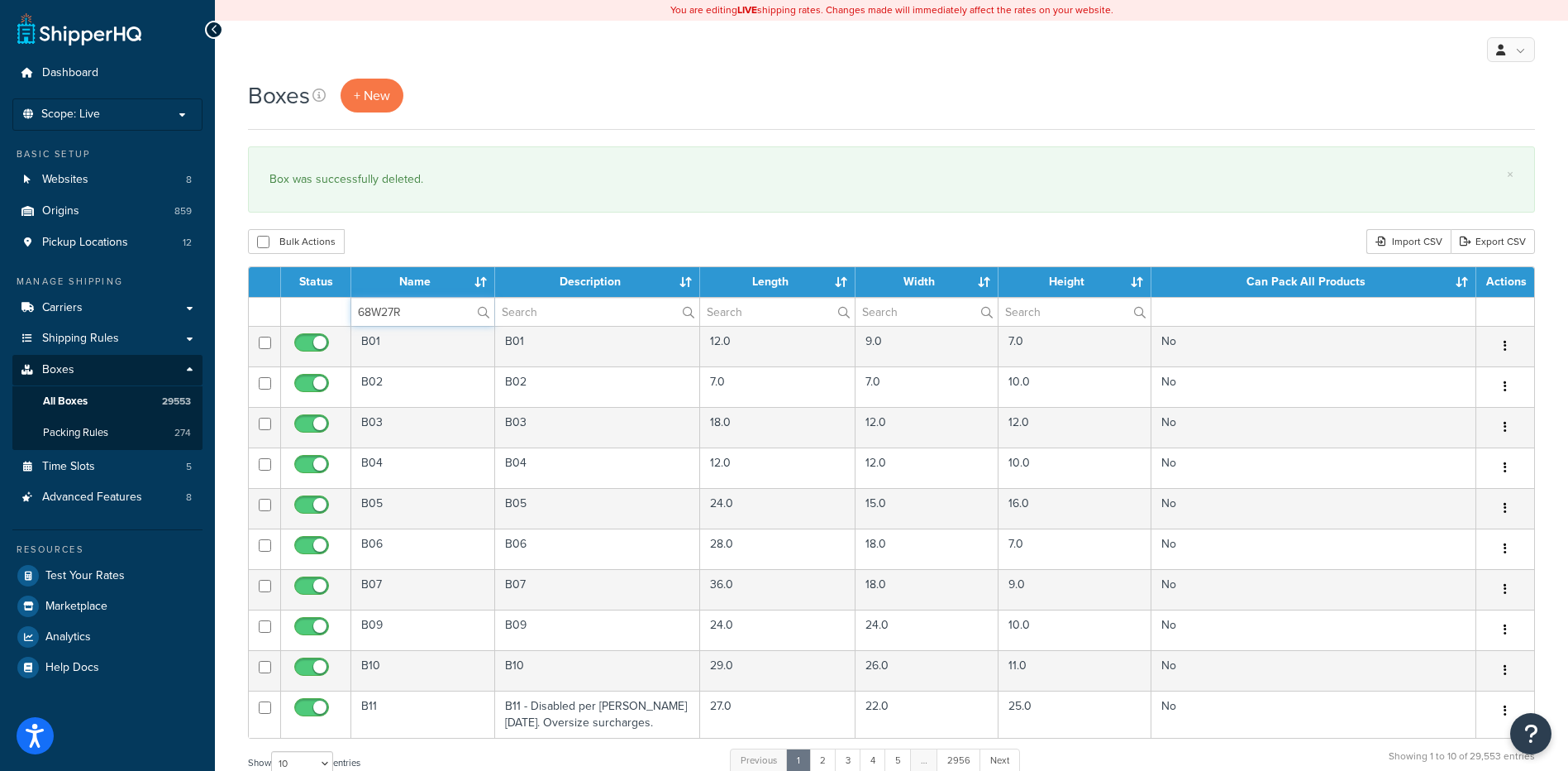
type input "68W27R"
click at [629, 241] on div "Bulk Actions Duplicate [GEOGRAPHIC_DATA] Import CSV Export CSV" at bounding box center [891, 241] width 1287 height 25
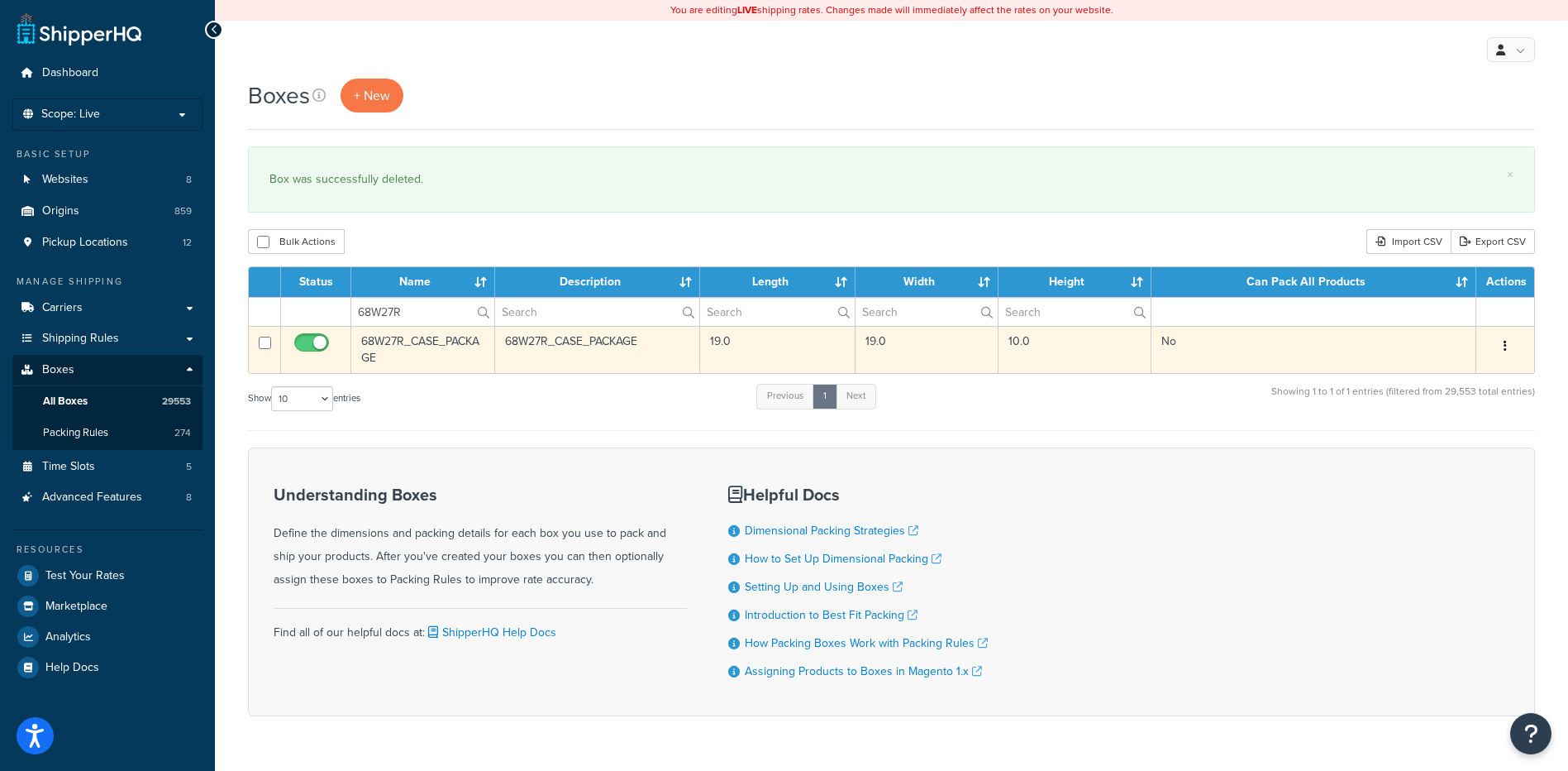
click at [1502, 341] on button "button" at bounding box center [1505, 346] width 23 height 26
click at [1434, 446] on link "Delete" at bounding box center [1451, 445] width 131 height 33
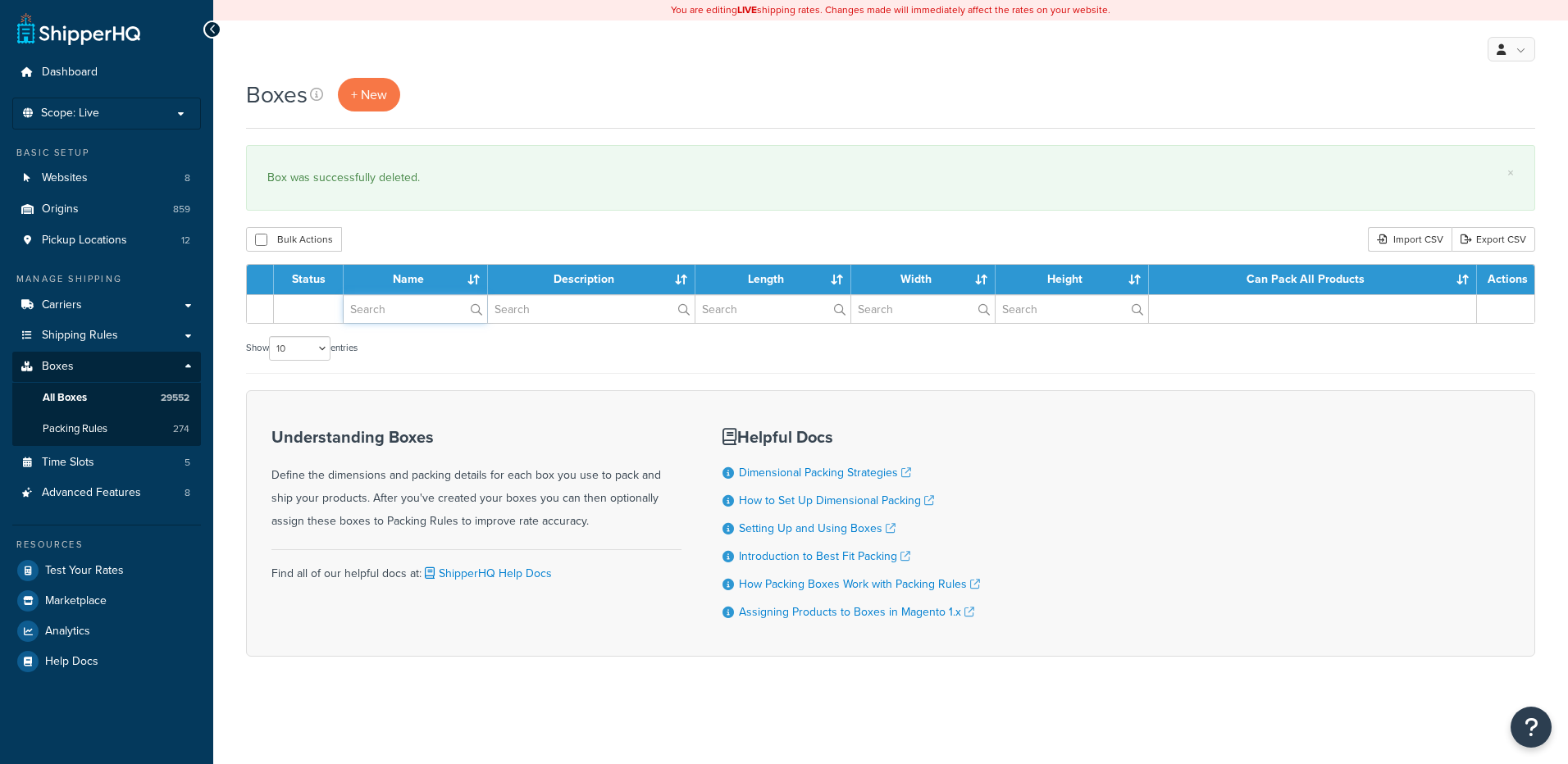
drag, startPoint x: 0, startPoint y: 0, endPoint x: 421, endPoint y: 308, distance: 521.6
click at [421, 308] on input "text" at bounding box center [416, 309] width 144 height 28
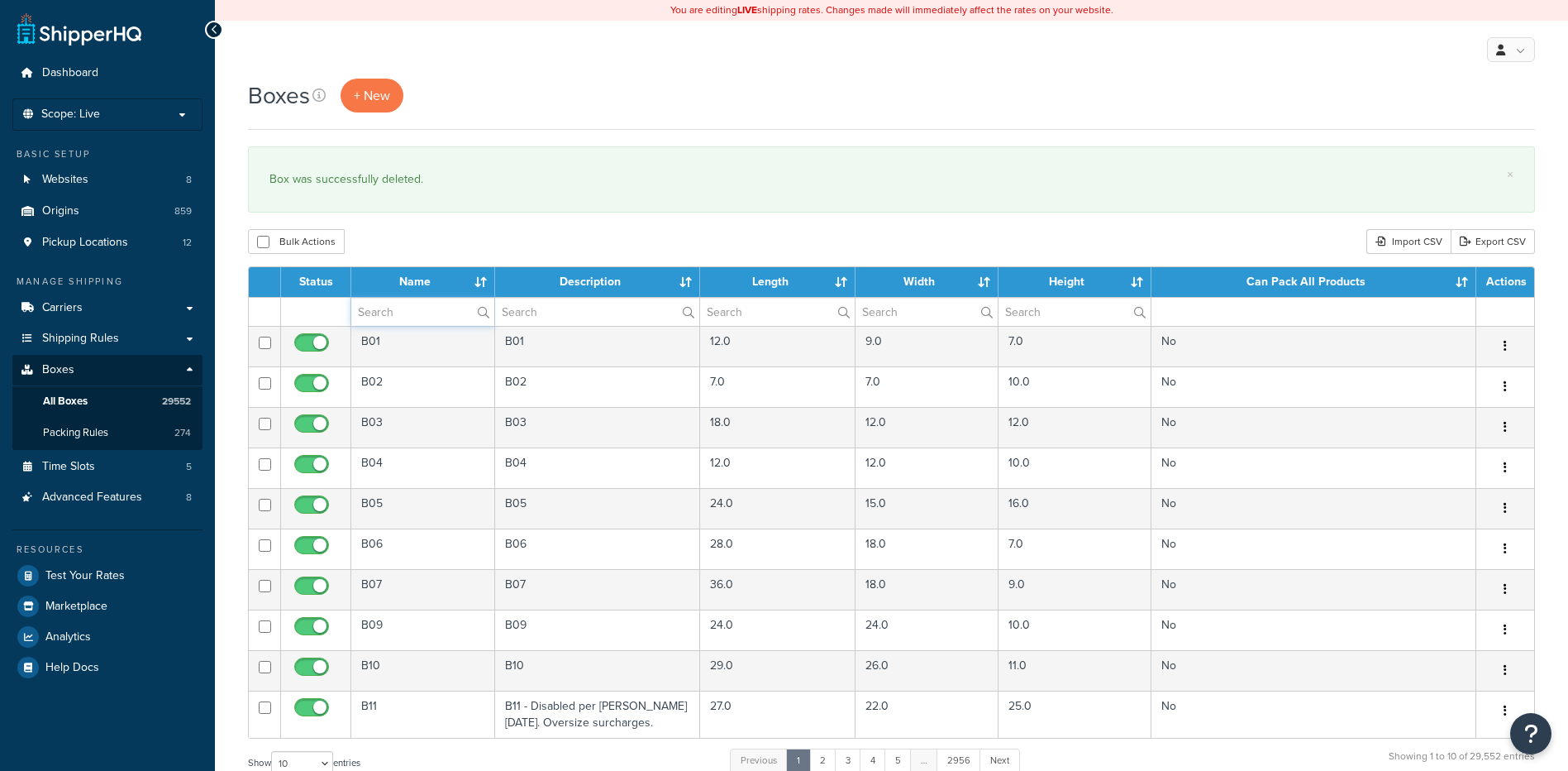
paste input "68W27U"
type input "68W27U"
click at [453, 251] on div "Bulk Actions Duplicate [GEOGRAPHIC_DATA] Import CSV Export CSV" at bounding box center [891, 241] width 1287 height 25
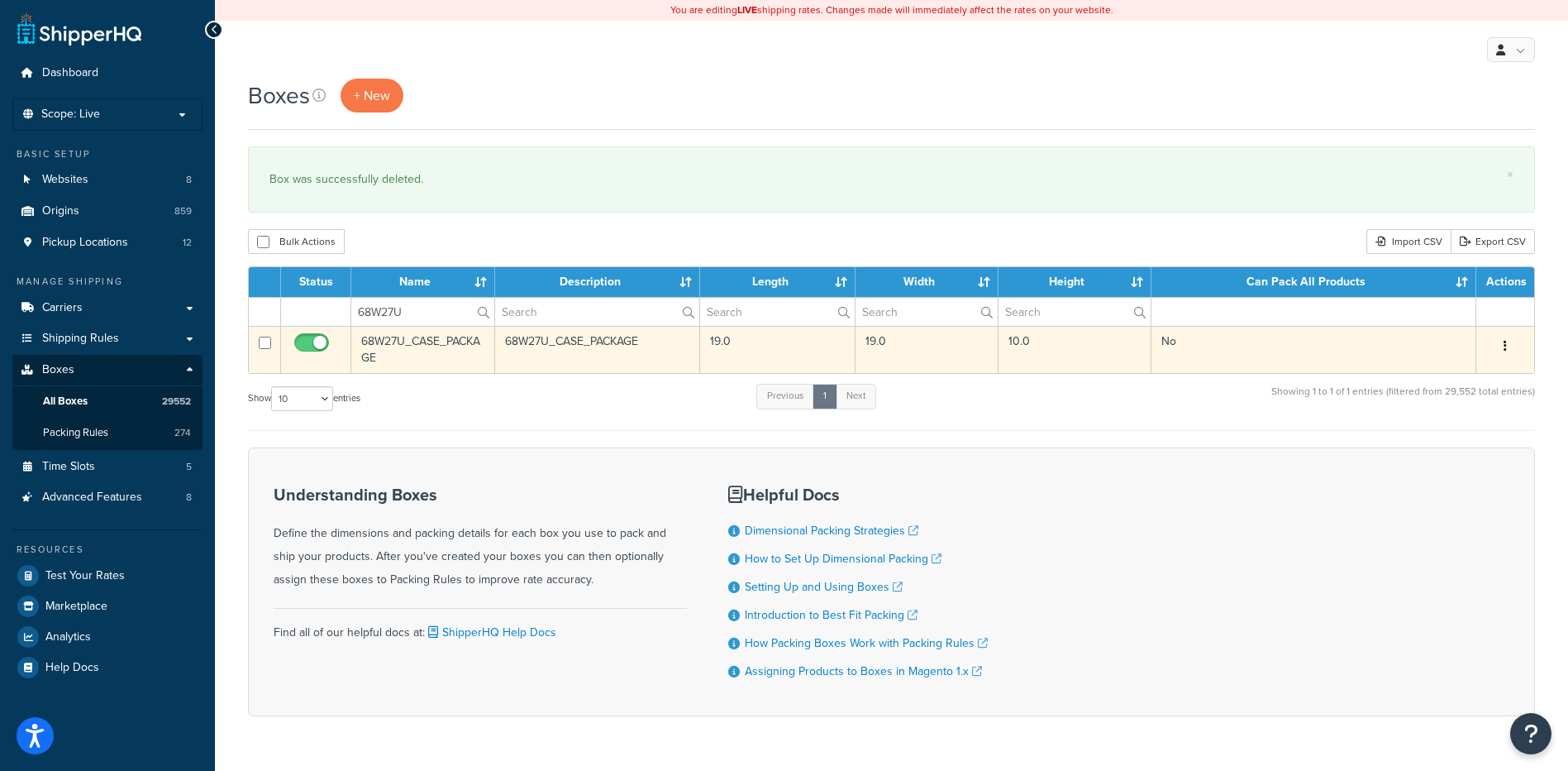
click at [1493, 352] on div "Edit Duplicate Delete" at bounding box center [1505, 346] width 38 height 26
click at [1501, 343] on button "button" at bounding box center [1505, 346] width 23 height 26
click at [1438, 446] on link "Delete" at bounding box center [1451, 445] width 131 height 33
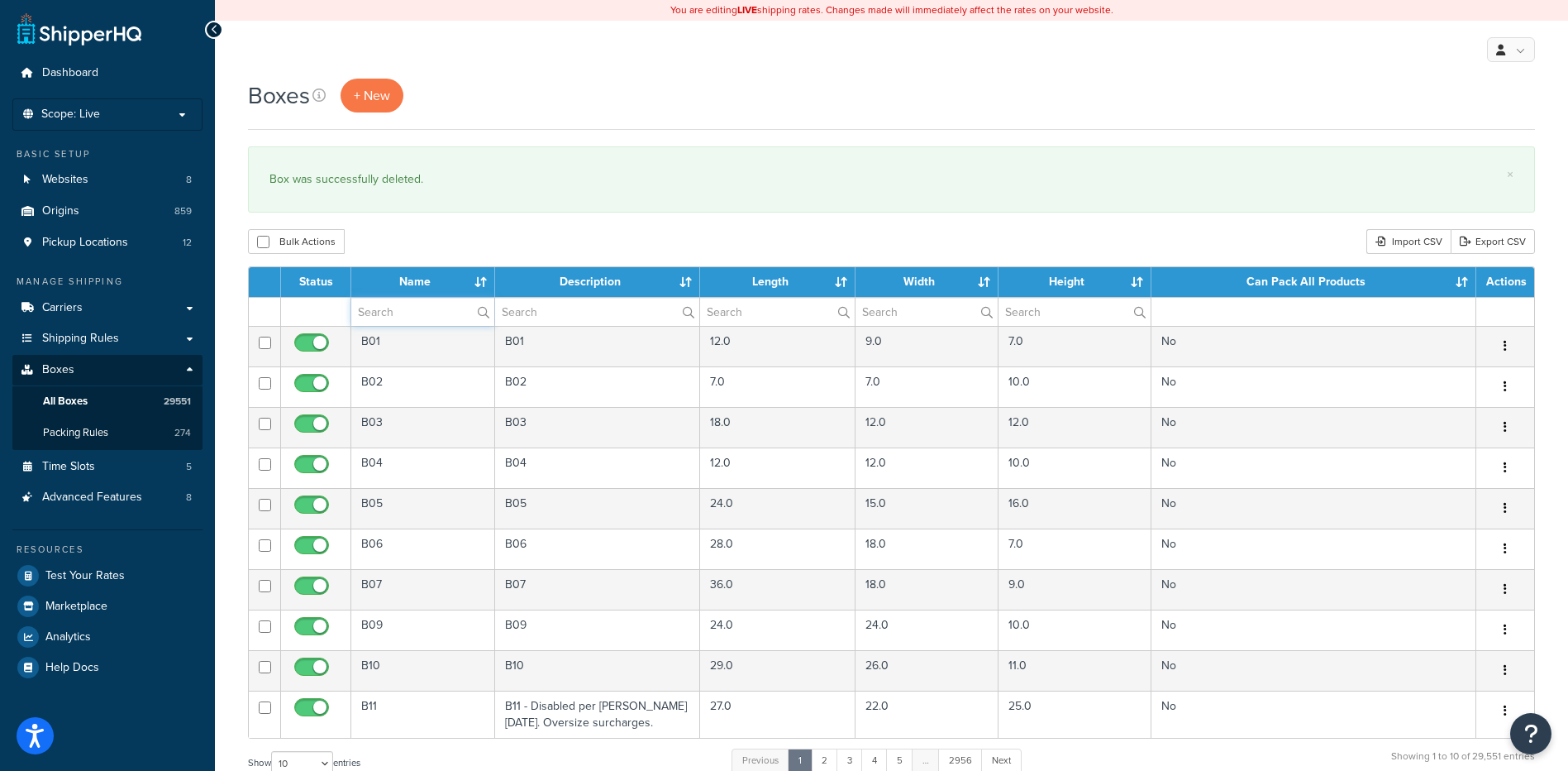
click at [416, 310] on input "text" at bounding box center [423, 312] width 143 height 28
paste input "68W27Y"
type input "68W27Y"
click at [527, 251] on div "Bulk Actions Duplicate [GEOGRAPHIC_DATA] Import CSV Export CSV" at bounding box center [891, 241] width 1287 height 25
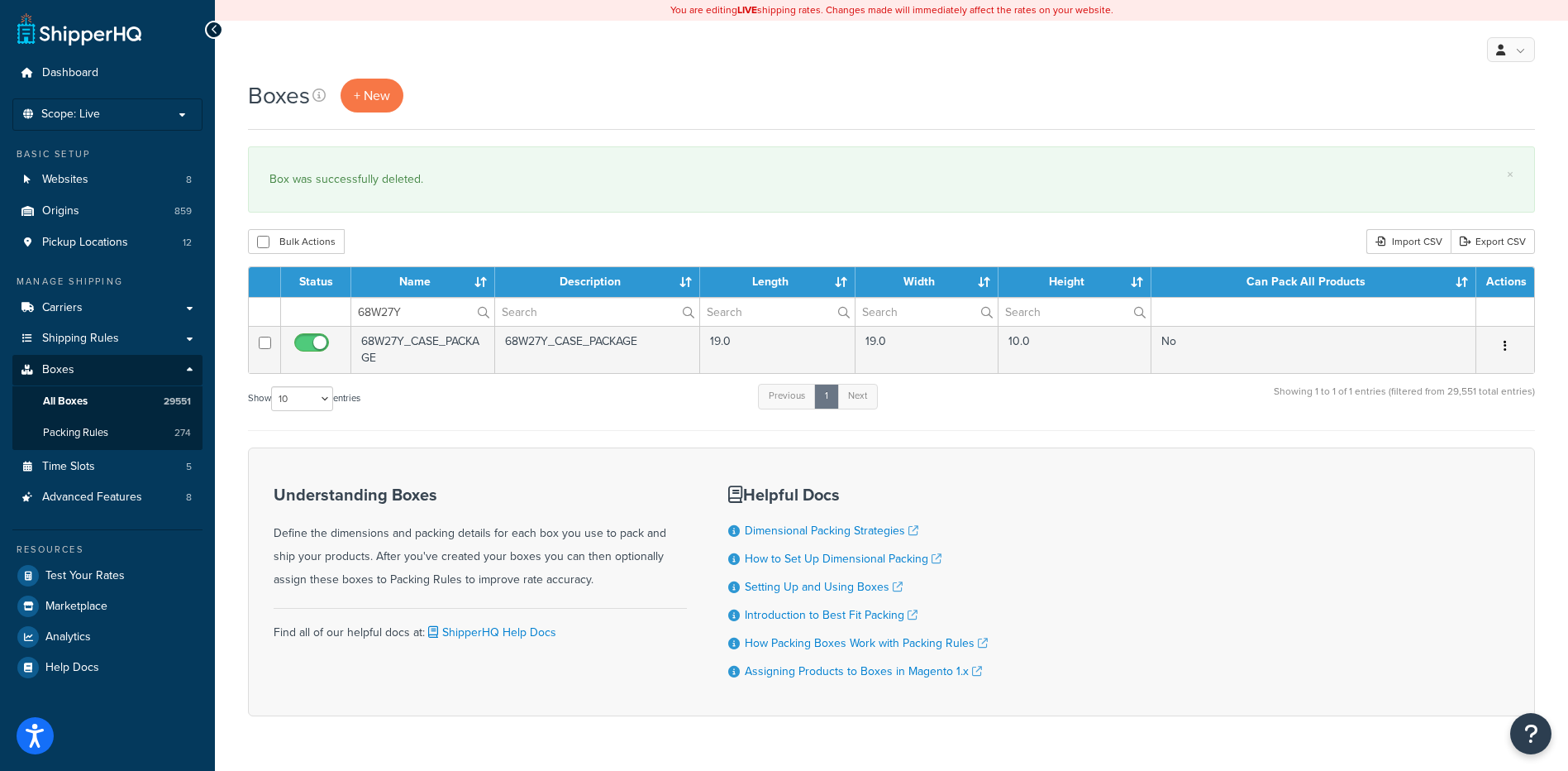
click at [1501, 349] on button "button" at bounding box center [1505, 346] width 23 height 26
click at [1417, 445] on link "Delete" at bounding box center [1451, 445] width 131 height 33
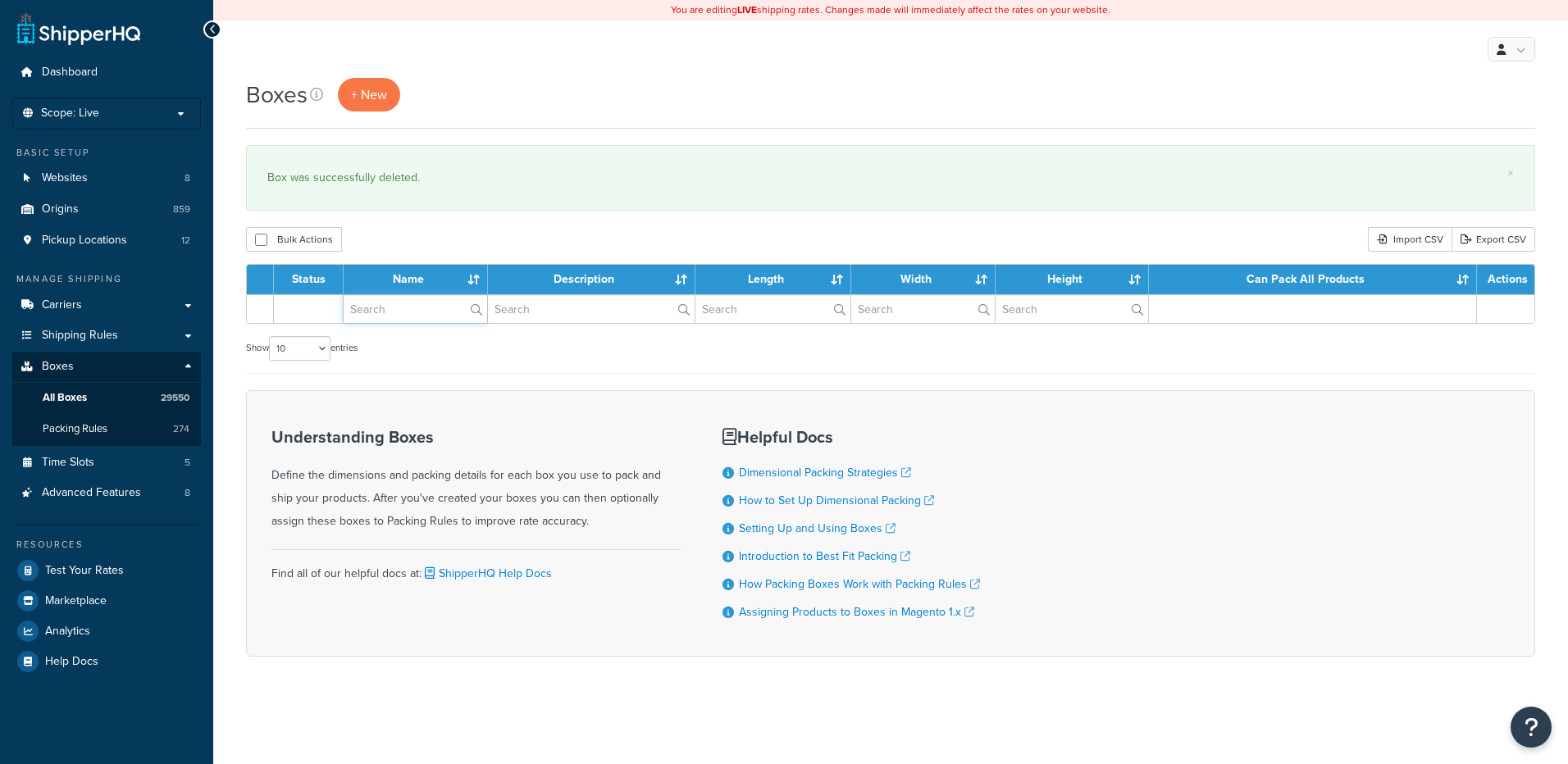
drag, startPoint x: 0, startPoint y: 0, endPoint x: 419, endPoint y: 314, distance: 523.6
click at [419, 314] on input "text" at bounding box center [416, 309] width 144 height 28
paste input "68W29G"
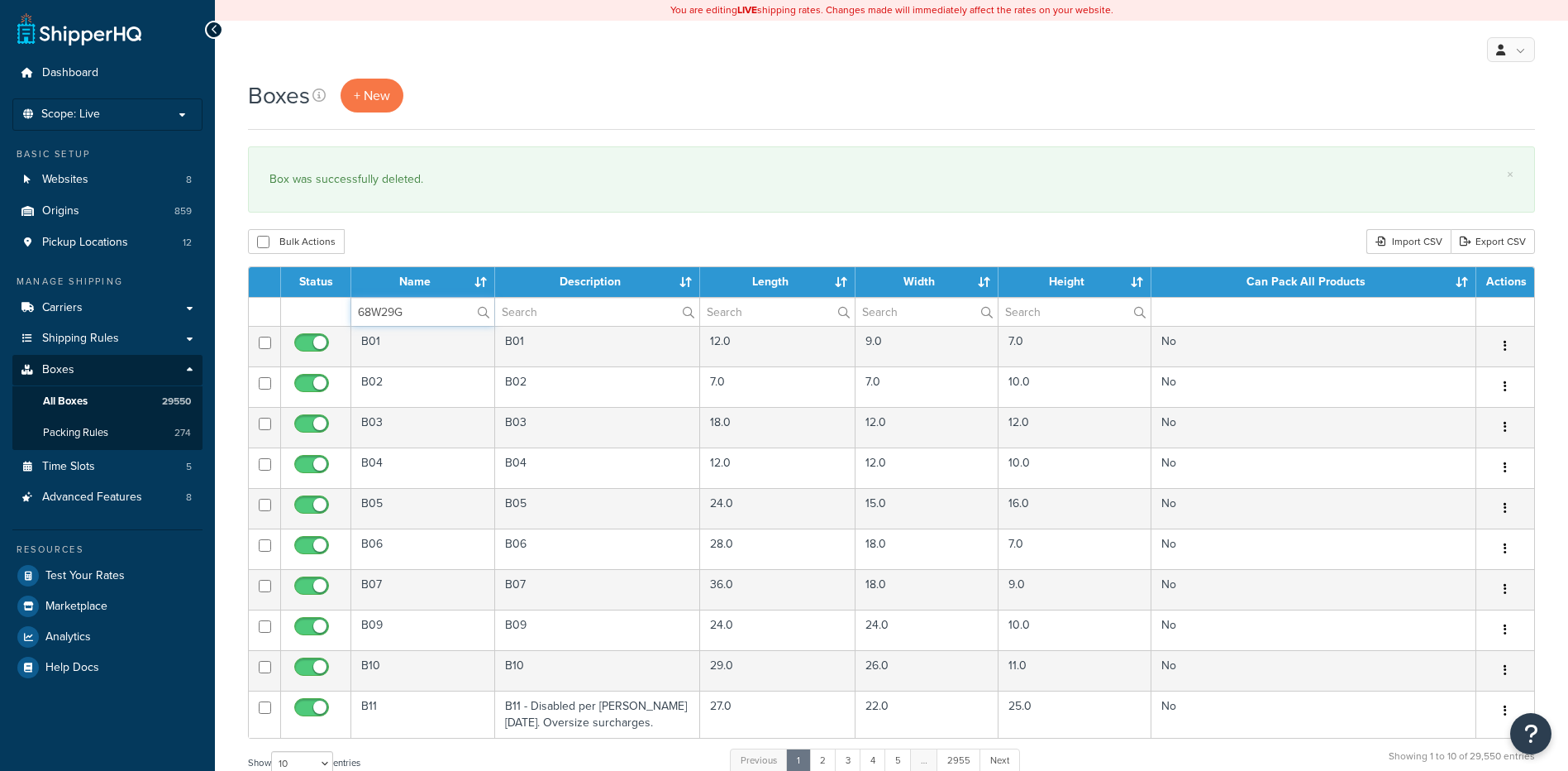
type input "68W29G"
click at [438, 240] on div "Bulk Actions Duplicate [GEOGRAPHIC_DATA] Import CSV Export CSV" at bounding box center [891, 241] width 1287 height 25
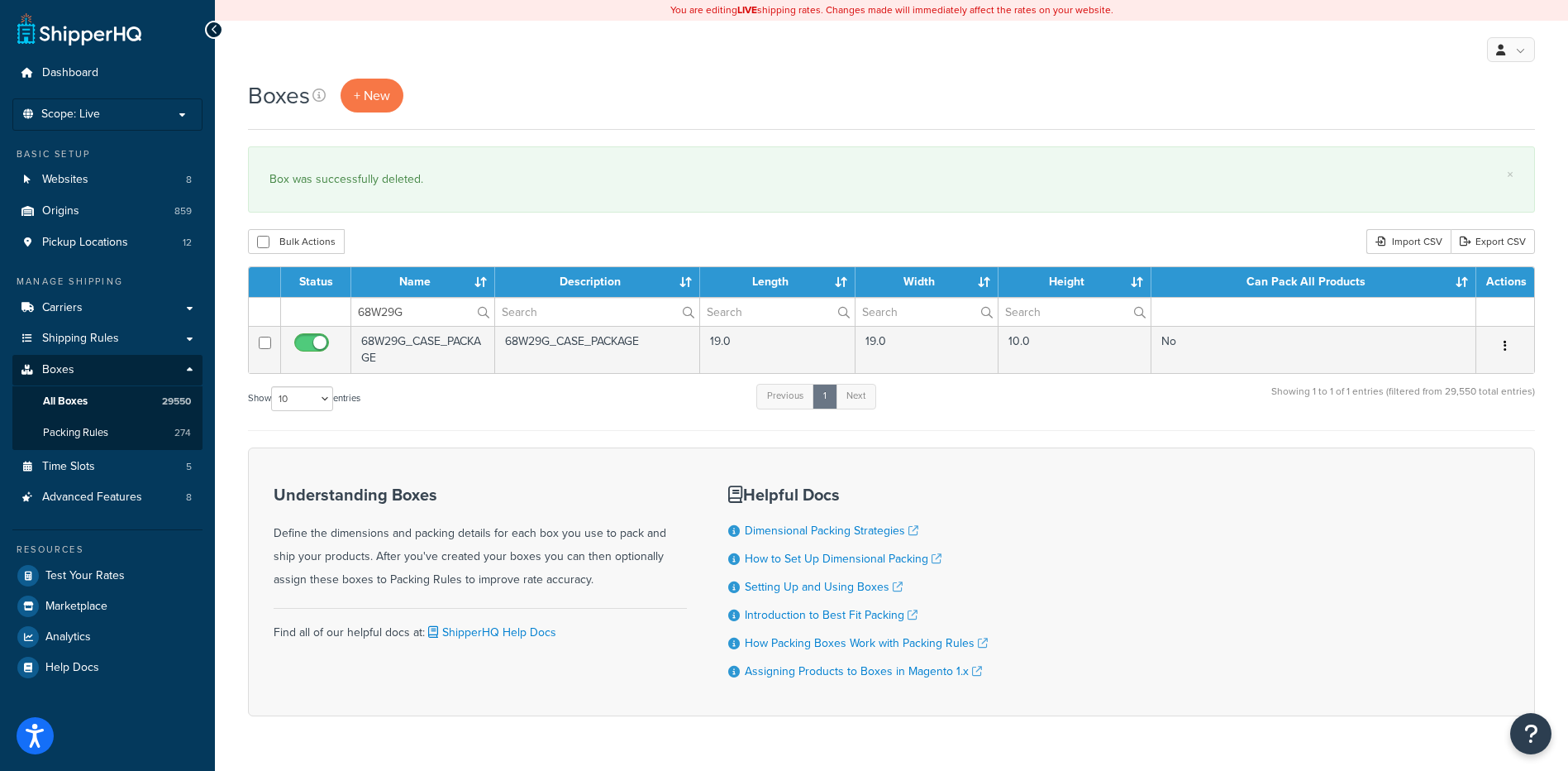
click at [1500, 347] on button "button" at bounding box center [1505, 346] width 23 height 26
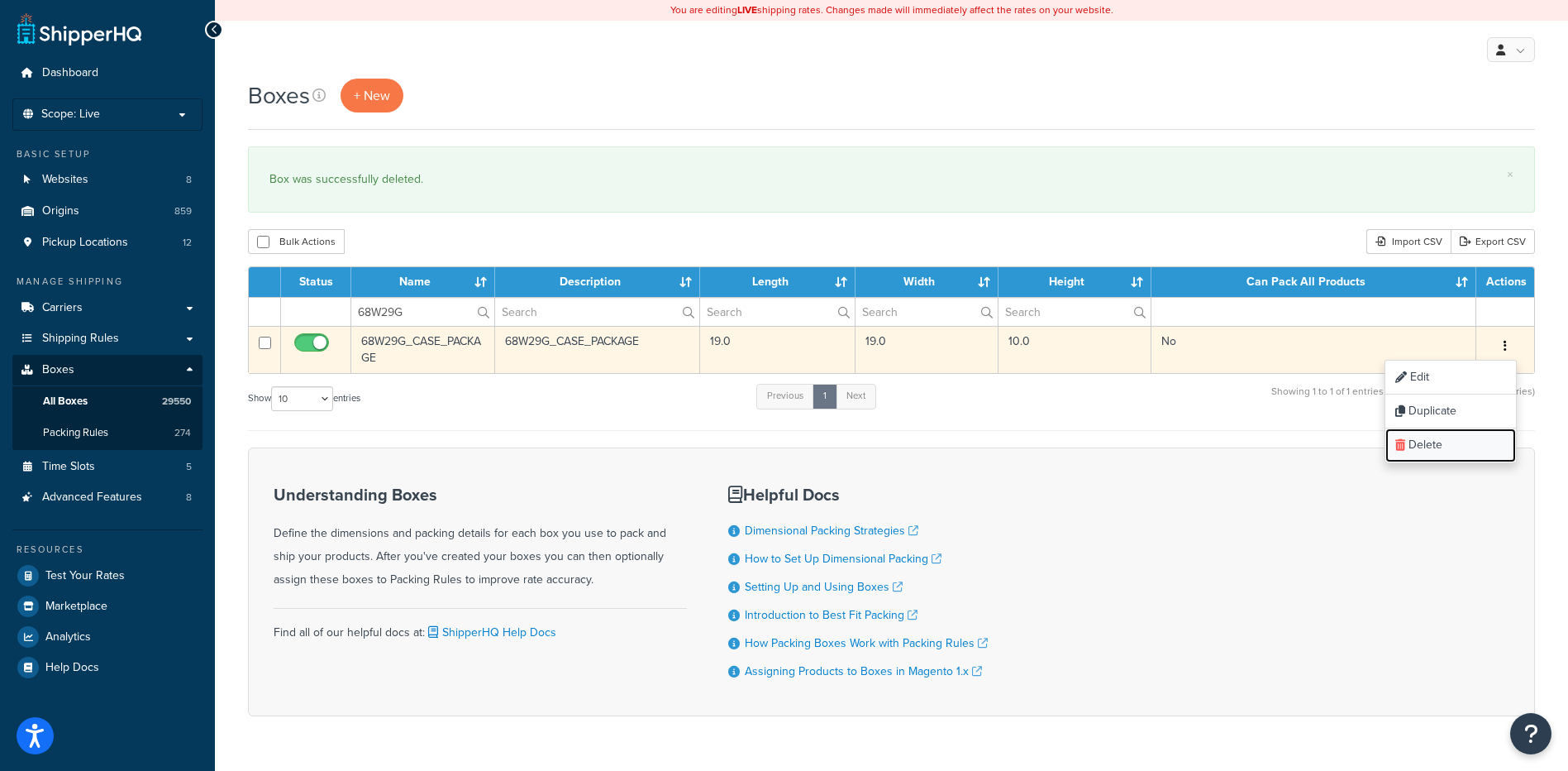
click at [1463, 445] on link "Delete" at bounding box center [1451, 445] width 131 height 33
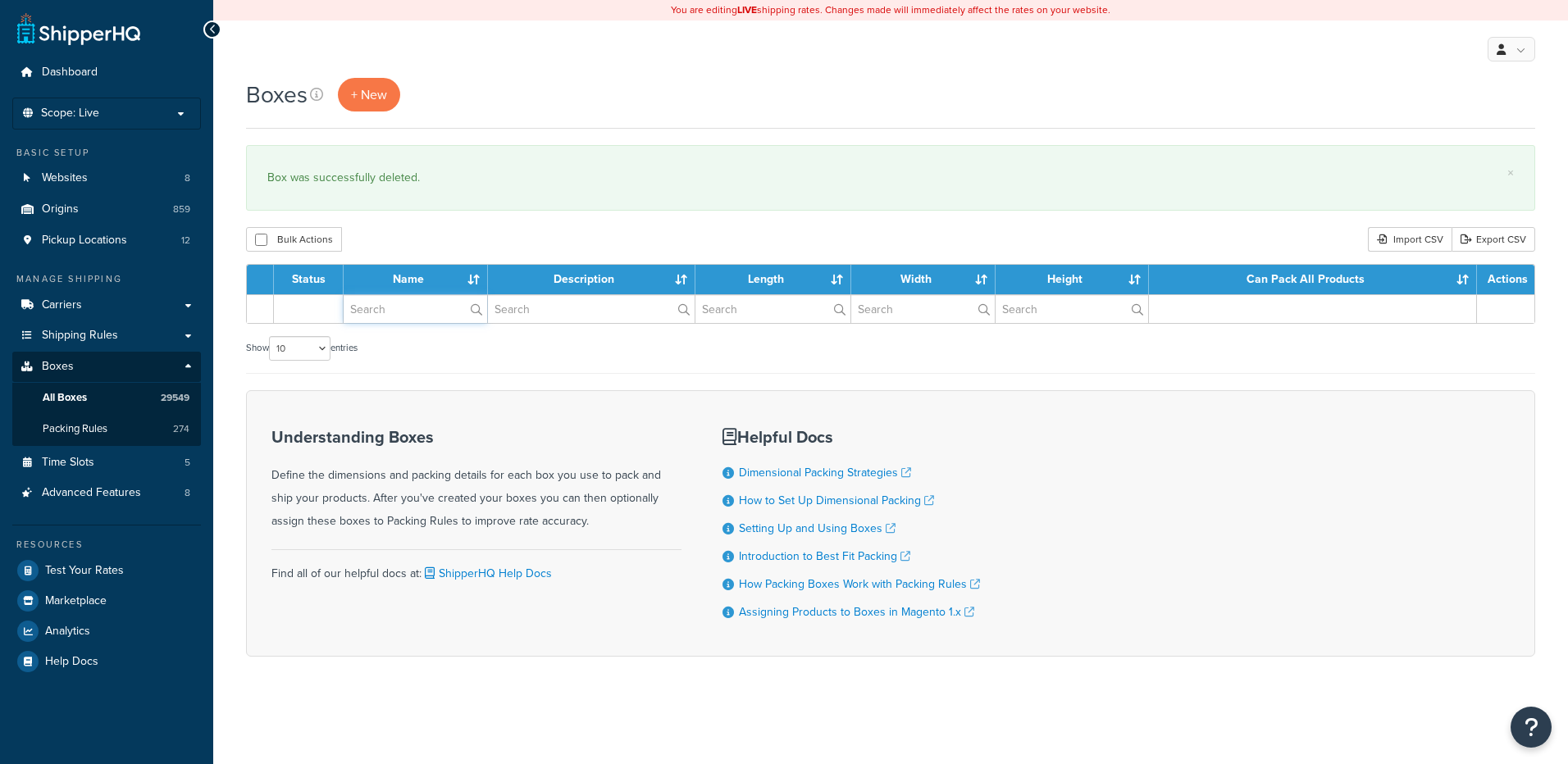
click at [409, 315] on input "text" at bounding box center [416, 309] width 144 height 28
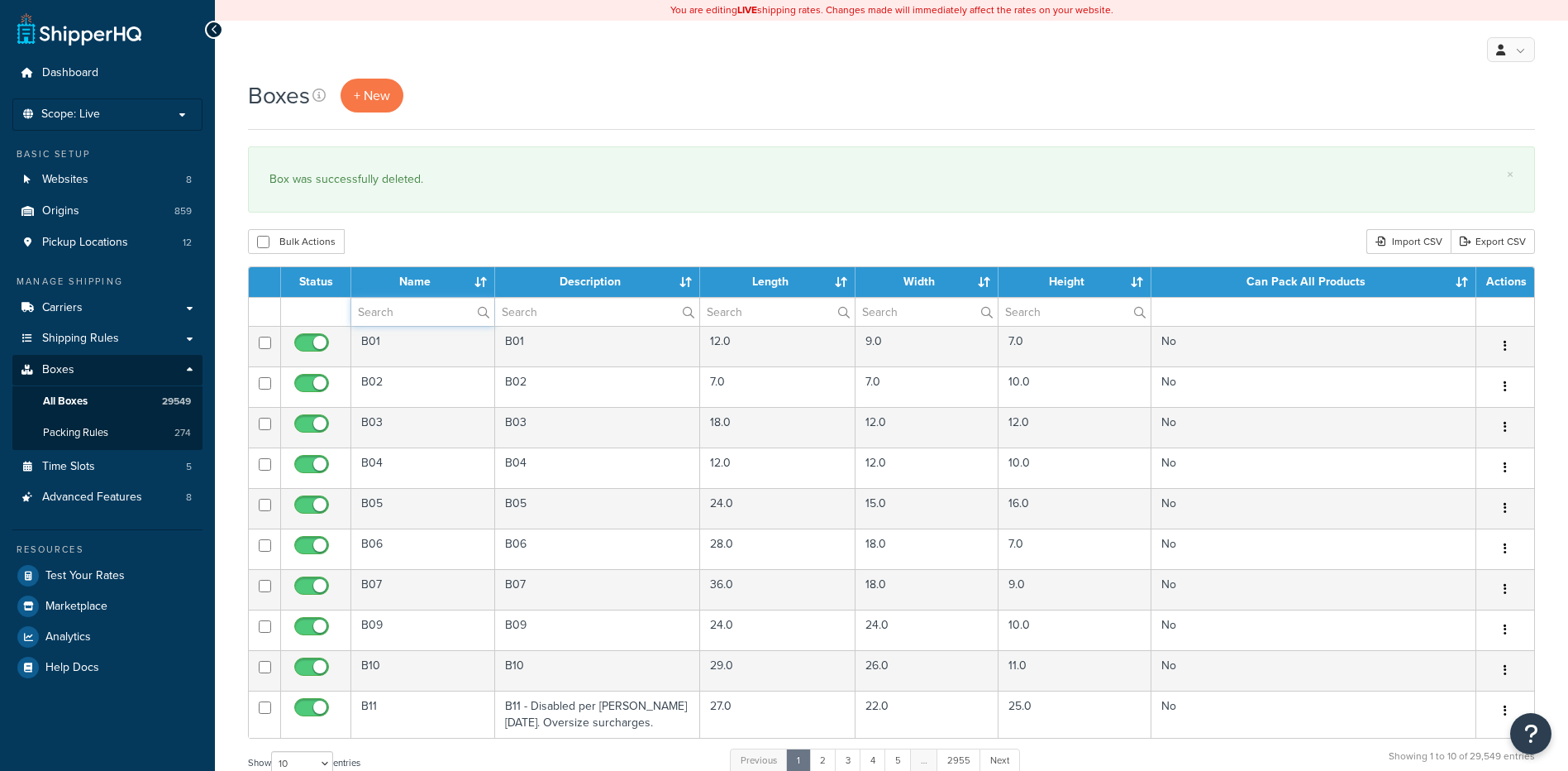
paste input "68W29U"
type input "68W29U"
click at [449, 236] on div "Bulk Actions Duplicate Delete Import CSV Export CSV" at bounding box center [891, 241] width 1287 height 25
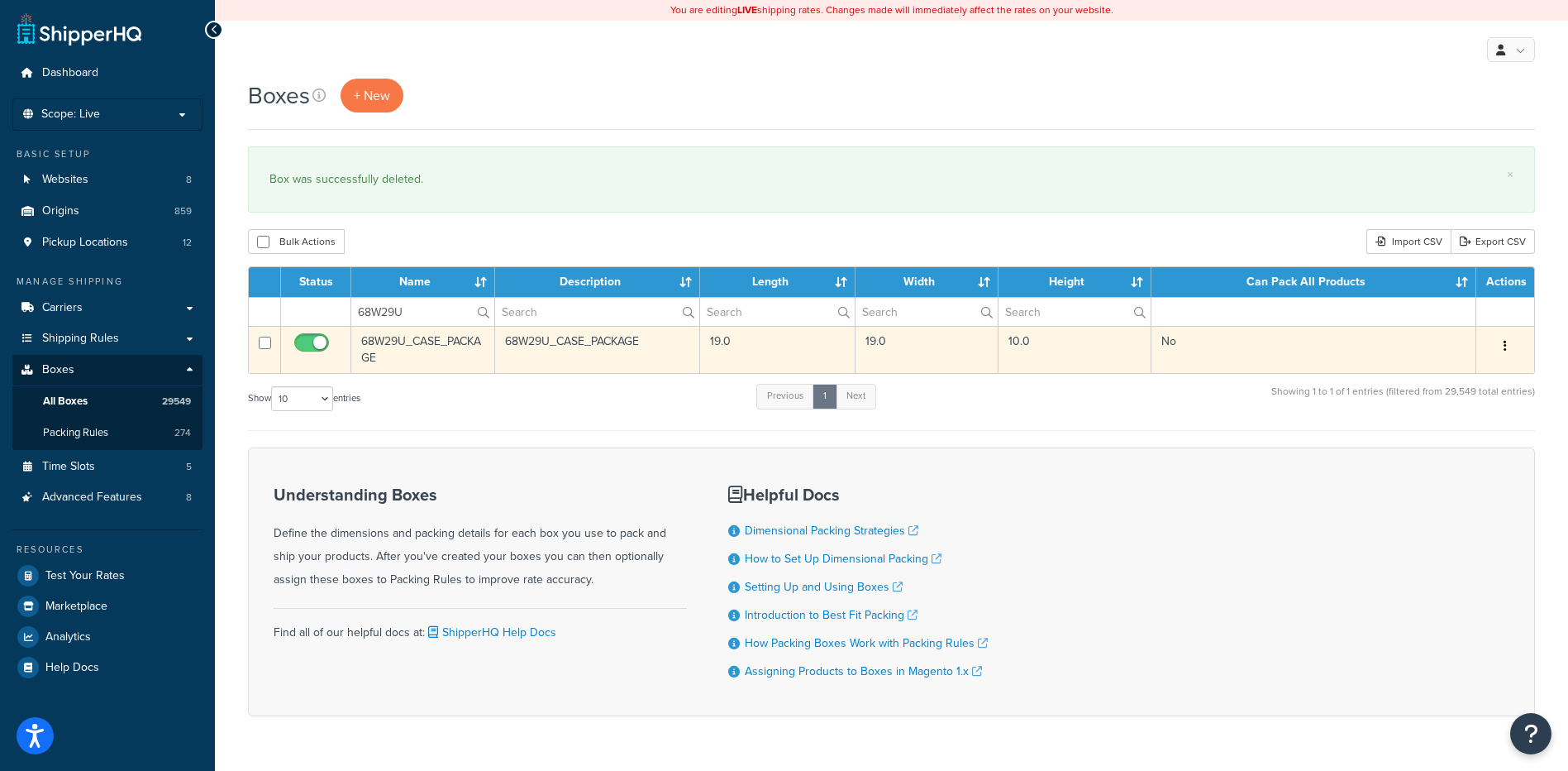
click at [1500, 343] on button "button" at bounding box center [1505, 346] width 23 height 26
click at [1453, 440] on link "Delete" at bounding box center [1451, 445] width 131 height 33
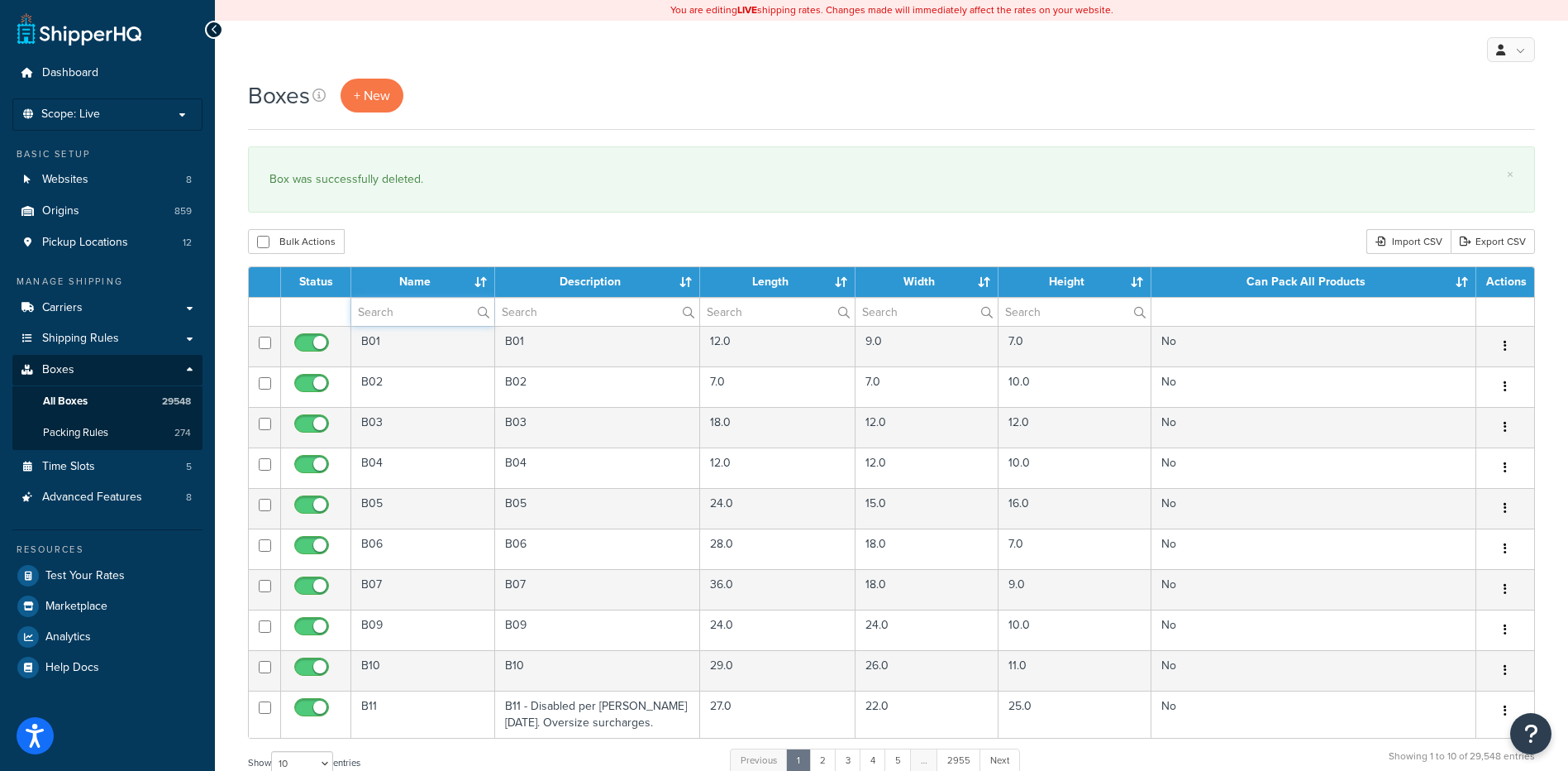
drag, startPoint x: 424, startPoint y: 315, endPoint x: 481, endPoint y: 236, distance: 97.4
click at [424, 315] on input "text" at bounding box center [423, 312] width 143 height 28
paste input "68W29Y"
type input "68W29Y"
click at [502, 198] on div "× Box was successfully deleted." at bounding box center [891, 179] width 1287 height 66
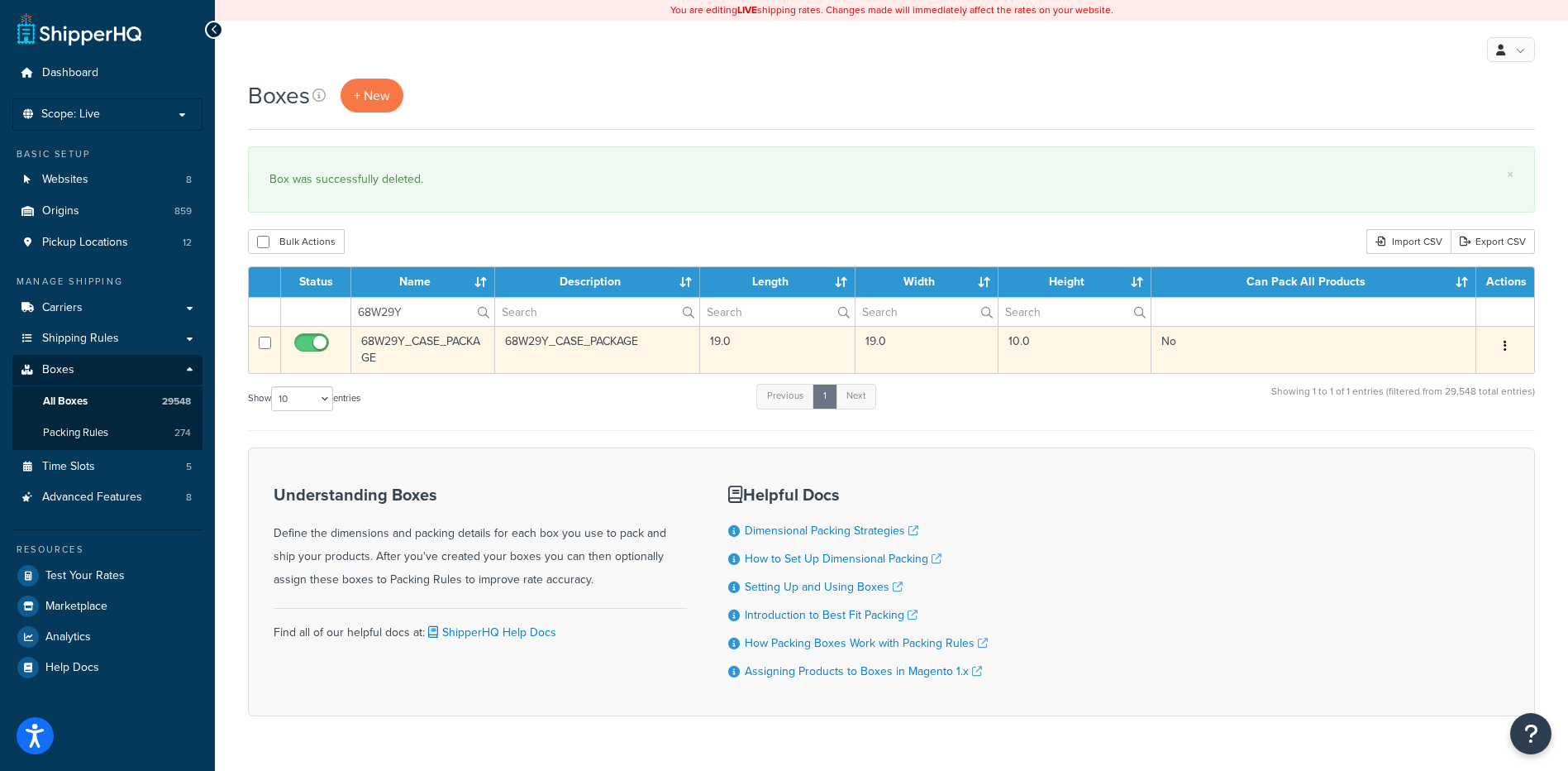
click at [1509, 351] on button "button" at bounding box center [1505, 346] width 23 height 26
click at [1484, 441] on link "Delete" at bounding box center [1451, 445] width 131 height 33
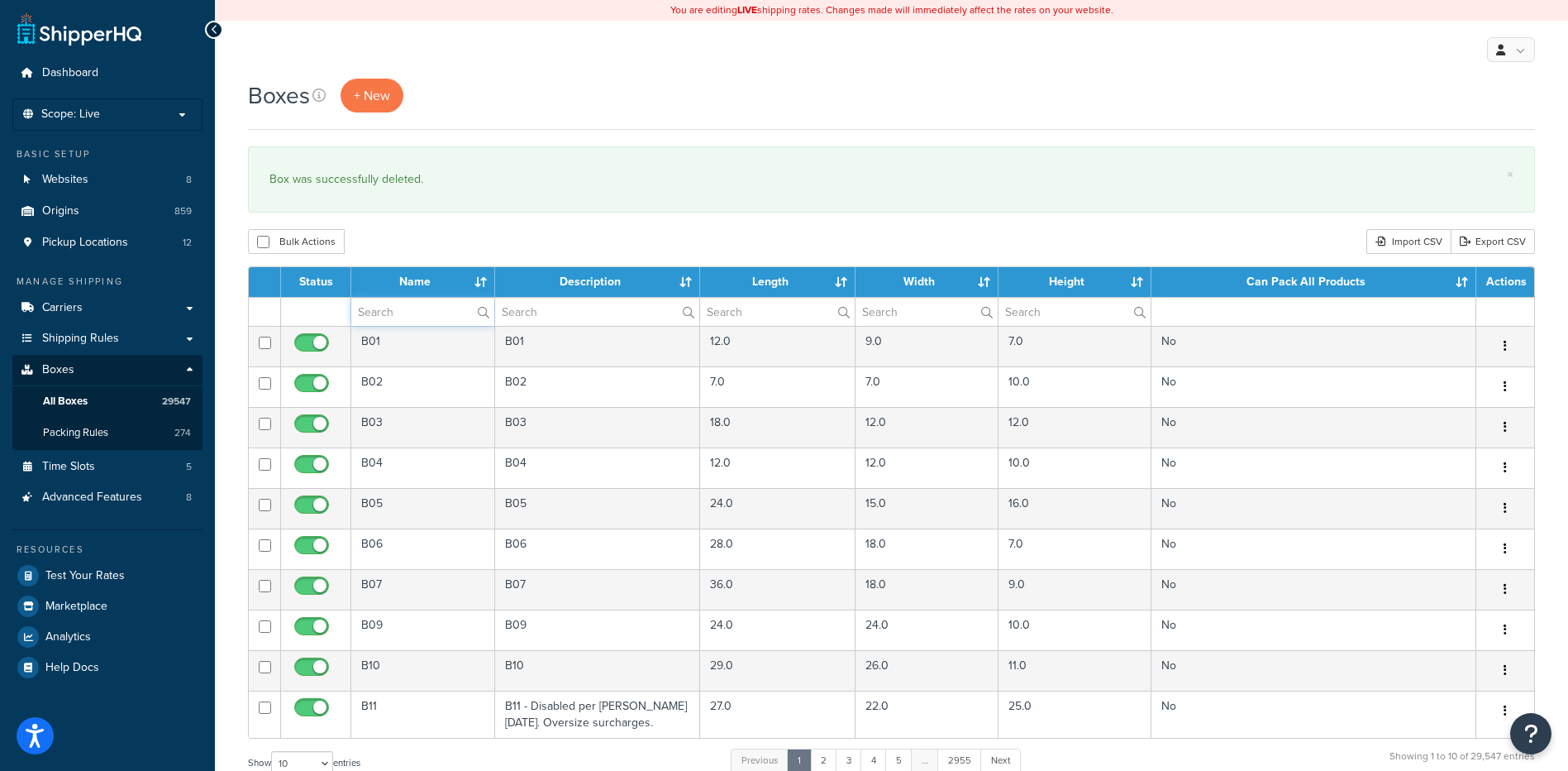
click at [424, 307] on input "text" at bounding box center [423, 312] width 143 height 28
paste input "68W34G"
type input "68W34G"
click at [434, 250] on div "Bulk Actions Duplicate [GEOGRAPHIC_DATA] Import CSV Export CSV" at bounding box center [891, 241] width 1287 height 25
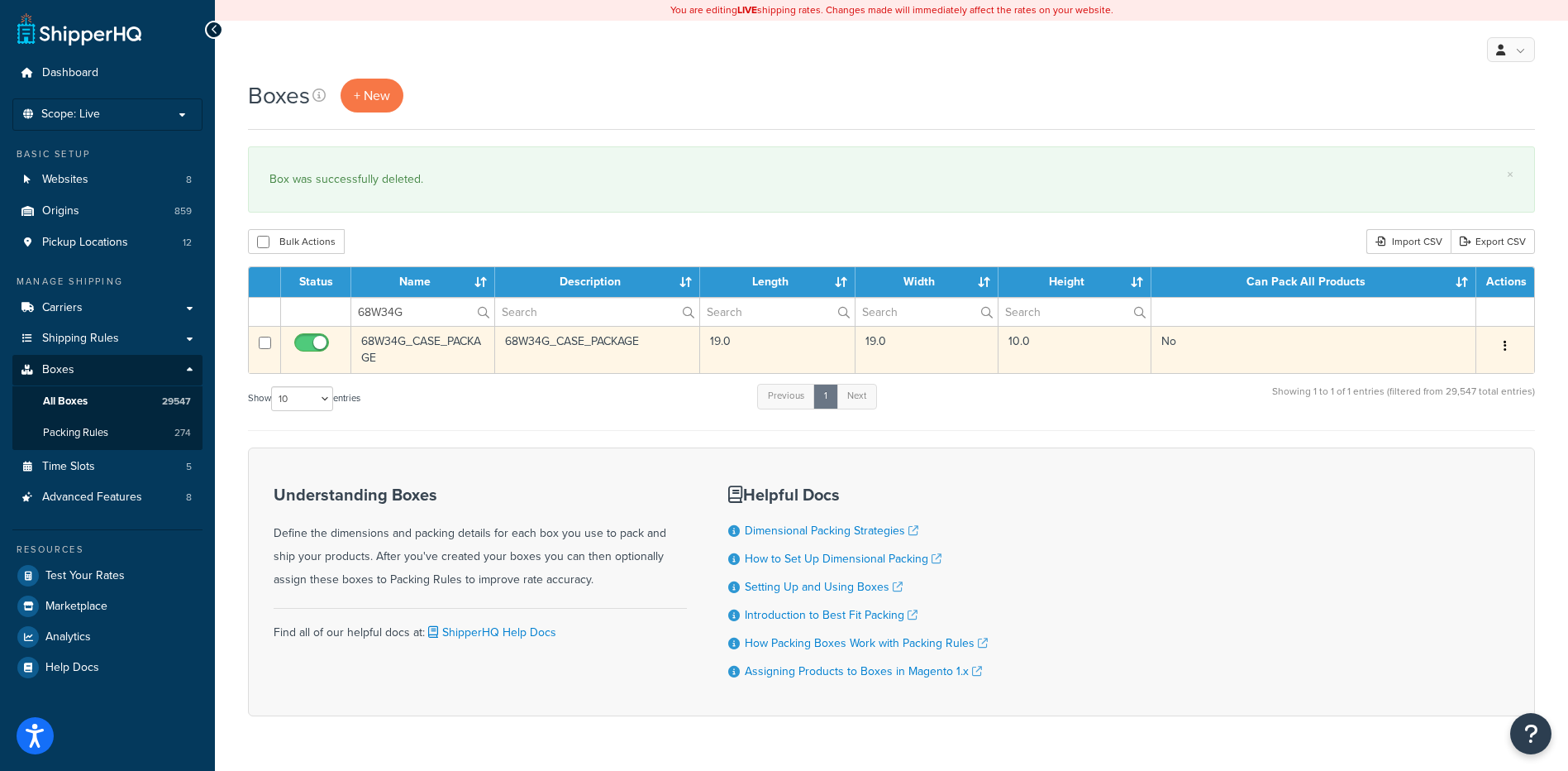
click at [1509, 346] on button "button" at bounding box center [1505, 346] width 23 height 26
click at [1461, 445] on link "Delete" at bounding box center [1451, 445] width 131 height 33
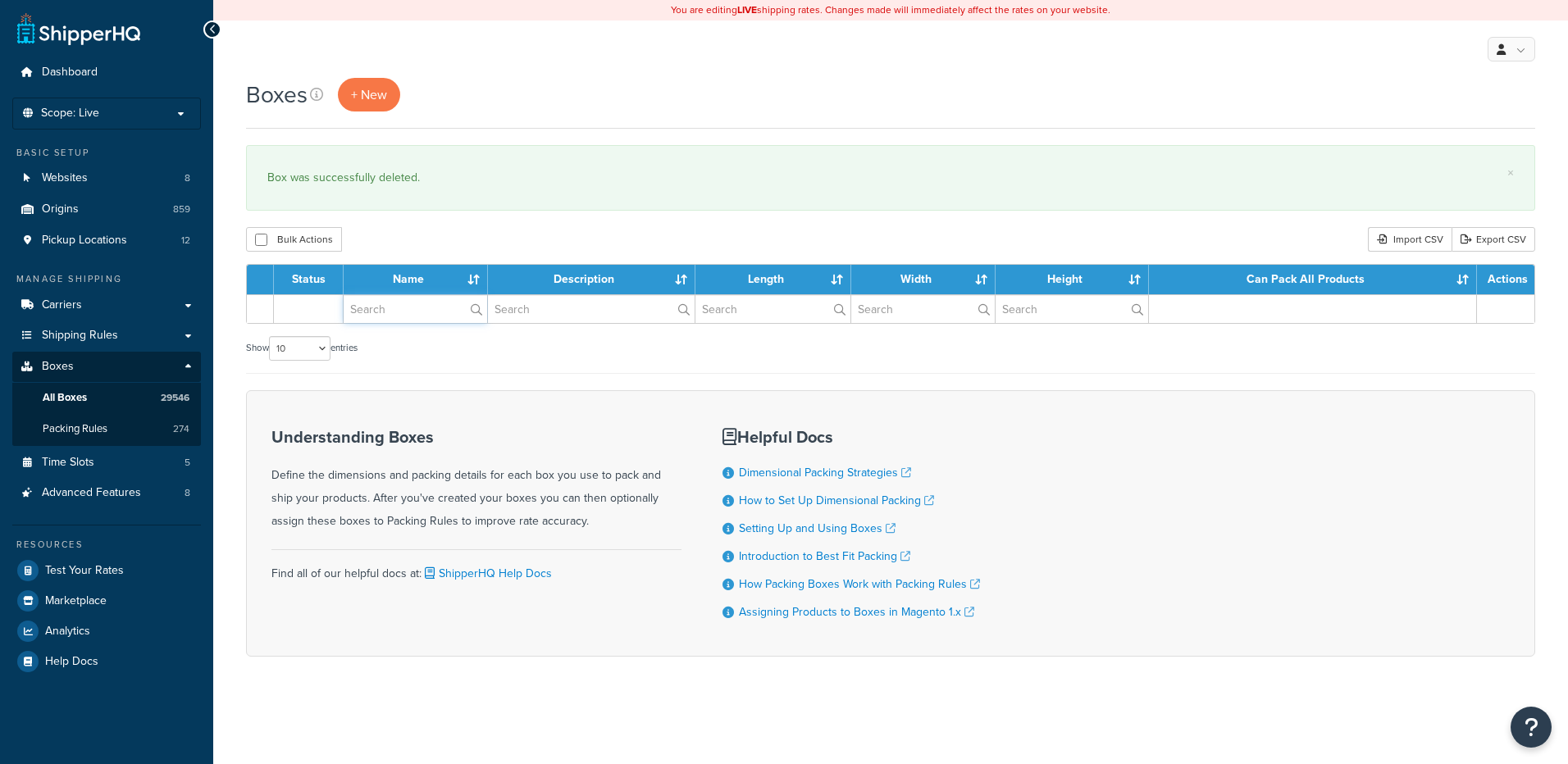
paste input "68W34R"
click at [419, 313] on input "text" at bounding box center [416, 309] width 144 height 28
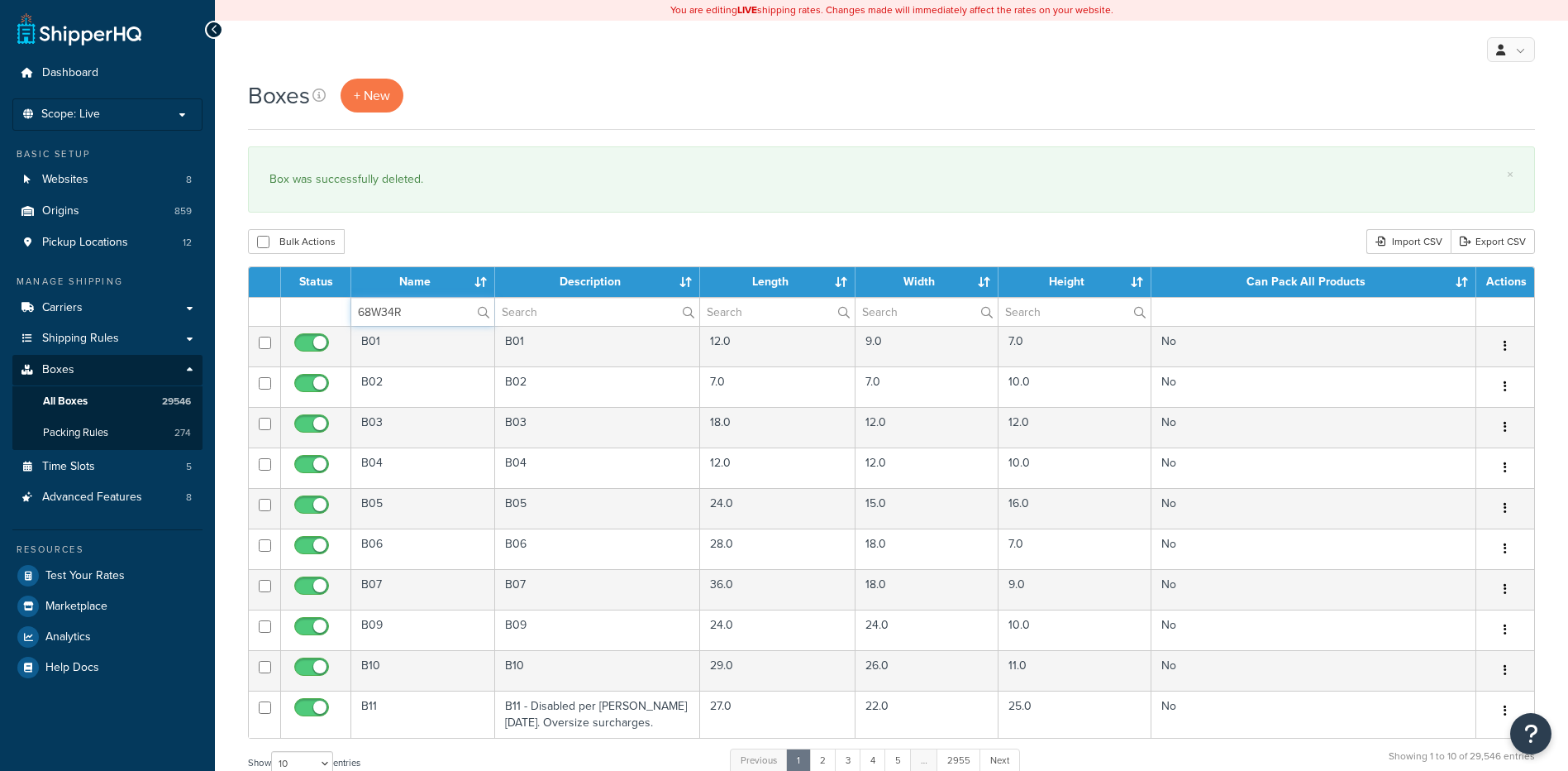
type input "68W34R"
click at [461, 221] on div "Boxes + New × Box was successfully deleted. Bulk Actions Duplicate [GEOGRAPHIC_…" at bounding box center [891, 609] width 1353 height 1060
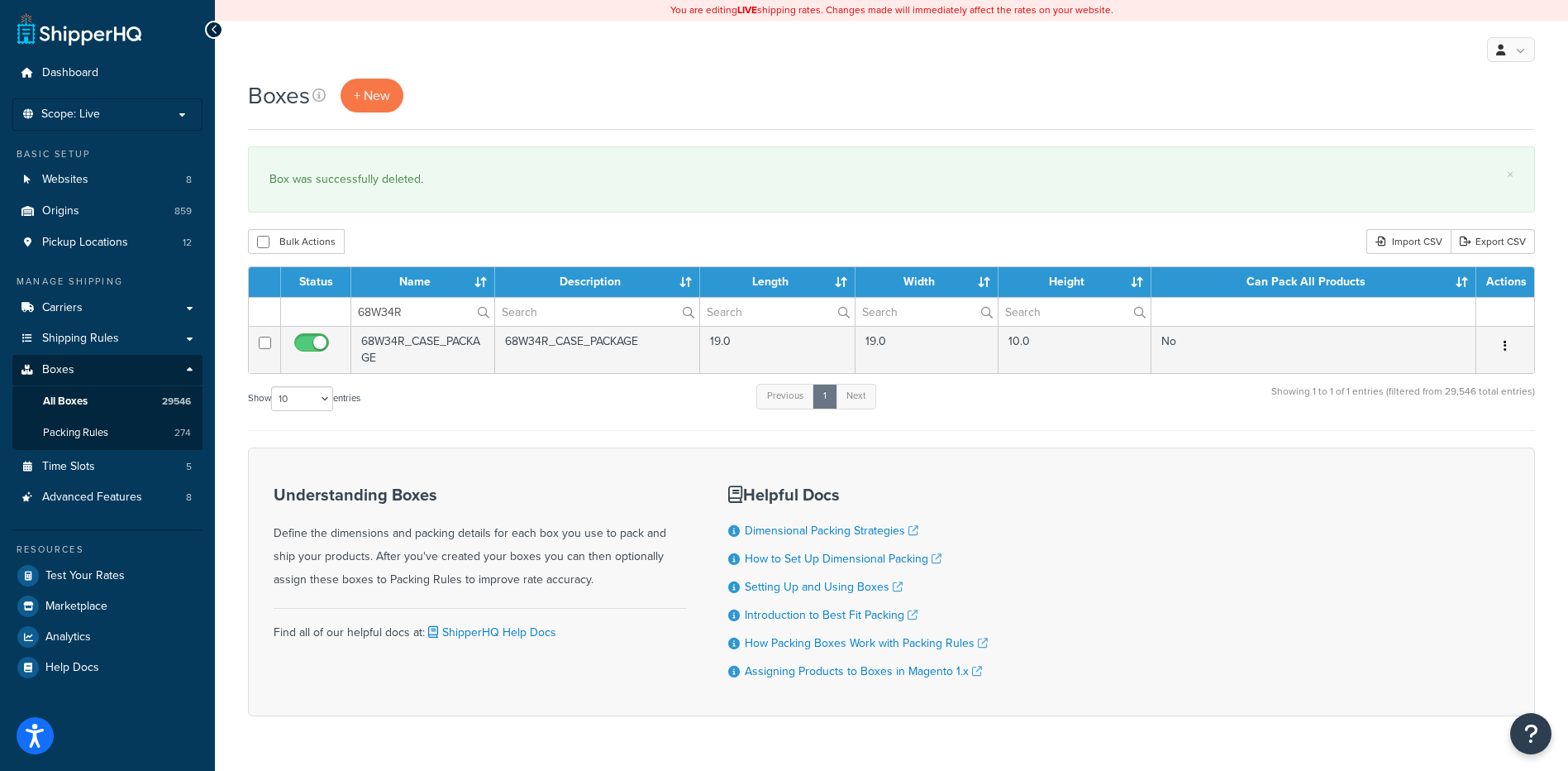
click at [1502, 344] on button "button" at bounding box center [1505, 346] width 23 height 26
click at [1475, 451] on link "Delete" at bounding box center [1451, 445] width 131 height 33
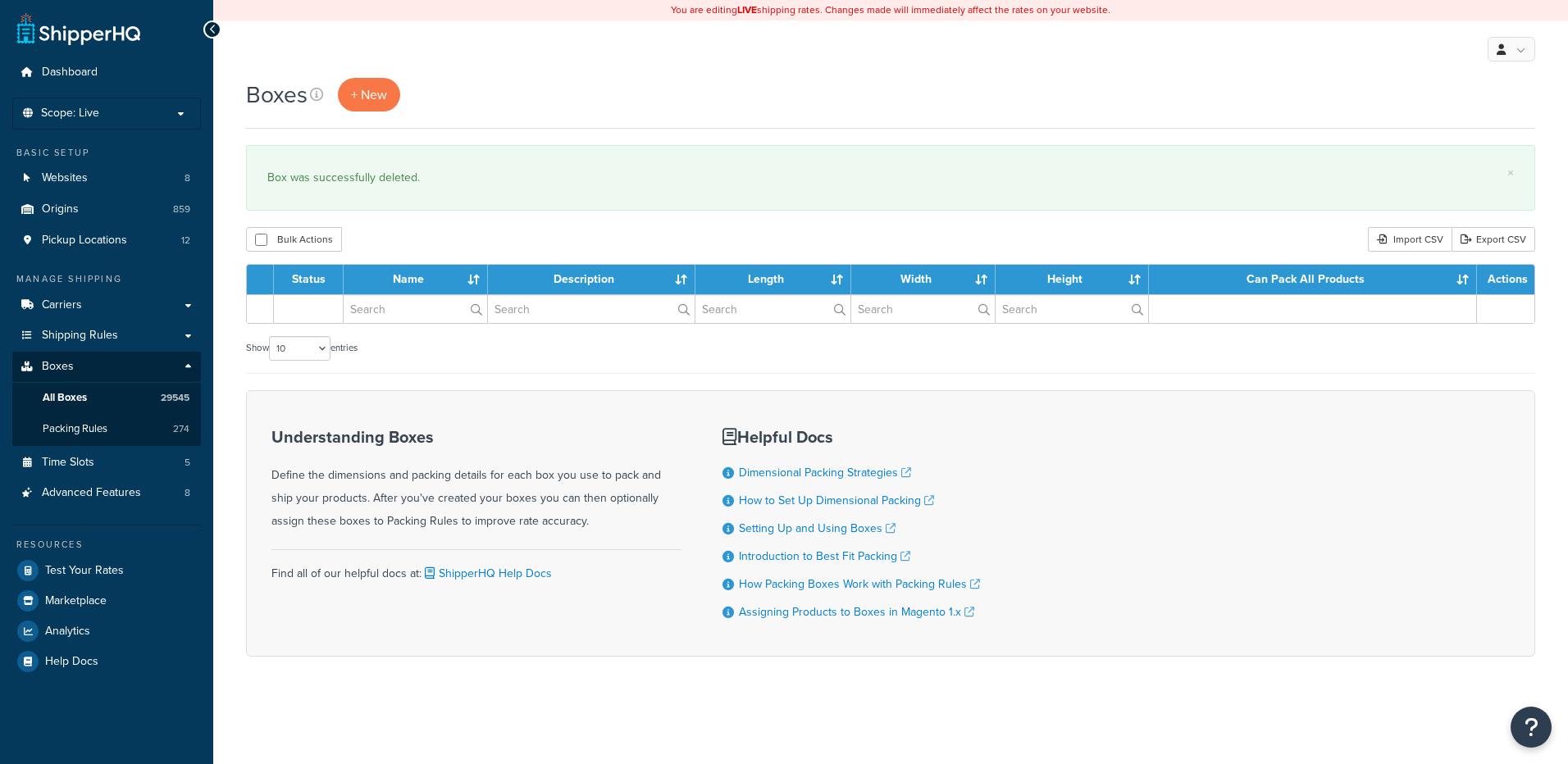
click at [322, 285] on table "Status Name Description Length Width Height Can Pack All Products Actions" at bounding box center [890, 293] width 1289 height 60
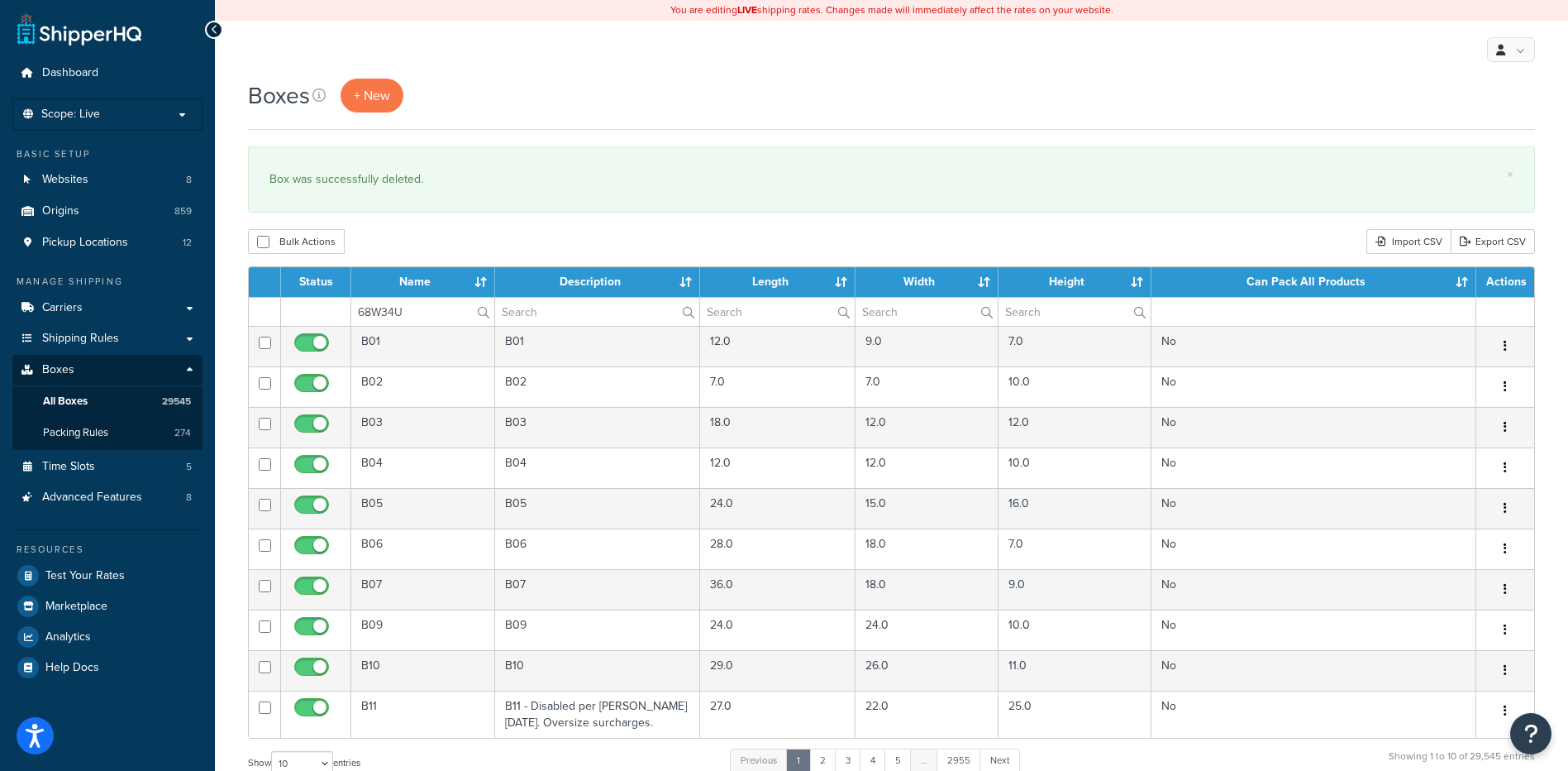
type input "68W34U"
click at [470, 247] on div "Bulk Actions Duplicate Delete Import CSV Export CSV" at bounding box center [891, 241] width 1287 height 25
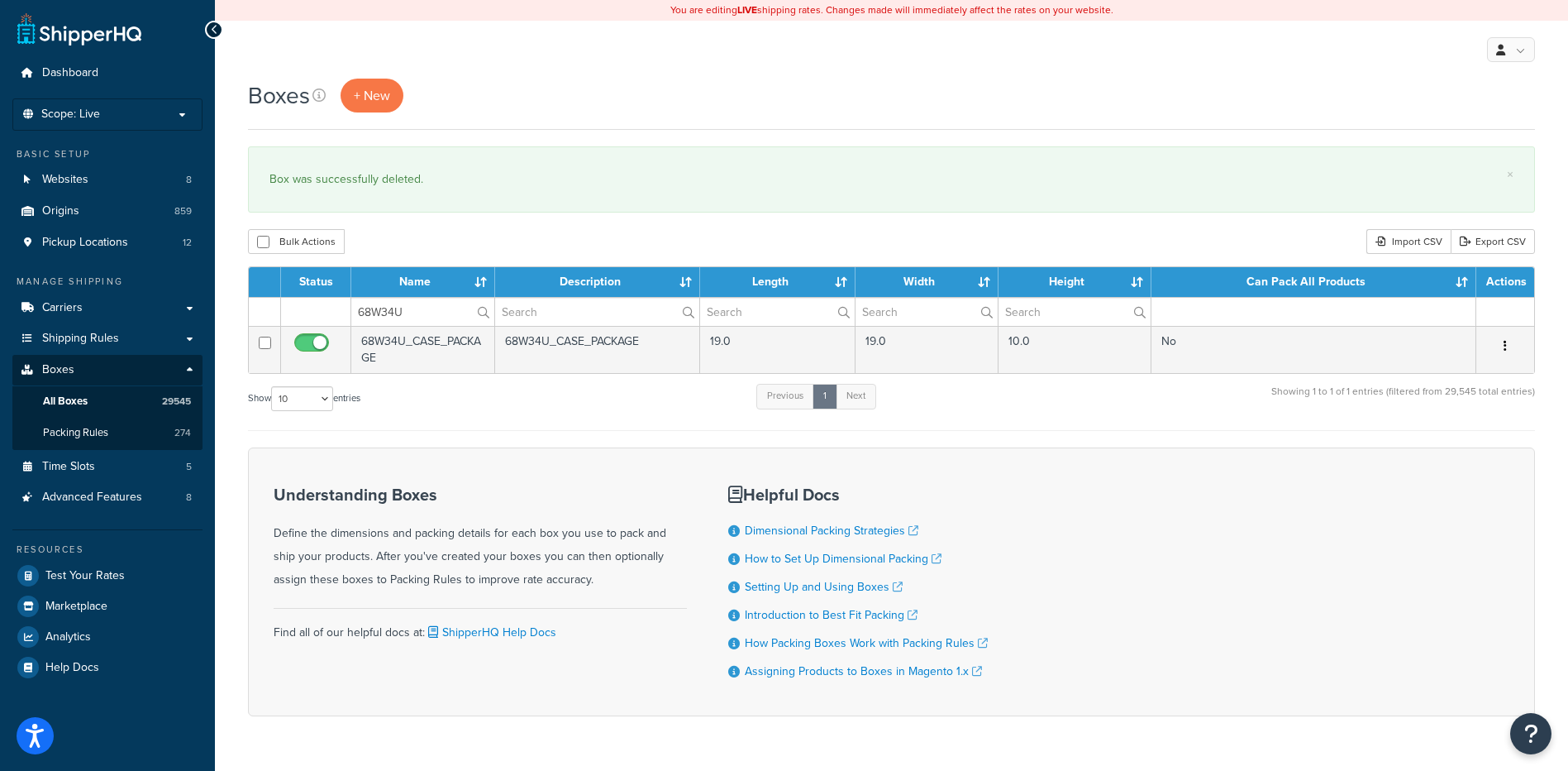
click at [1508, 347] on button "button" at bounding box center [1505, 346] width 23 height 26
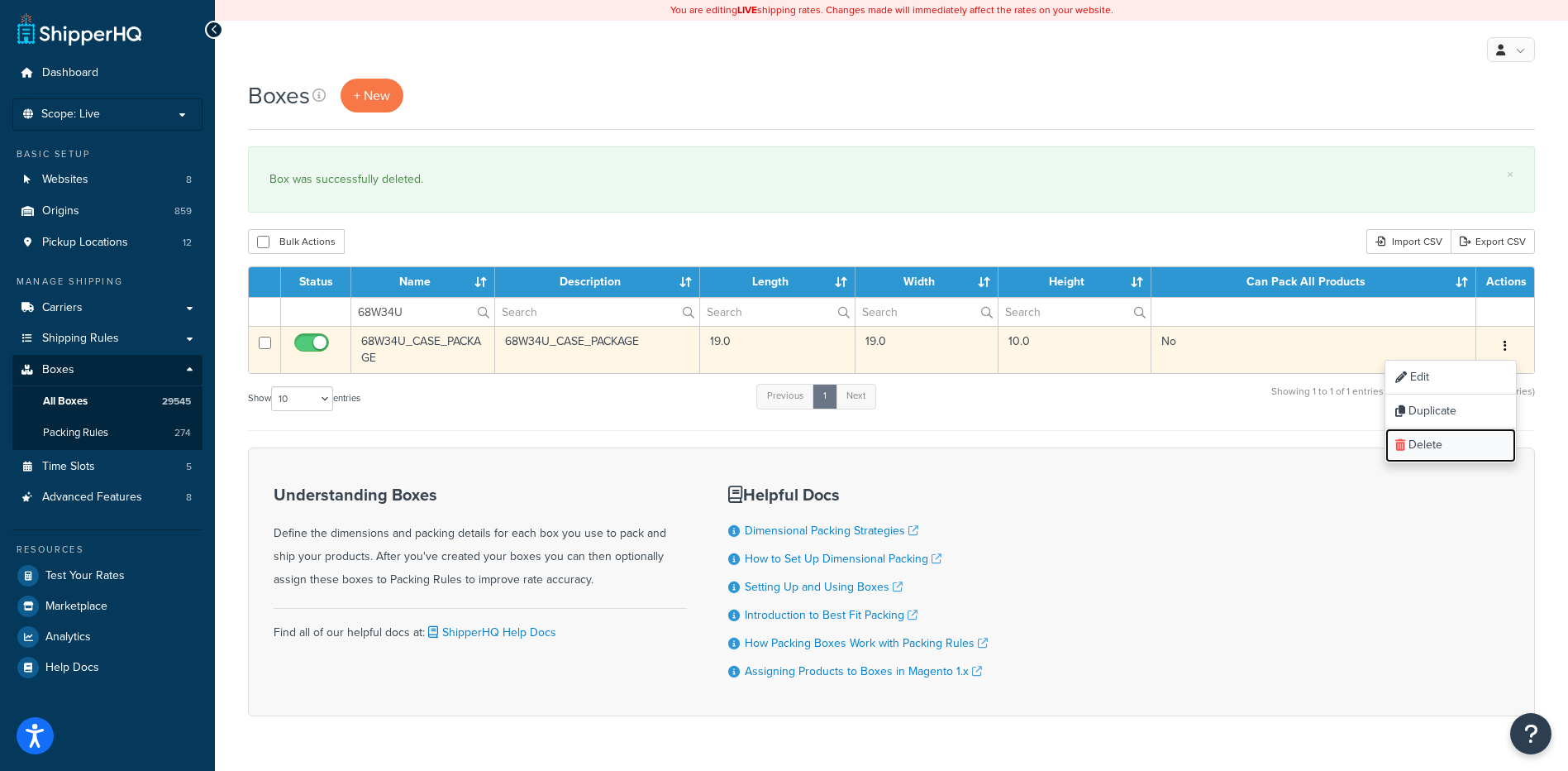
click at [1454, 445] on link "Delete" at bounding box center [1451, 445] width 131 height 33
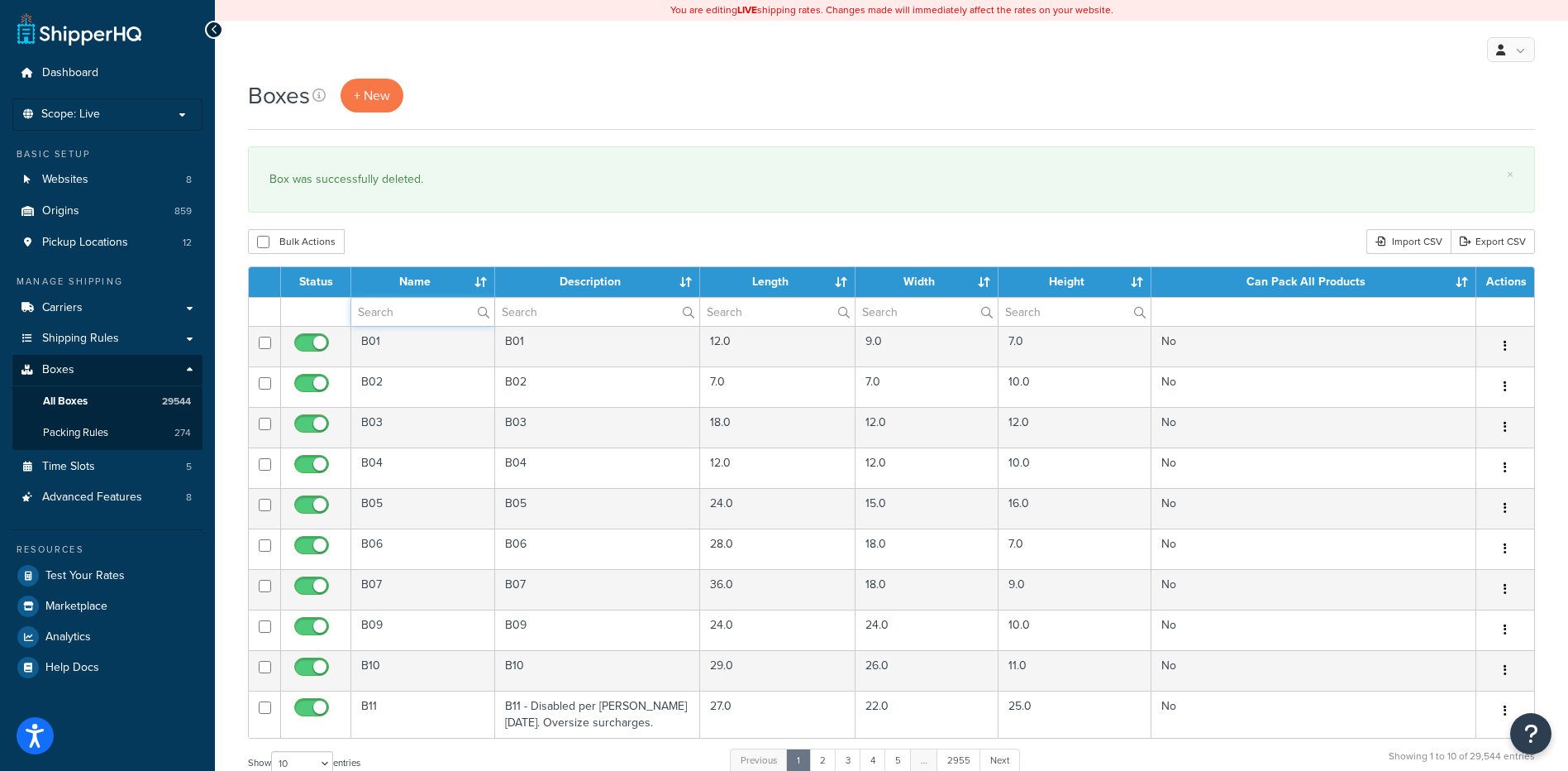
click at [372, 314] on input "text" at bounding box center [423, 312] width 143 height 28
type input "v"
paste input "68W34Y"
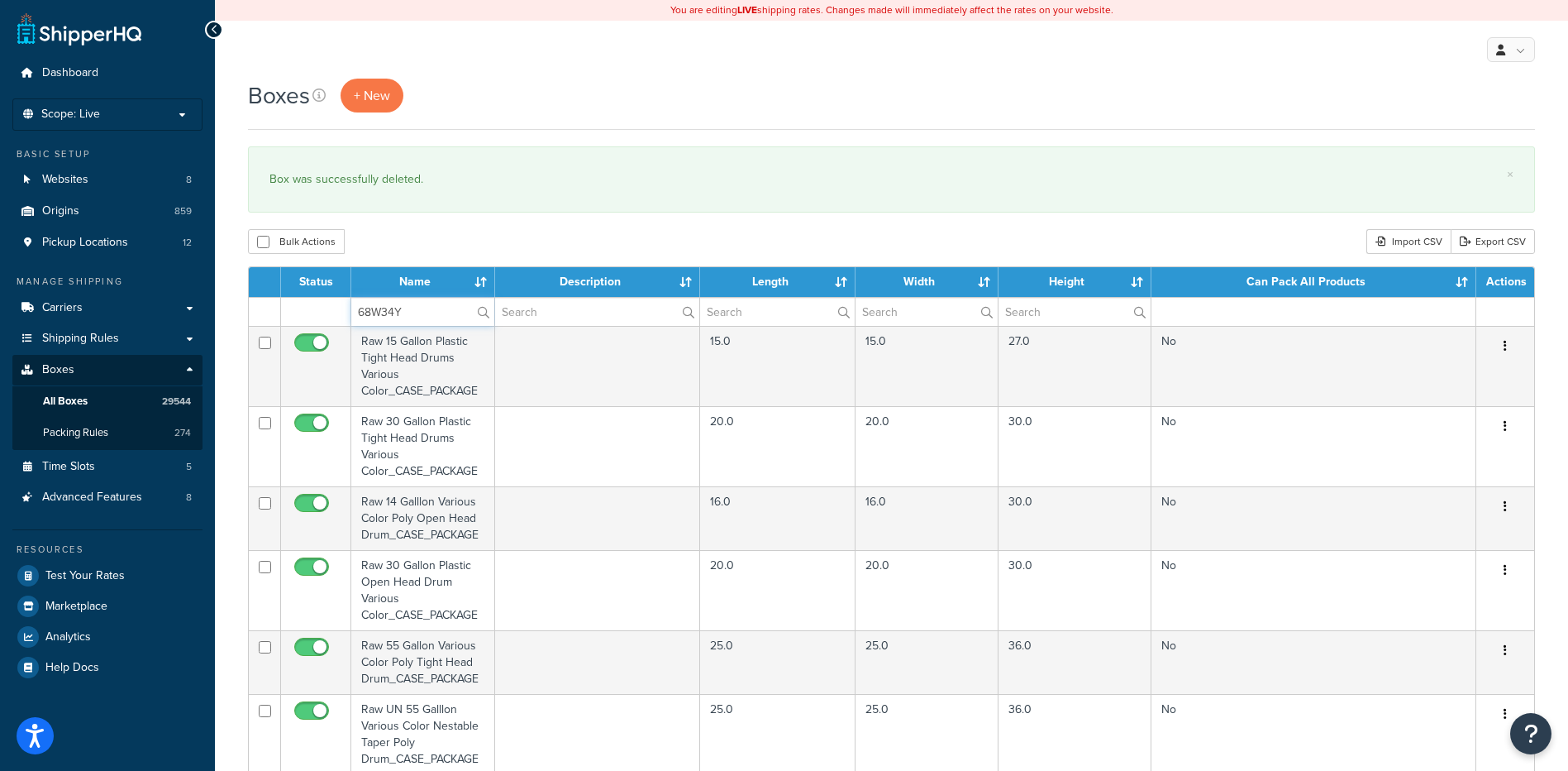
type input "68W34Y"
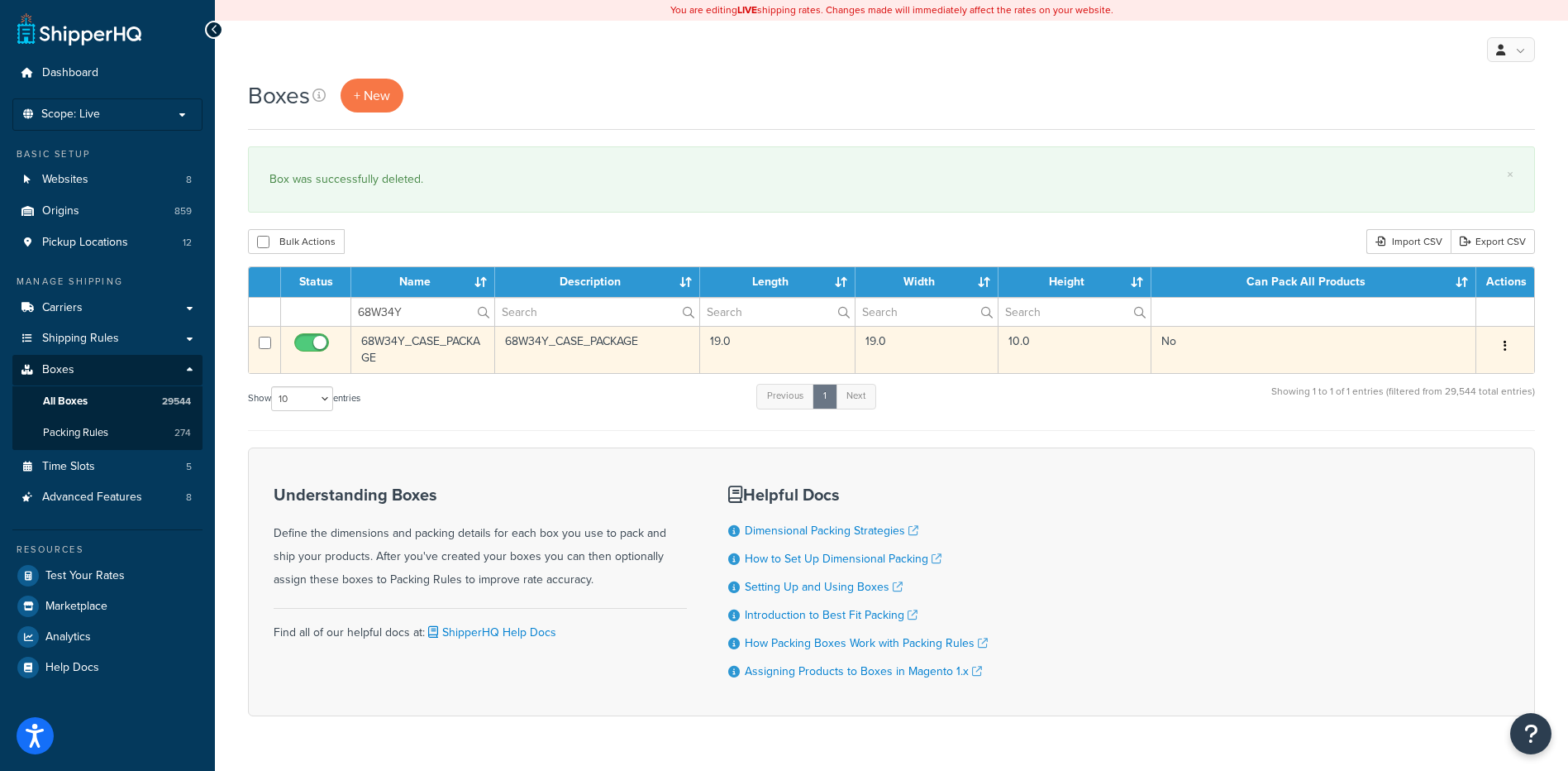
click at [1502, 347] on button "button" at bounding box center [1505, 346] width 23 height 26
click at [1445, 438] on link "Delete" at bounding box center [1451, 445] width 131 height 33
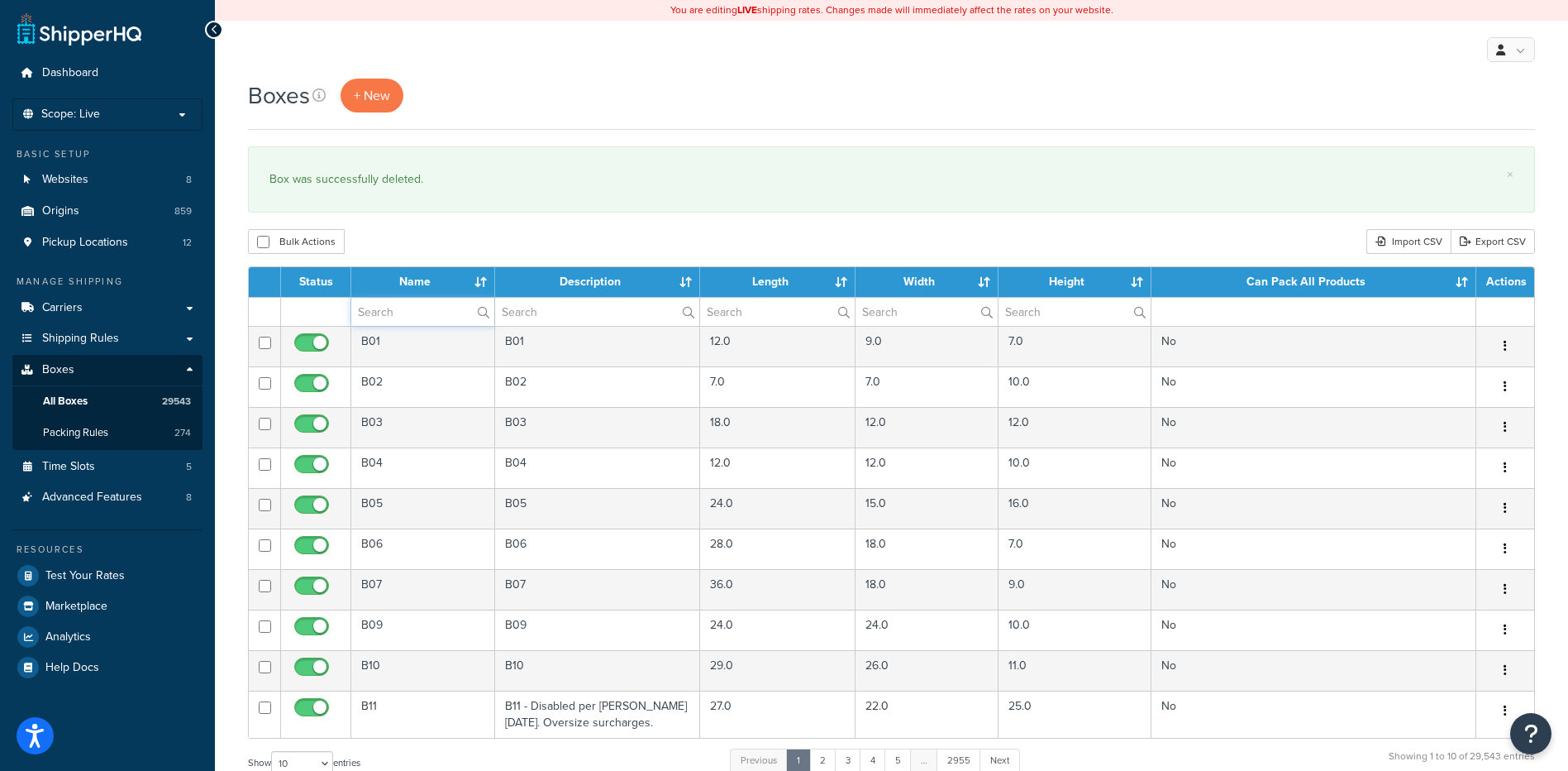
click at [361, 312] on input "text" at bounding box center [423, 312] width 143 height 28
paste input "68W36G"
type input "68W36G"
click at [505, 237] on div "Bulk Actions Duplicate Delete Import CSV Export CSV" at bounding box center [891, 241] width 1287 height 25
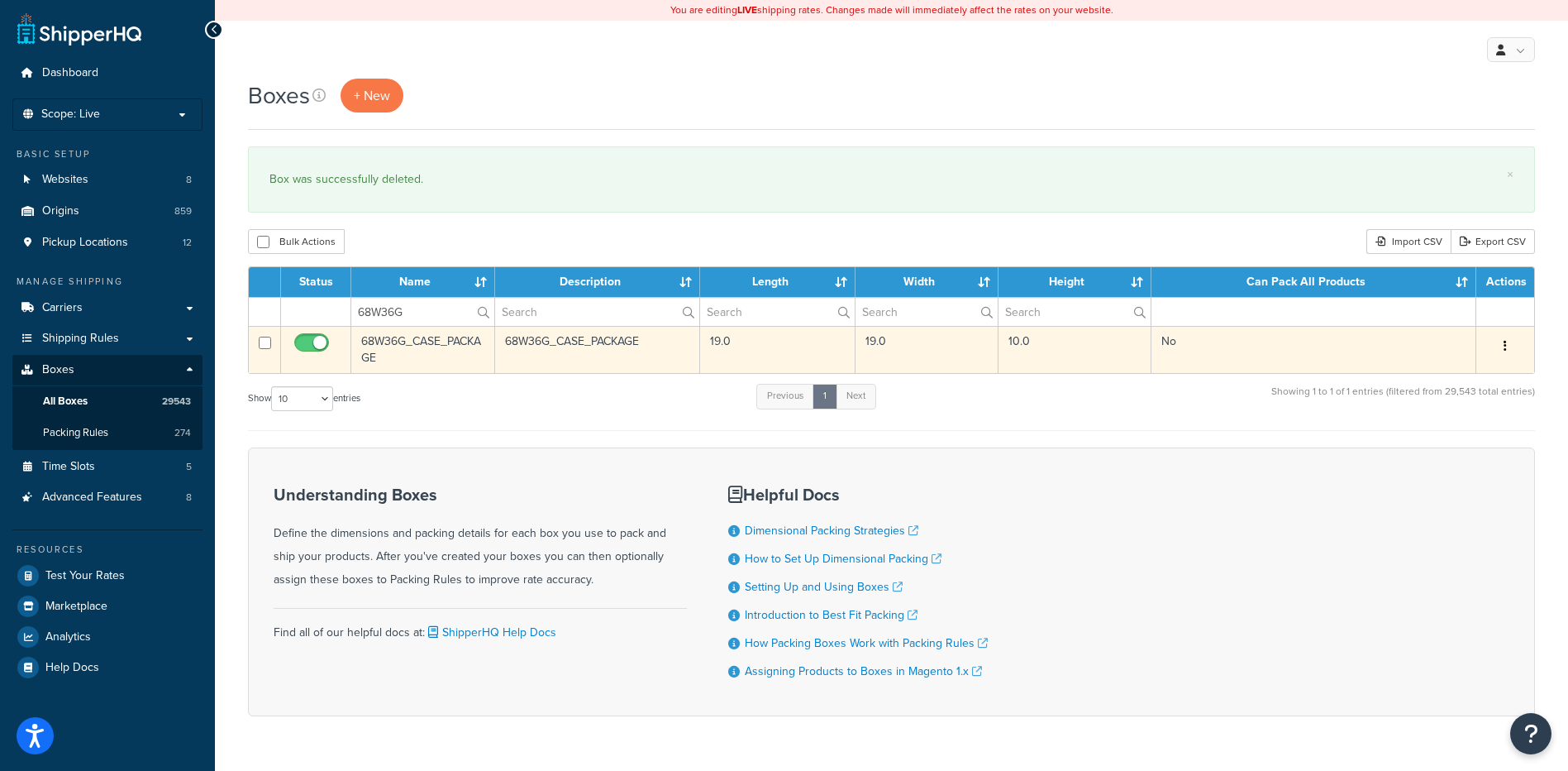
click at [1505, 339] on button "button" at bounding box center [1505, 346] width 23 height 26
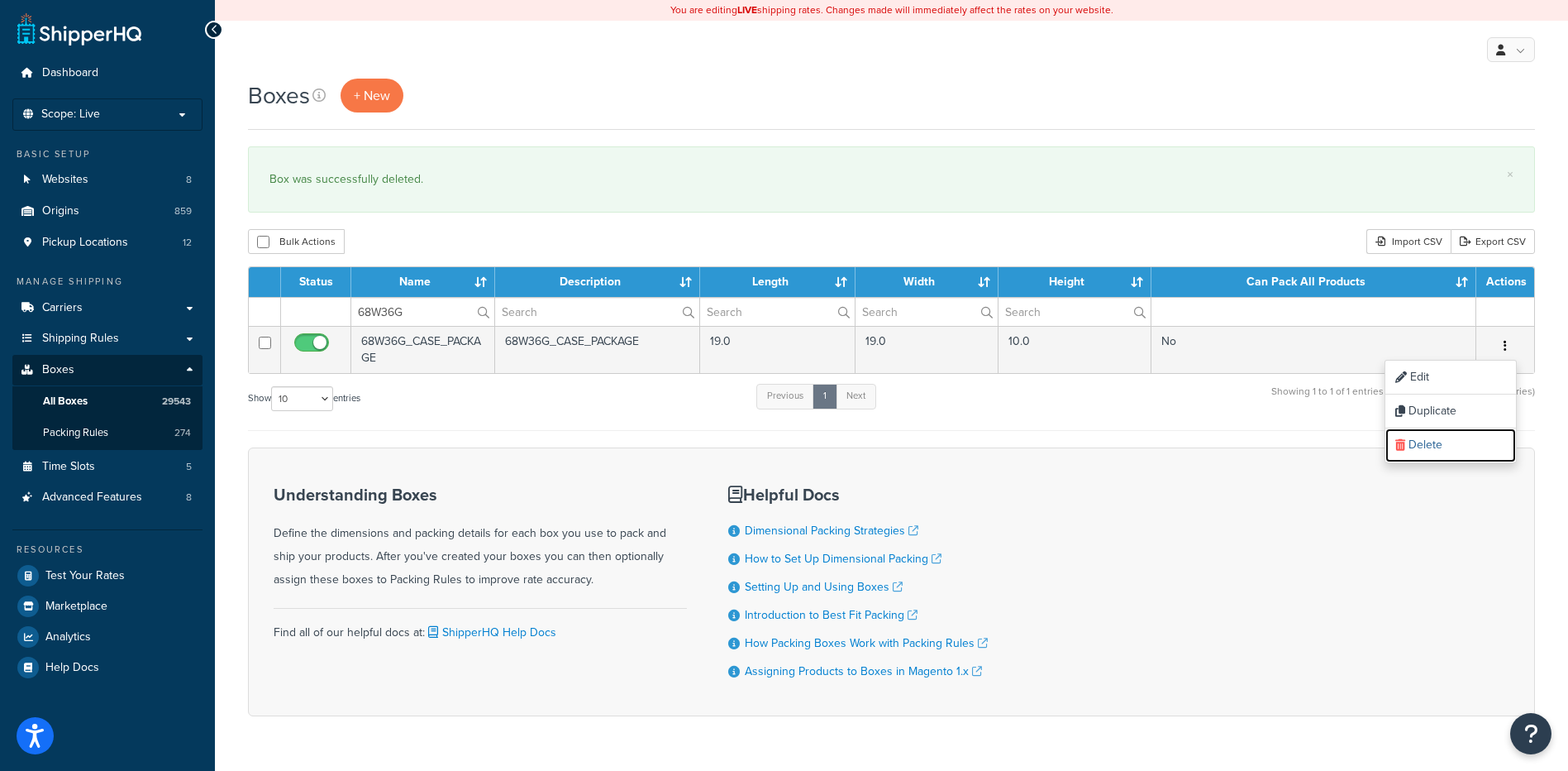
drag, startPoint x: 1425, startPoint y: 441, endPoint x: 860, endPoint y: 60, distance: 681.5
click at [1425, 441] on link "Delete" at bounding box center [1451, 445] width 131 height 33
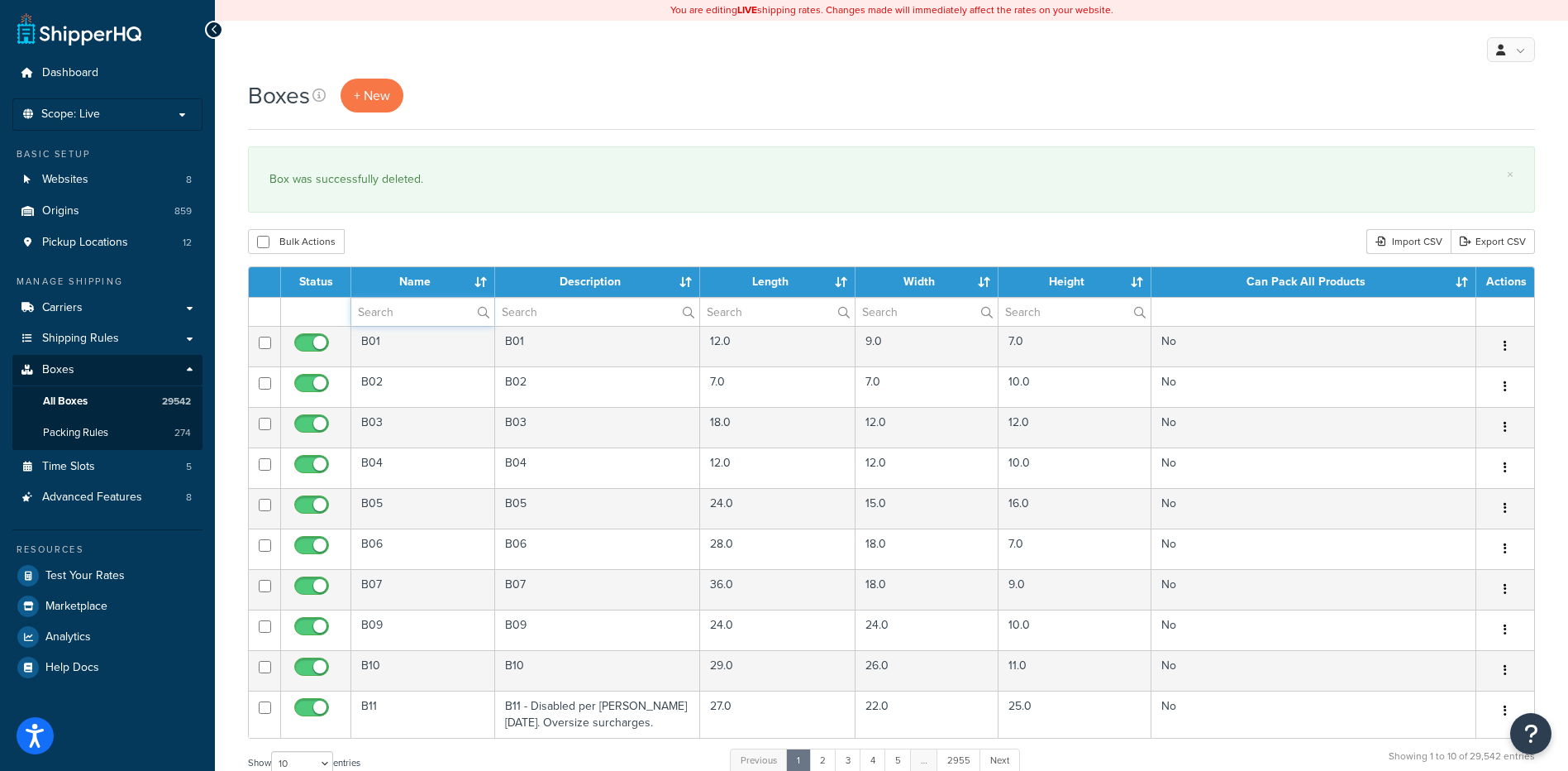
click at [414, 324] on input "text" at bounding box center [423, 312] width 143 height 28
paste input "68W36R"
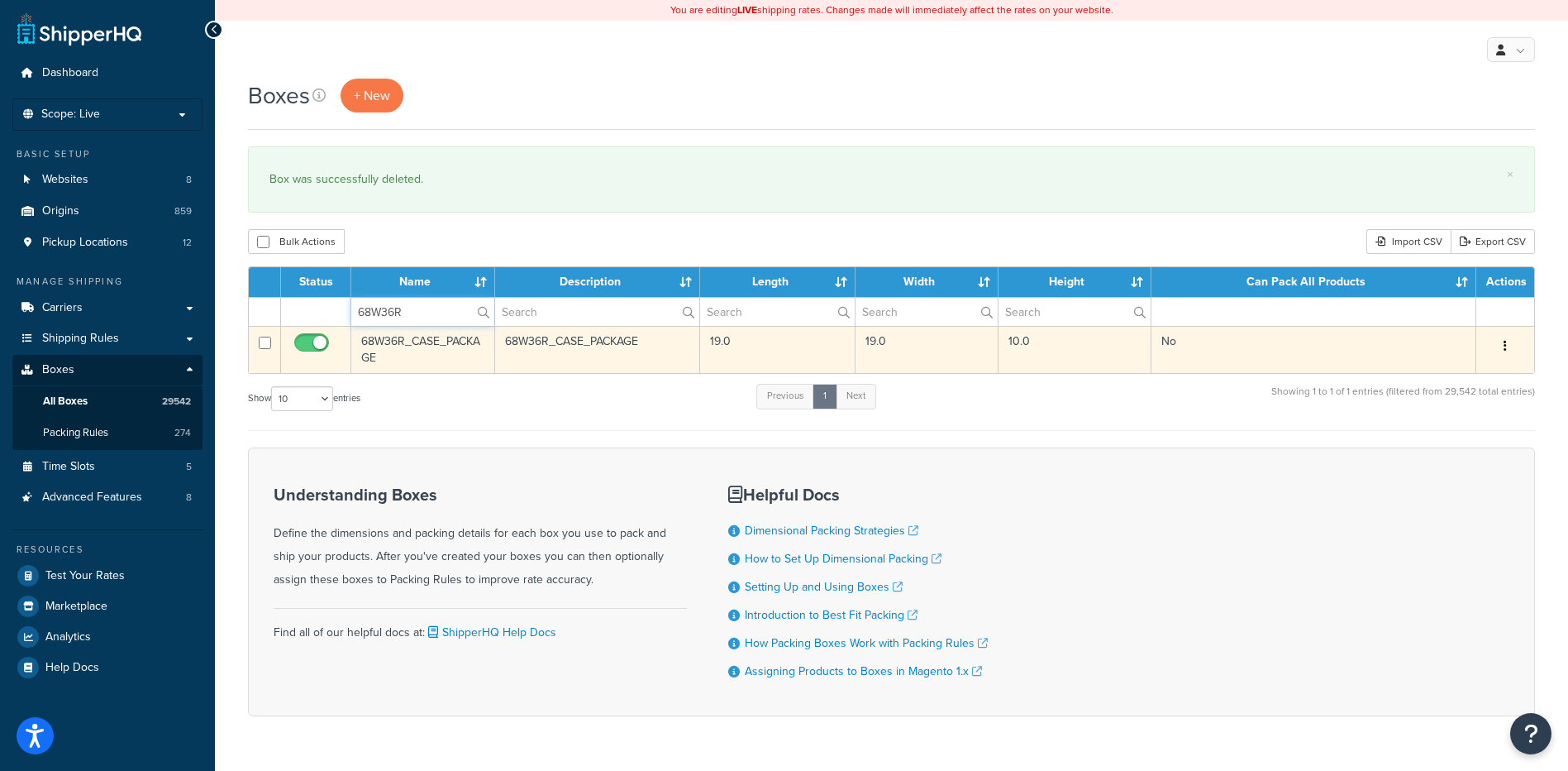
type input "68W36R"
click at [1500, 338] on button "button" at bounding box center [1505, 346] width 23 height 26
click at [1389, 450] on link "Delete" at bounding box center [1451, 445] width 131 height 33
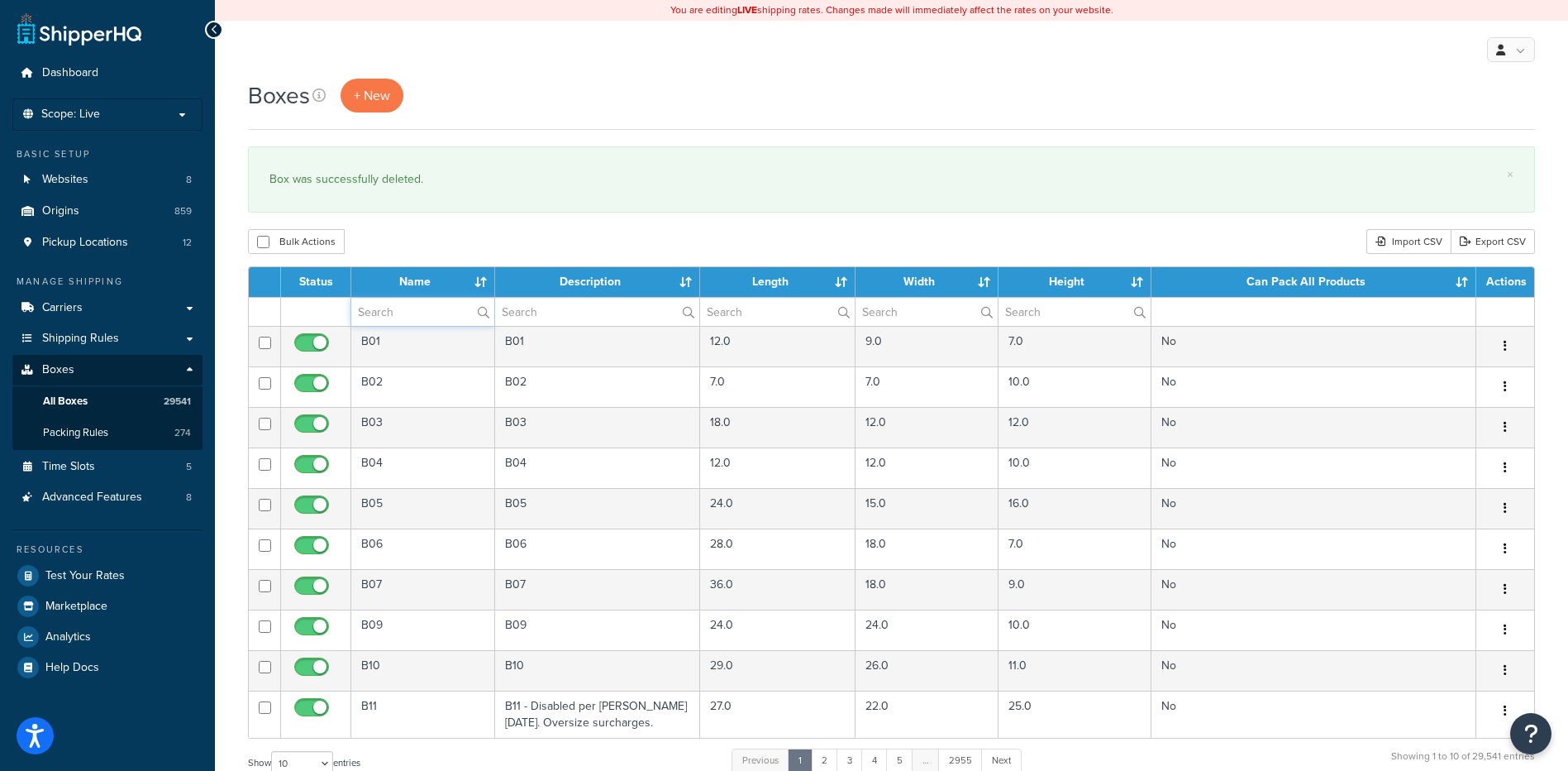
click at [428, 311] on input "text" at bounding box center [423, 312] width 143 height 28
paste input "68W36U"
type input "68W36U"
click at [445, 233] on div "Bulk Actions Duplicate [GEOGRAPHIC_DATA] Import CSV Export CSV" at bounding box center [891, 241] width 1287 height 25
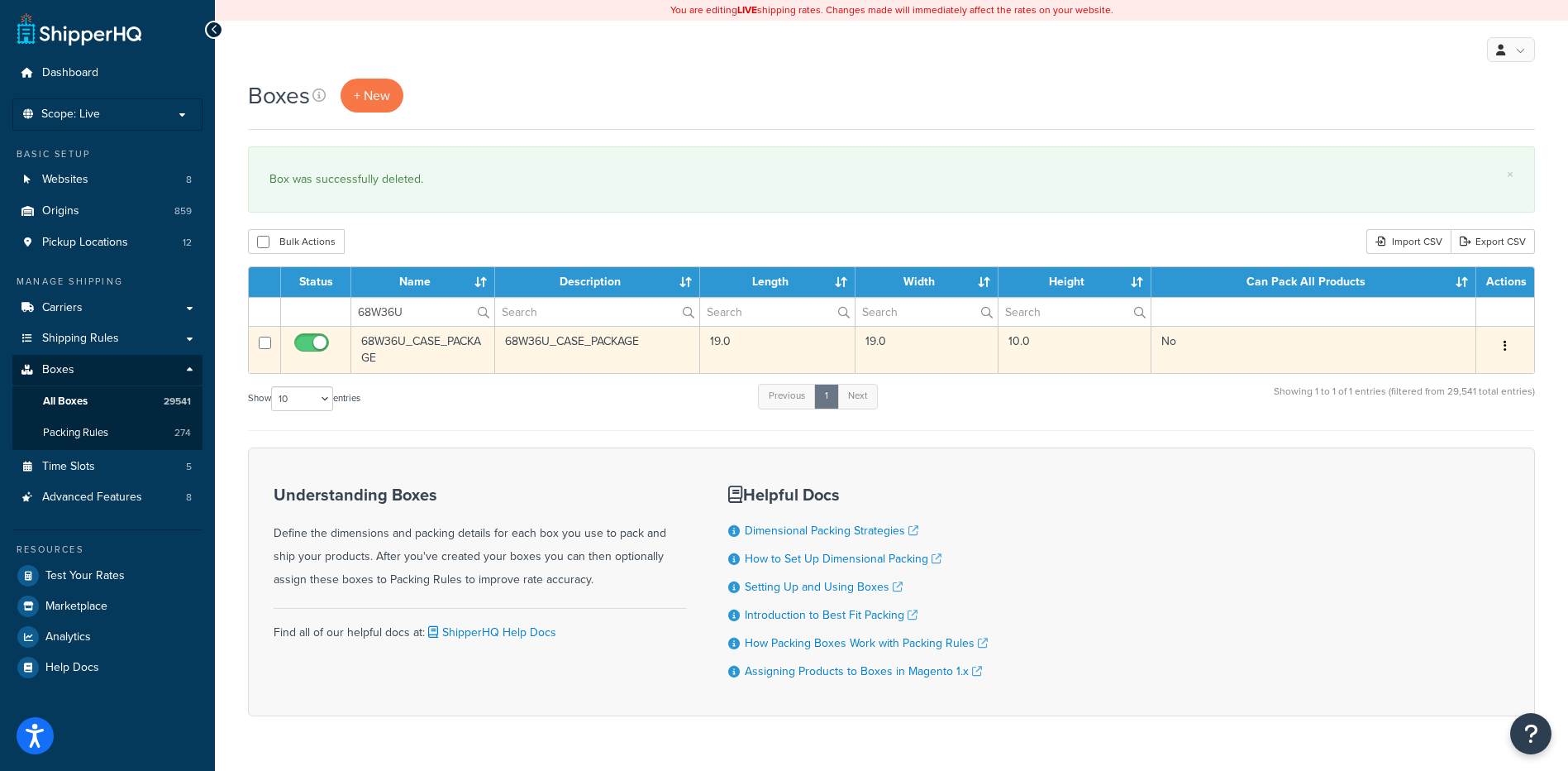
click at [1510, 343] on button "button" at bounding box center [1505, 346] width 23 height 26
click at [1403, 443] on icon at bounding box center [1400, 445] width 10 height 11
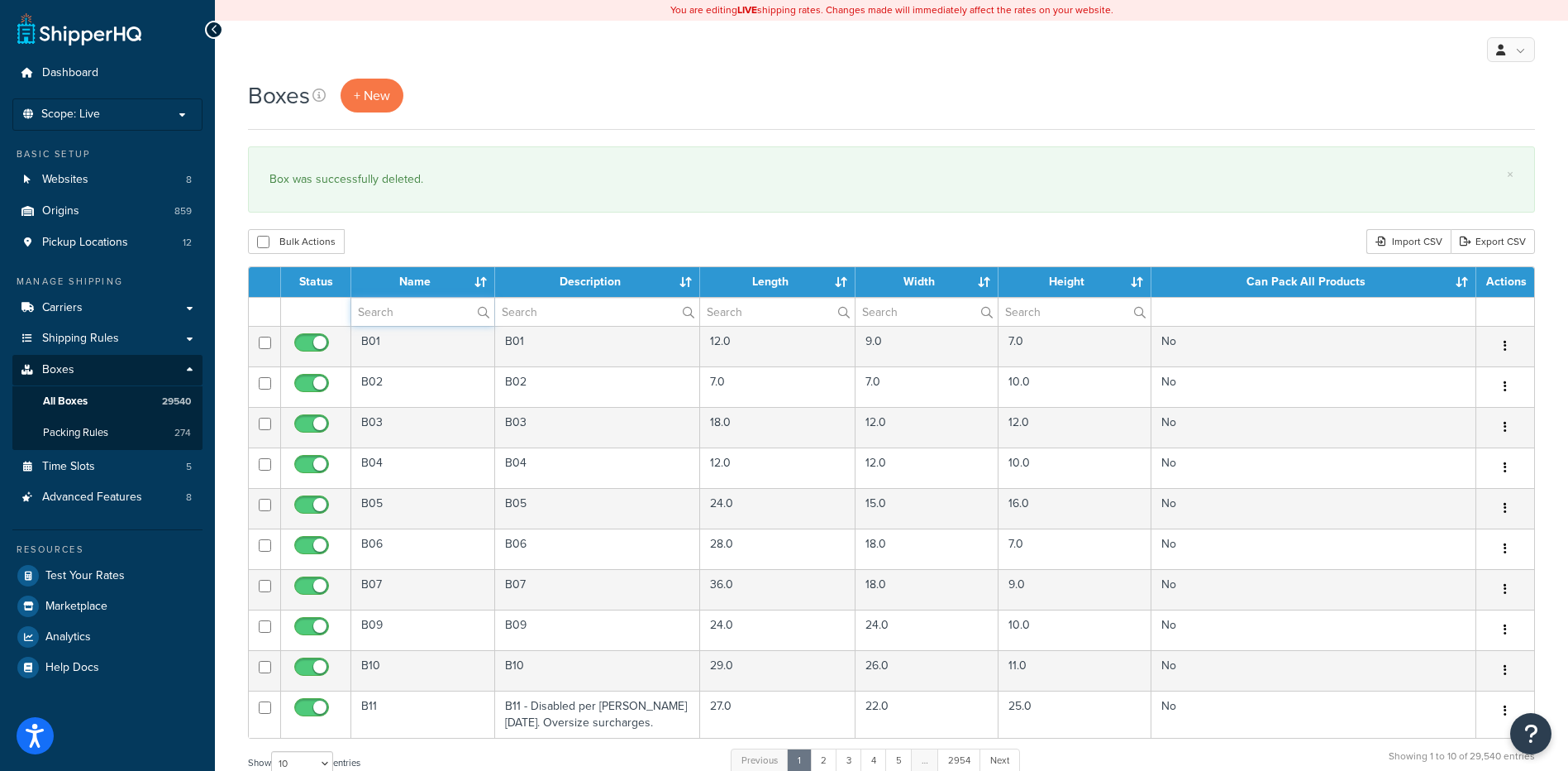
click at [438, 303] on input "text" at bounding box center [423, 312] width 143 height 28
paste input "68W36U"
click at [431, 266] on div "Boxes + New × Box was successfully deleted. Bulk Actions Duplicate Delete Impor…" at bounding box center [891, 609] width 1353 height 1060
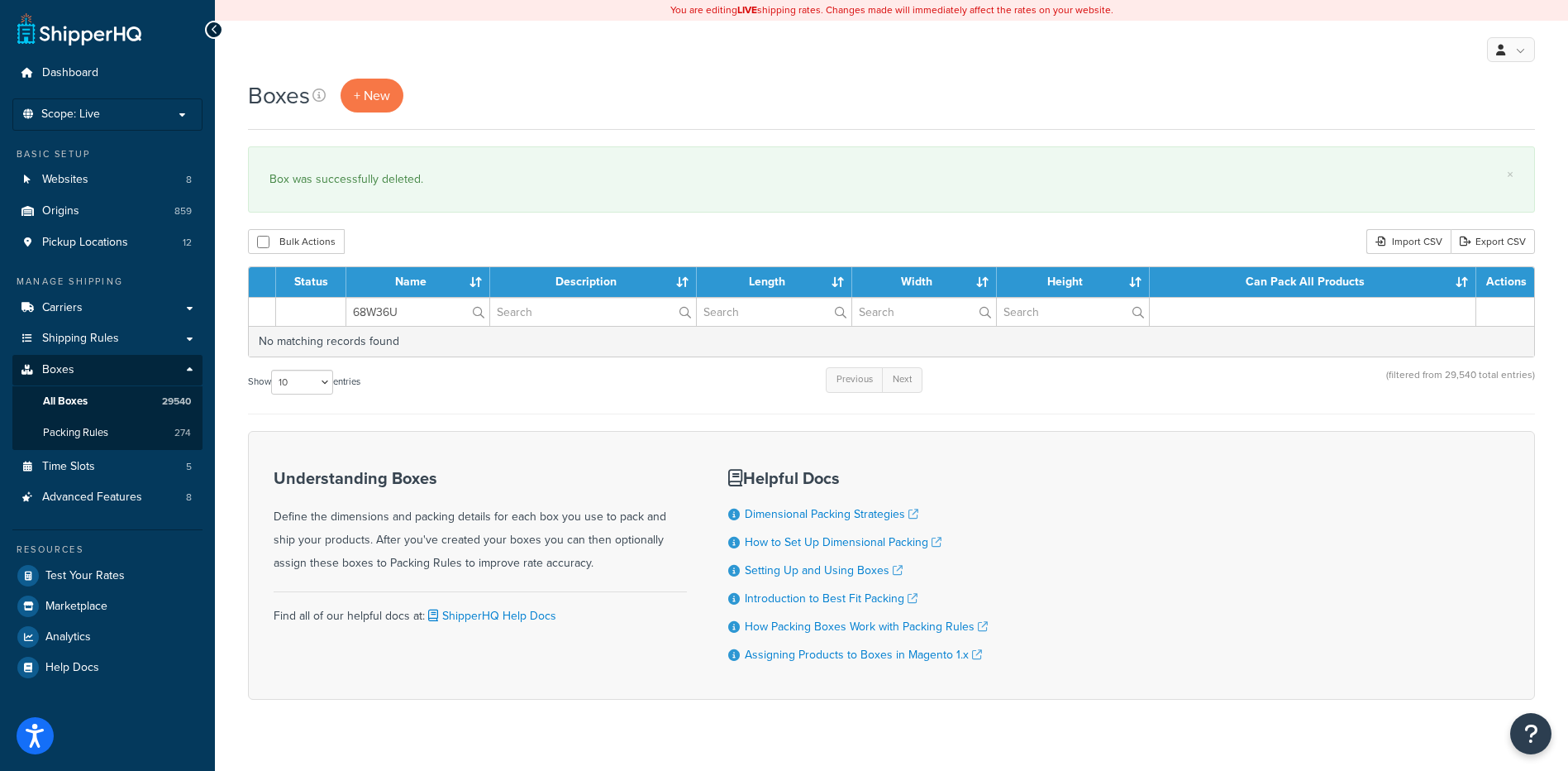
drag, startPoint x: 433, startPoint y: 296, endPoint x: 421, endPoint y: 301, distance: 13.0
click at [421, 301] on table "Status Name Description Length Width Height Can Pack All Products Actions 68W36…" at bounding box center [891, 312] width 1287 height 91
drag, startPoint x: 423, startPoint y: 312, endPoint x: 280, endPoint y: 286, distance: 145.3
click at [280, 286] on table "Status Name Description Length Width Height Can Pack All Products Actions 68W36…" at bounding box center [891, 312] width 1287 height 91
paste input "Y"
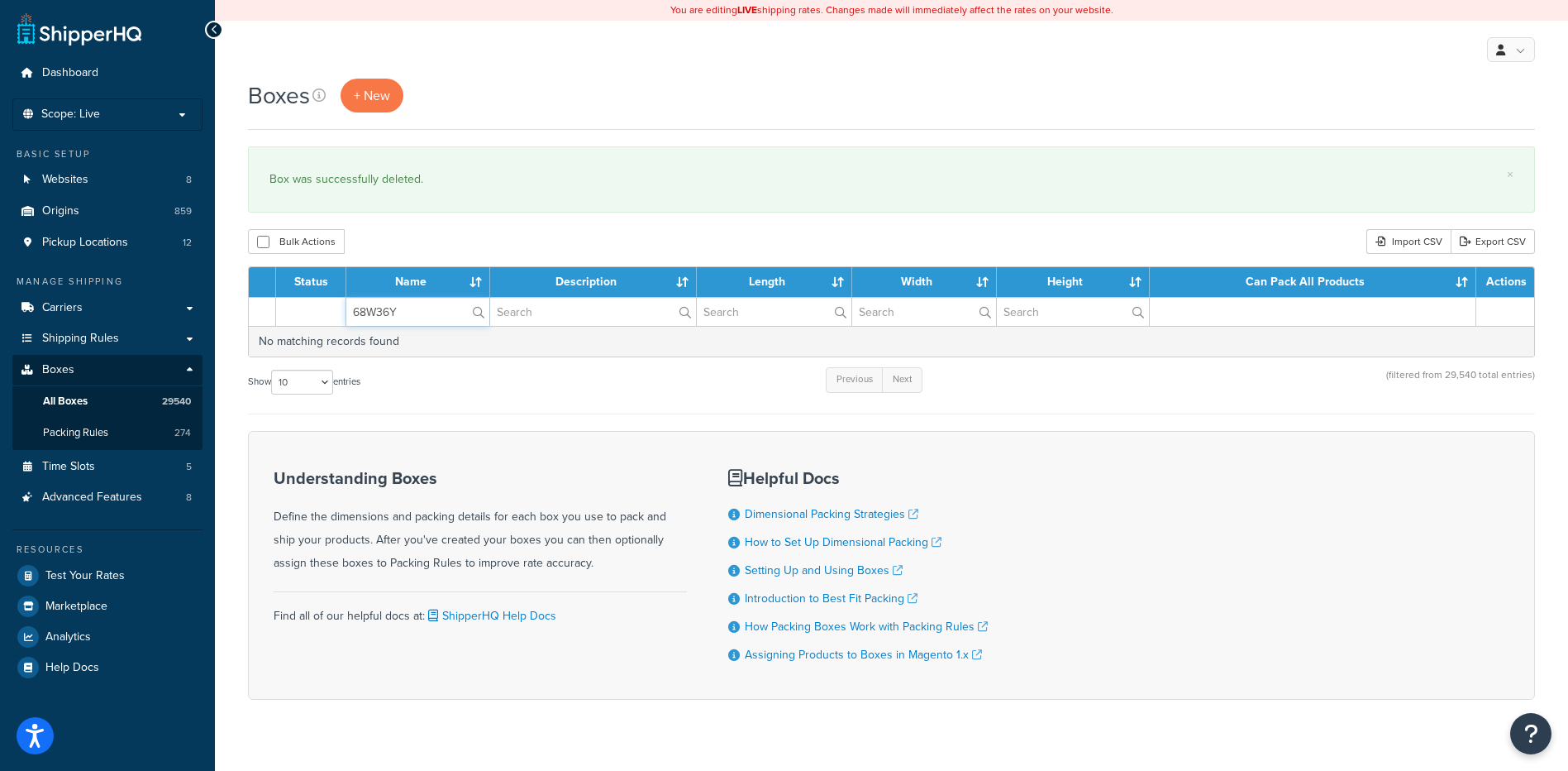
type input "68W36Y"
click at [430, 241] on div "Bulk Actions Duplicate [GEOGRAPHIC_DATA] Import CSV Export CSV" at bounding box center [891, 241] width 1287 height 25
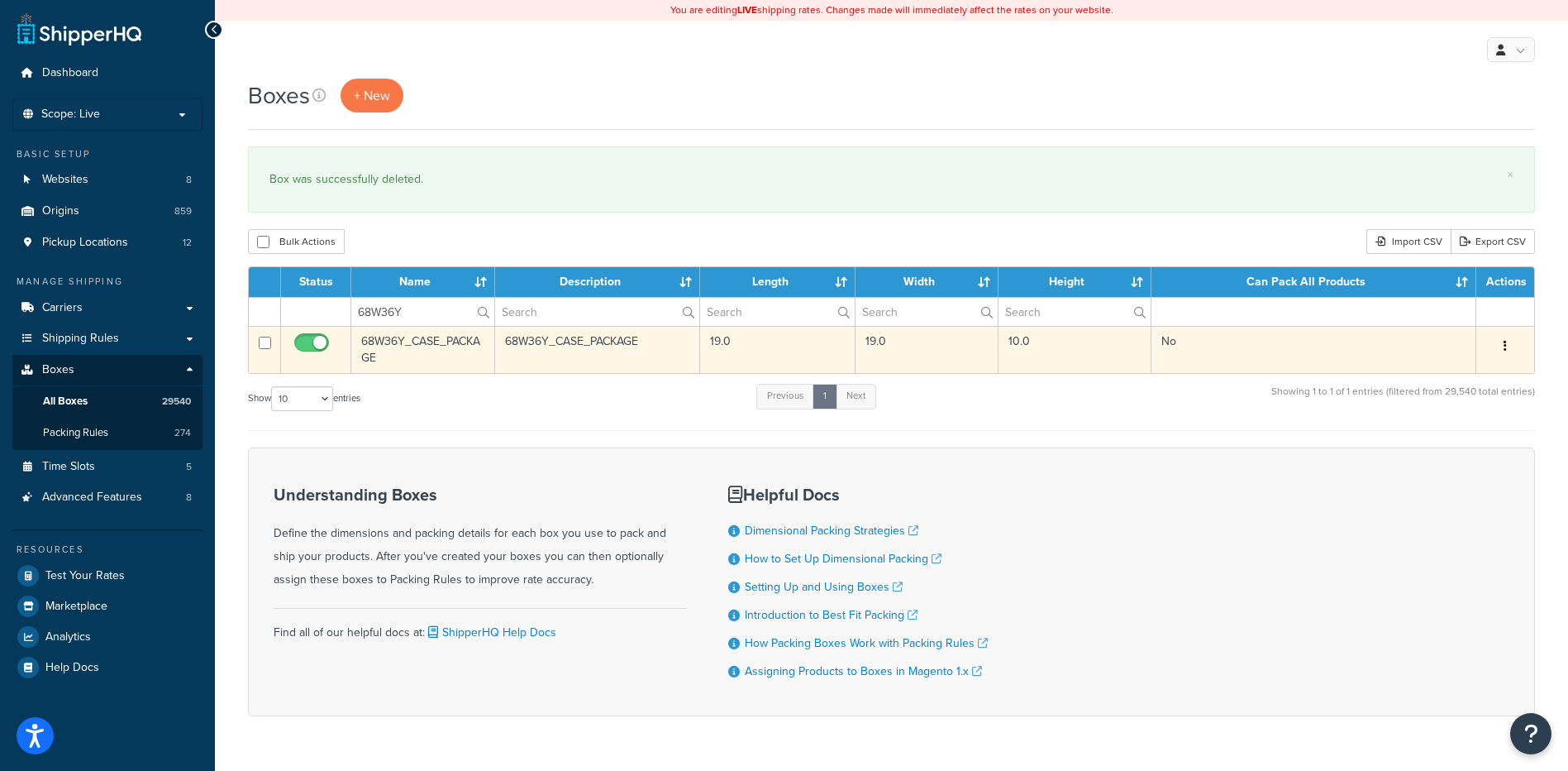
click at [1508, 346] on button "button" at bounding box center [1505, 346] width 23 height 26
click at [1443, 443] on link "Delete" at bounding box center [1451, 445] width 131 height 33
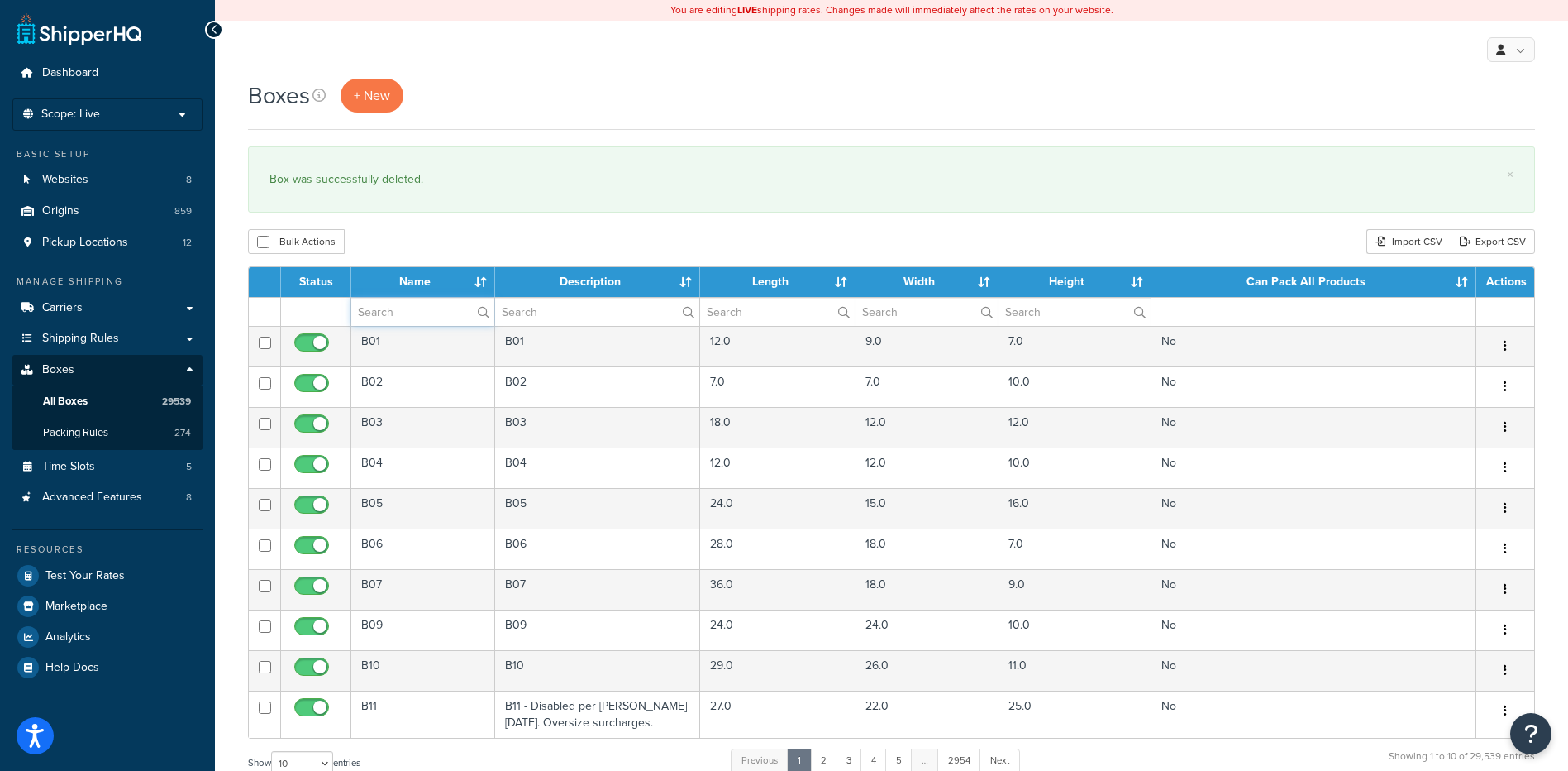
click at [400, 310] on input "text" at bounding box center [423, 312] width 143 height 28
paste input "68W44G"
type input "68W44G"
click at [465, 244] on div "Bulk Actions Duplicate [GEOGRAPHIC_DATA] Import CSV Export CSV" at bounding box center [891, 241] width 1287 height 25
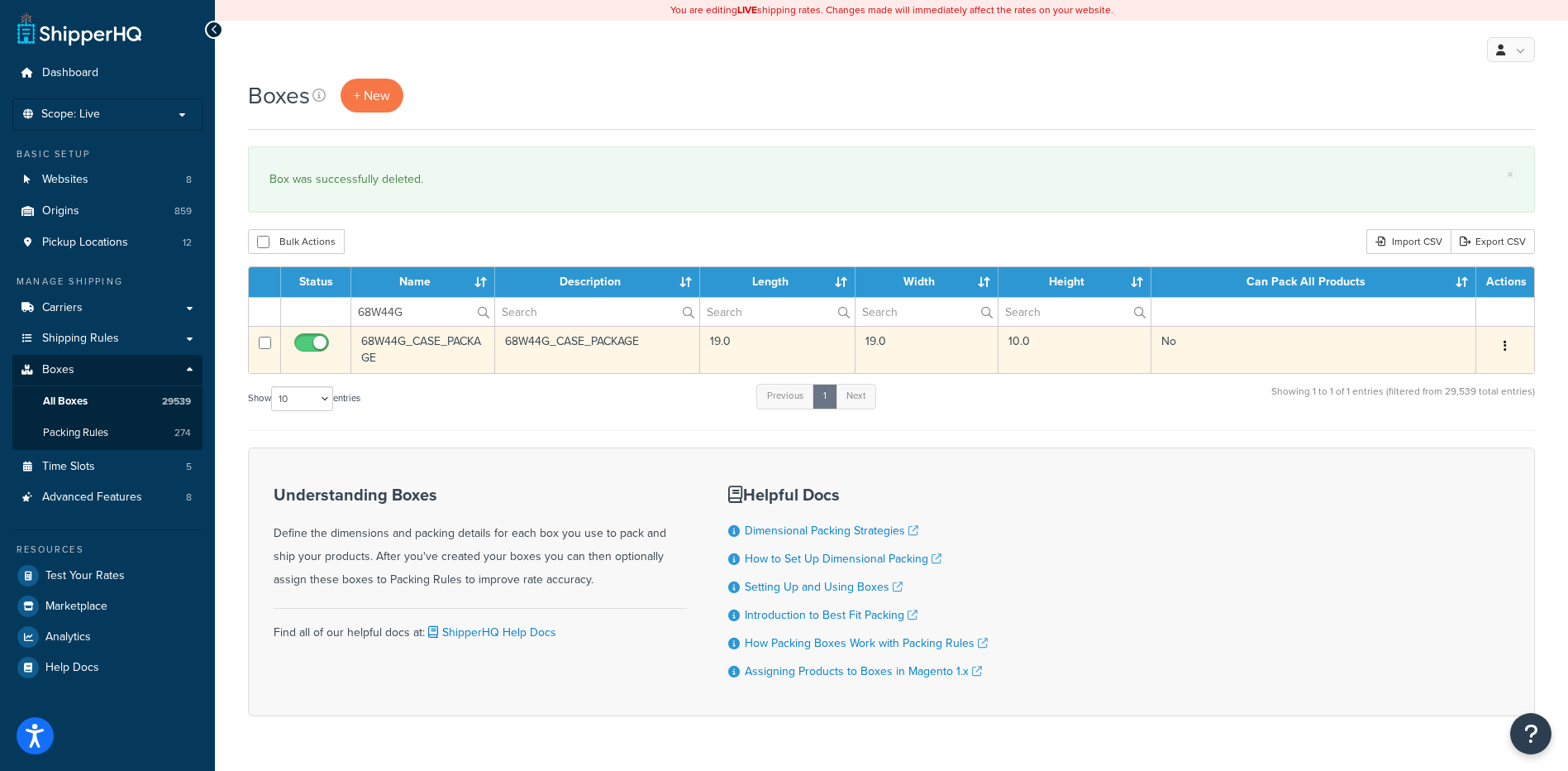
click at [1503, 352] on button "button" at bounding box center [1505, 346] width 23 height 26
click at [1452, 444] on link "Delete" at bounding box center [1451, 445] width 131 height 33
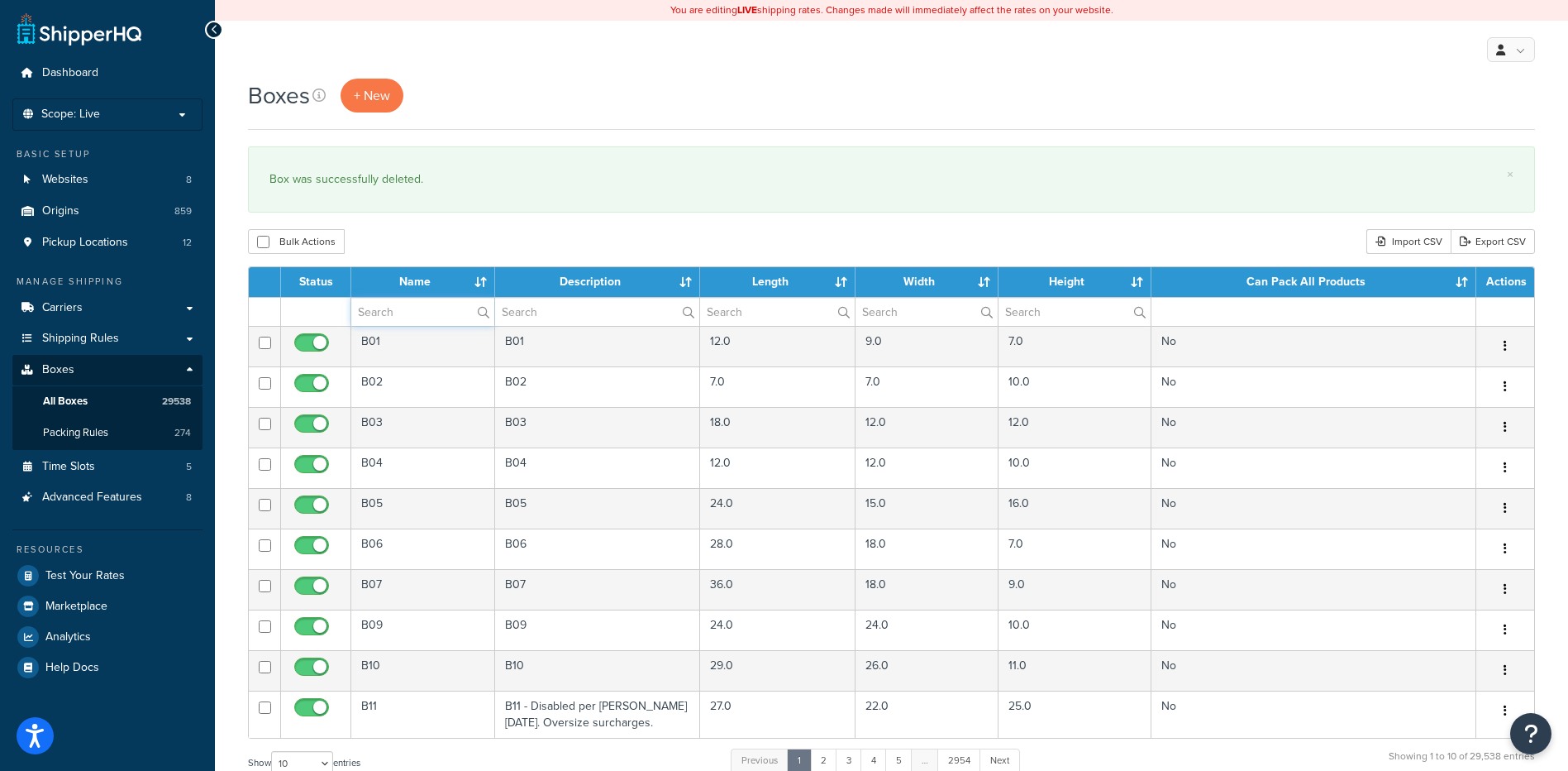
click at [399, 306] on input "text" at bounding box center [423, 312] width 143 height 28
paste input "68W44R"
type input "68W44R"
click at [415, 252] on div "Bulk Actions Duplicate [GEOGRAPHIC_DATA] Import CSV Export CSV" at bounding box center [891, 241] width 1287 height 25
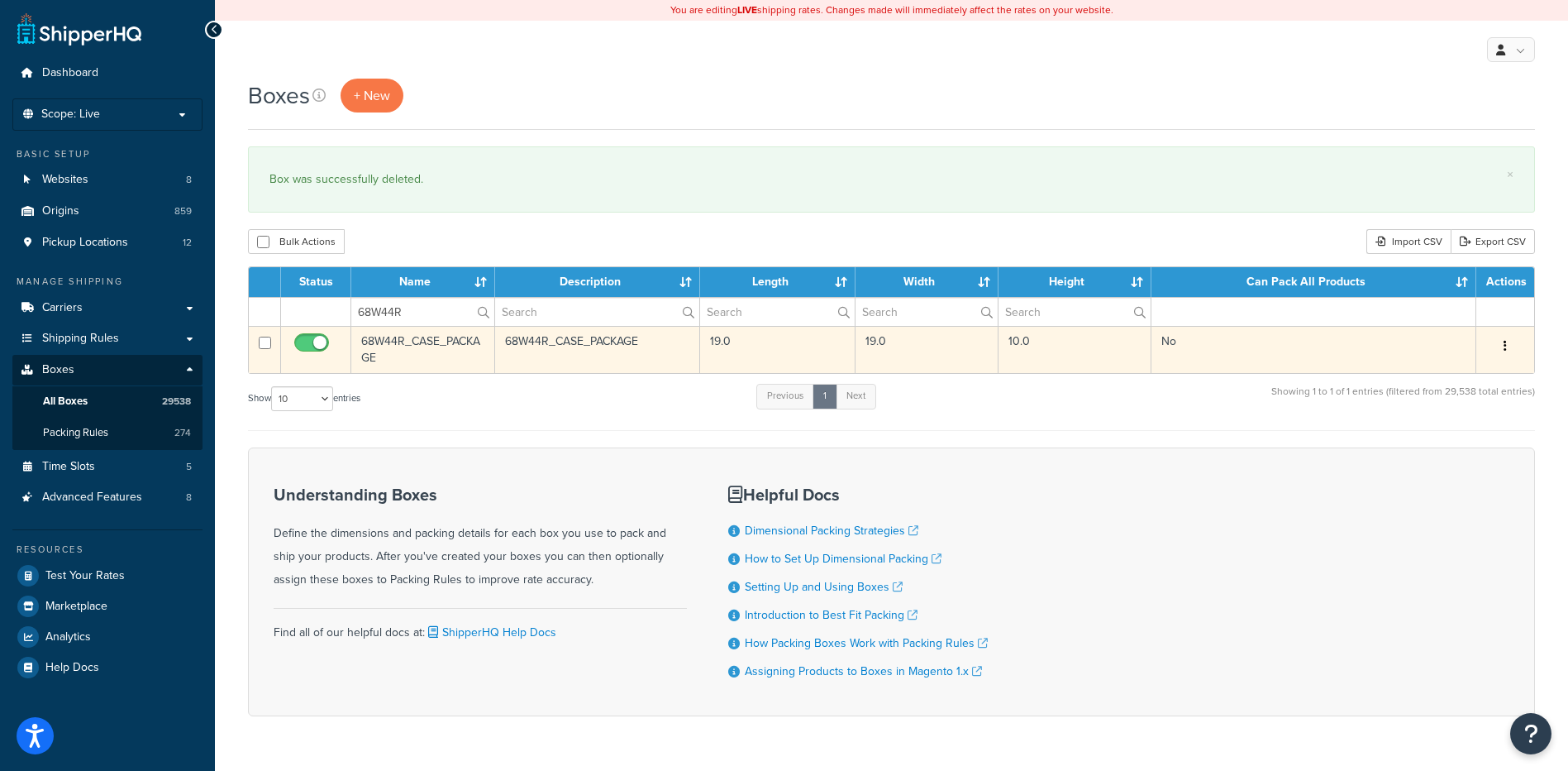
click at [1508, 349] on button "button" at bounding box center [1505, 346] width 23 height 26
click at [1410, 454] on link "Delete" at bounding box center [1451, 445] width 131 height 33
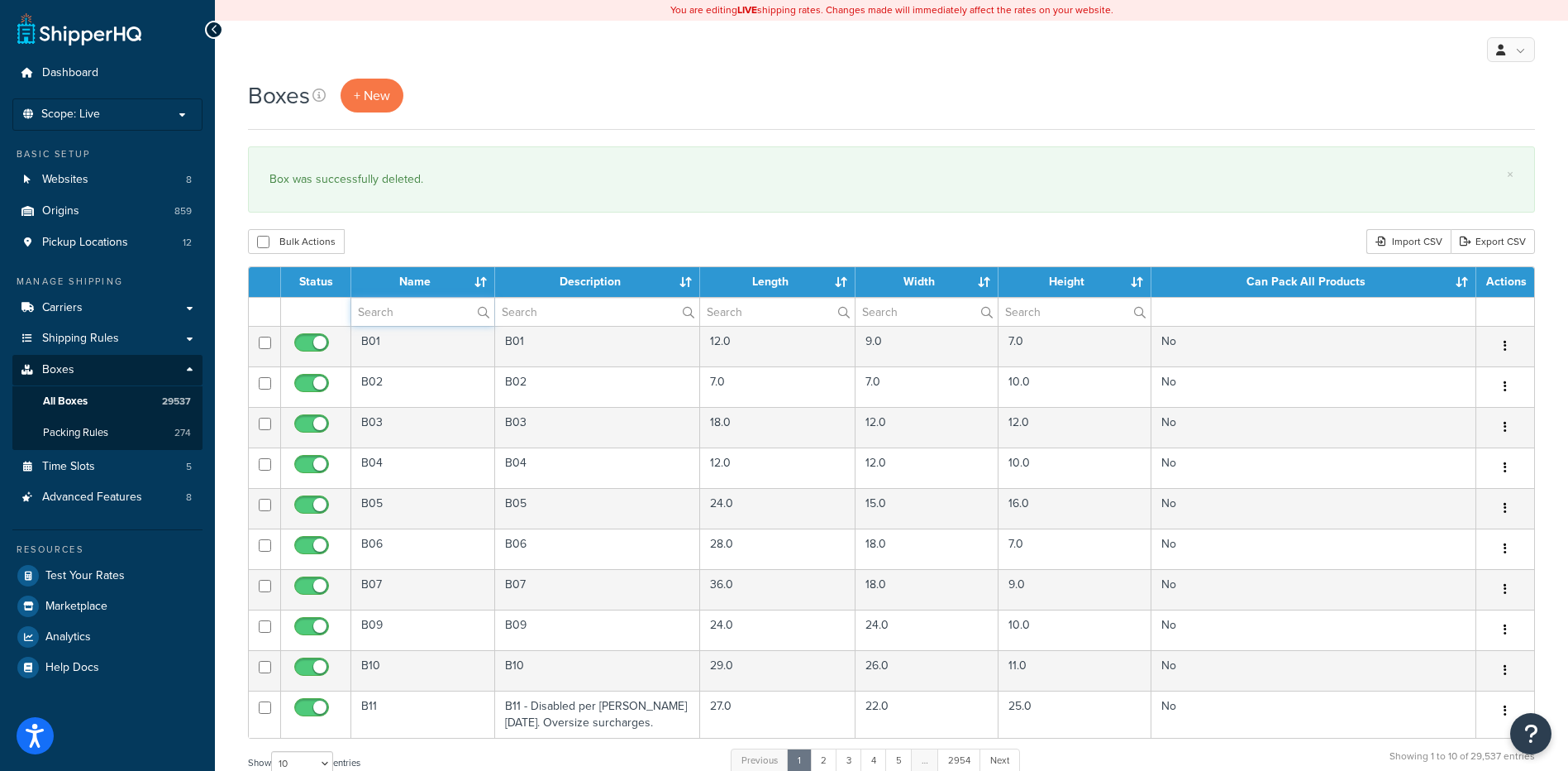
drag, startPoint x: 409, startPoint y: 312, endPoint x: 426, endPoint y: 284, distance: 32.8
click at [409, 312] on input "text" at bounding box center [423, 312] width 143 height 28
paste input "68W44U"
type input "68W44U"
click at [444, 248] on div "Bulk Actions Duplicate [GEOGRAPHIC_DATA] Import CSV Export CSV" at bounding box center [891, 241] width 1287 height 25
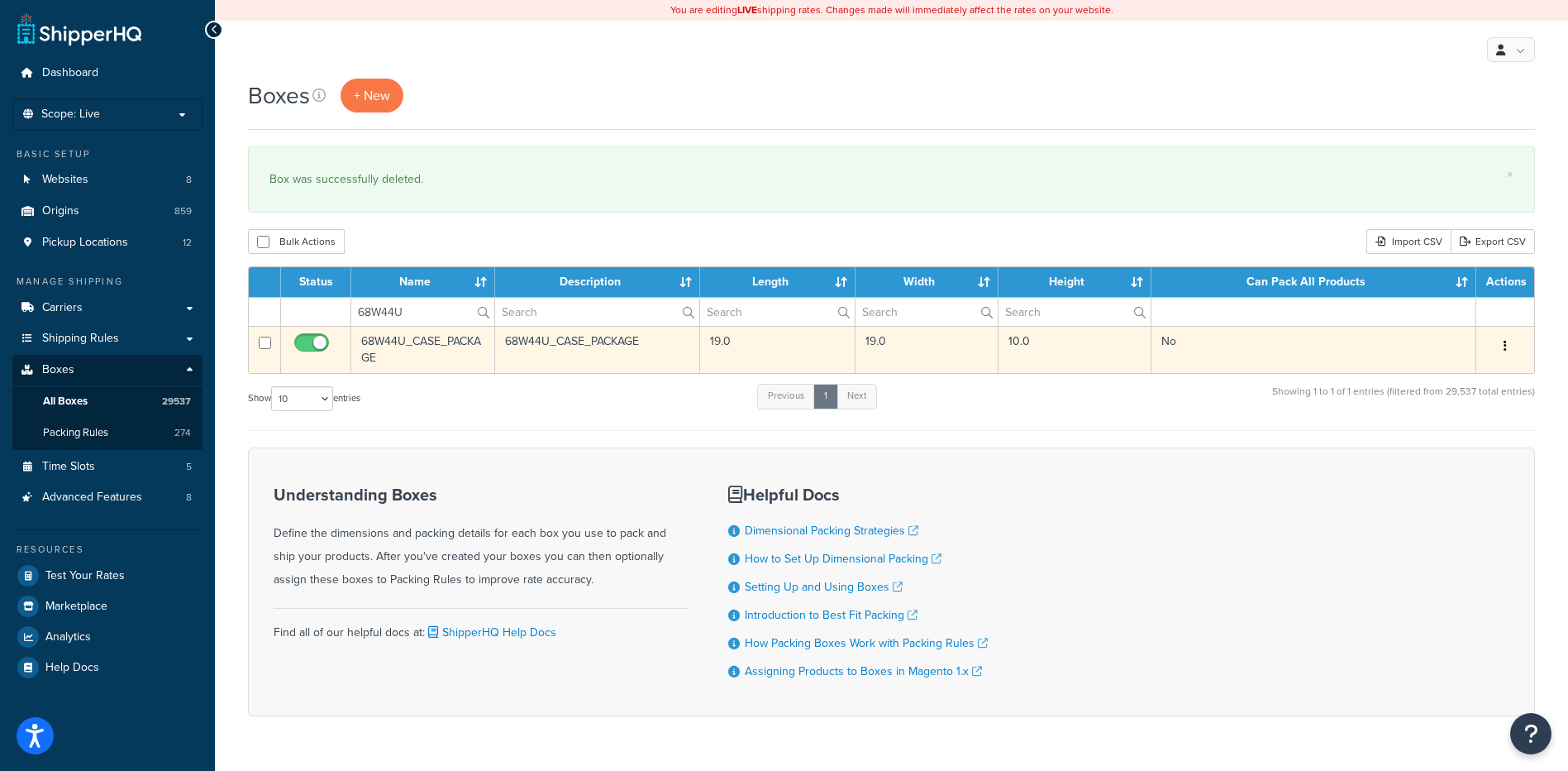
click at [1509, 347] on button "button" at bounding box center [1505, 346] width 23 height 26
click at [1444, 443] on link "Delete" at bounding box center [1451, 445] width 131 height 33
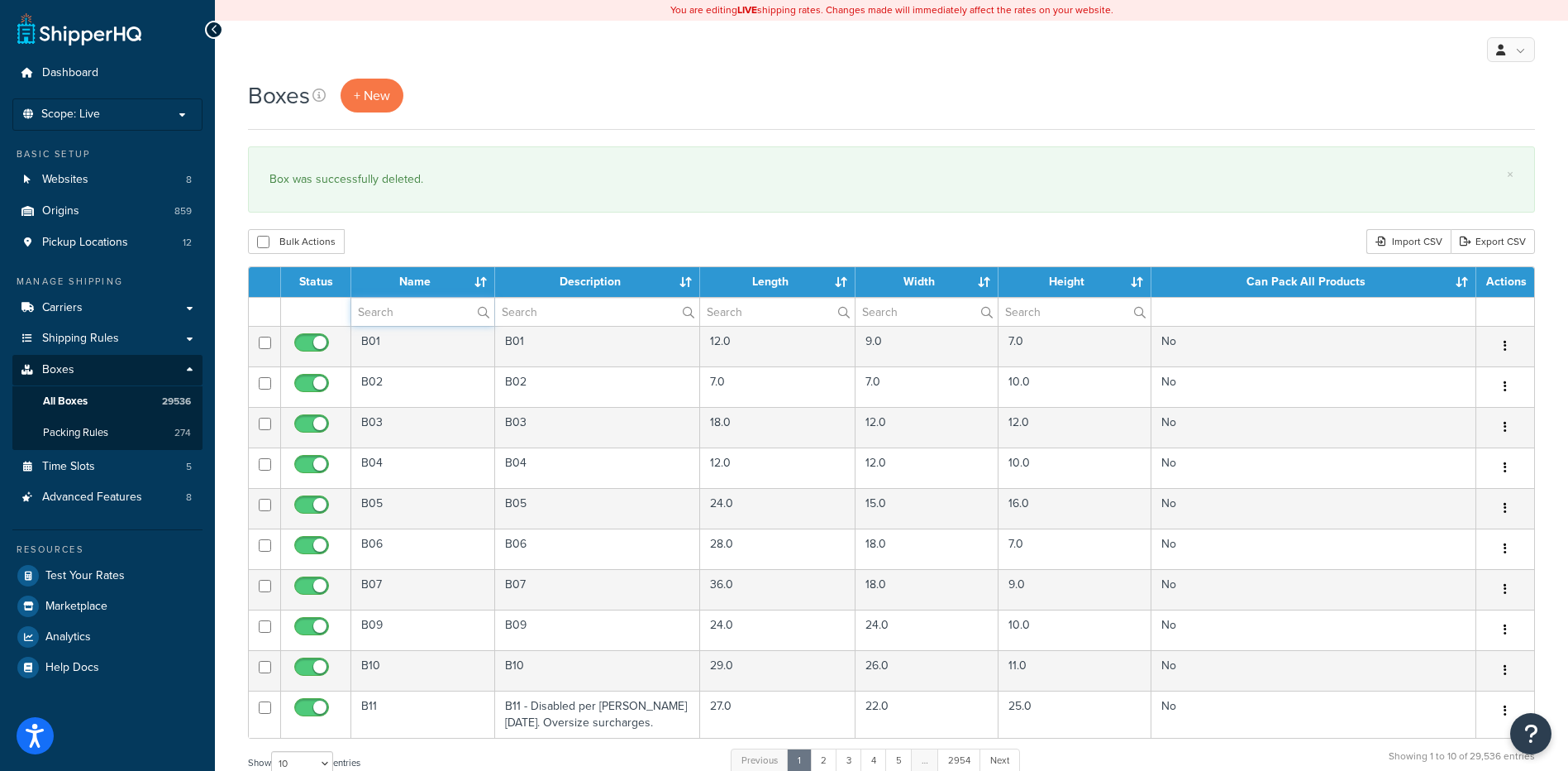
click at [415, 312] on input "text" at bounding box center [423, 312] width 143 height 28
paste input "68W44Y"
type input "68W44Y"
click at [421, 249] on div "Bulk Actions Duplicate [GEOGRAPHIC_DATA] Import CSV Export CSV" at bounding box center [891, 241] width 1287 height 25
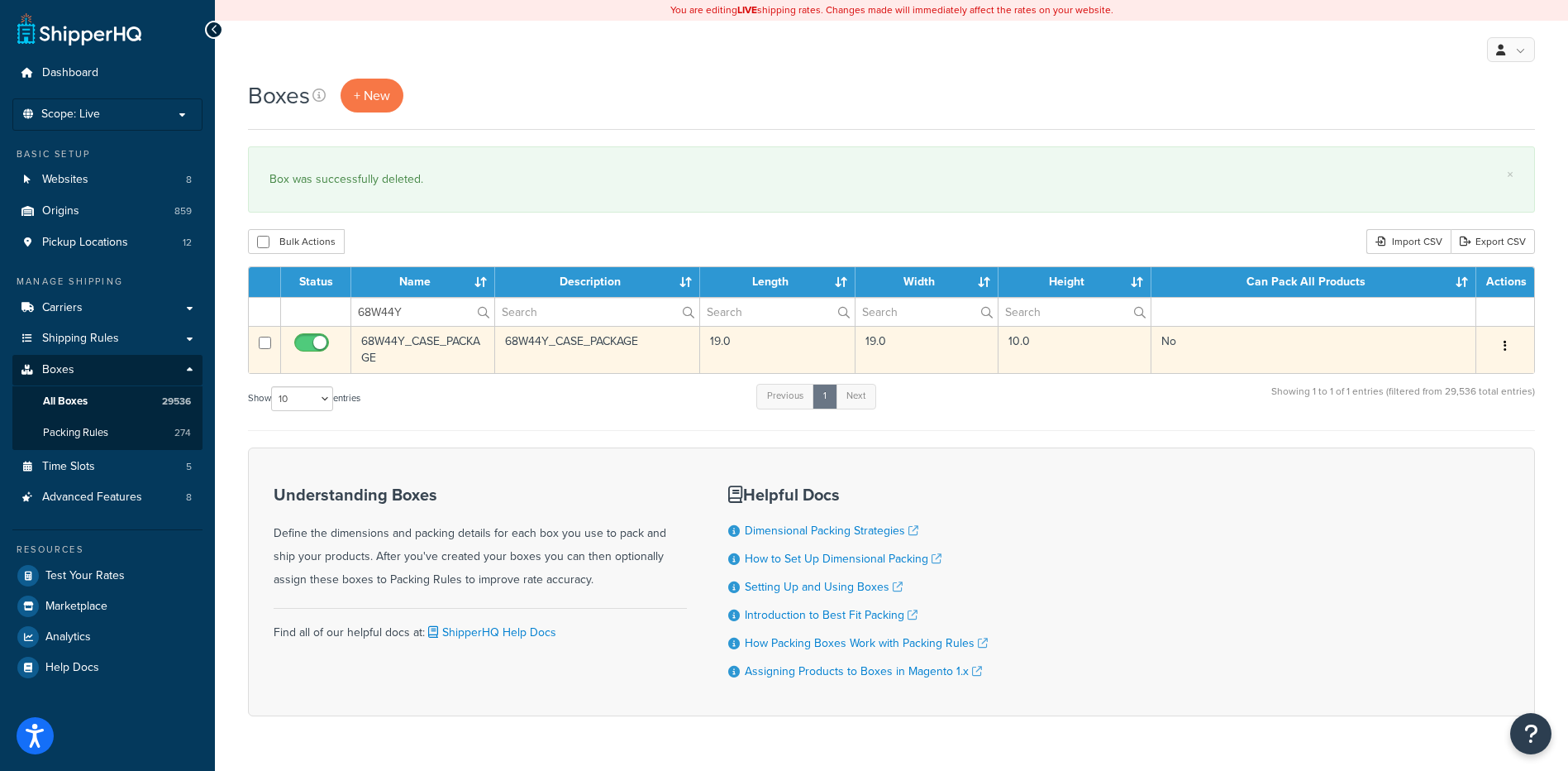
click at [1500, 339] on button "button" at bounding box center [1505, 346] width 23 height 26
click at [1430, 460] on link "Delete" at bounding box center [1451, 445] width 131 height 33
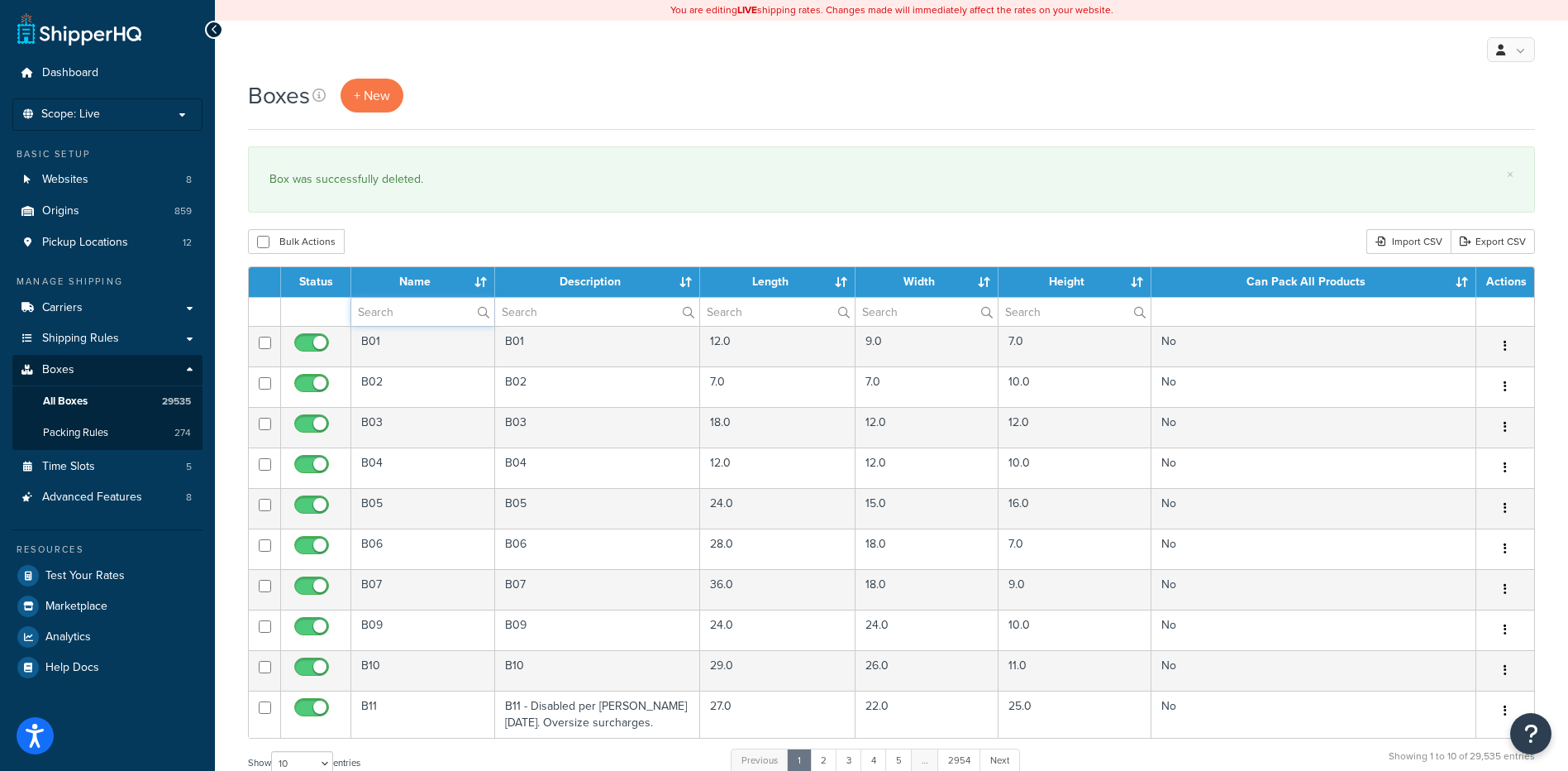
drag, startPoint x: 420, startPoint y: 316, endPoint x: 430, endPoint y: 303, distance: 16.4
click at [420, 316] on input "text" at bounding box center [423, 312] width 143 height 28
paste input "68W54G"
type input "68W54G"
click at [469, 249] on div "Bulk Actions Duplicate [GEOGRAPHIC_DATA] Import CSV Export CSV" at bounding box center [891, 241] width 1287 height 25
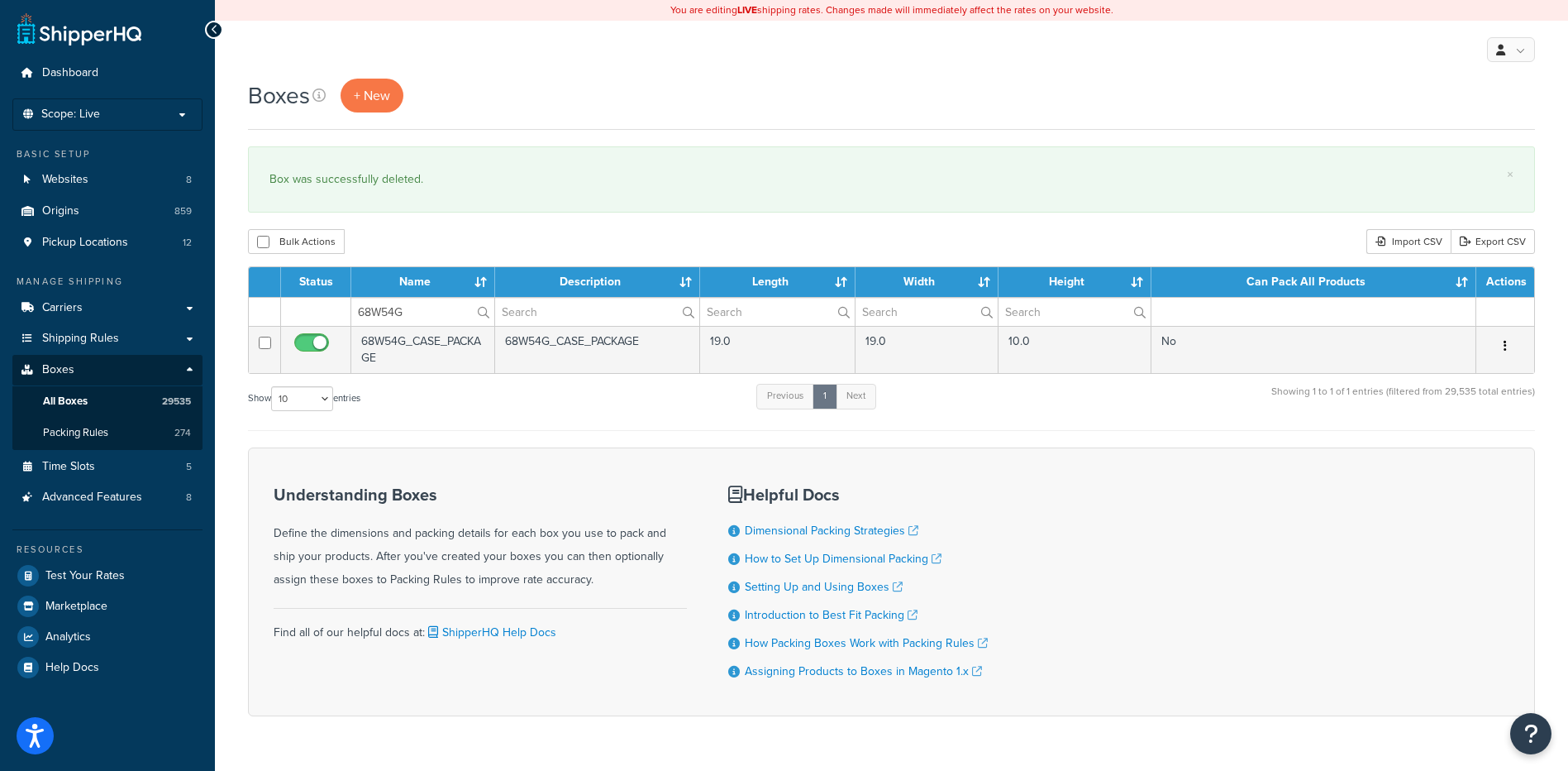
click at [1497, 348] on button "button" at bounding box center [1505, 346] width 23 height 26
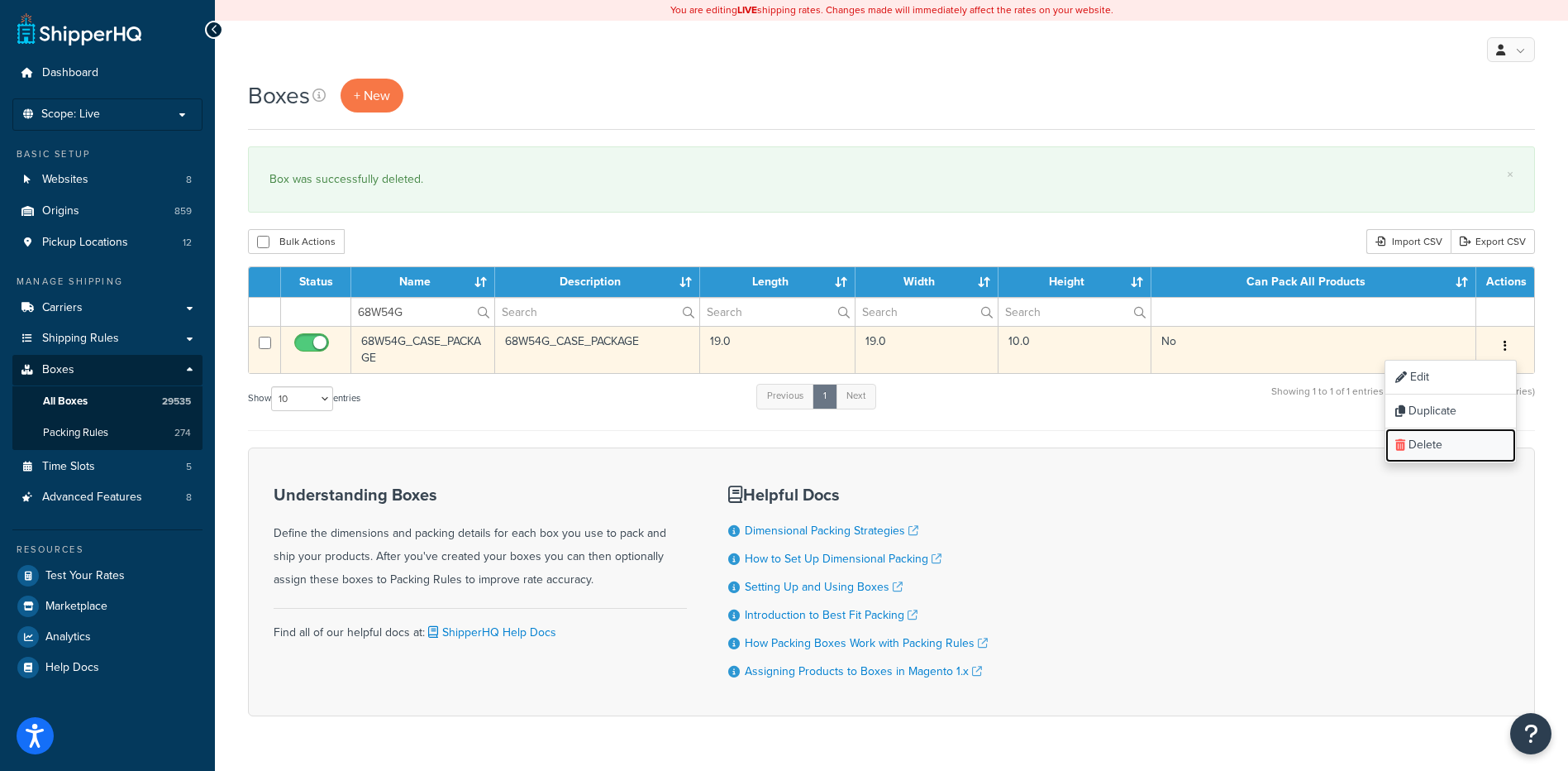
click at [1443, 444] on link "Delete" at bounding box center [1451, 445] width 131 height 33
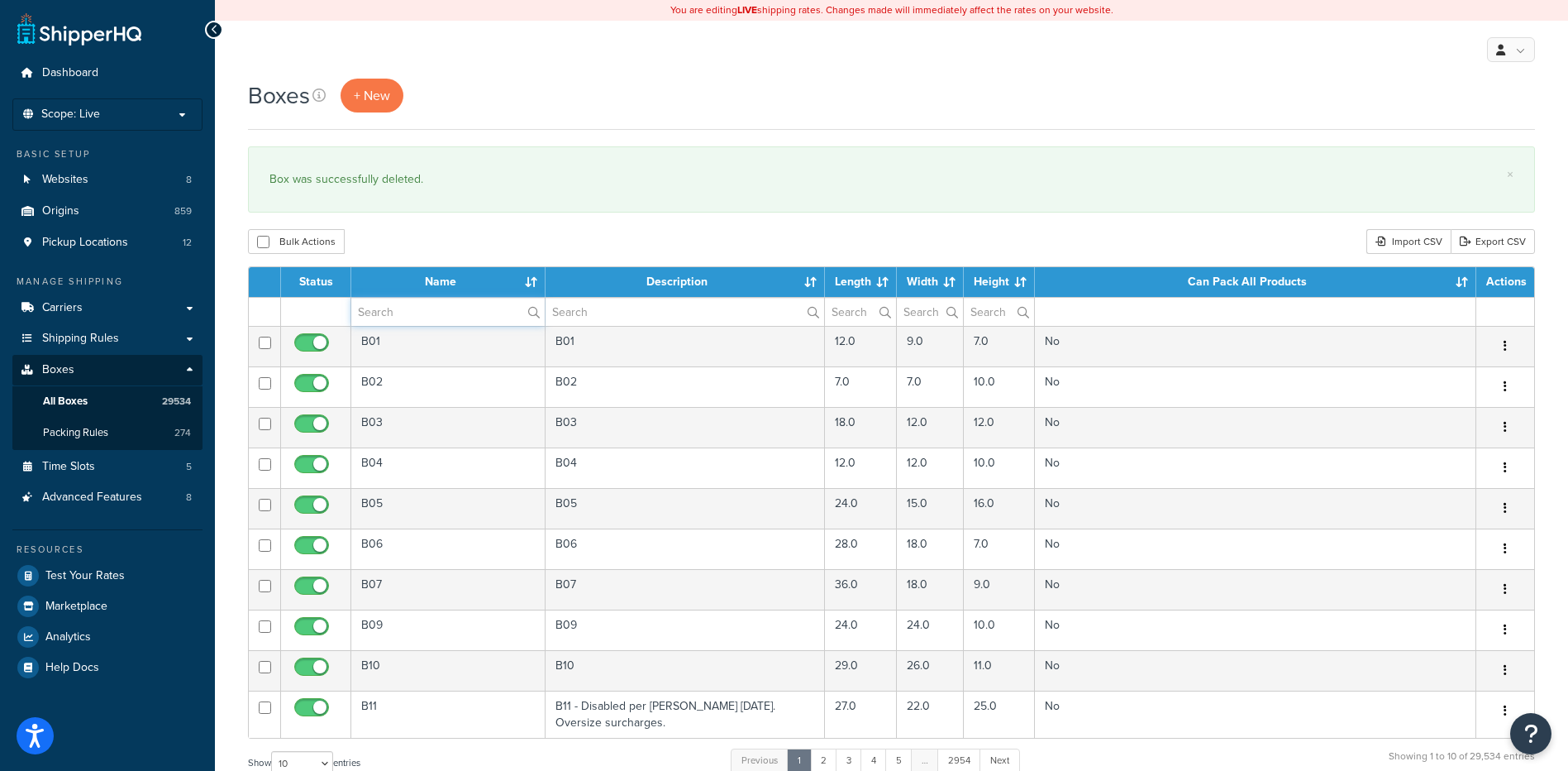
click at [414, 307] on input "text" at bounding box center [448, 312] width 193 height 28
paste input "68W54G"
click at [441, 248] on div "Bulk Actions Duplicate [GEOGRAPHIC_DATA] Import CSV Export CSV" at bounding box center [891, 241] width 1287 height 25
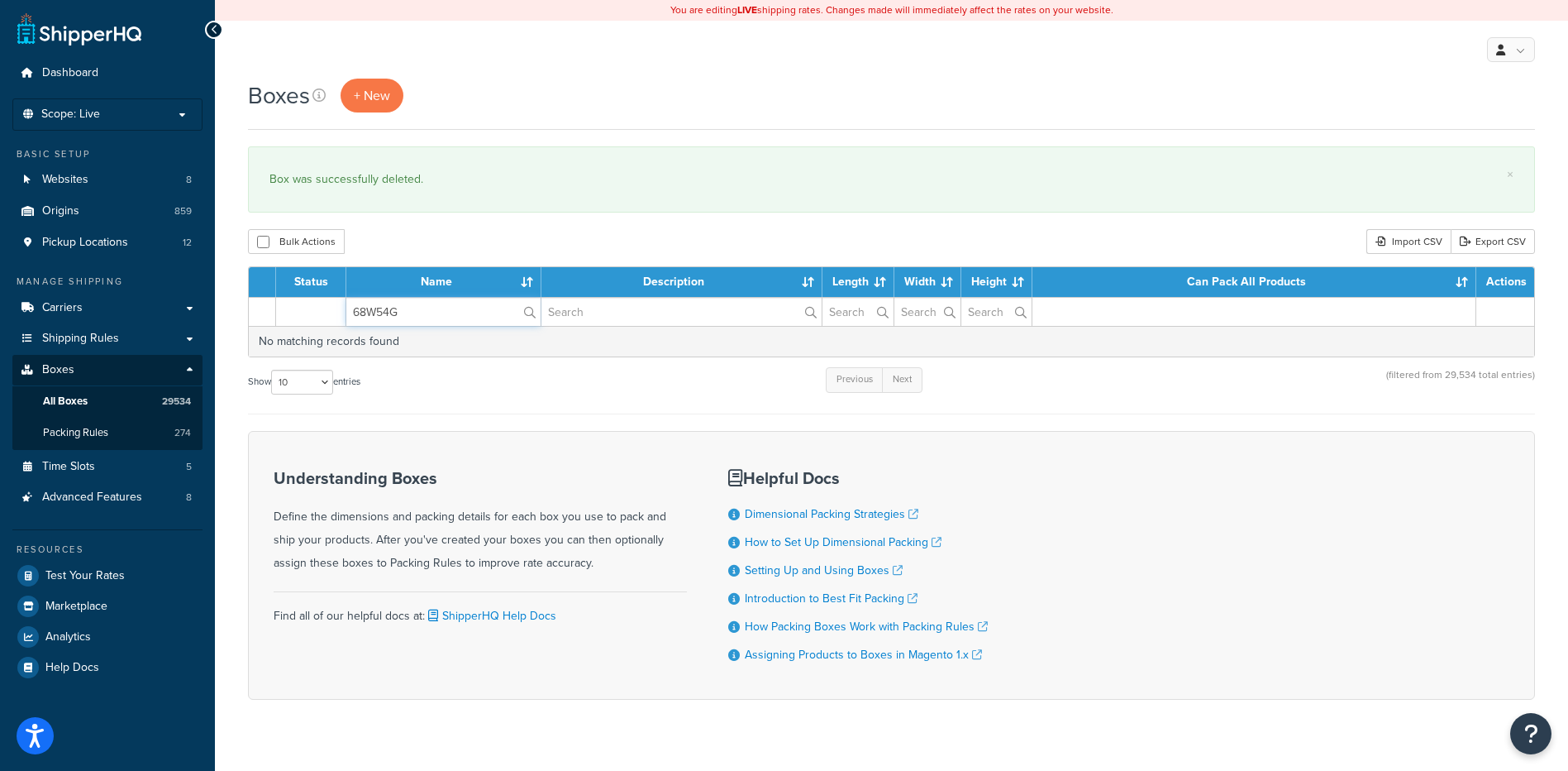
paste input "Y"
drag, startPoint x: 431, startPoint y: 313, endPoint x: 263, endPoint y: 281, distance: 171.0
click at [263, 281] on table "Status Name Description Length Width Height Can Pack All Products Actions 68W54…" at bounding box center [891, 312] width 1287 height 91
type input "68W54Y"
click at [478, 244] on div "Bulk Actions Duplicate [GEOGRAPHIC_DATA] Import CSV Export CSV" at bounding box center [891, 241] width 1287 height 25
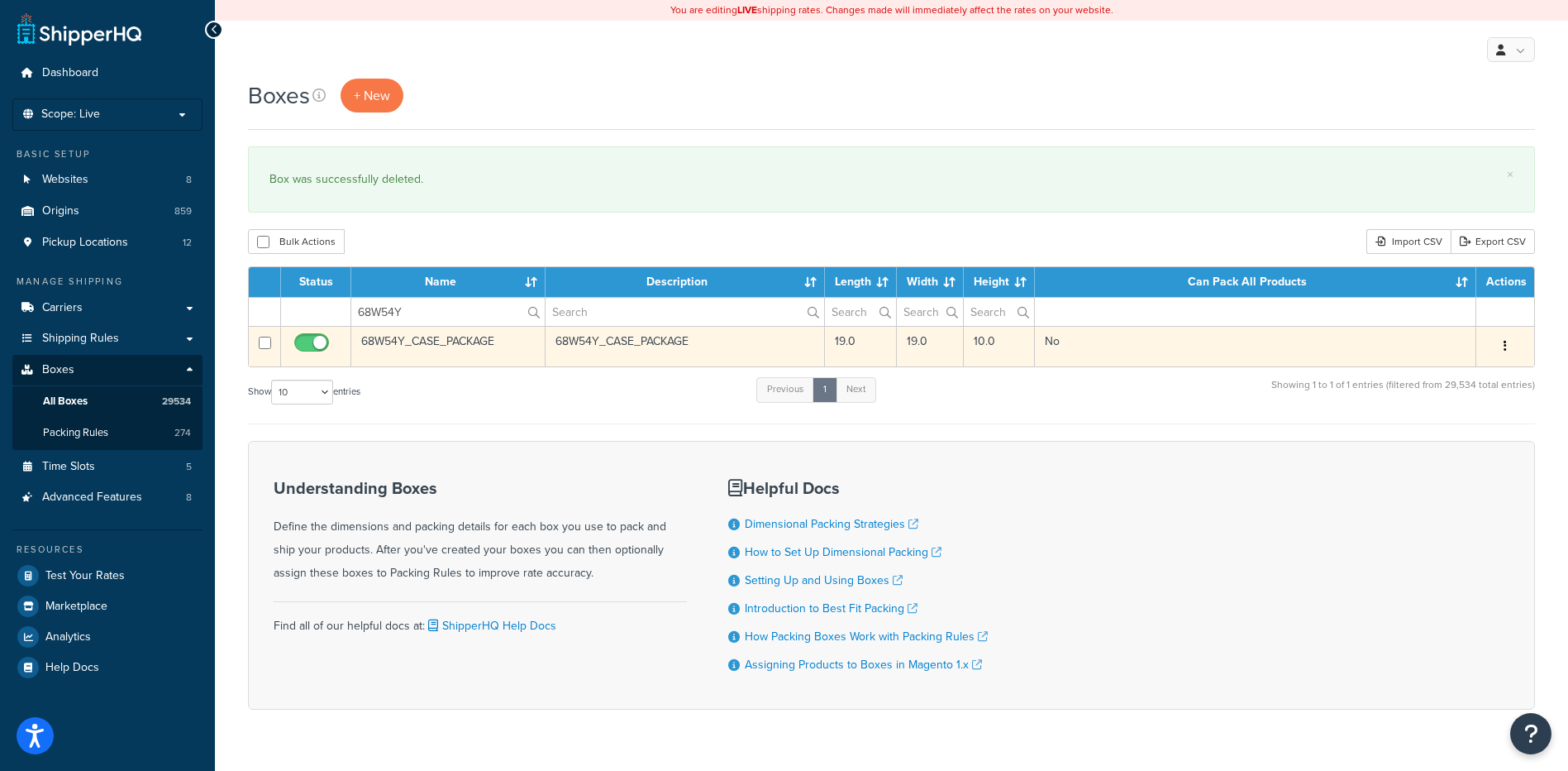
click at [1499, 352] on button "button" at bounding box center [1505, 346] width 23 height 26
click at [1451, 431] on link "Delete" at bounding box center [1451, 445] width 131 height 33
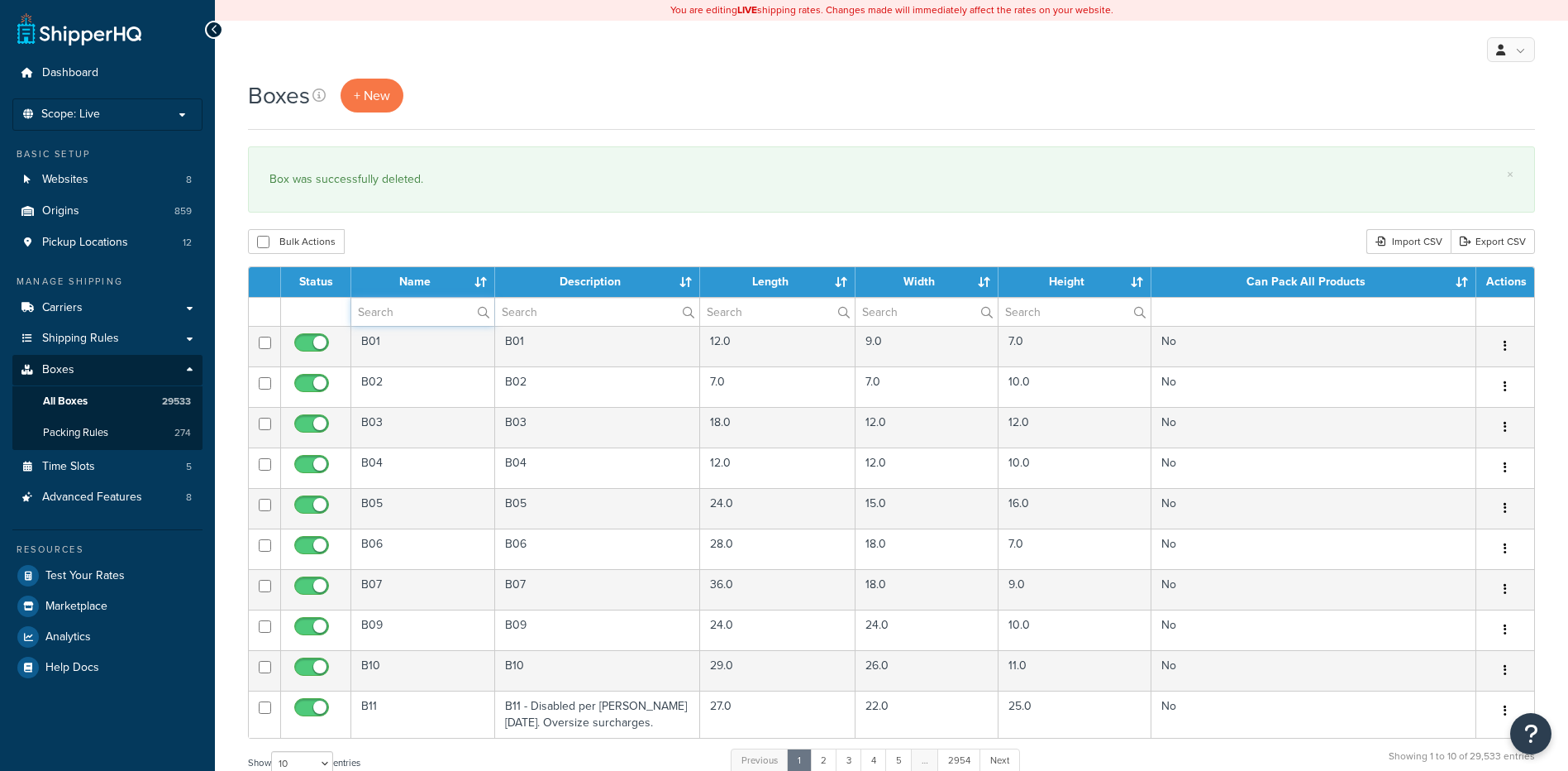
drag, startPoint x: 393, startPoint y: 314, endPoint x: 399, endPoint y: 281, distance: 33.5
click at [393, 314] on input "text" at bounding box center [423, 312] width 143 height 28
paste input "21WL2B"
type input "21WL2B"
click at [415, 230] on div "Bulk Actions Duplicate [GEOGRAPHIC_DATA] Import CSV Export CSV" at bounding box center [891, 241] width 1287 height 25
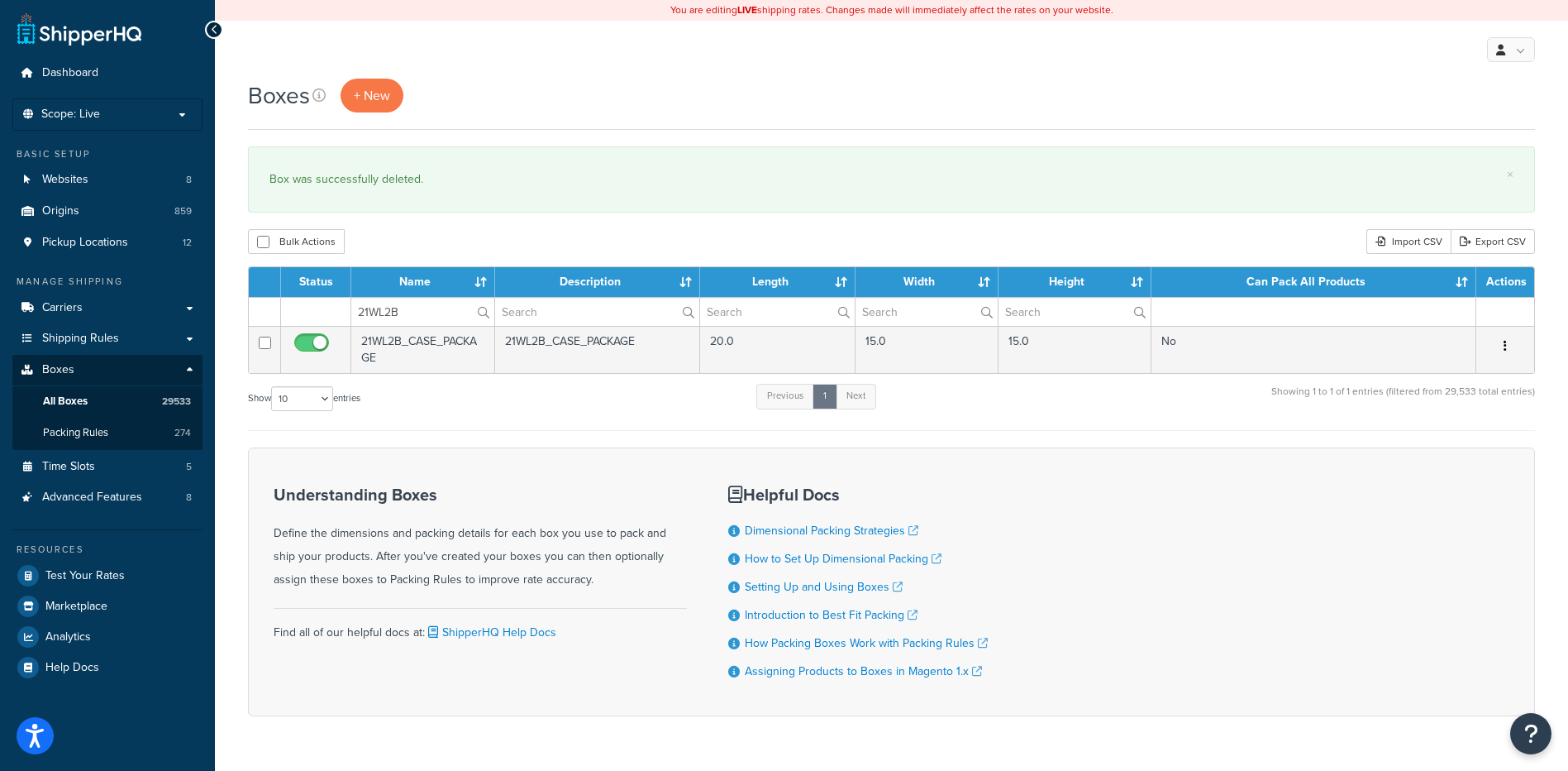
click at [1506, 344] on icon "button" at bounding box center [1506, 346] width 4 height 11
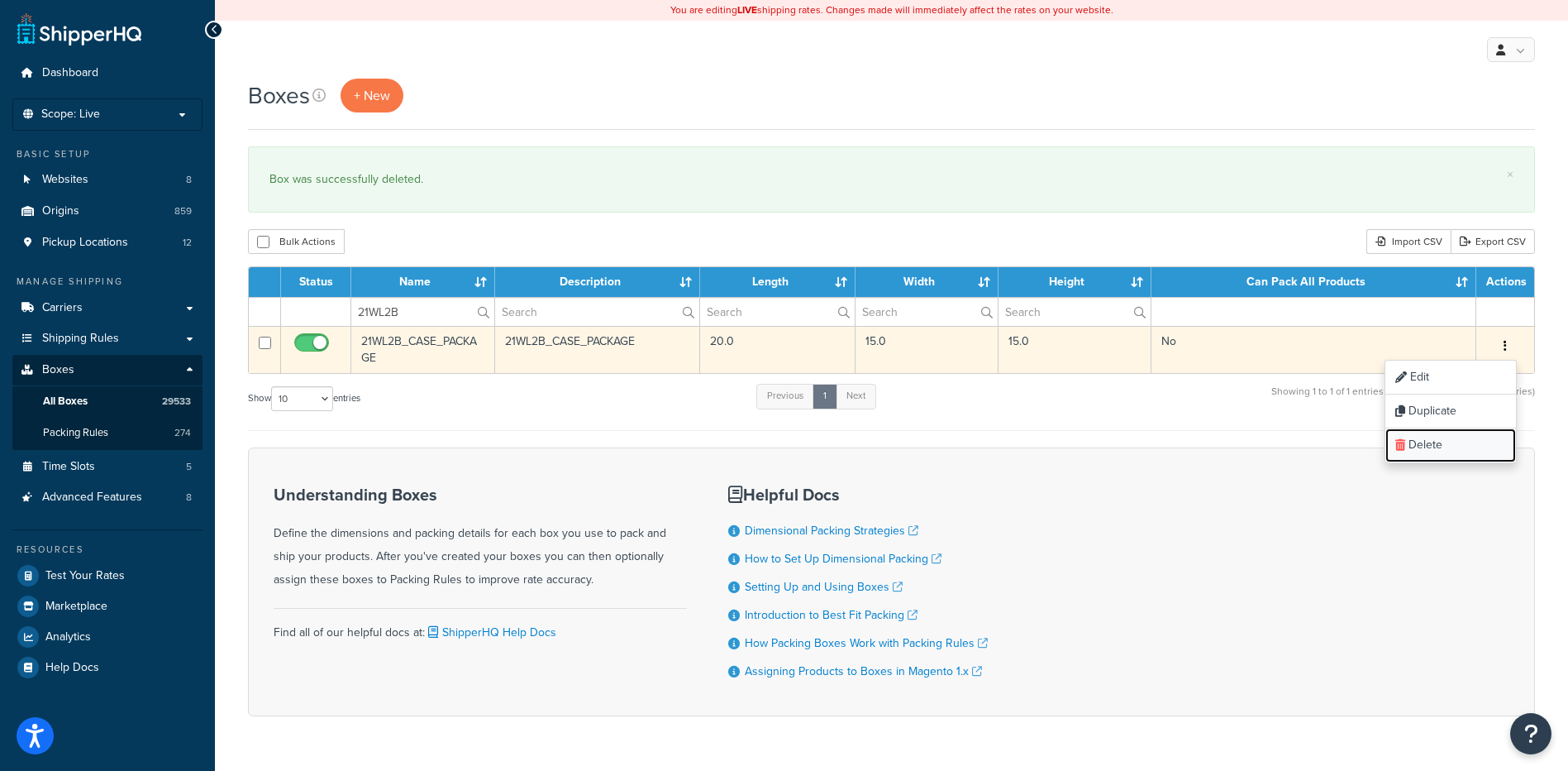
click at [1440, 453] on link "Delete" at bounding box center [1451, 445] width 131 height 33
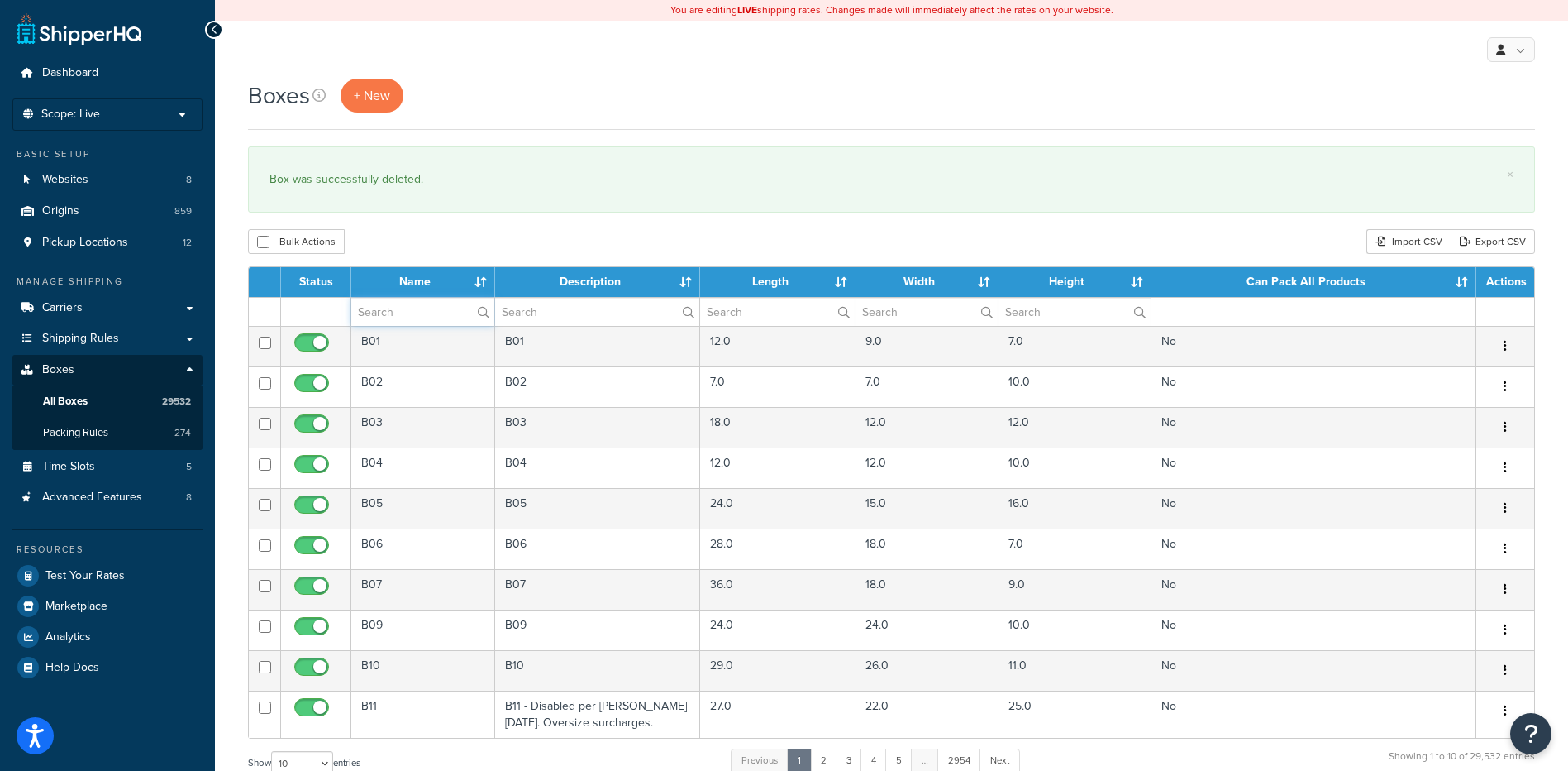
click at [393, 315] on input "text" at bounding box center [423, 312] width 143 height 28
paste input "21WL2B"
click at [430, 237] on div "Bulk Actions Duplicate [GEOGRAPHIC_DATA] Import CSV Export CSV" at bounding box center [891, 241] width 1287 height 25
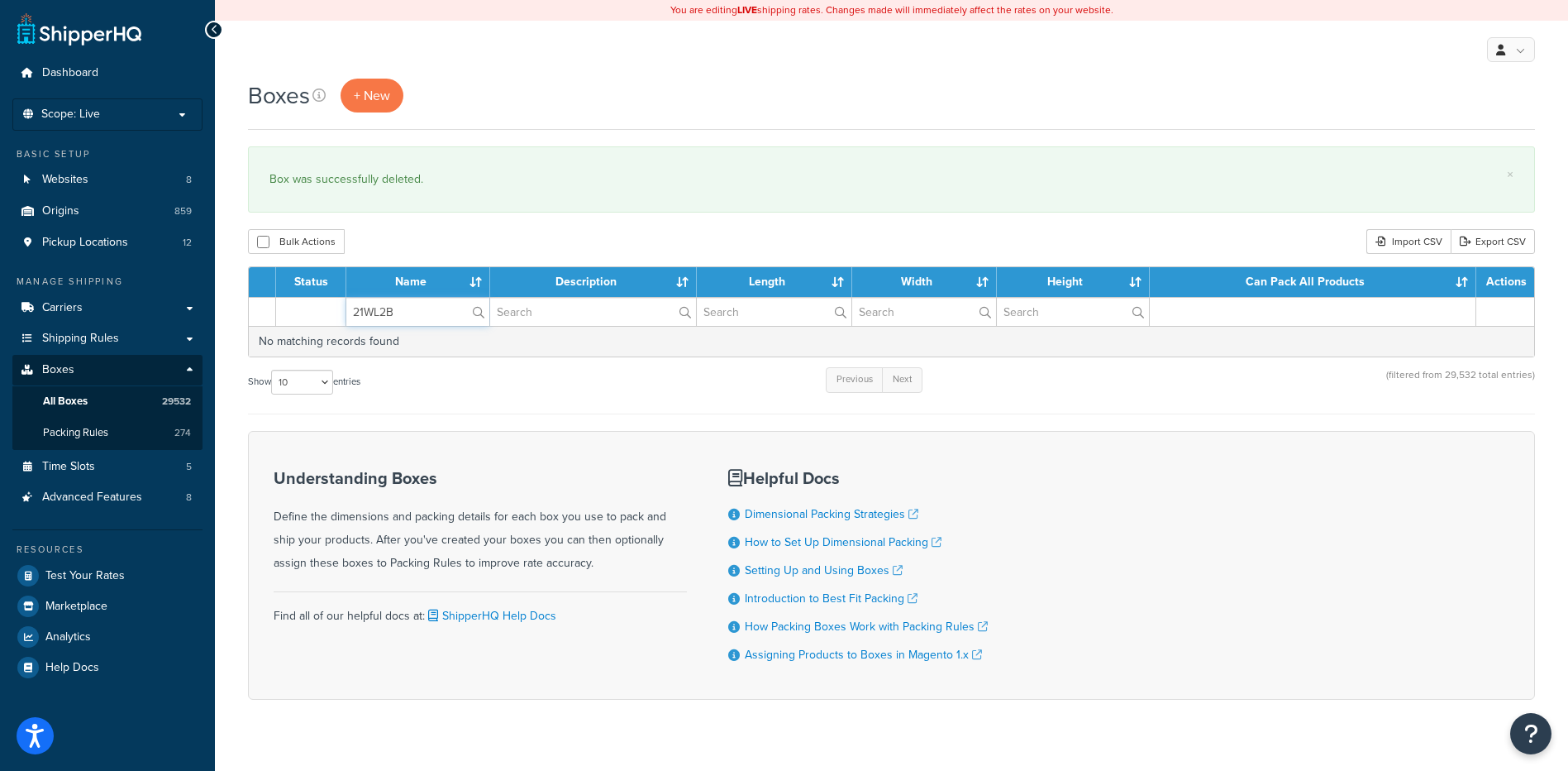
paste input "V"
drag, startPoint x: 426, startPoint y: 315, endPoint x: 220, endPoint y: 289, distance: 207.6
click at [220, 289] on div "Boxes + New × Box was successfully deleted. Bulk Actions Duplicate [GEOGRAPHIC_…" at bounding box center [891, 419] width 1353 height 679
type input "21WL2V"
click at [414, 220] on div "Boxes + New × Box was successfully deleted. Bulk Actions Duplicate [GEOGRAPHIC_…" at bounding box center [891, 419] width 1353 height 679
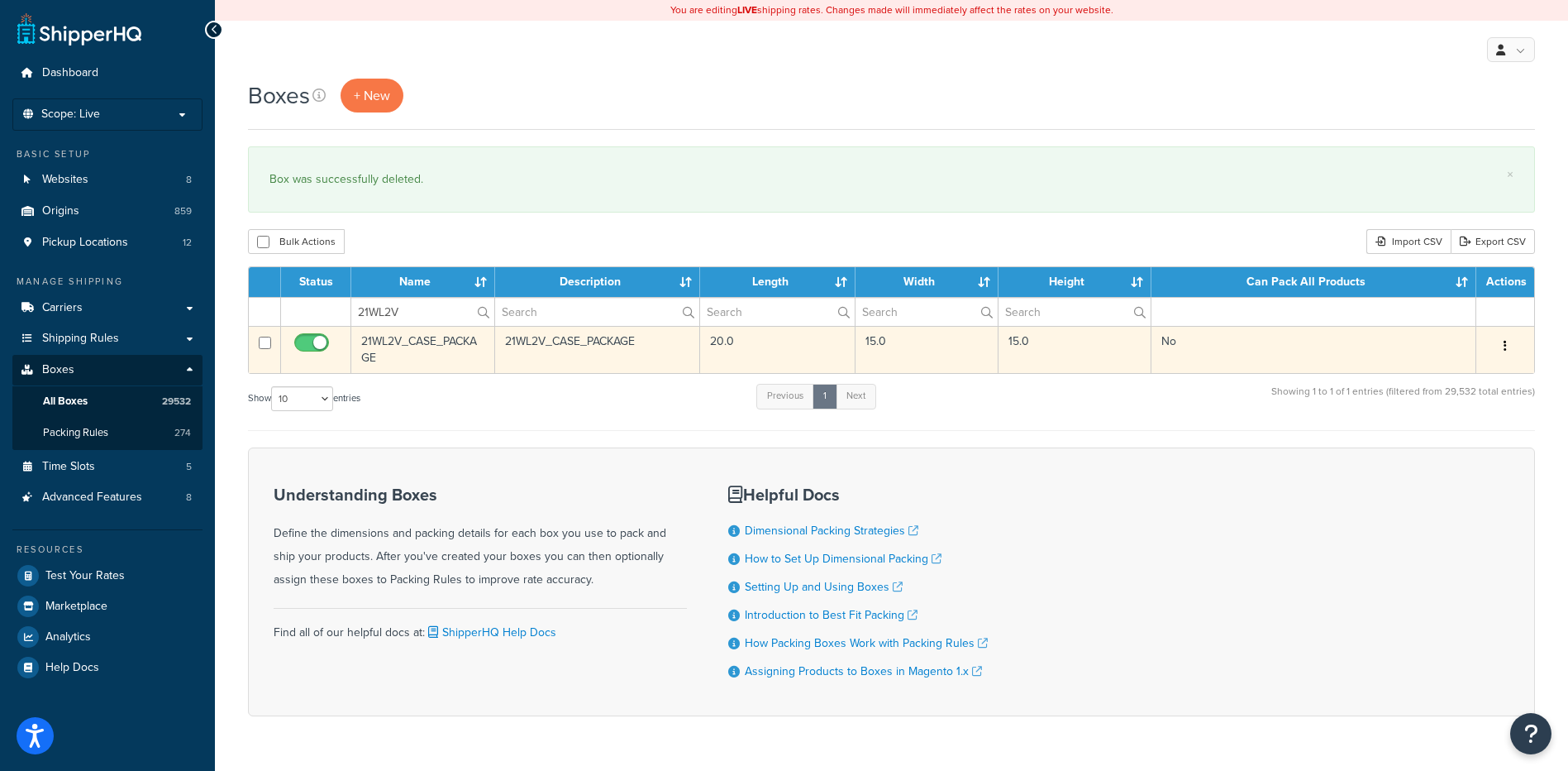
click at [1500, 344] on button "button" at bounding box center [1505, 346] width 23 height 26
click at [1460, 453] on link "Delete" at bounding box center [1451, 445] width 131 height 33
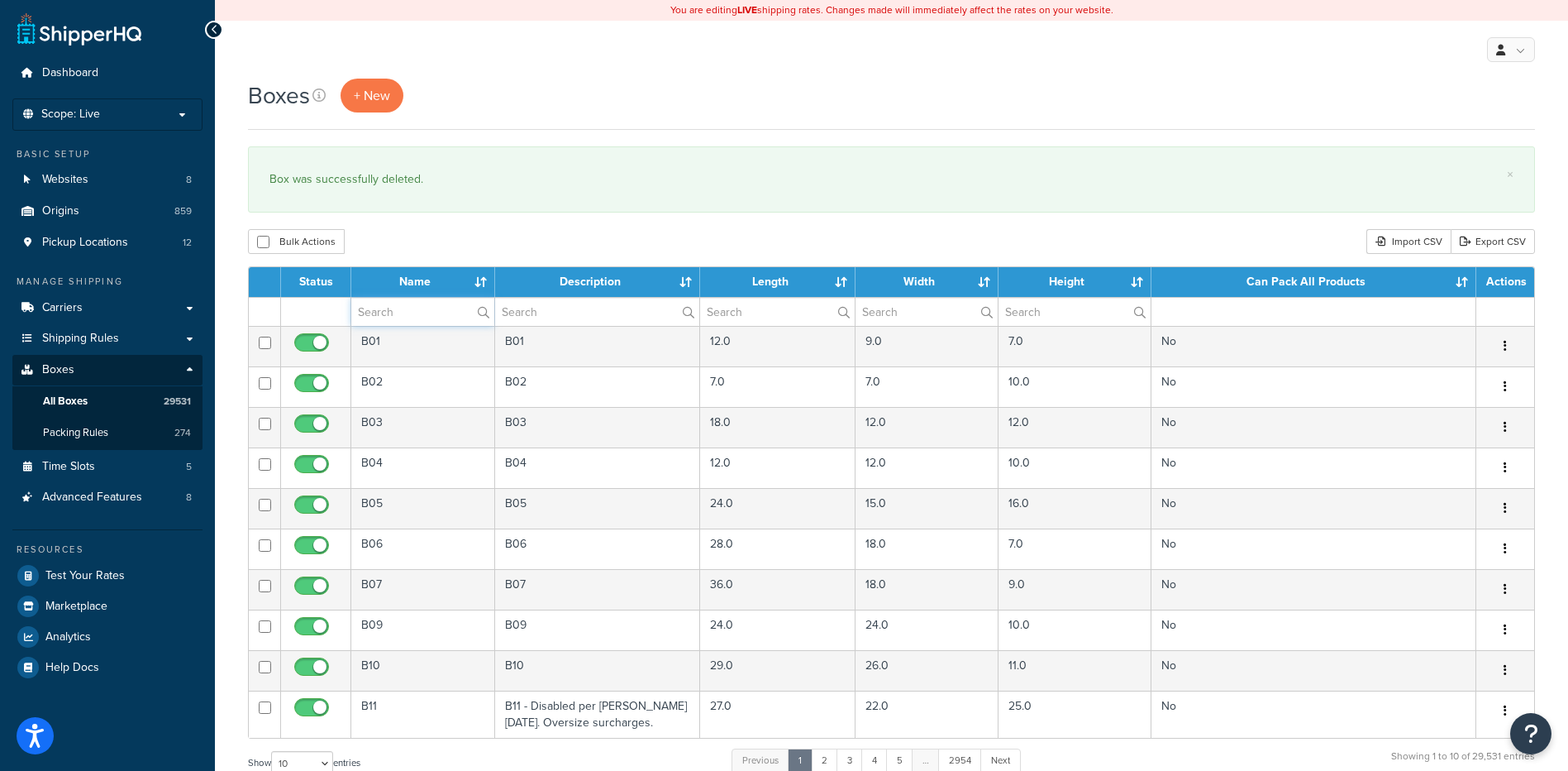
click at [405, 308] on input "text" at bounding box center [423, 312] width 143 height 28
paste input "21WL2V"
click at [415, 238] on div "Bulk Actions Duplicate [GEOGRAPHIC_DATA] Import CSV Export CSV" at bounding box center [891, 241] width 1287 height 25
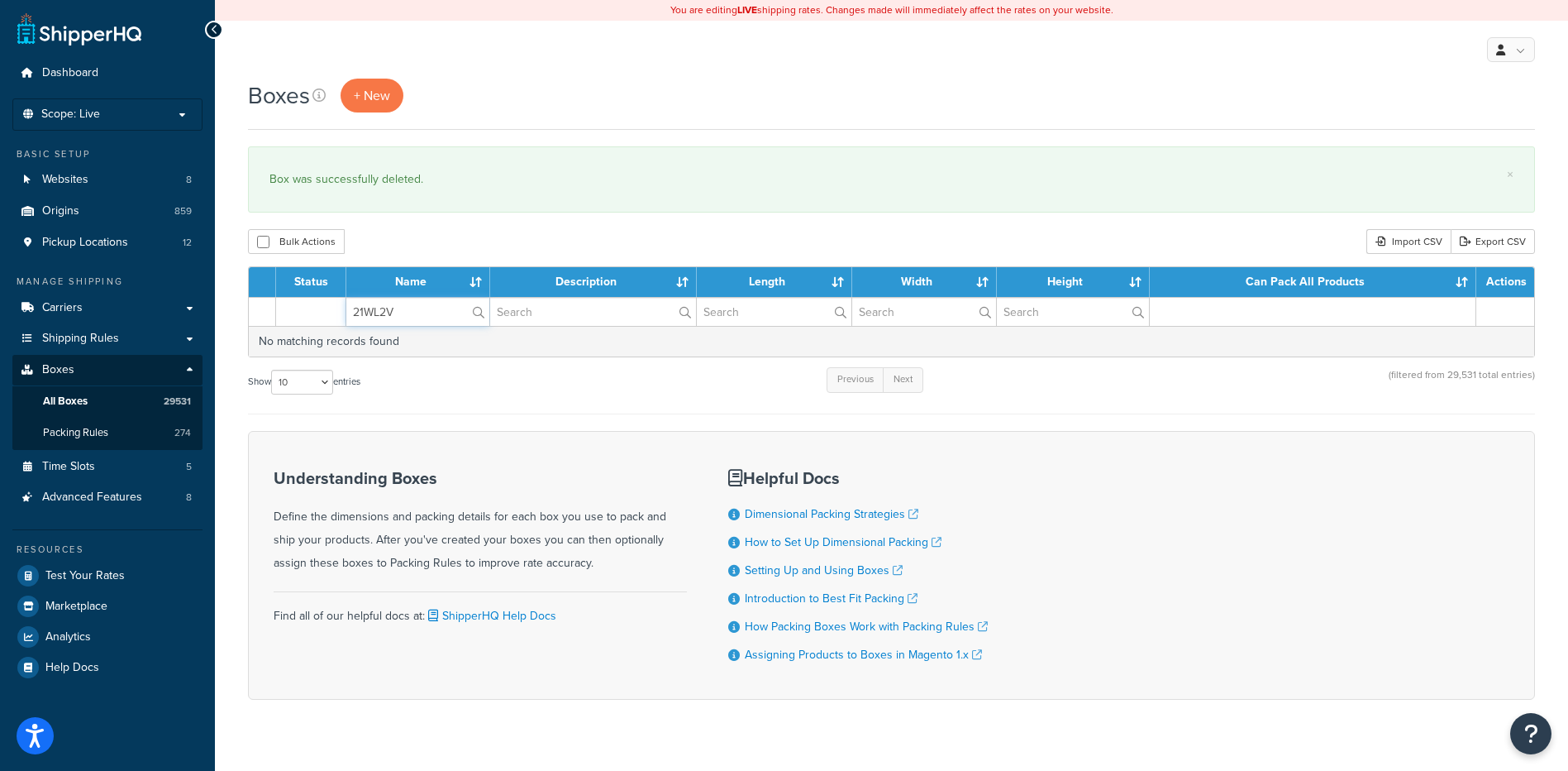
drag, startPoint x: 442, startPoint y: 313, endPoint x: 298, endPoint y: 271, distance: 150.0
click at [298, 271] on table "Status Name Description Length Width Height Can Pack All Products Actions 21WL2…" at bounding box center [891, 312] width 1287 height 91
paste input "B0"
type input "21WLB0"
click at [461, 225] on div "Boxes + New × Box was successfully deleted. Bulk Actions Duplicate Delete Impor…" at bounding box center [891, 419] width 1353 height 679
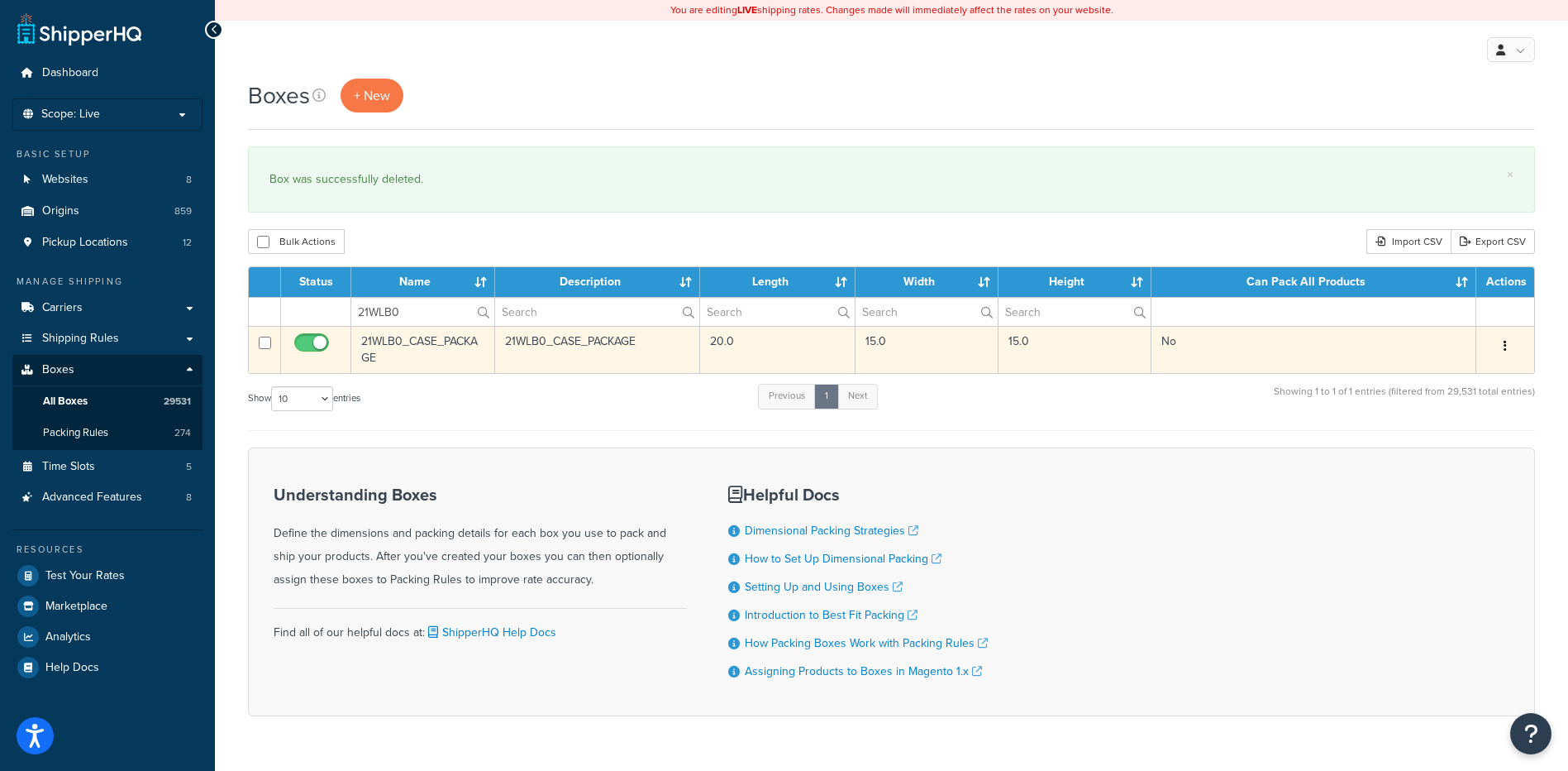
click at [1515, 343] on button "button" at bounding box center [1505, 346] width 23 height 26
click at [1445, 444] on link "Delete" at bounding box center [1451, 445] width 131 height 33
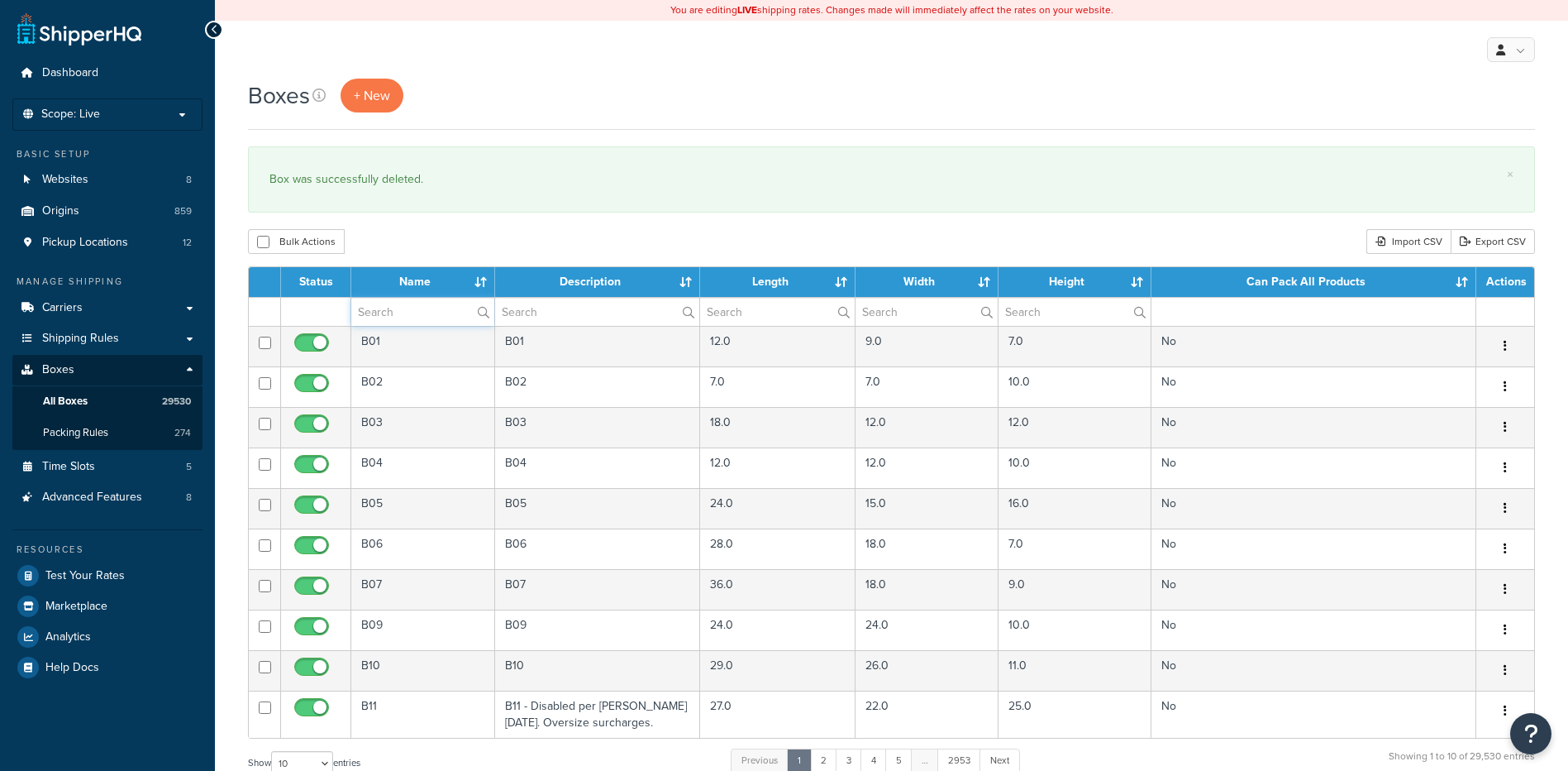
drag, startPoint x: 431, startPoint y: 317, endPoint x: 438, endPoint y: 279, distance: 38.6
click at [431, 317] on input "text" at bounding box center [423, 312] width 143 height 28
paste input "30W132"
type input "30W132"
click at [453, 248] on div "Bulk Actions Duplicate Delete Import CSV Export CSV" at bounding box center [891, 241] width 1287 height 25
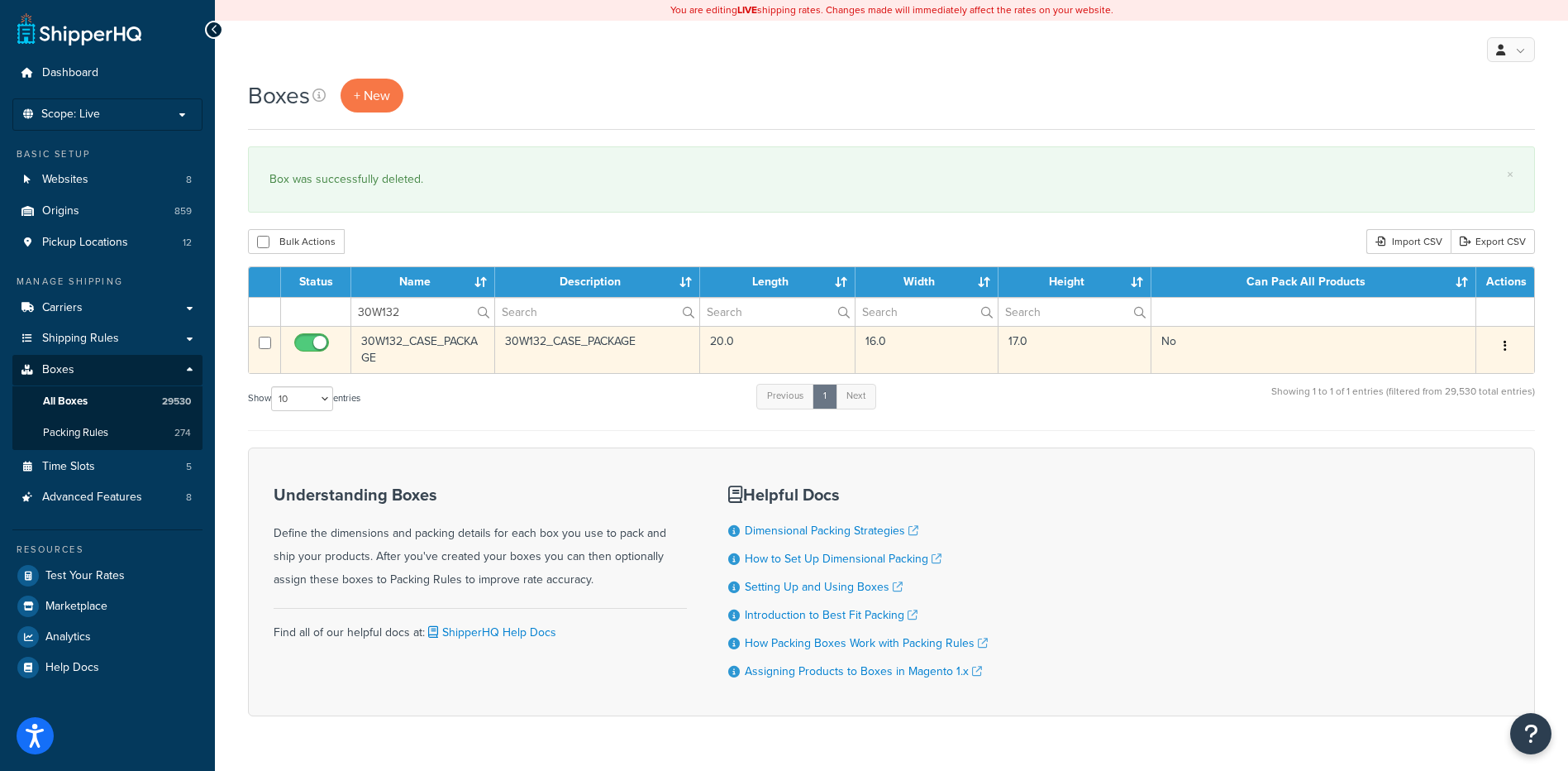
click at [1508, 348] on button "button" at bounding box center [1505, 346] width 23 height 26
click at [1443, 447] on link "Delete" at bounding box center [1451, 445] width 131 height 33
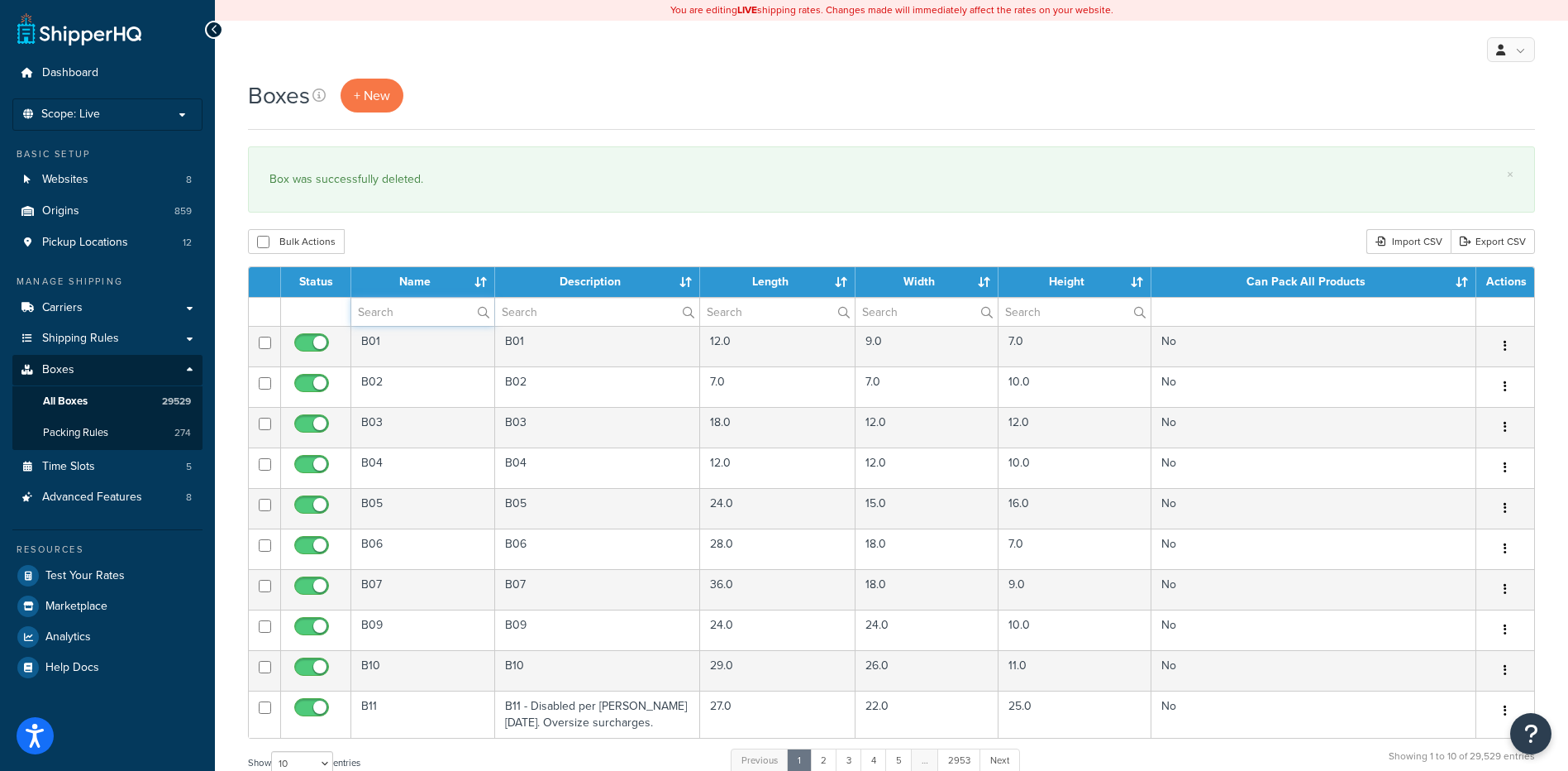
click at [439, 317] on input "text" at bounding box center [423, 312] width 143 height 28
paste input "30W139"
type input "30W139"
click at [460, 241] on div "Bulk Actions Duplicate [GEOGRAPHIC_DATA] Import CSV Export CSV" at bounding box center [891, 241] width 1287 height 25
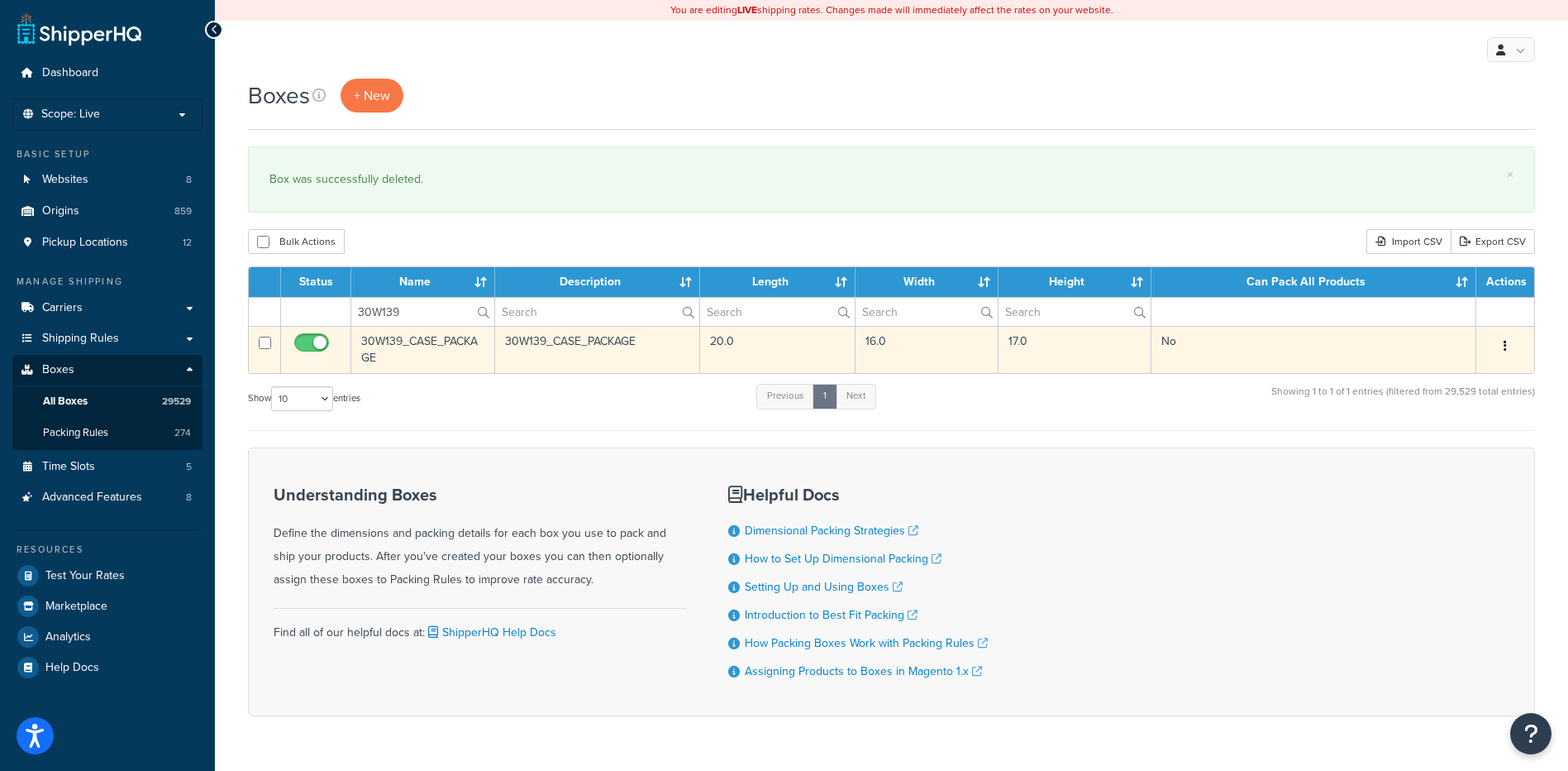
click at [1509, 347] on button "button" at bounding box center [1505, 346] width 23 height 26
click at [1465, 442] on link "Delete" at bounding box center [1451, 445] width 131 height 33
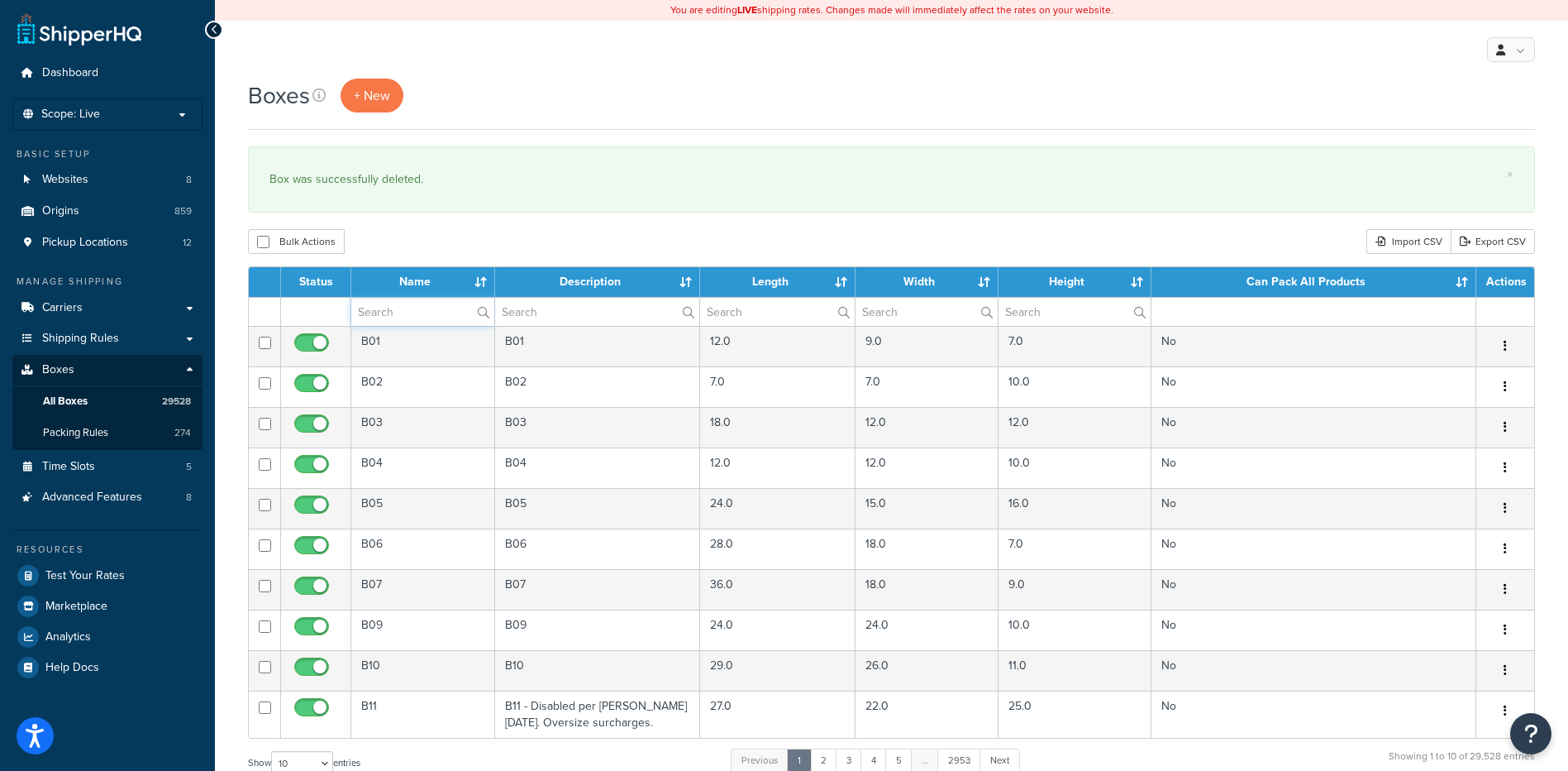
click at [420, 314] on input "text" at bounding box center [423, 312] width 143 height 28
paste input "30W141"
type input "30W141"
click at [1113, 242] on div "Bulk Actions Duplicate [GEOGRAPHIC_DATA] Import CSV Export CSV" at bounding box center [891, 241] width 1287 height 25
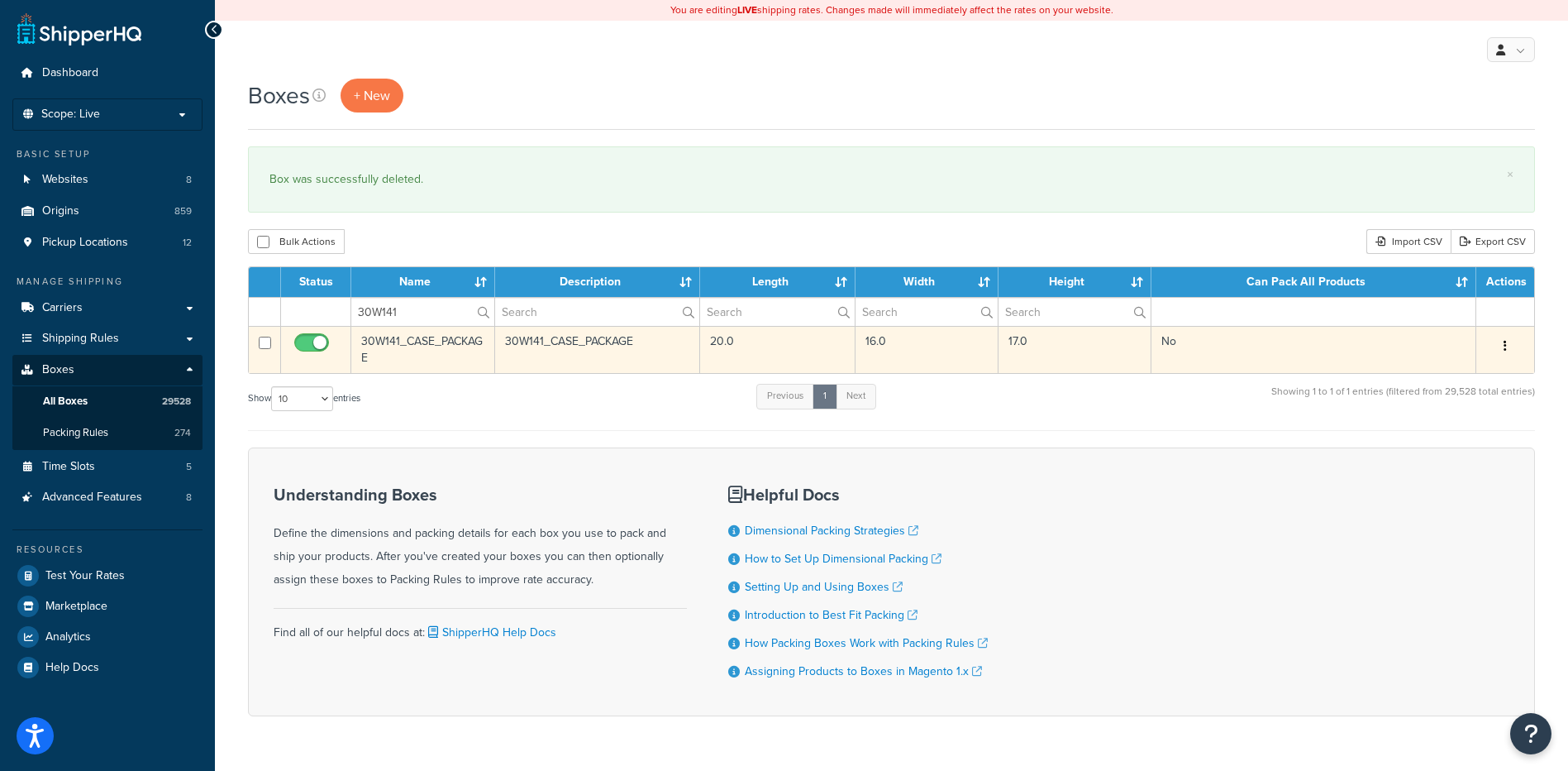
click at [1508, 346] on button "button" at bounding box center [1505, 346] width 23 height 26
click at [1441, 452] on link "Delete" at bounding box center [1451, 445] width 131 height 33
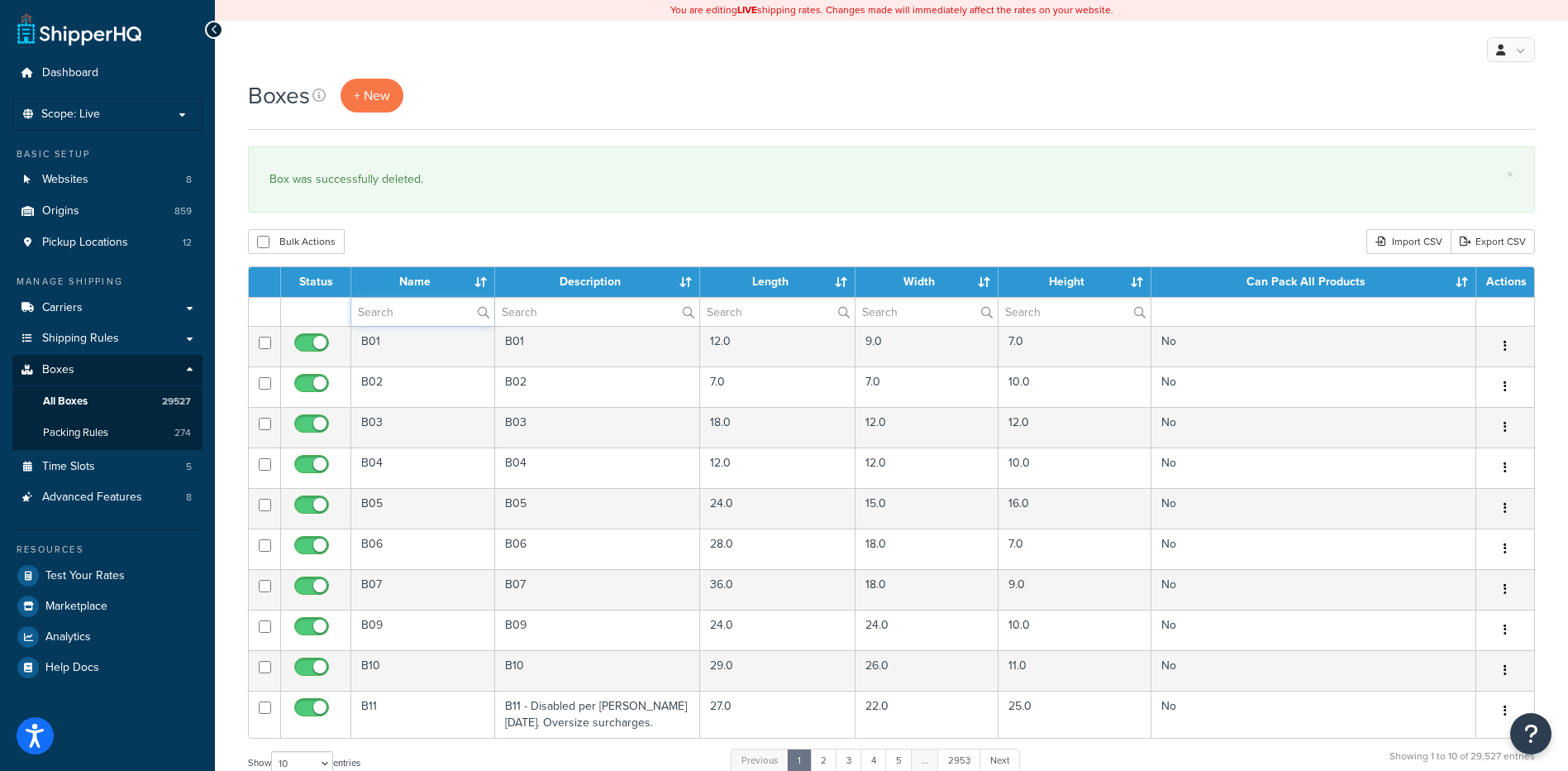
click at [423, 315] on input "text" at bounding box center [423, 312] width 143 height 28
paste input "30W16P"
type input "30W16P"
click at [447, 231] on div "Bulk Actions Duplicate [GEOGRAPHIC_DATA] Import CSV Export CSV" at bounding box center [891, 241] width 1287 height 25
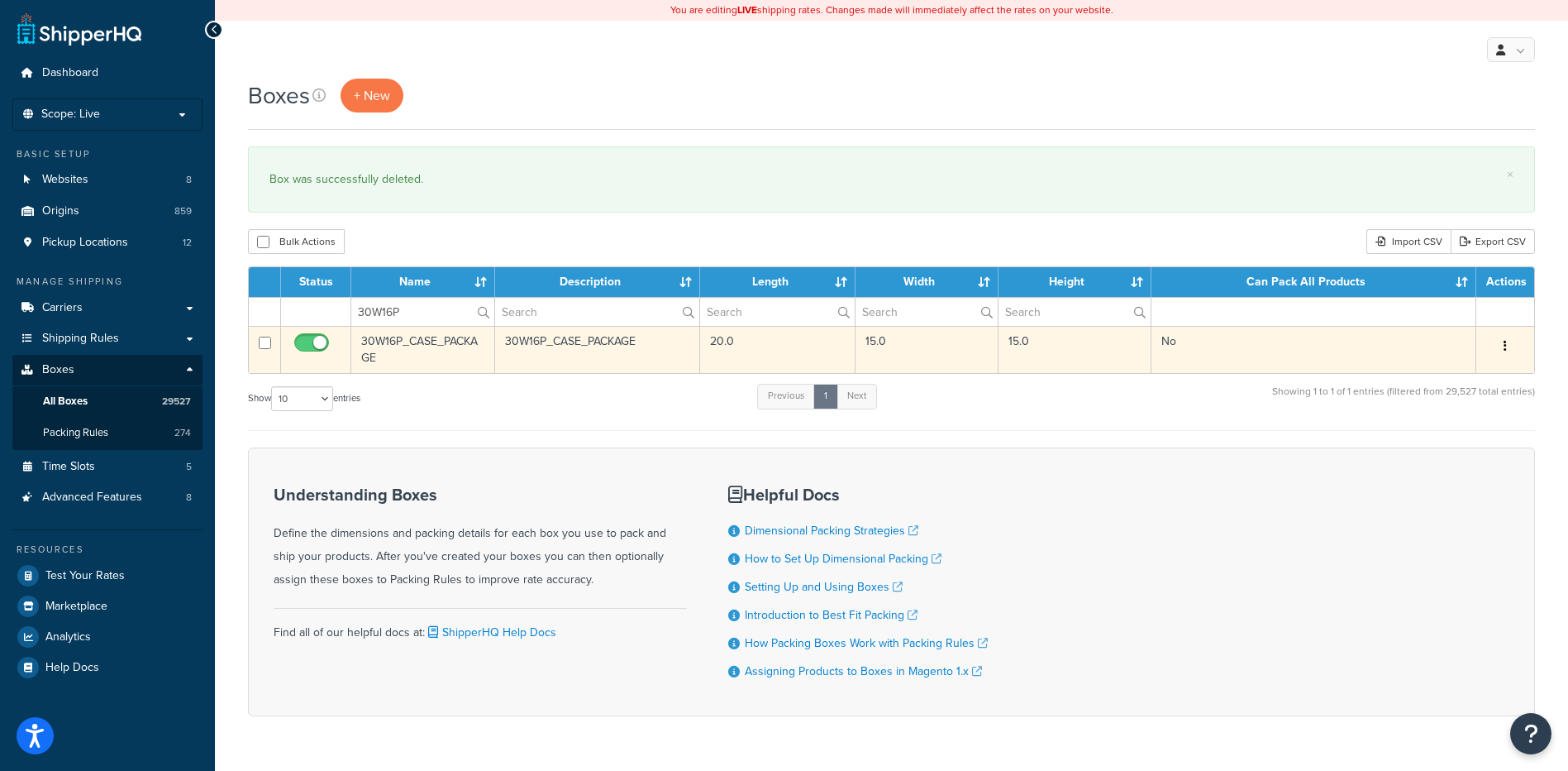
click at [1500, 354] on button "button" at bounding box center [1505, 346] width 23 height 26
click at [1441, 447] on link "Delete" at bounding box center [1451, 445] width 131 height 33
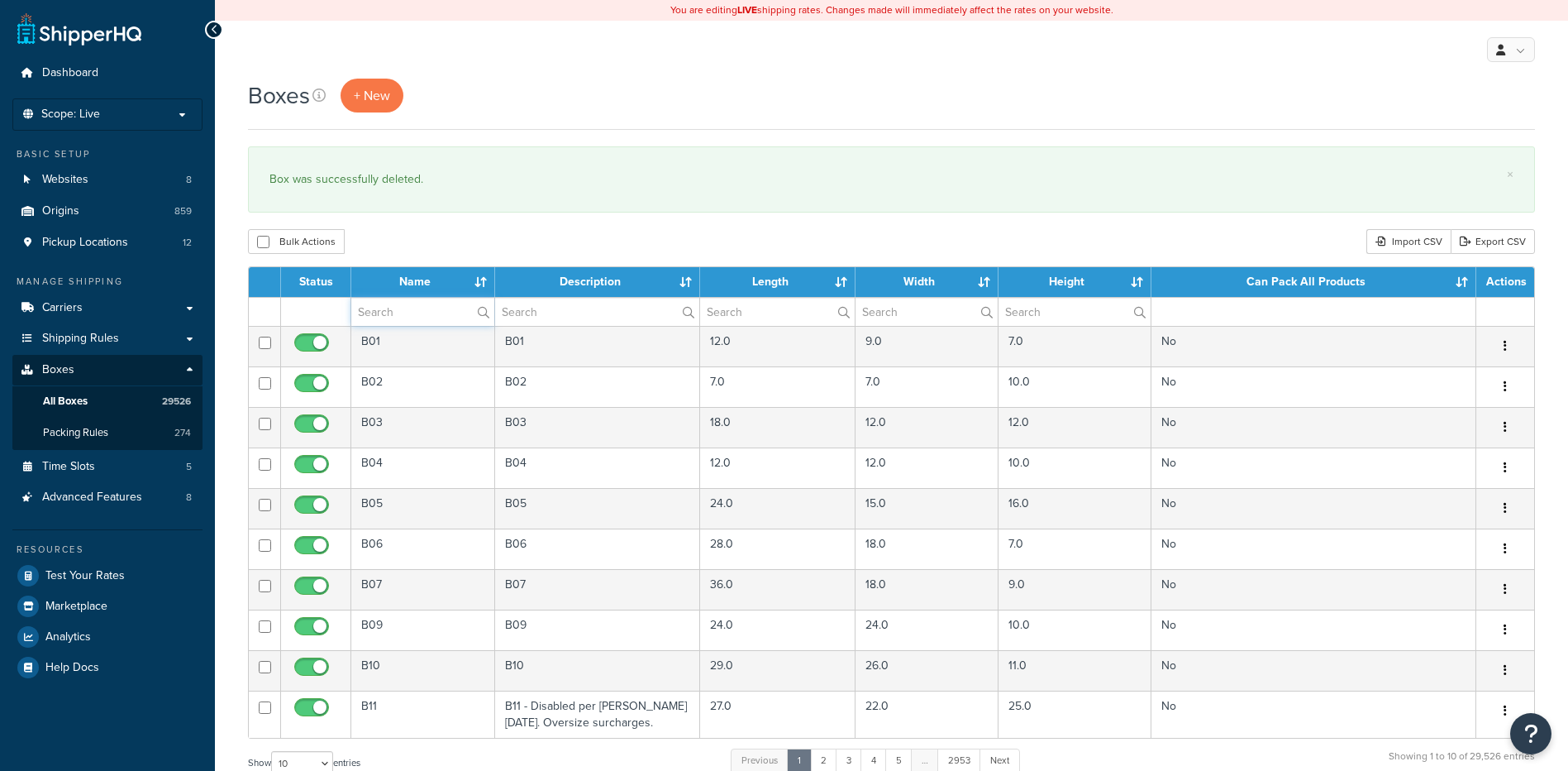
click at [435, 320] on input "text" at bounding box center [423, 312] width 143 height 28
paste input "30WF32"
type input "30WF32"
click at [455, 233] on div "Bulk Actions Duplicate [GEOGRAPHIC_DATA] Import CSV Export CSV" at bounding box center [891, 241] width 1287 height 25
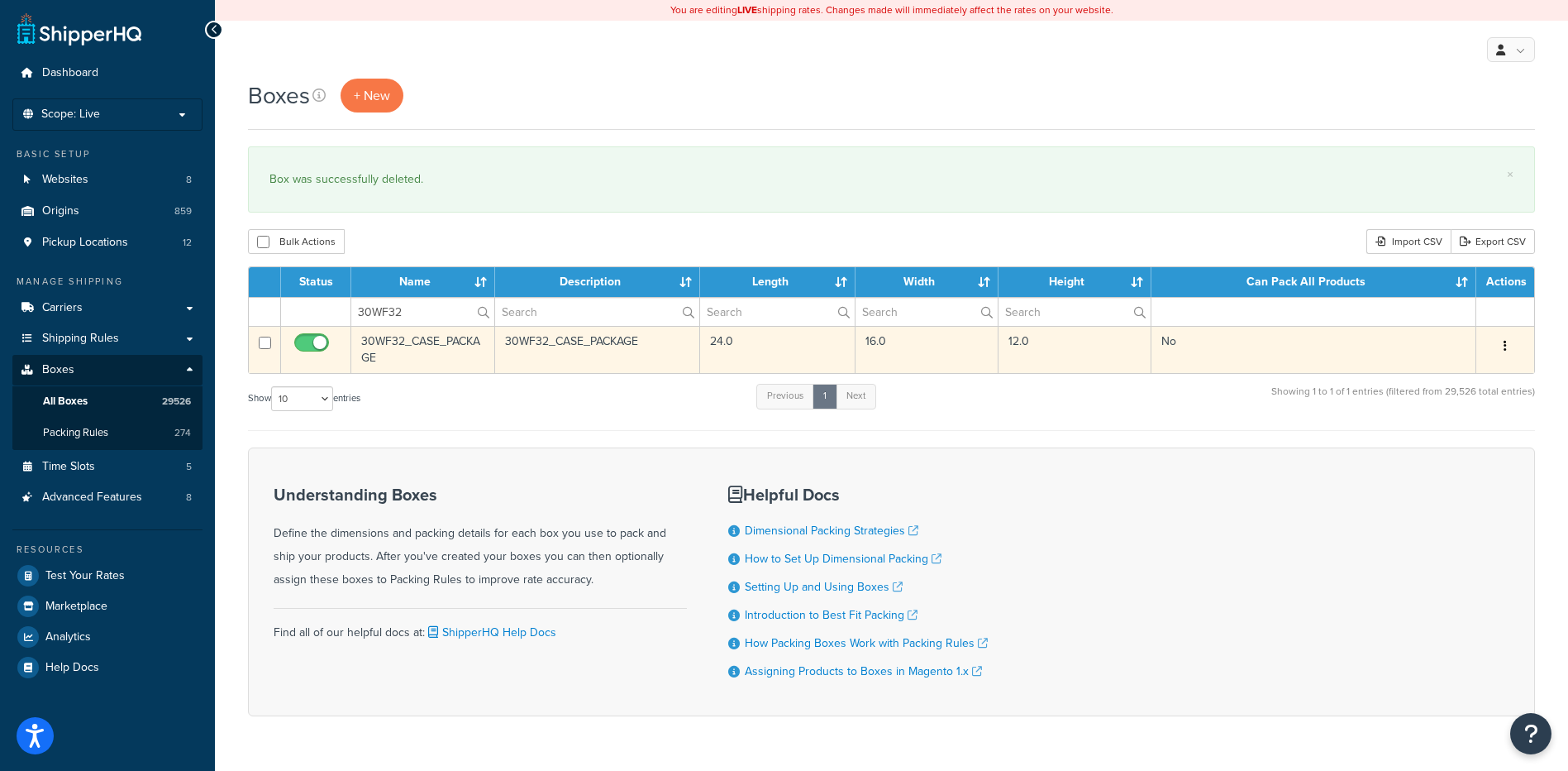
click at [1508, 346] on button "button" at bounding box center [1505, 346] width 23 height 26
click at [1439, 445] on link "Delete" at bounding box center [1451, 445] width 131 height 33
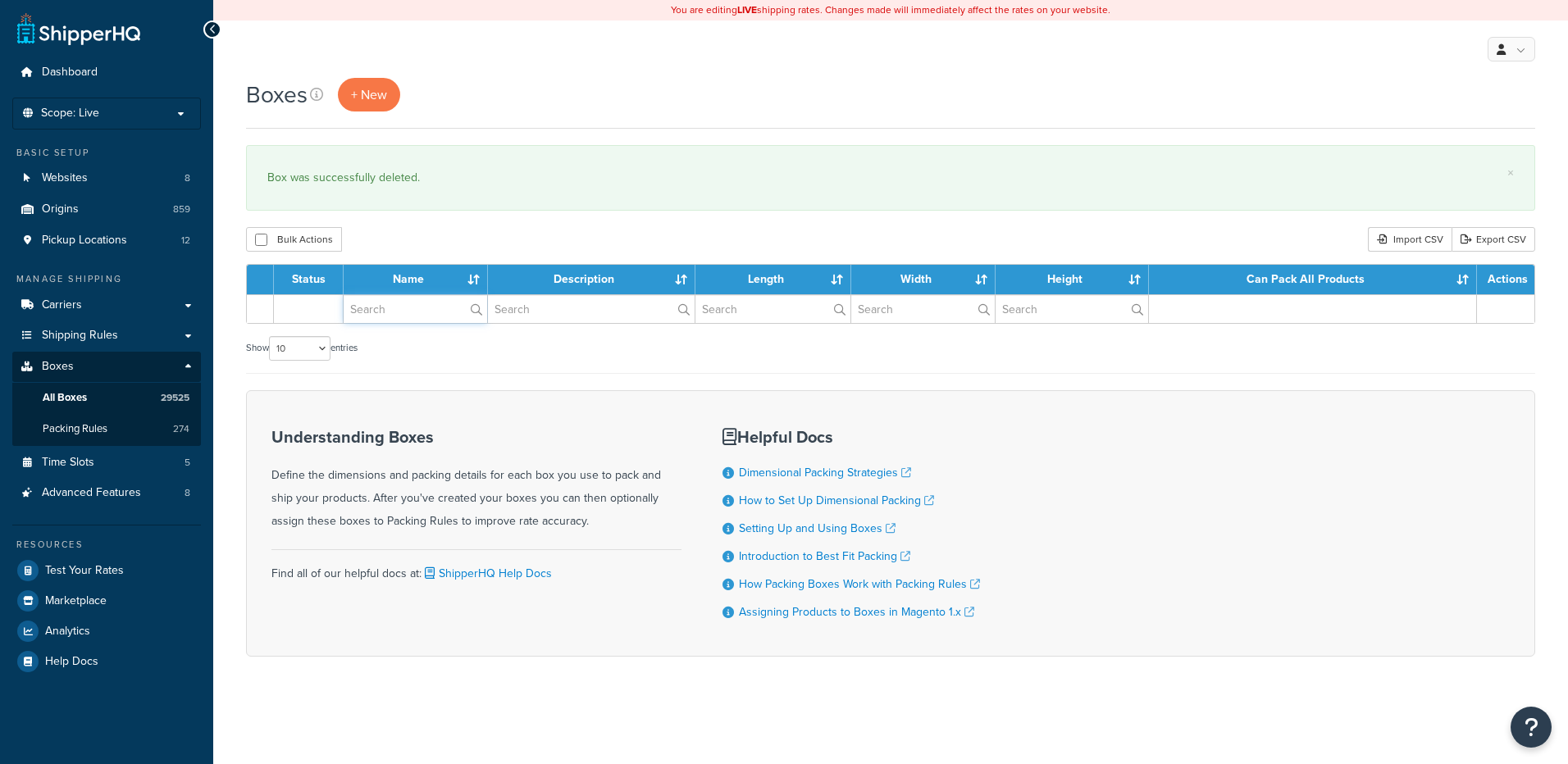
click at [406, 317] on input "text" at bounding box center [416, 309] width 144 height 28
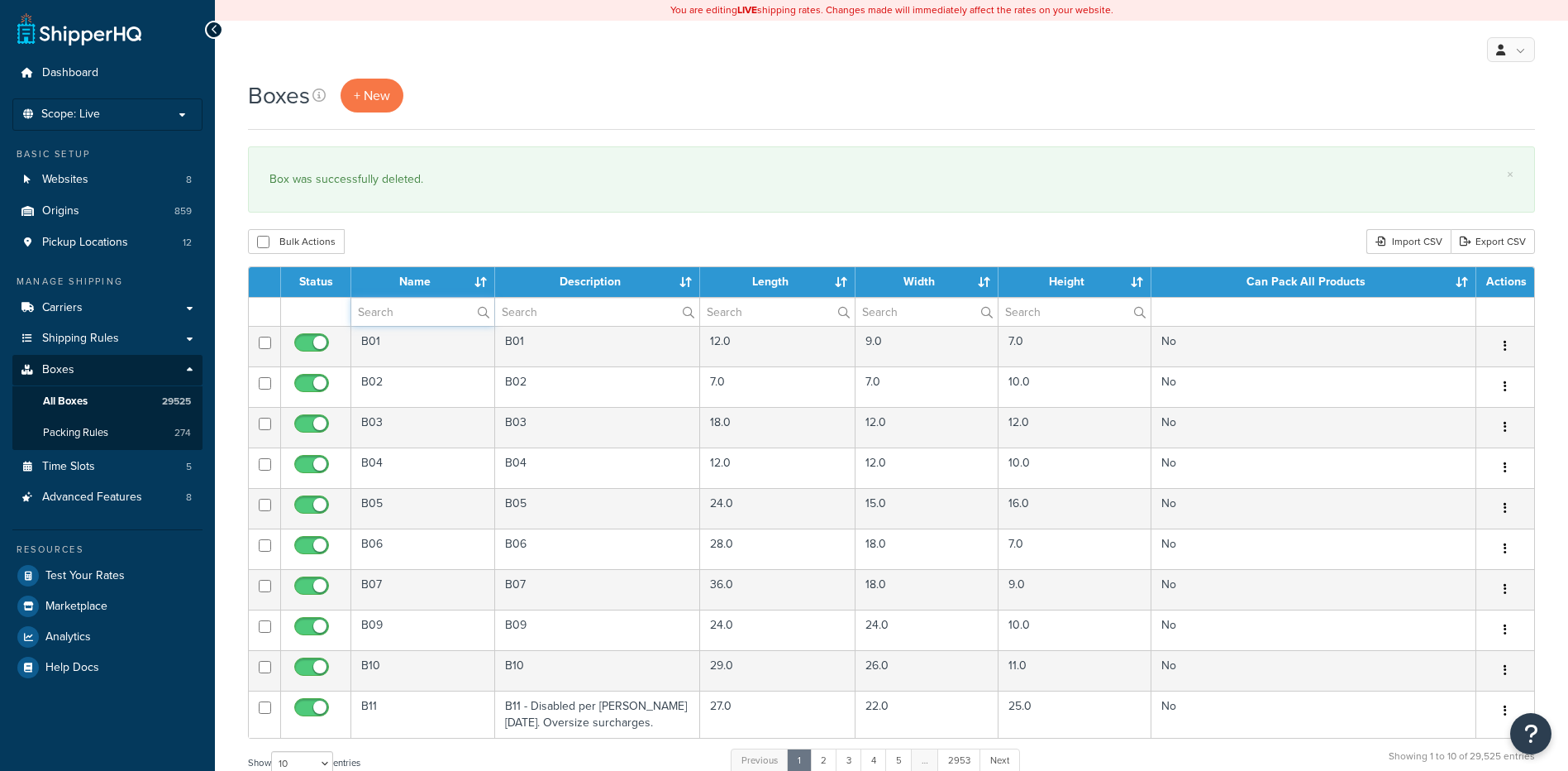
paste input "30WM71"
type input "30WM71"
click at [430, 259] on div "Boxes + New × Box was successfully deleted. Bulk Actions Duplicate [GEOGRAPHIC_…" at bounding box center [891, 609] width 1353 height 1060
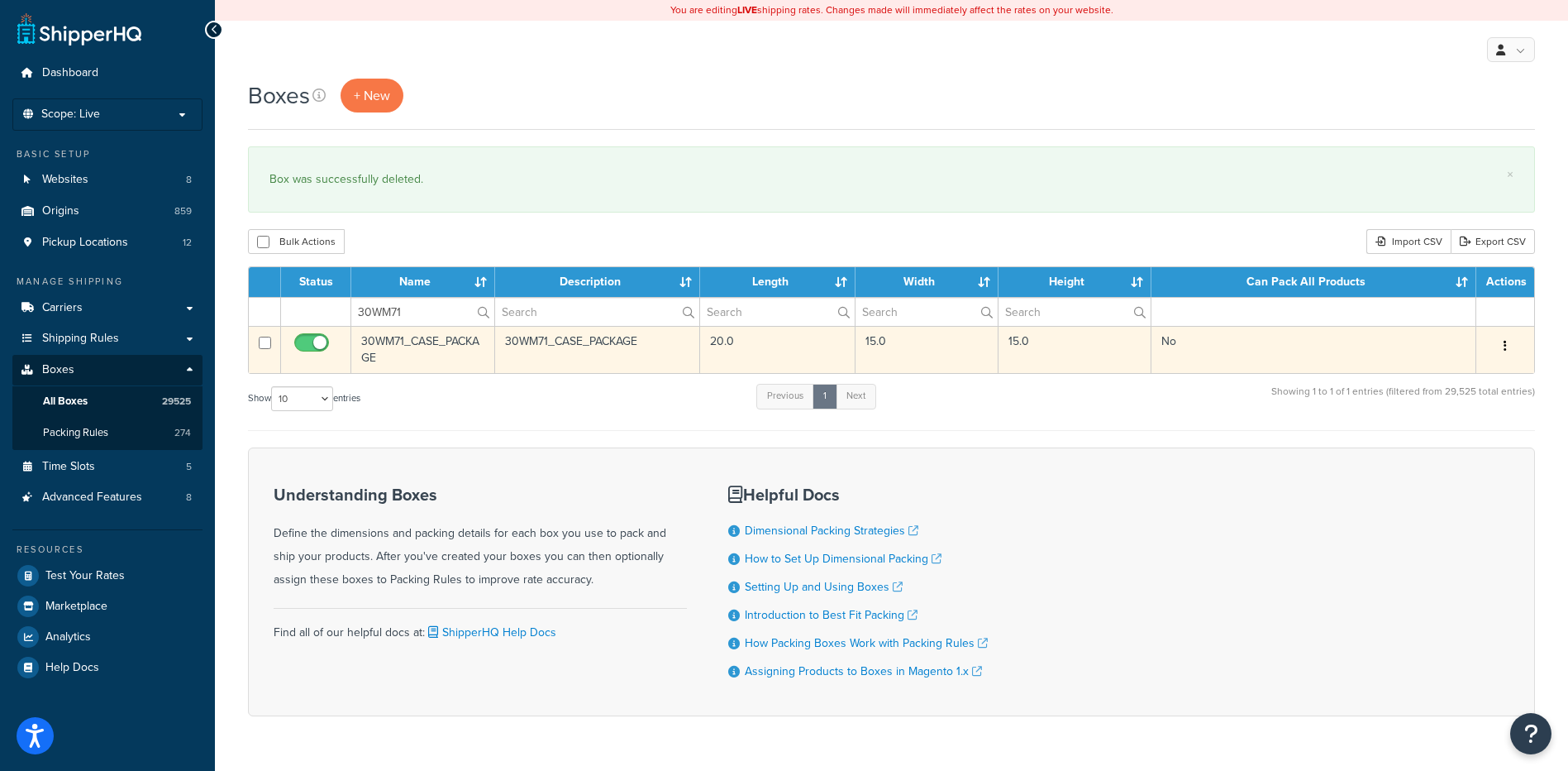
click at [1508, 347] on button "button" at bounding box center [1505, 346] width 23 height 26
click at [1451, 452] on link "Delete" at bounding box center [1451, 445] width 131 height 33
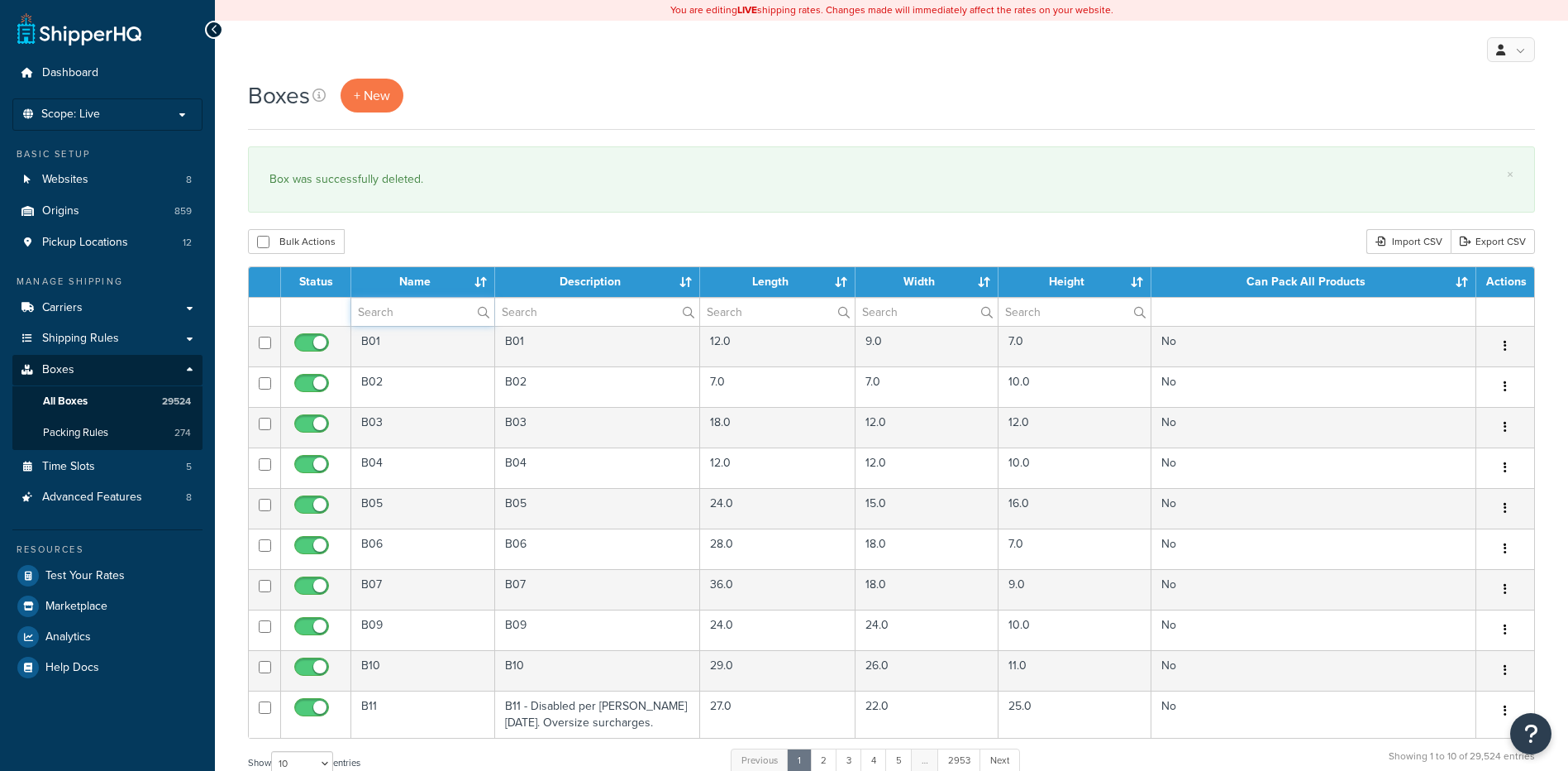
click at [403, 321] on input "text" at bounding box center [423, 312] width 143 height 28
paste input "37BC92"
type input "37BC92"
click at [449, 251] on div "Bulk Actions Duplicate [GEOGRAPHIC_DATA] Import CSV Export CSV" at bounding box center [891, 241] width 1287 height 25
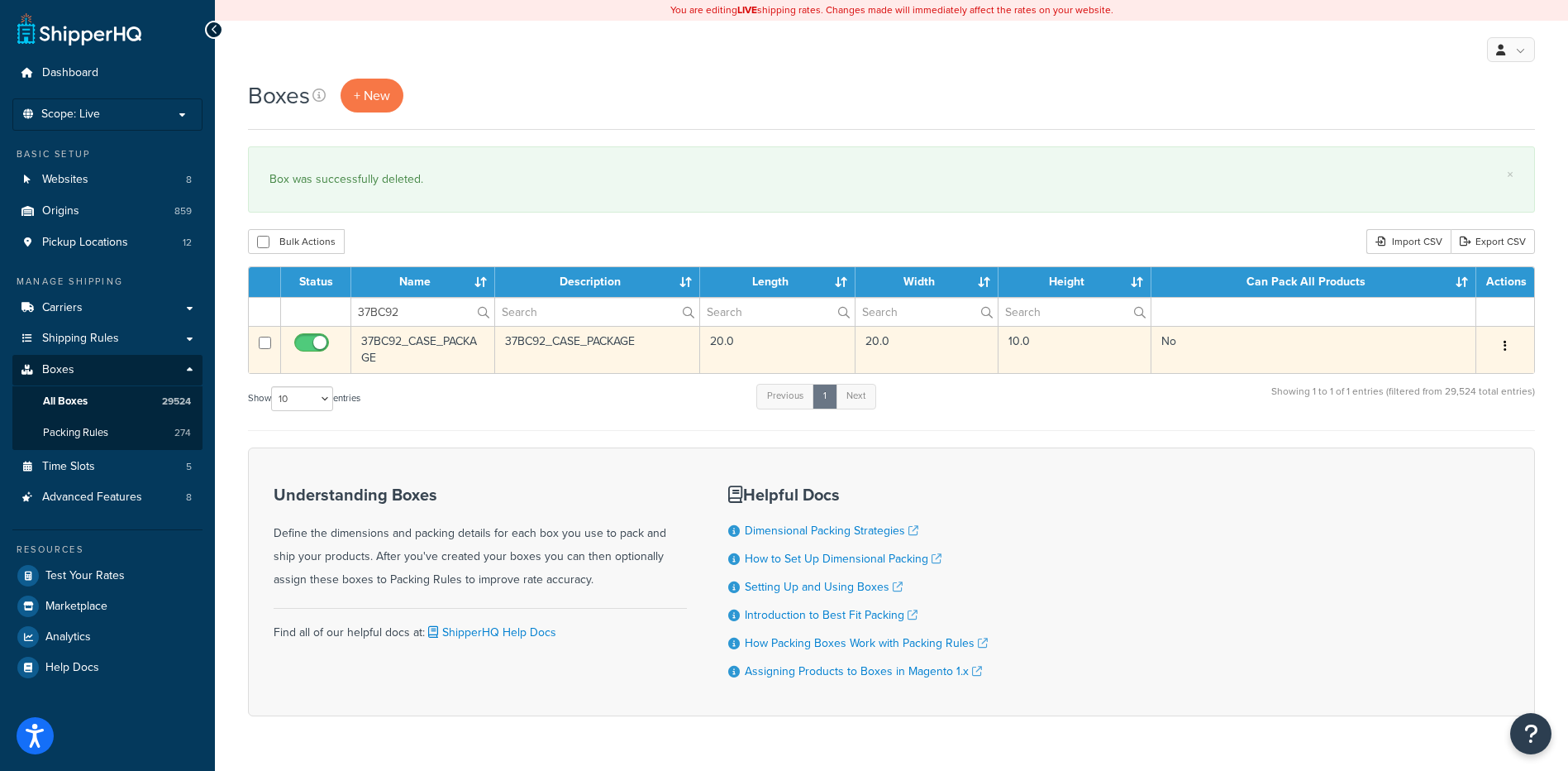
click at [1514, 348] on button "button" at bounding box center [1505, 346] width 23 height 26
click at [1470, 446] on link "Delete" at bounding box center [1451, 445] width 131 height 33
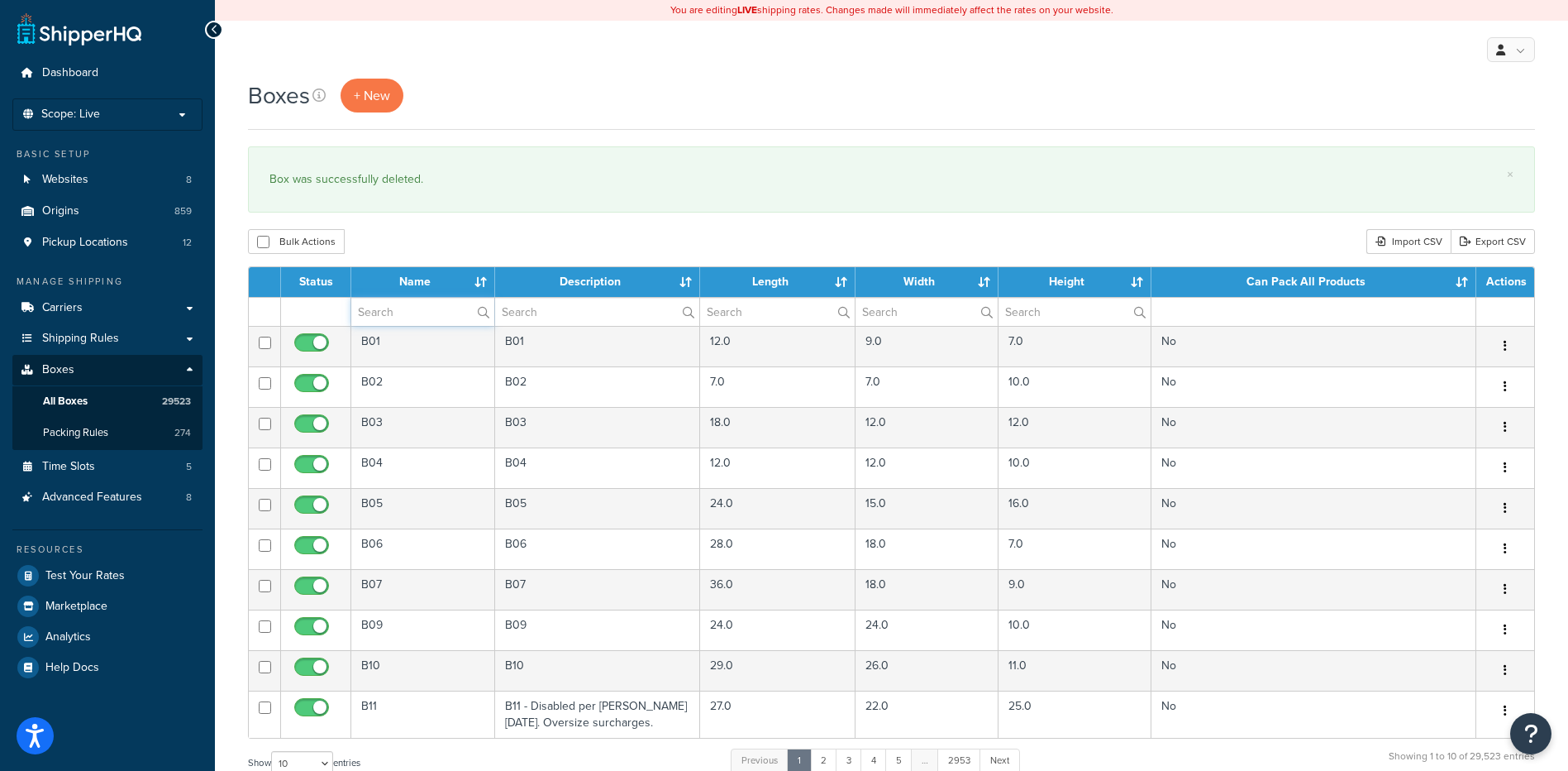
click at [402, 319] on input "text" at bounding box center [423, 312] width 143 height 28
paste input "37BCW3"
type input "37BCW3"
click at [449, 221] on div "Boxes + New × Box was successfully deleted. Bulk Actions Duplicate [GEOGRAPHIC_…" at bounding box center [891, 609] width 1353 height 1060
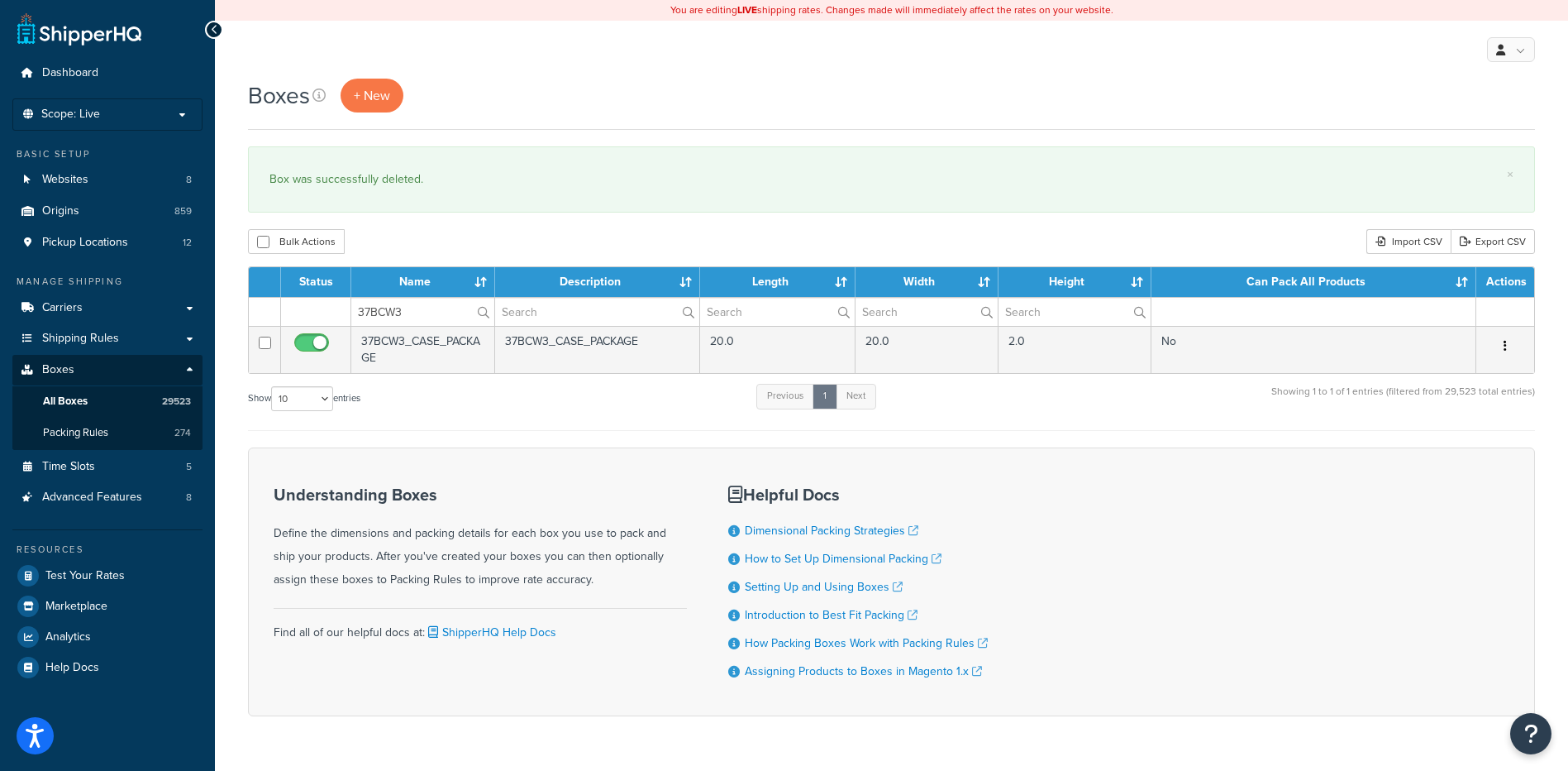
click at [1503, 353] on button "button" at bounding box center [1505, 346] width 23 height 26
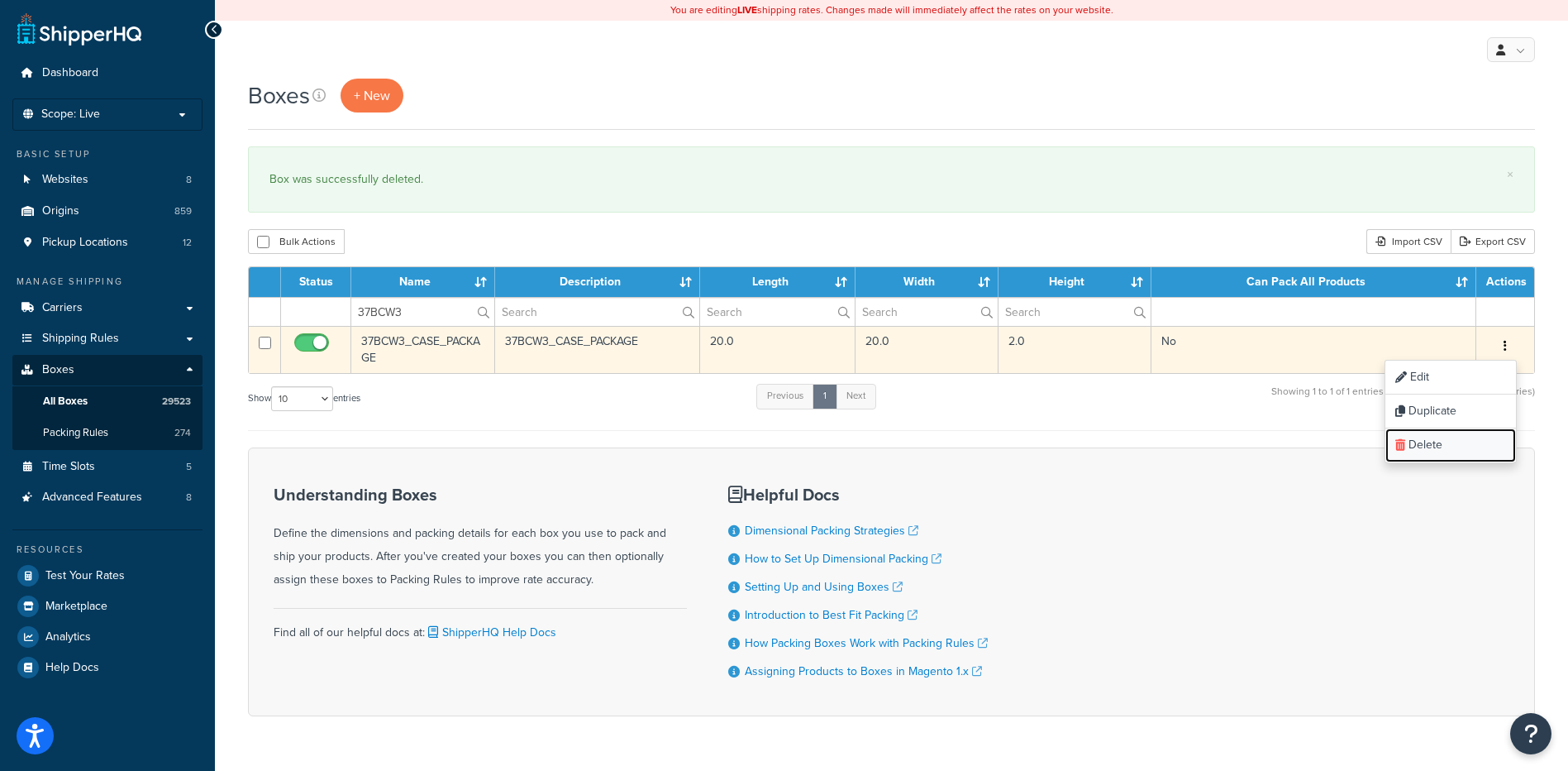
click at [1475, 440] on link "Delete" at bounding box center [1451, 445] width 131 height 33
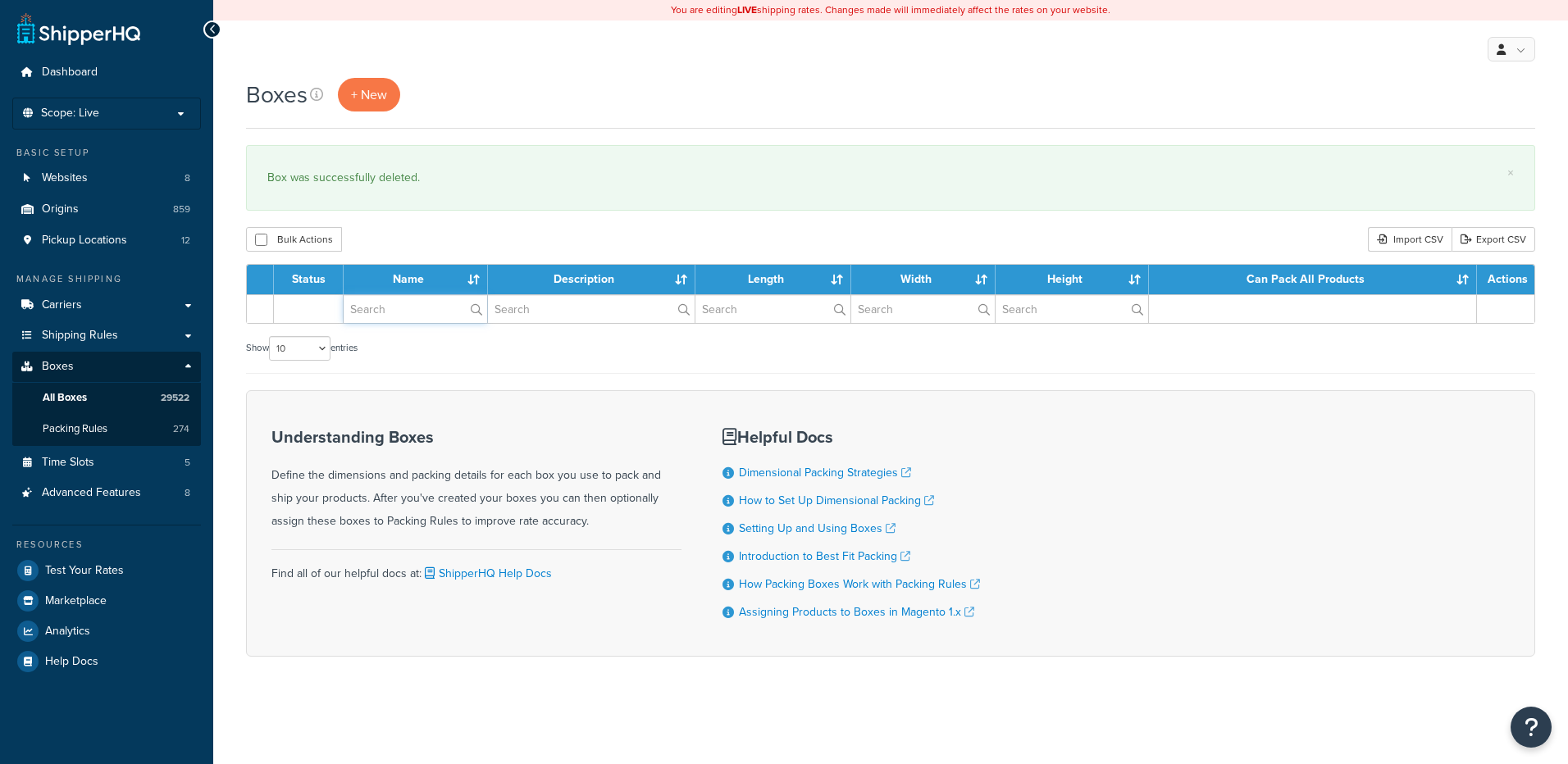
click at [396, 308] on input "text" at bounding box center [416, 309] width 144 height 28
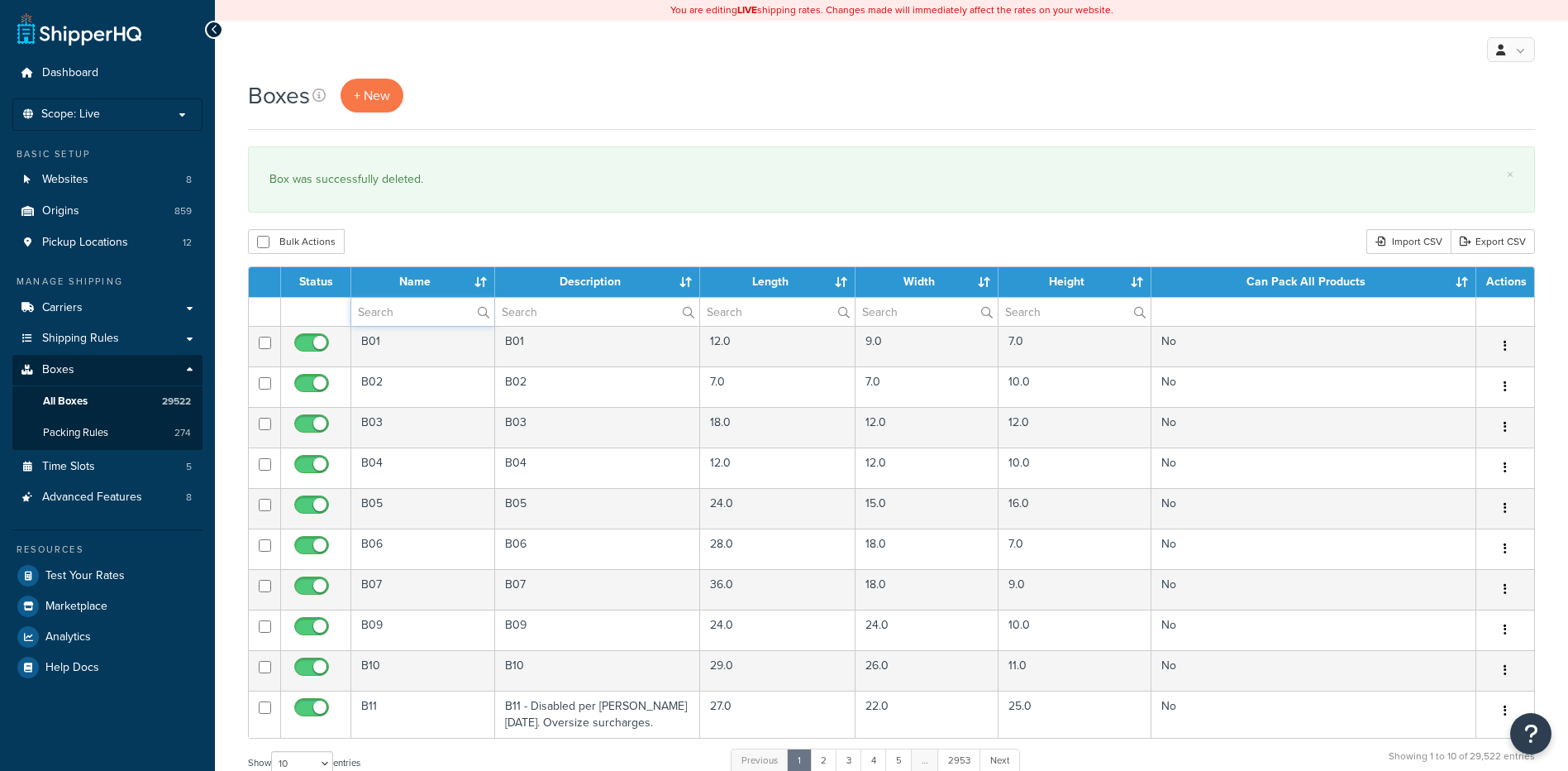
paste input "37BDB7"
type input "37BDB7"
click at [448, 226] on div "Boxes + New × Box was successfully deleted. Bulk Actions Duplicate [GEOGRAPHIC_…" at bounding box center [891, 609] width 1353 height 1060
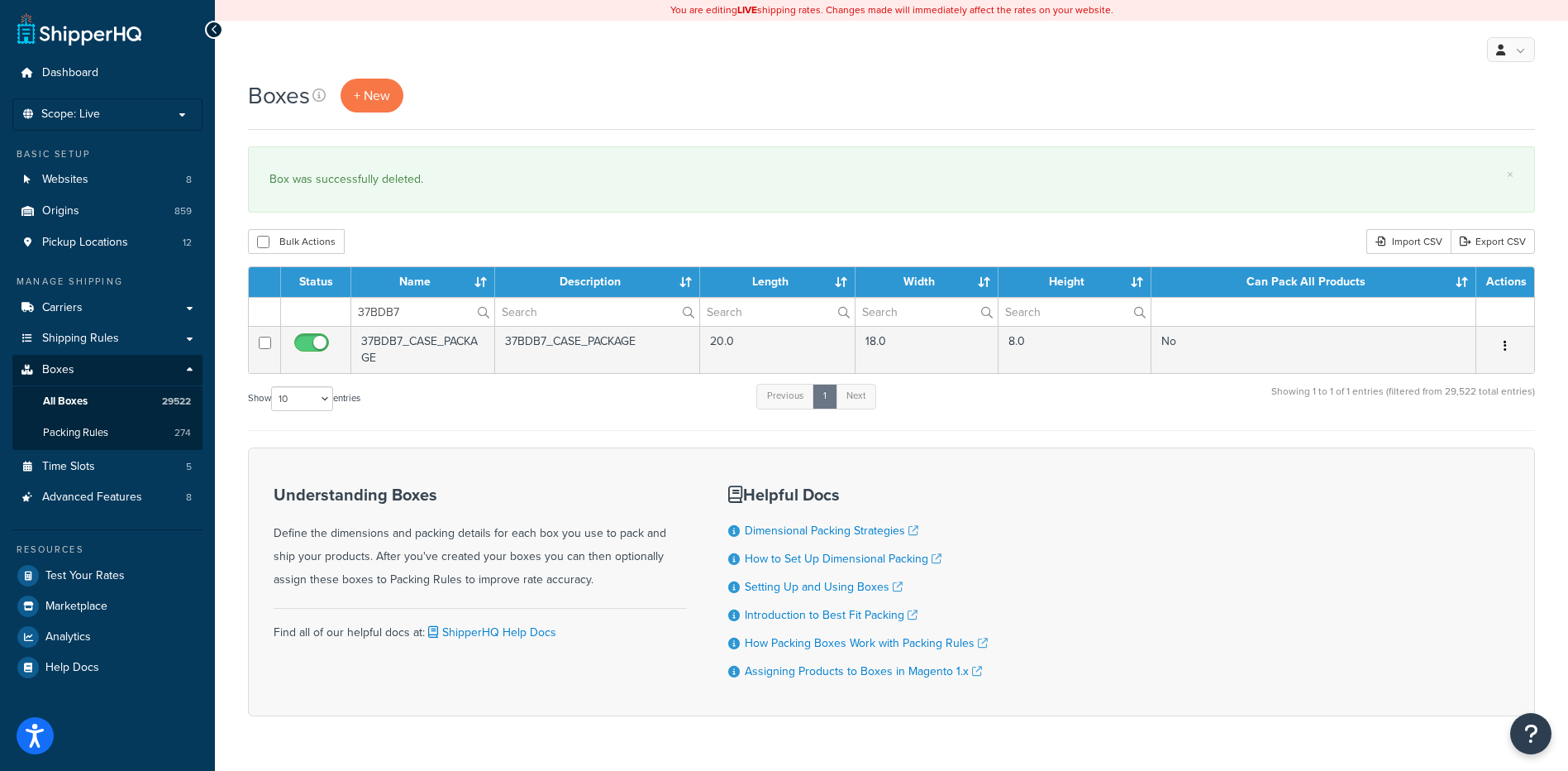
click at [1504, 343] on icon "button" at bounding box center [1506, 346] width 4 height 11
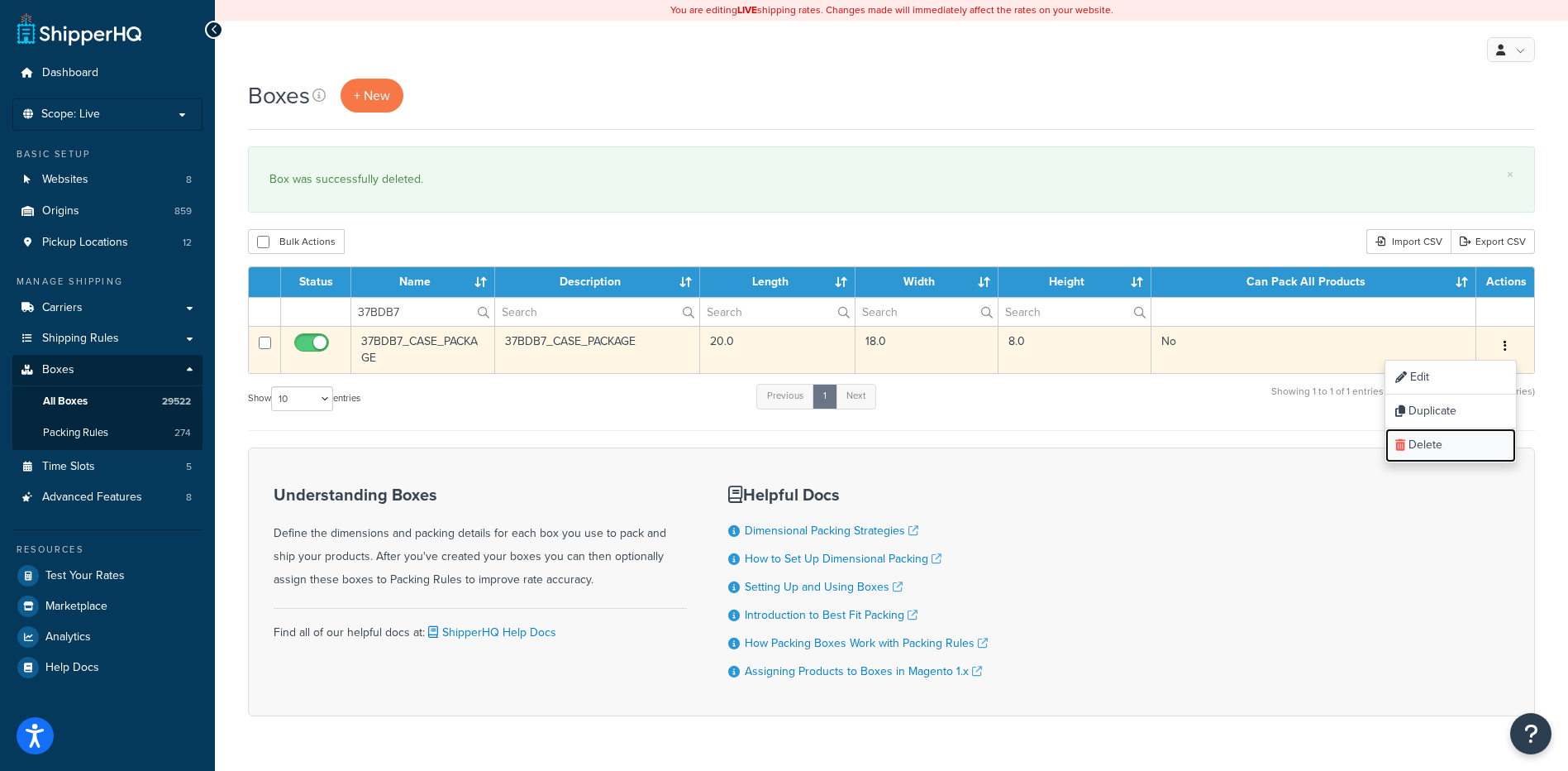
click at [1456, 442] on link "Delete" at bounding box center [1451, 445] width 131 height 33
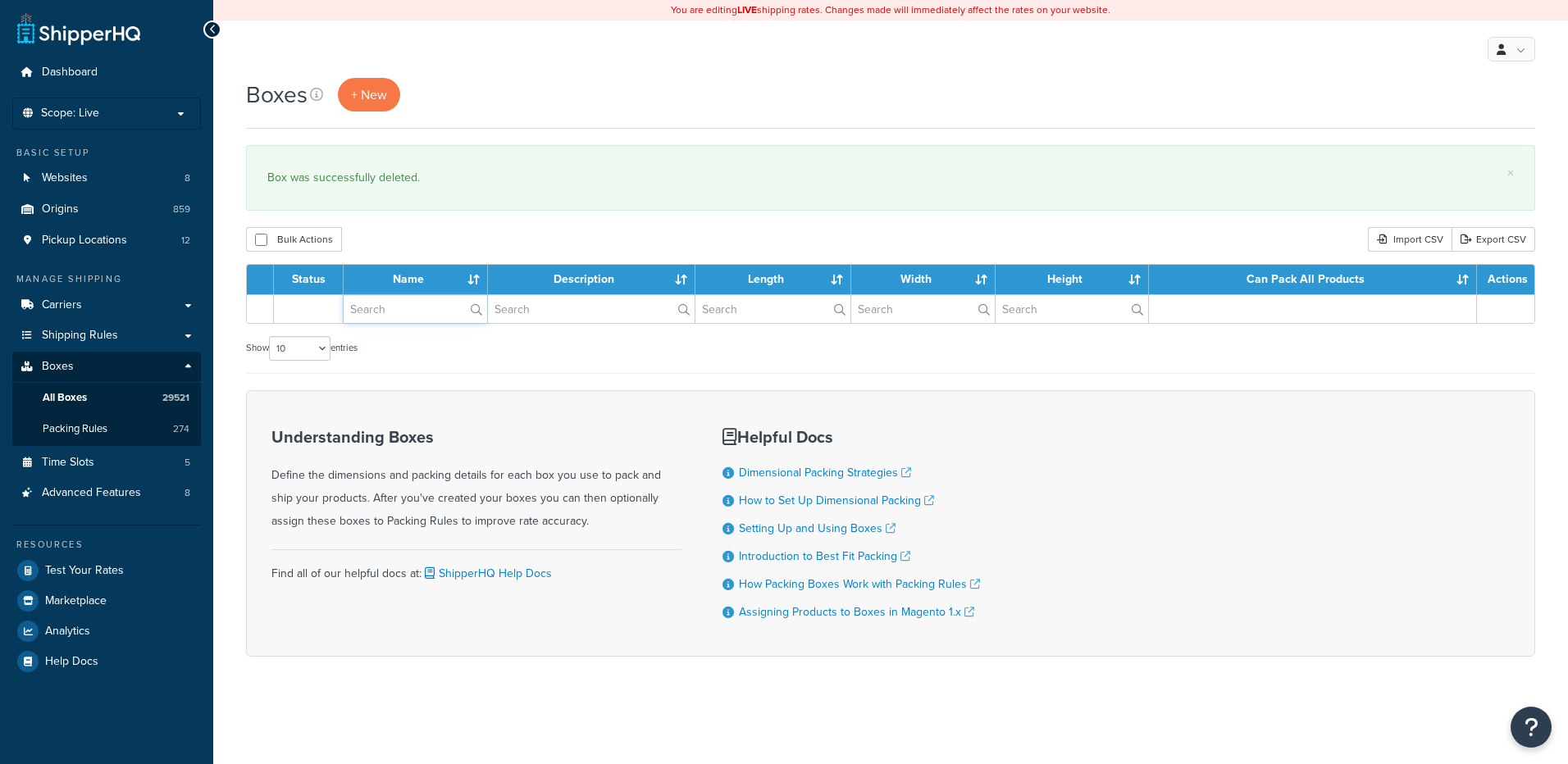
drag, startPoint x: 0, startPoint y: 0, endPoint x: 393, endPoint y: 317, distance: 504.9
click at [393, 317] on input "text" at bounding box center [416, 309] width 144 height 28
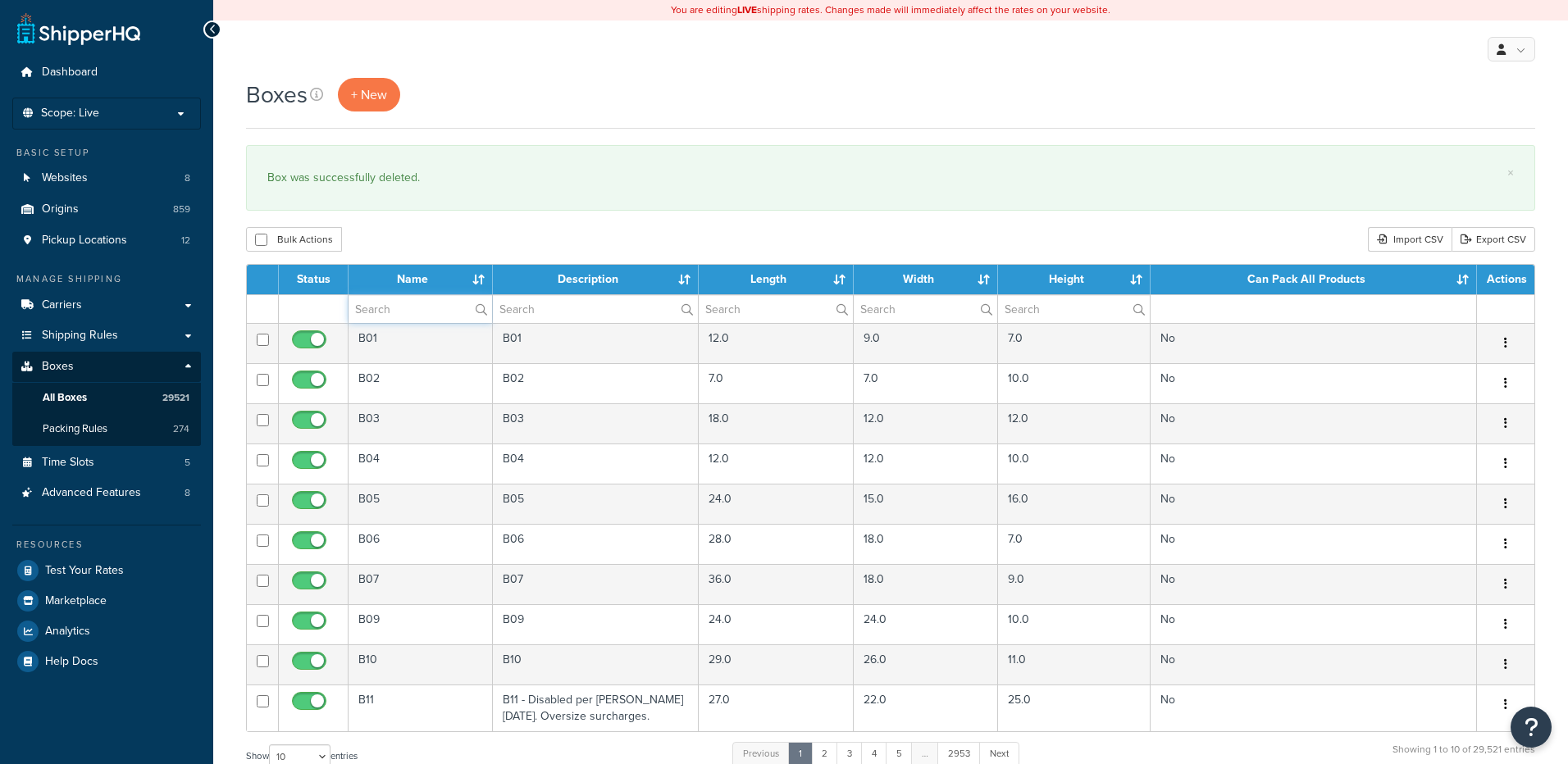
paste input "37BDW8"
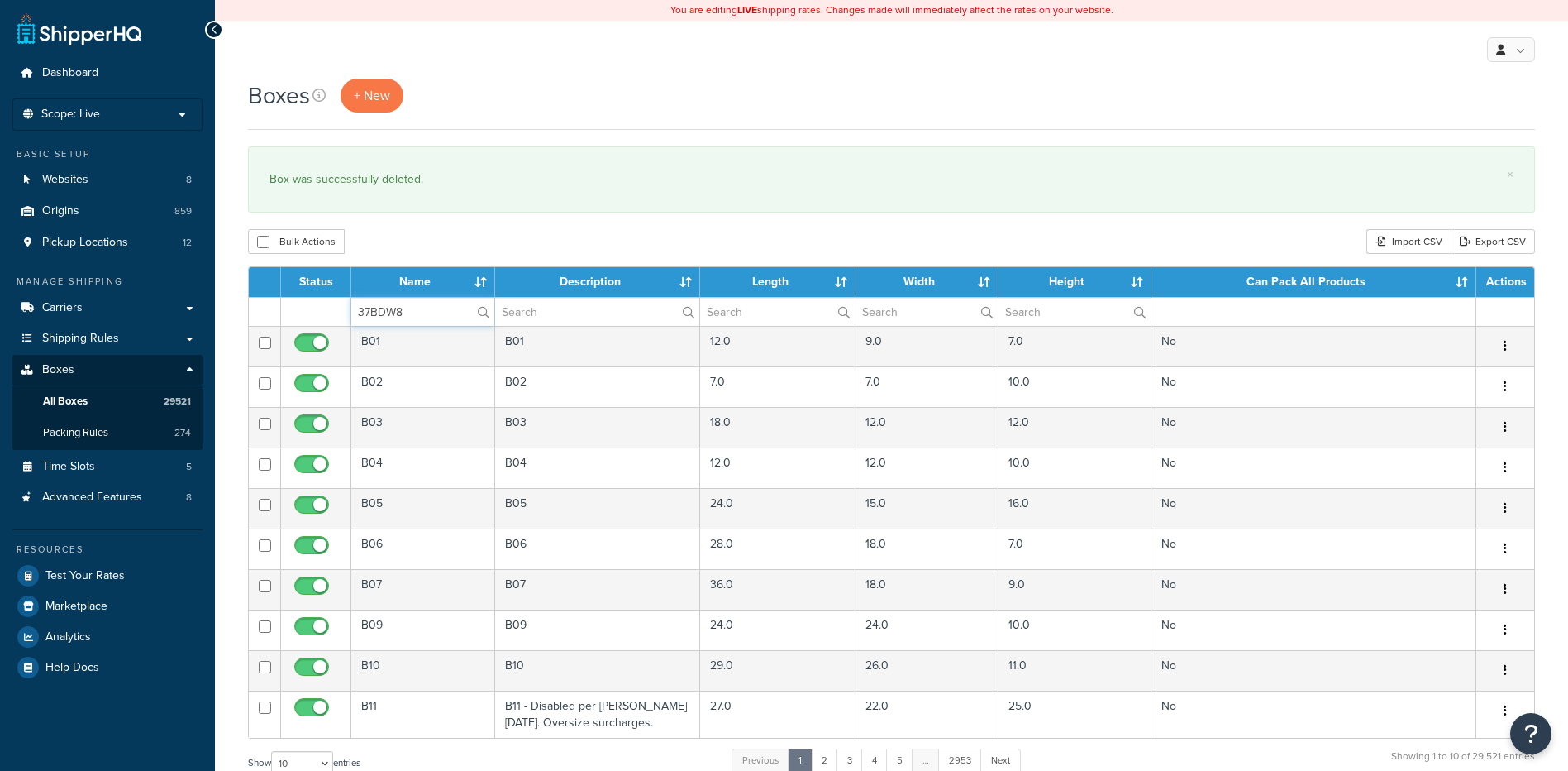
type input "37BDW8"
click at [435, 242] on div "Bulk Actions Duplicate [GEOGRAPHIC_DATA] Import CSV Export CSV" at bounding box center [891, 241] width 1287 height 25
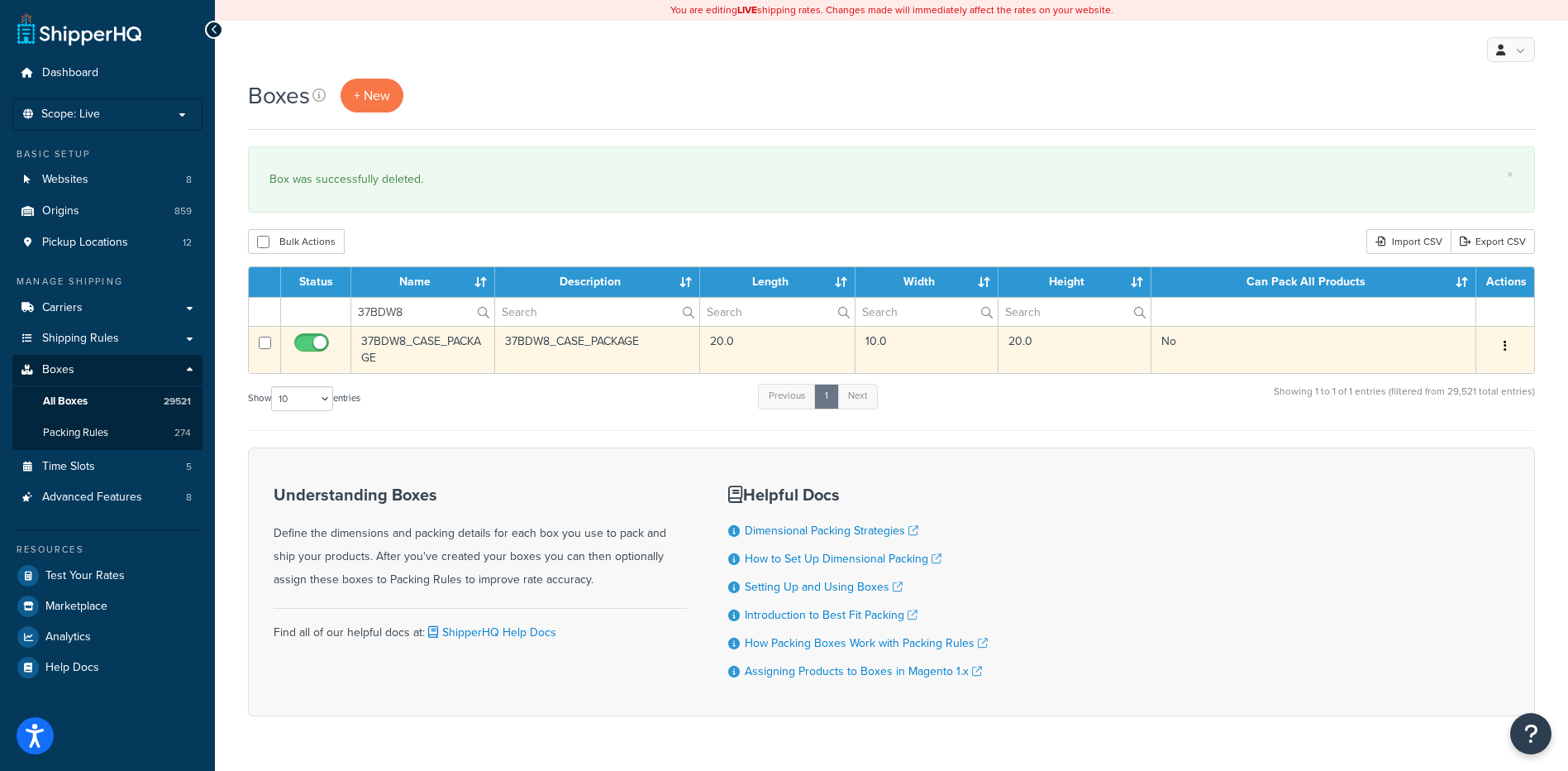
click at [1509, 350] on button "button" at bounding box center [1505, 346] width 23 height 26
click at [1465, 433] on link "Delete" at bounding box center [1451, 445] width 131 height 33
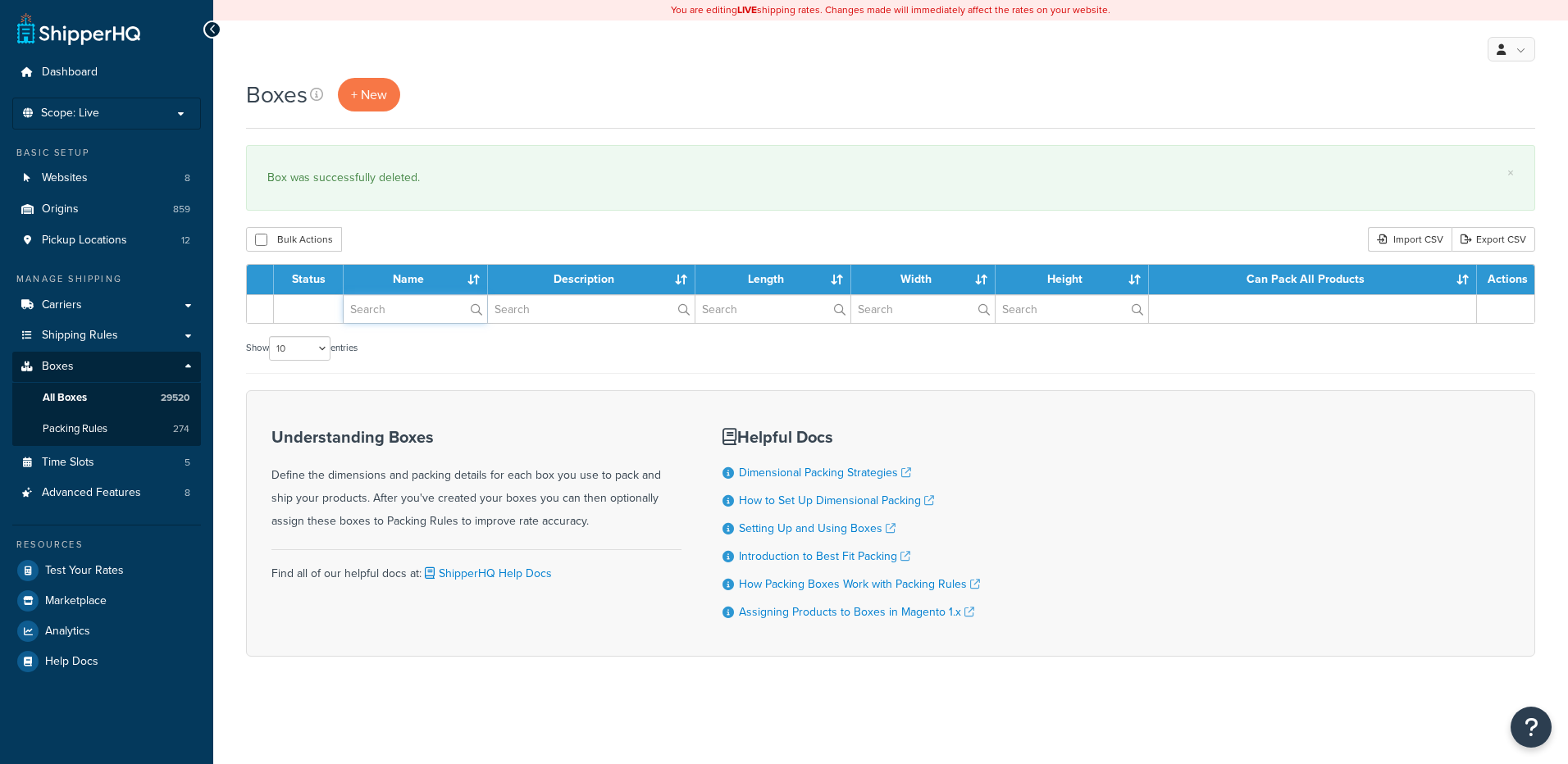
drag, startPoint x: 0, startPoint y: 0, endPoint x: 410, endPoint y: 315, distance: 517.0
click at [410, 315] on input "text" at bounding box center [416, 309] width 144 height 28
paste input "37BDW9"
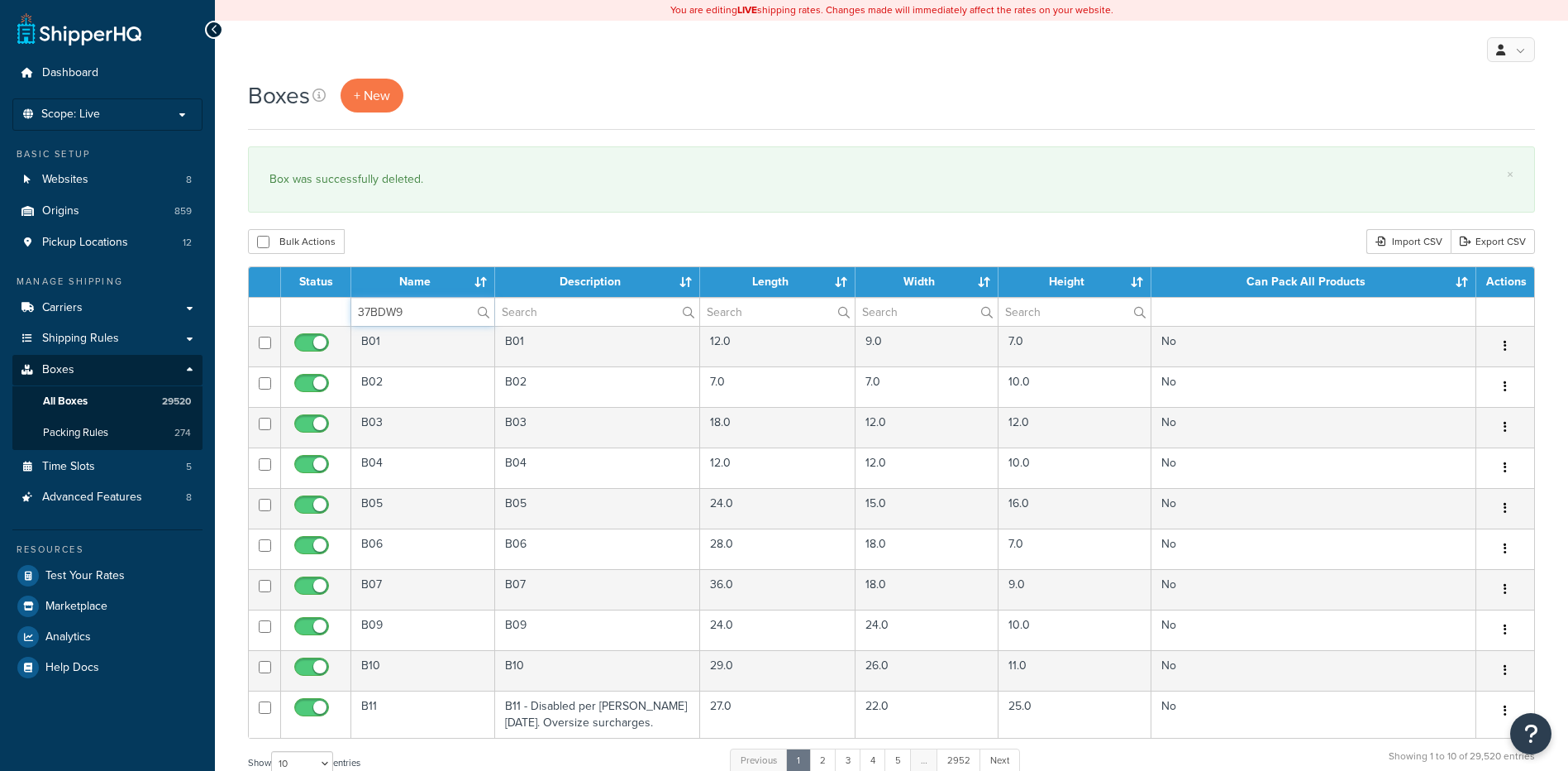
type input "37BDW9"
click at [425, 252] on div "Bulk Actions Duplicate Delete Import CSV Export CSV" at bounding box center [891, 241] width 1287 height 25
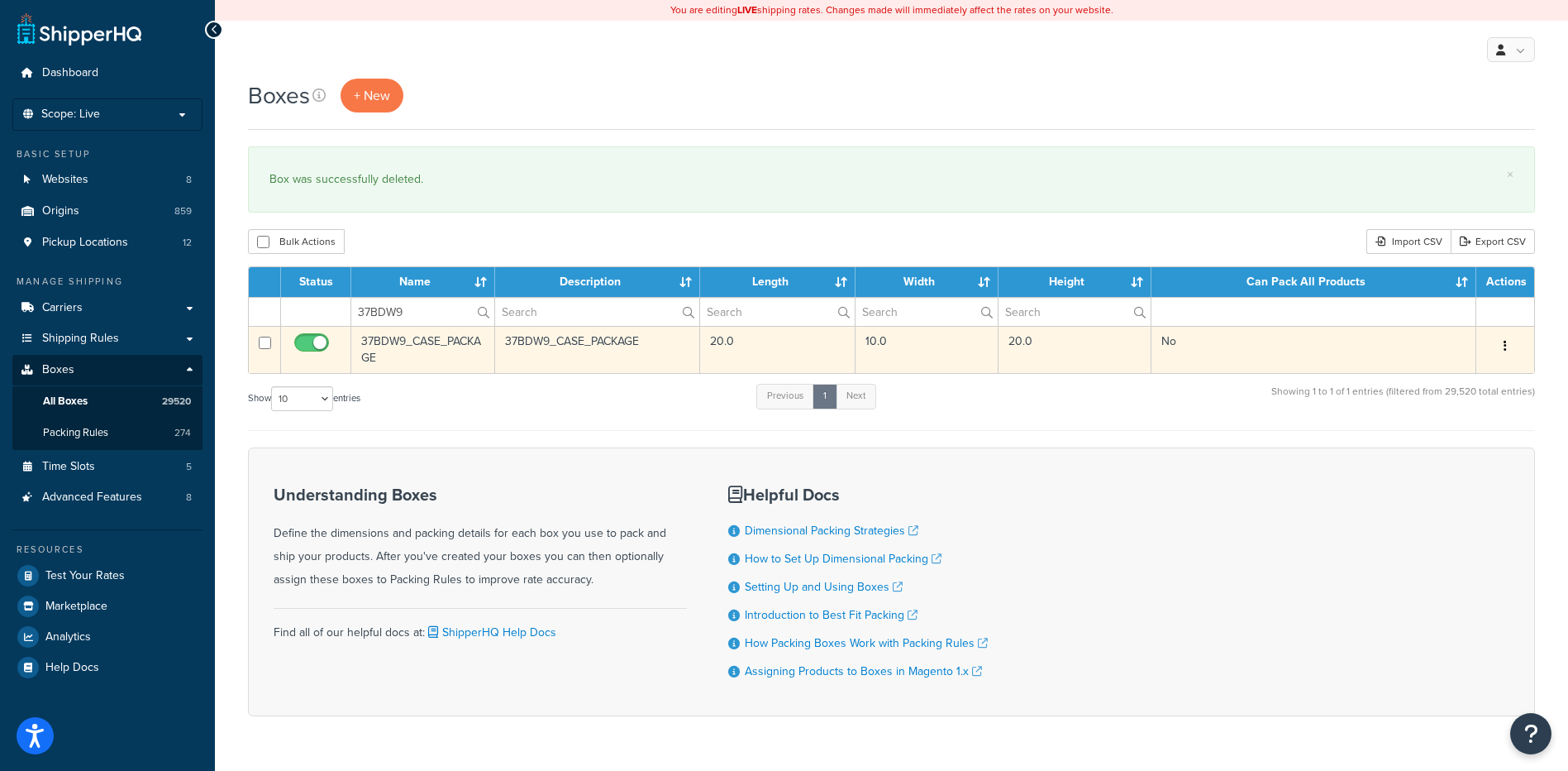
click at [1500, 346] on button "button" at bounding box center [1505, 346] width 23 height 26
click at [1470, 445] on link "Delete" at bounding box center [1451, 445] width 131 height 33
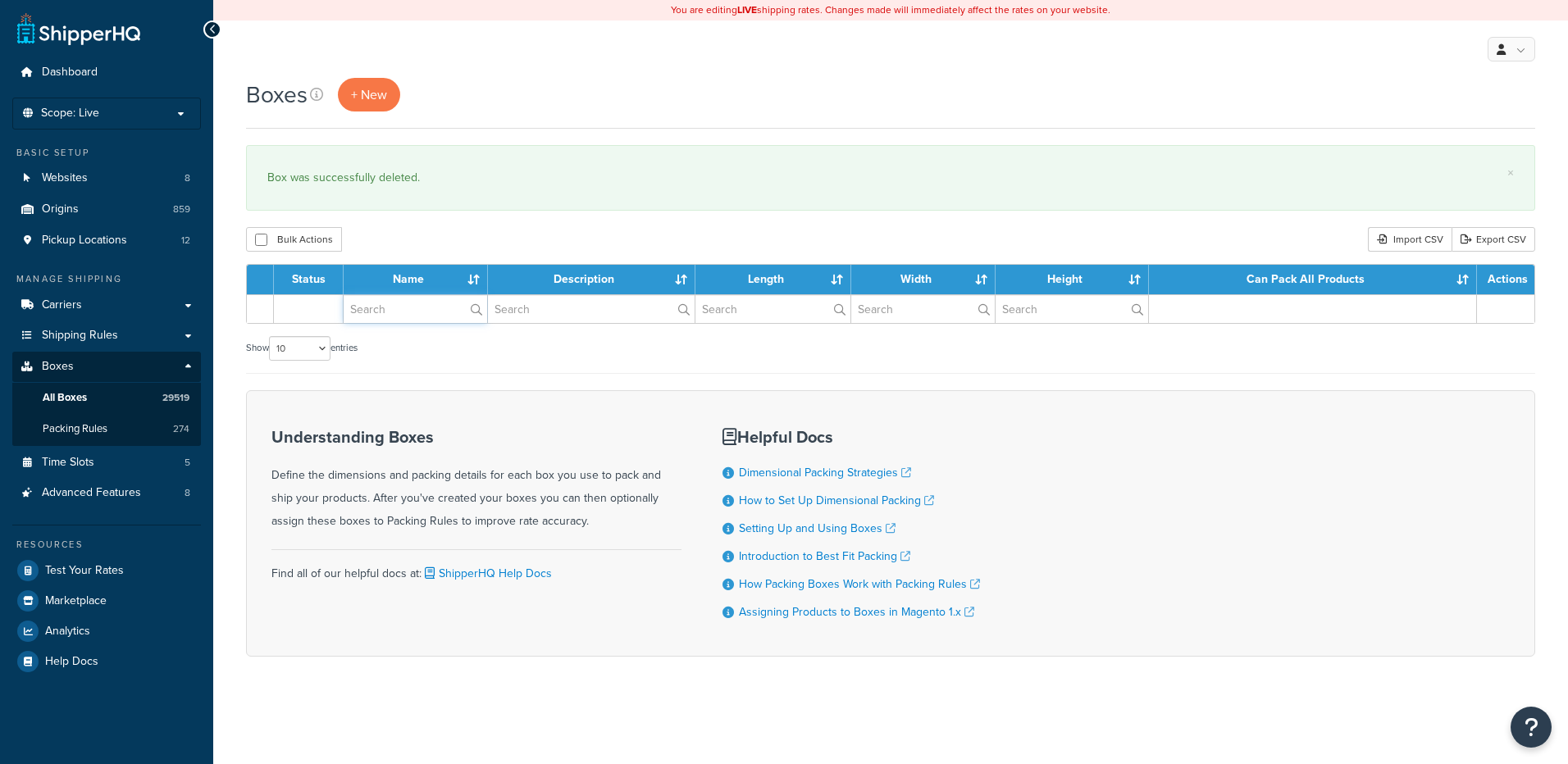
drag, startPoint x: 0, startPoint y: 0, endPoint x: 424, endPoint y: 292, distance: 514.8
click at [415, 307] on input "text" at bounding box center [416, 309] width 144 height 28
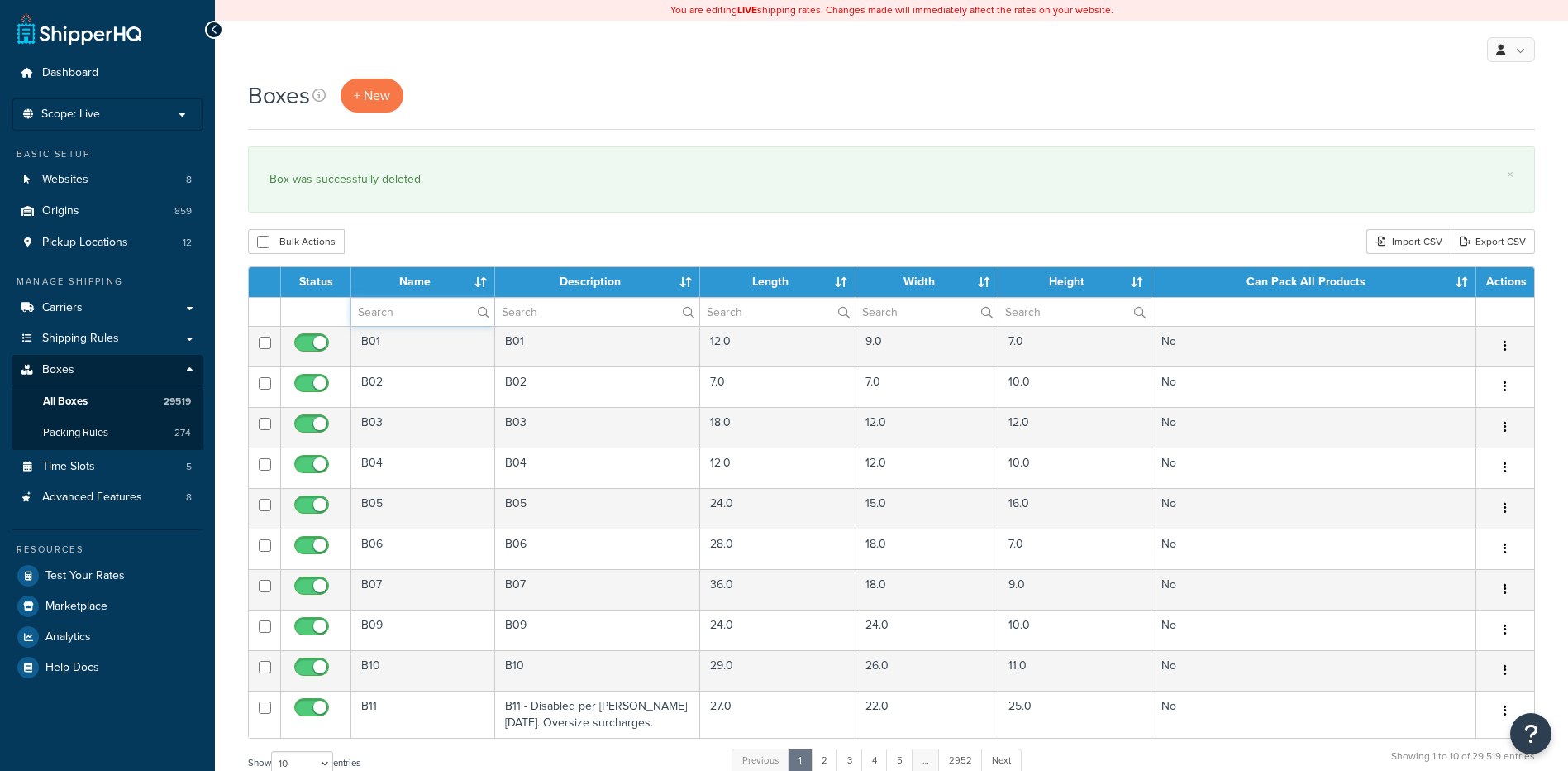
paste input "37BG73"
type input "37BG73"
drag, startPoint x: 468, startPoint y: 250, endPoint x: 633, endPoint y: 306, distance: 174.2
click at [468, 250] on div "Bulk Actions Duplicate Delete Import CSV Export CSV" at bounding box center [891, 241] width 1287 height 25
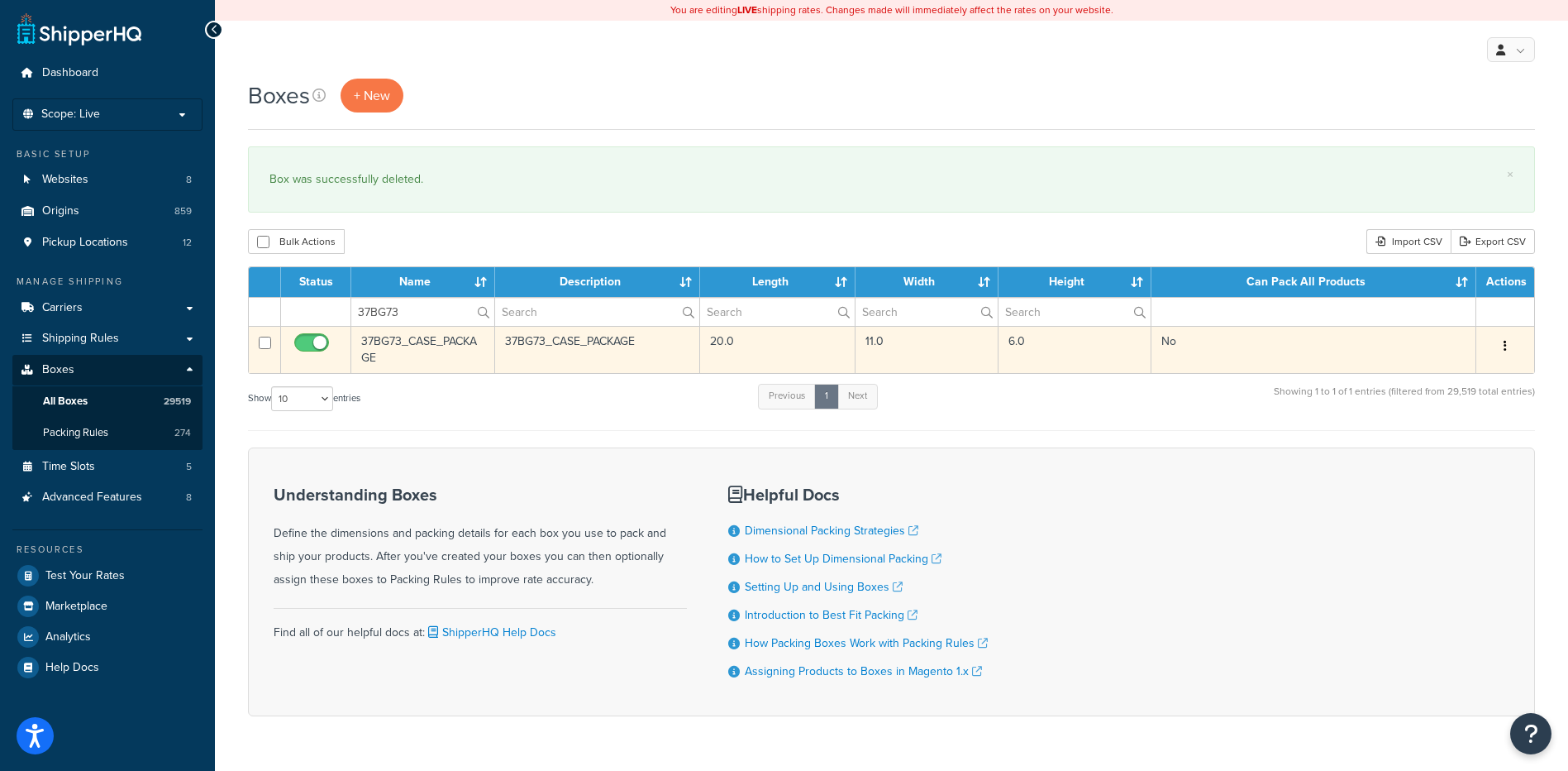
click at [1502, 352] on button "button" at bounding box center [1505, 346] width 23 height 26
click at [1475, 438] on link "Delete" at bounding box center [1451, 445] width 131 height 33
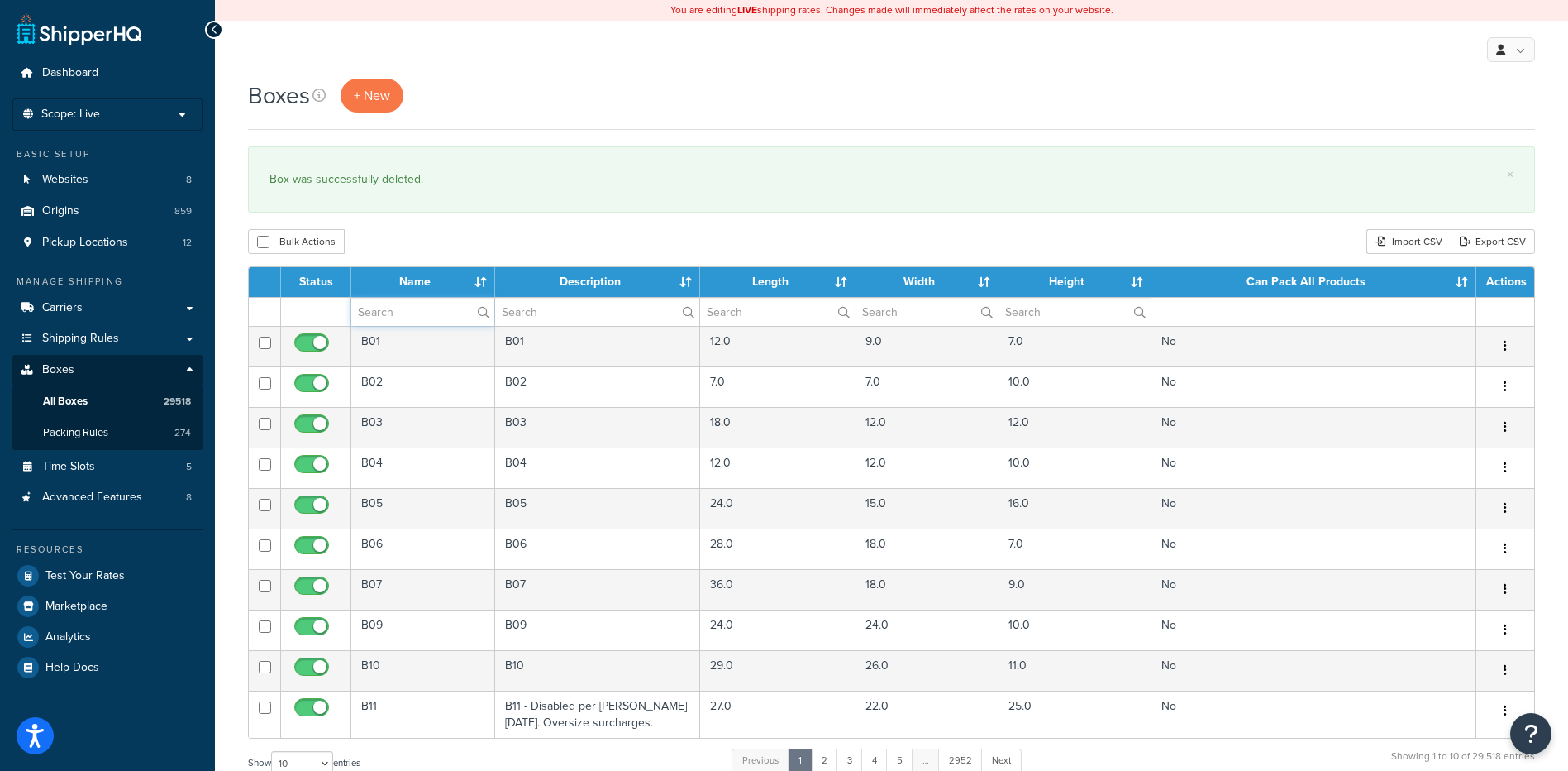
click at [395, 317] on input "text" at bounding box center [423, 312] width 143 height 28
paste input "37BG74"
type input "37BG74"
click at [485, 200] on div "× Box was successfully deleted." at bounding box center [891, 179] width 1287 height 66
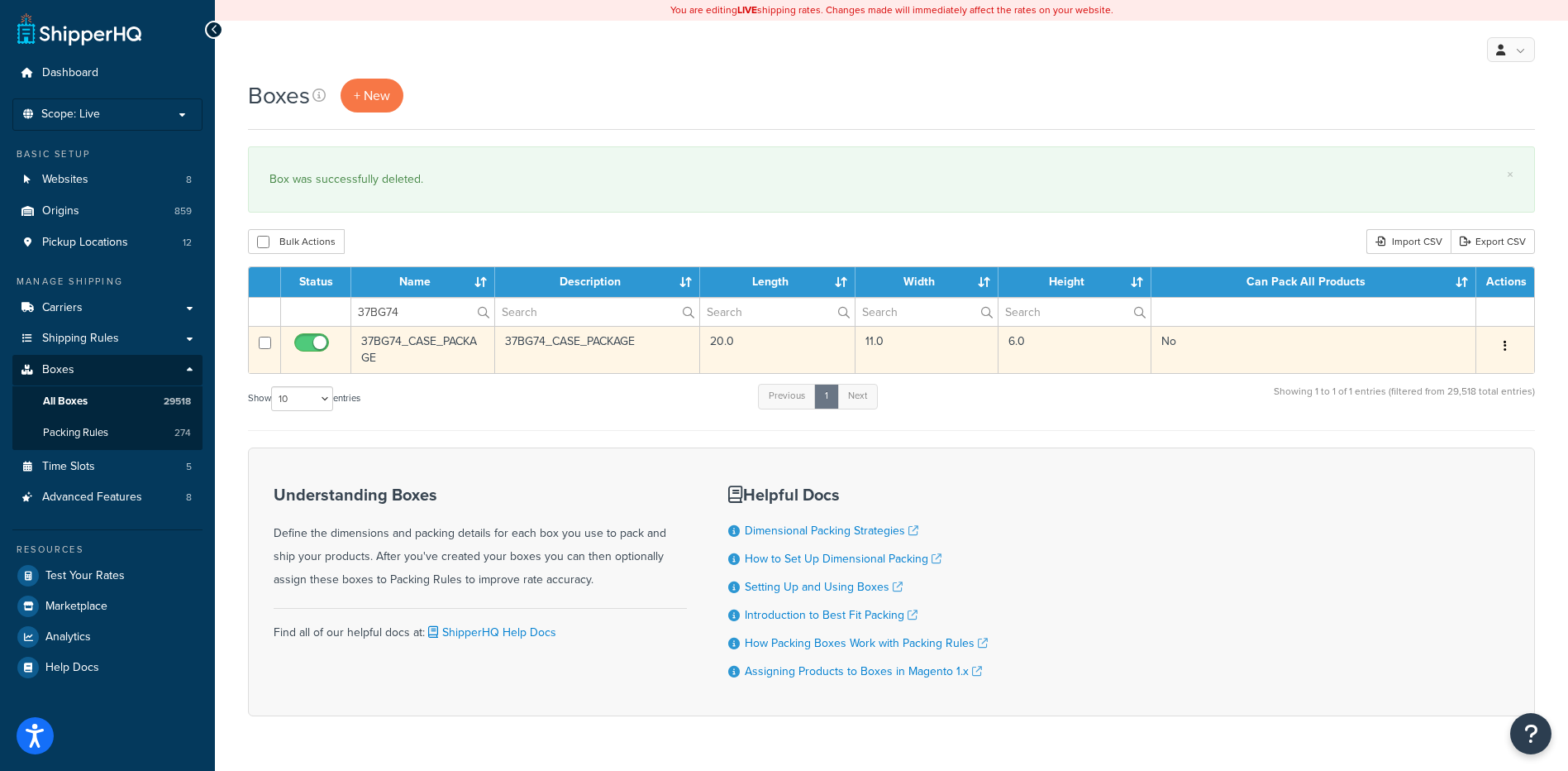
click at [1507, 345] on icon "button" at bounding box center [1506, 346] width 4 height 11
click at [1441, 448] on link "Delete" at bounding box center [1451, 445] width 131 height 33
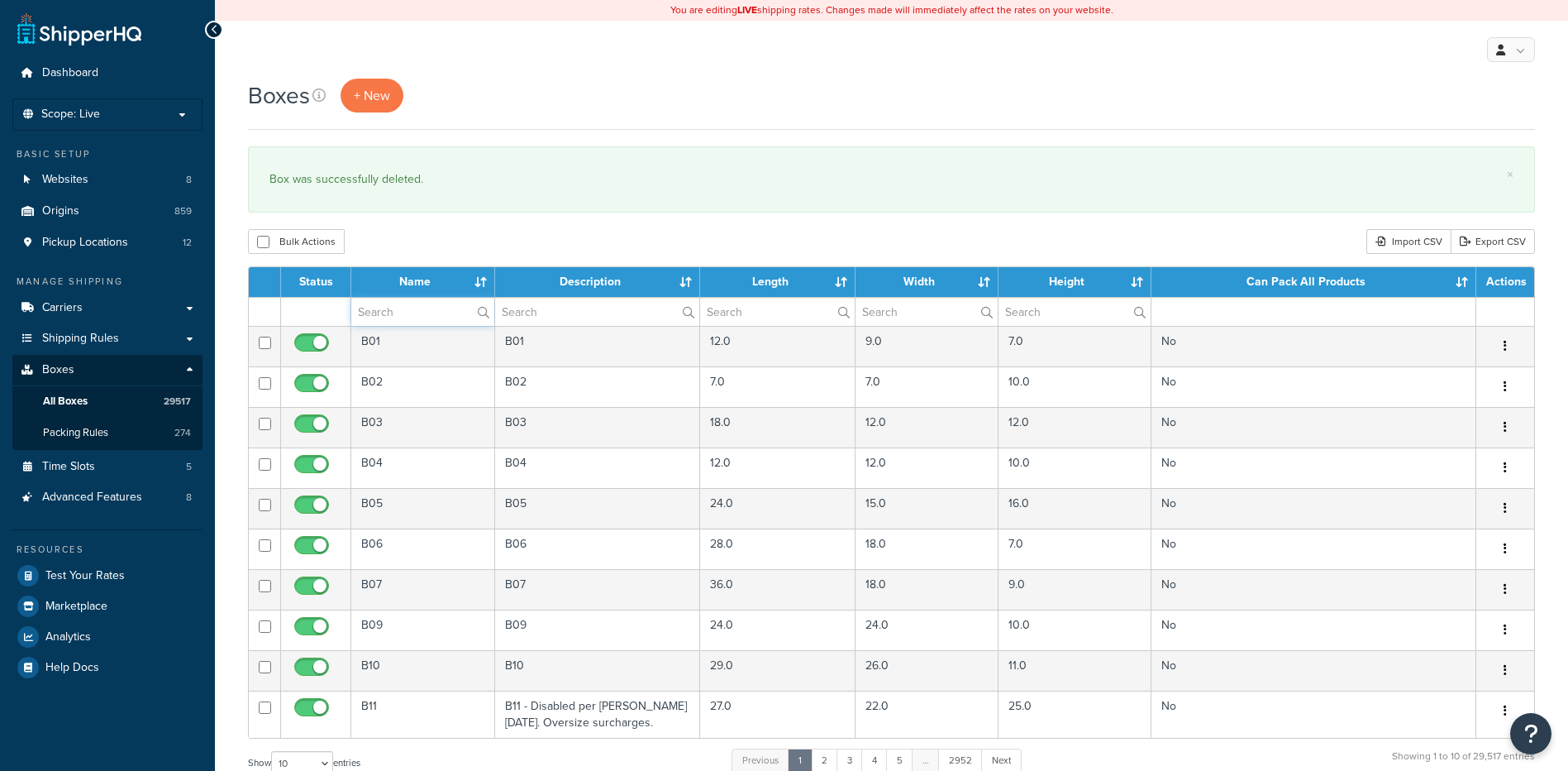
drag, startPoint x: 407, startPoint y: 317, endPoint x: 419, endPoint y: 296, distance: 24.2
click at [407, 317] on input "text" at bounding box center [423, 312] width 143 height 28
paste input "37BGB2"
type input "37BGB2"
click at [447, 230] on div "Bulk Actions Duplicate Delete Import CSV Export CSV" at bounding box center [891, 241] width 1287 height 25
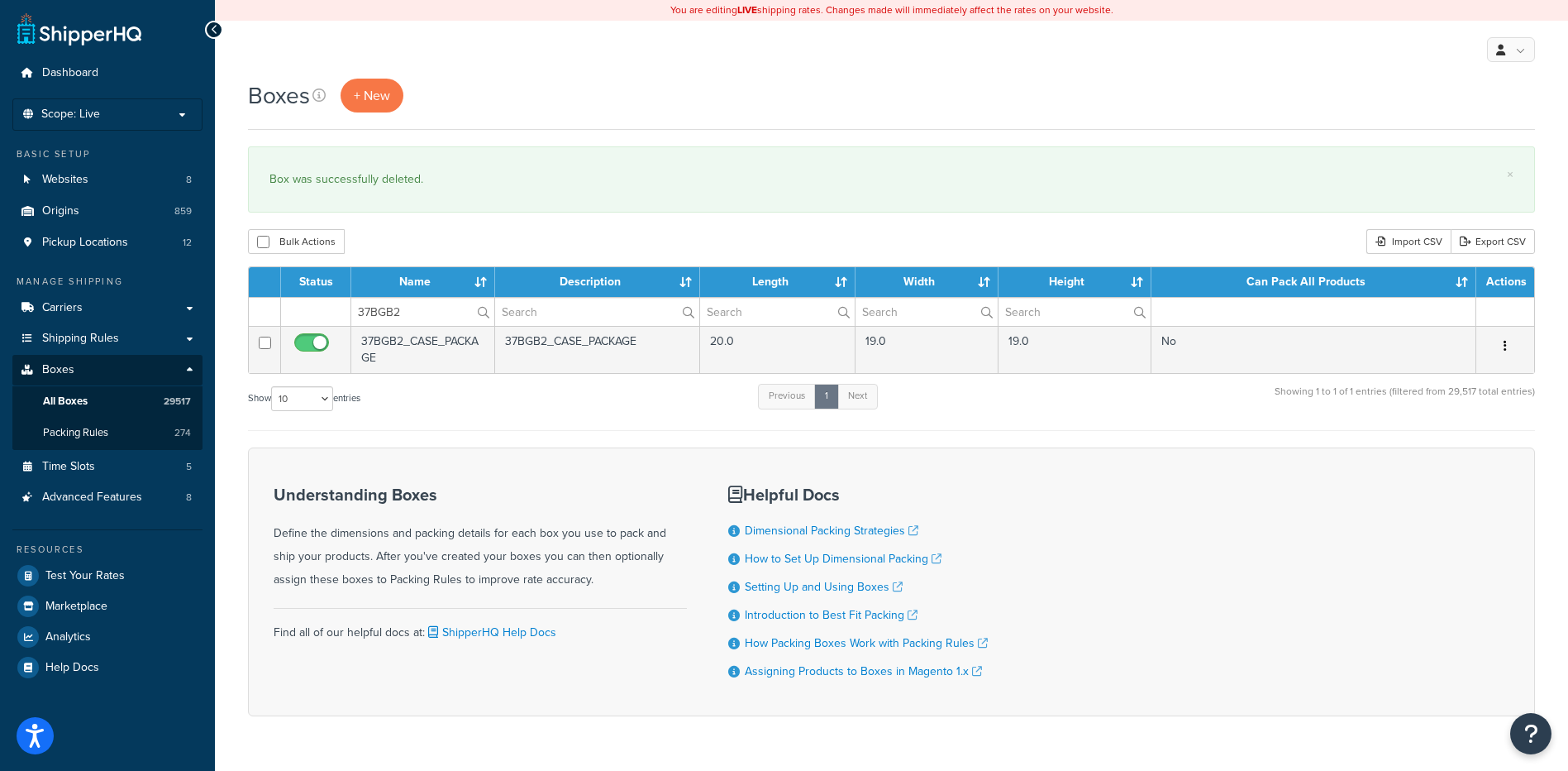
click at [1499, 344] on button "button" at bounding box center [1505, 346] width 23 height 26
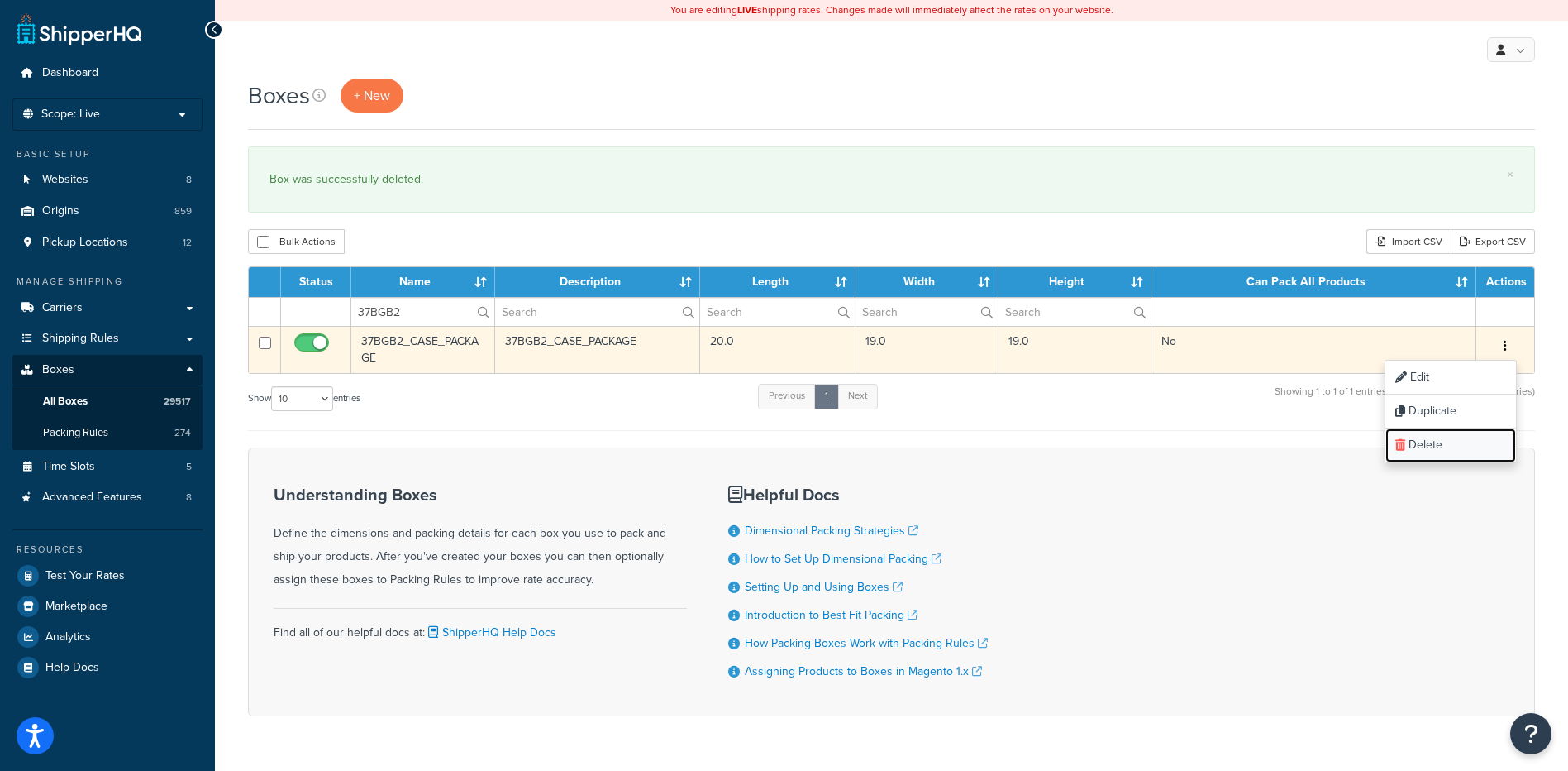
click at [1460, 449] on link "Delete" at bounding box center [1451, 445] width 131 height 33
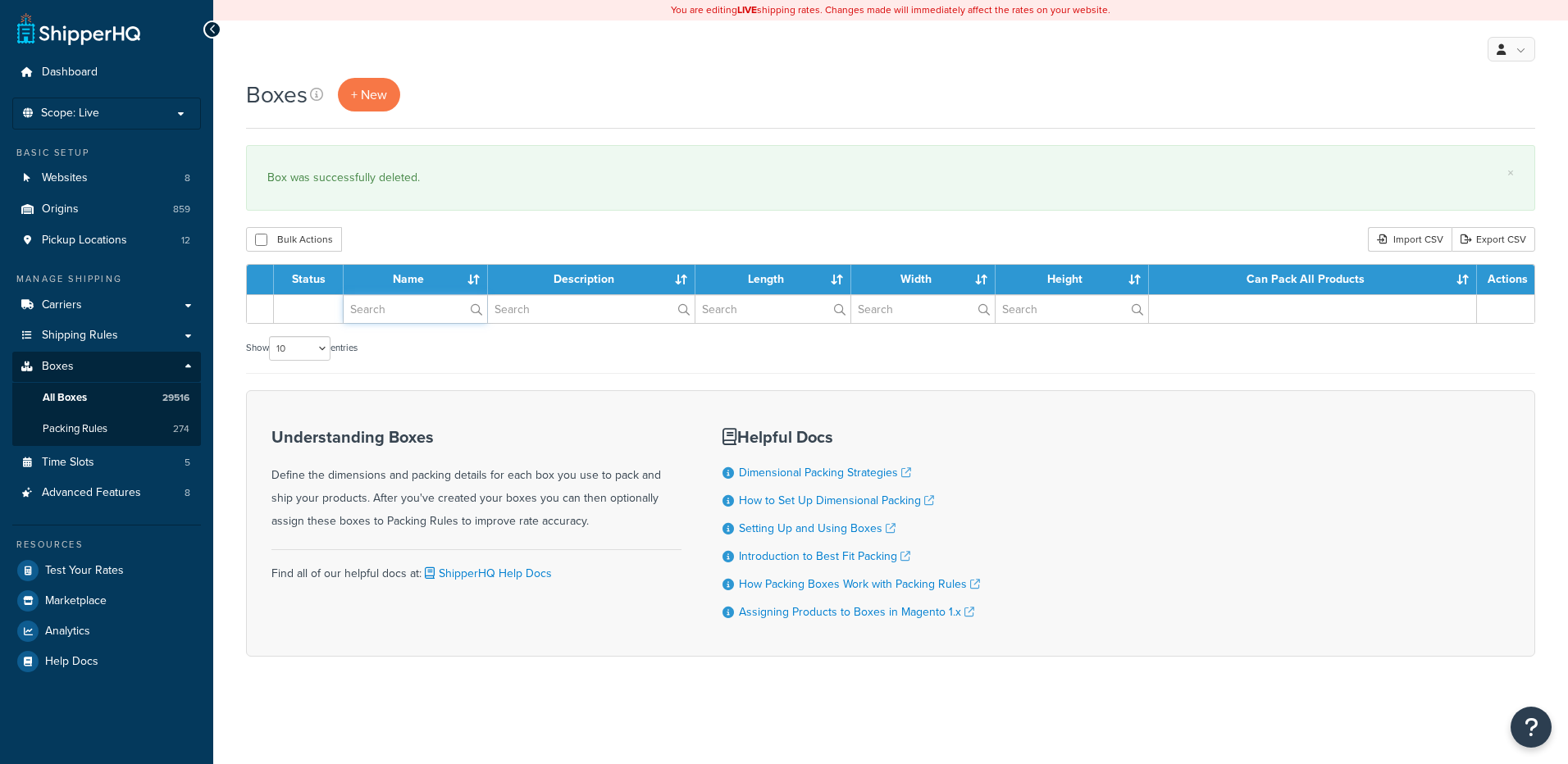
drag, startPoint x: 0, startPoint y: 0, endPoint x: 407, endPoint y: 306, distance: 509.2
click at [407, 312] on input "text" at bounding box center [416, 309] width 144 height 28
paste input "37BRG8"
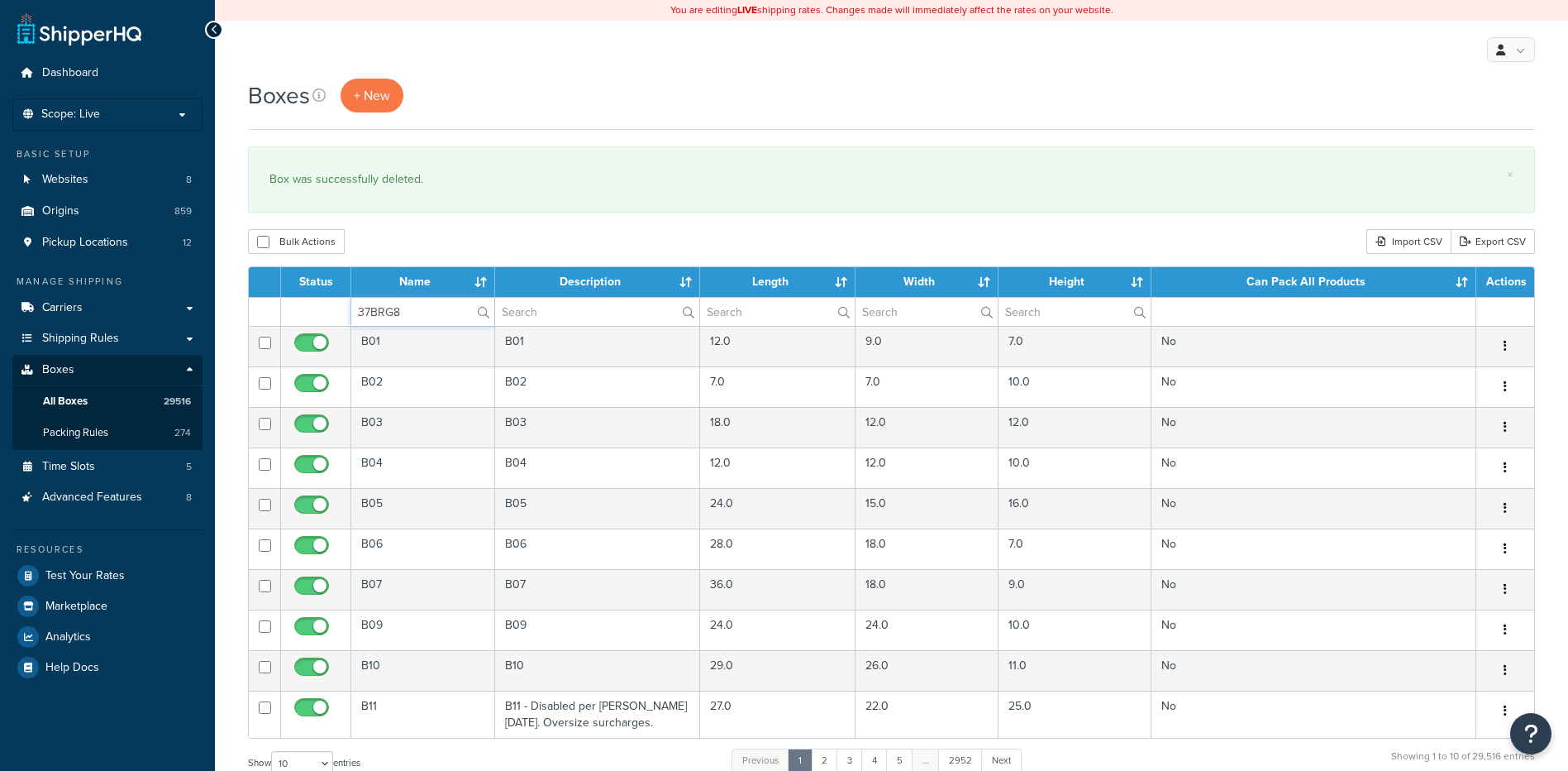
type input "37BRG8"
click at [430, 259] on div "Boxes + New × Box was successfully deleted. Bulk Actions Duplicate [GEOGRAPHIC_…" at bounding box center [891, 609] width 1353 height 1060
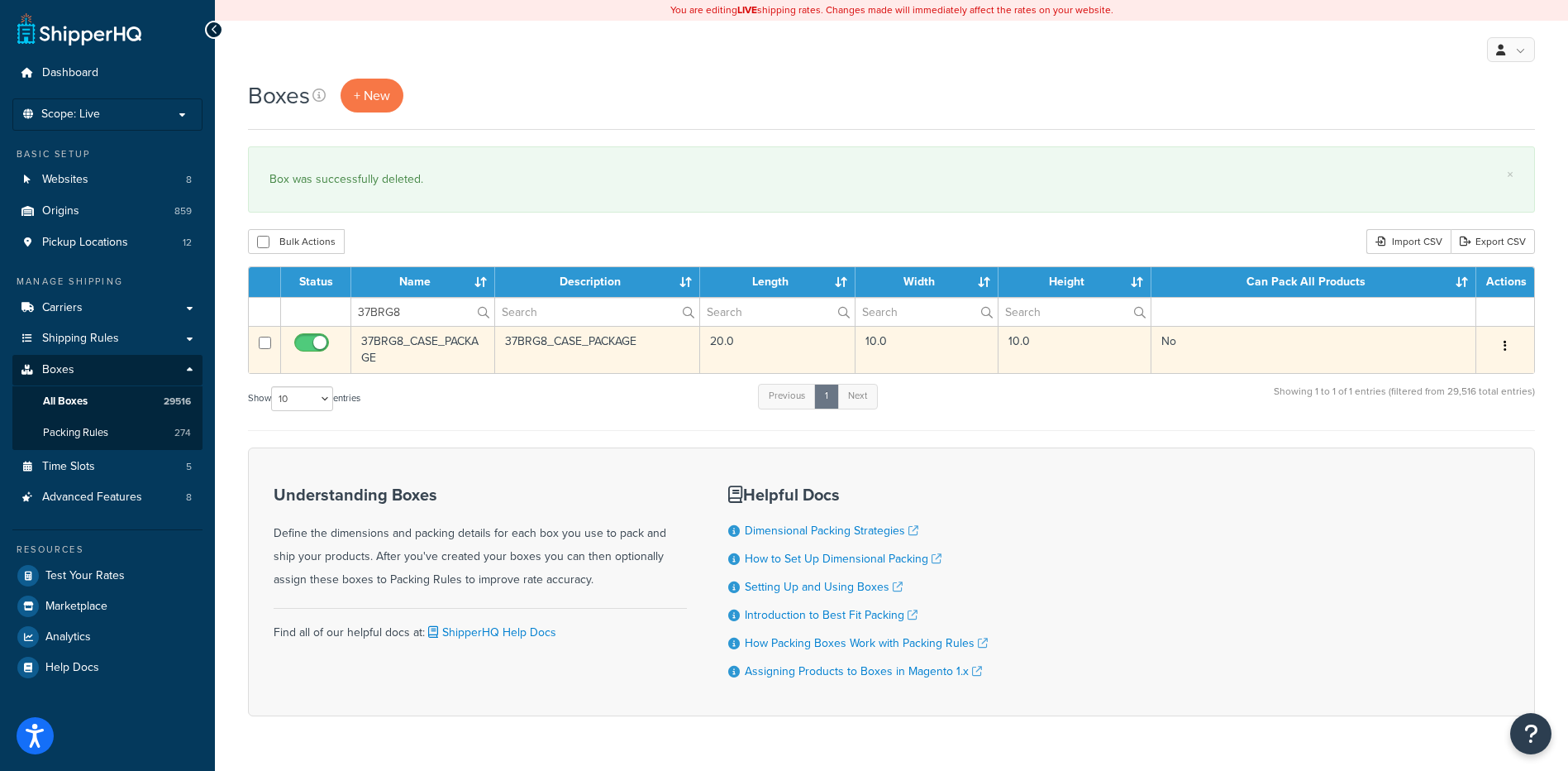
click at [1501, 350] on button "button" at bounding box center [1505, 346] width 23 height 26
click at [1456, 445] on link "Delete" at bounding box center [1451, 445] width 131 height 33
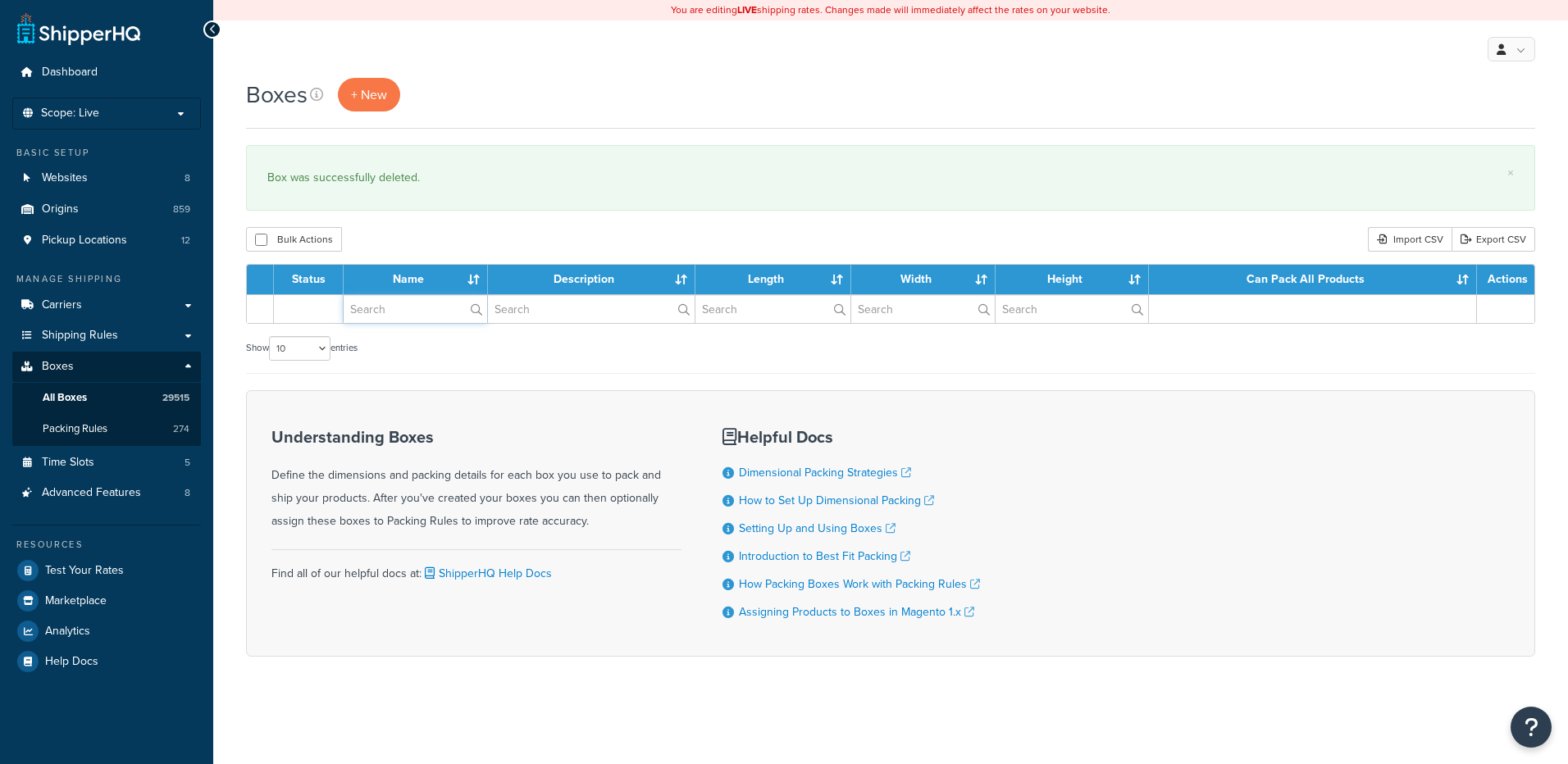
drag, startPoint x: 0, startPoint y: 0, endPoint x: 399, endPoint y: 309, distance: 504.7
click at [399, 309] on input "text" at bounding box center [416, 309] width 144 height 28
paste input "37WES2"
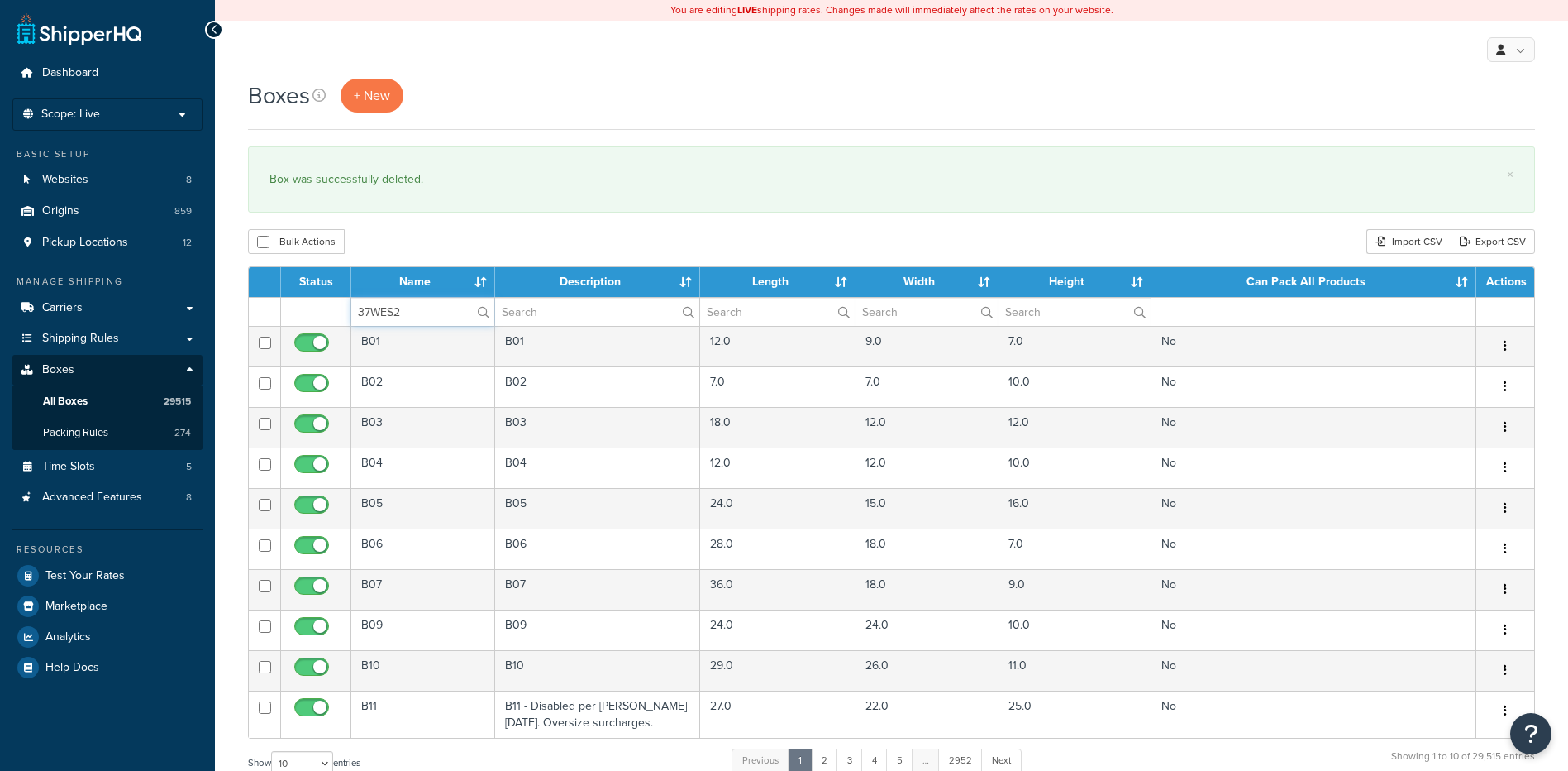
type input "37WES2"
click at [419, 263] on div "Boxes + New × Box was successfully deleted. Bulk Actions Duplicate [GEOGRAPHIC_…" at bounding box center [891, 609] width 1353 height 1060
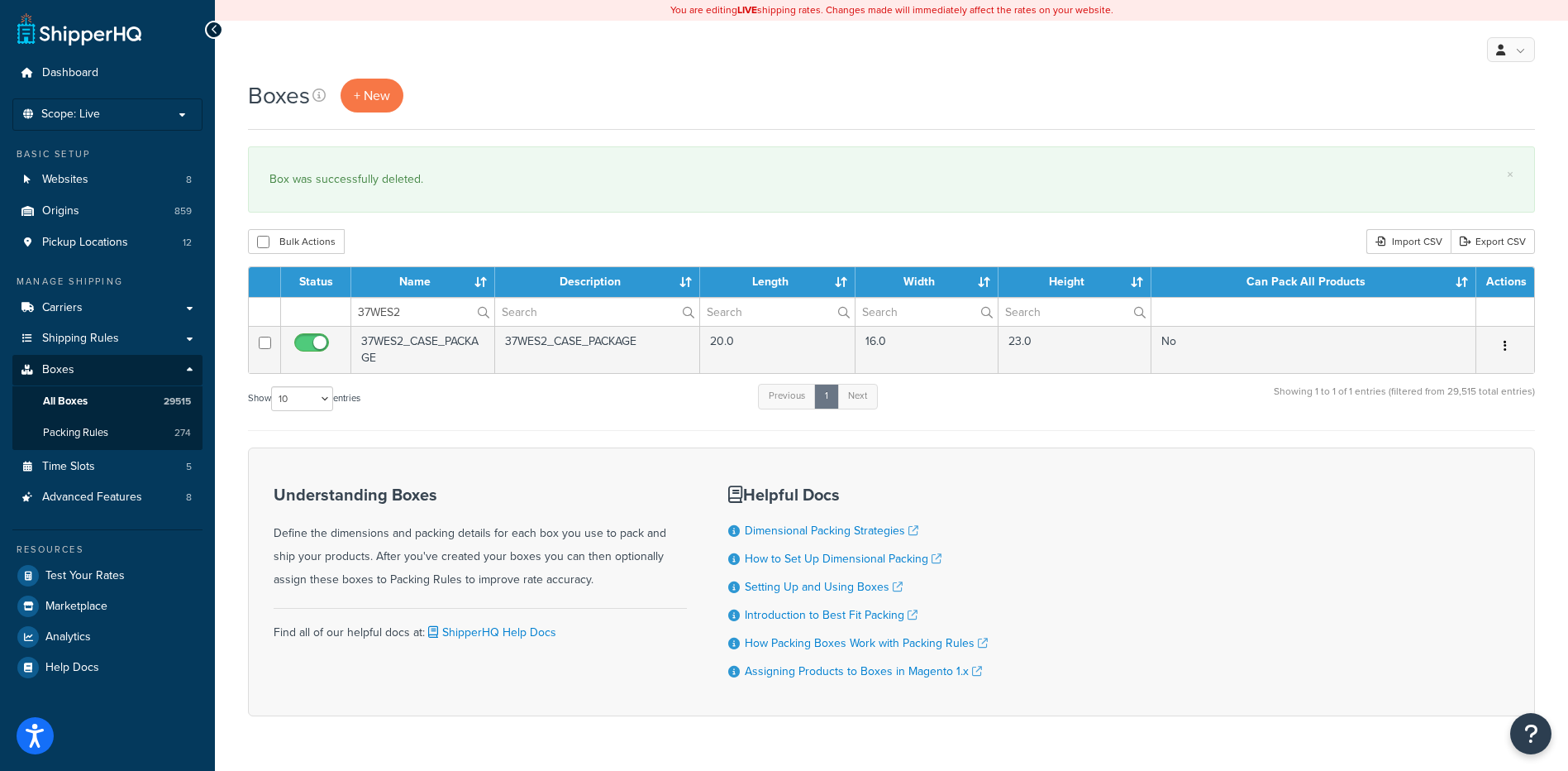
click at [1504, 344] on icon "button" at bounding box center [1506, 346] width 4 height 11
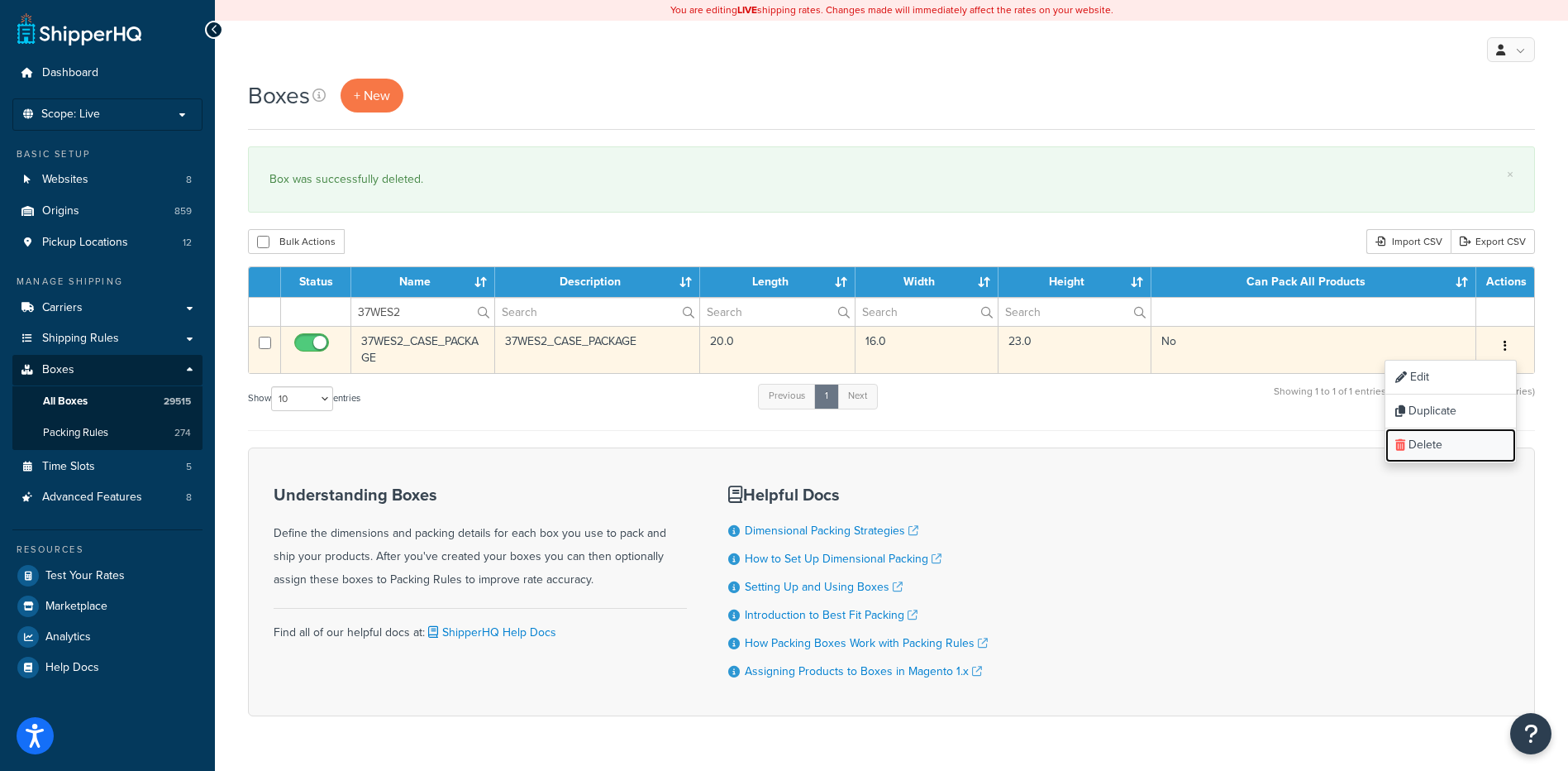
click at [1456, 445] on link "Delete" at bounding box center [1451, 445] width 131 height 33
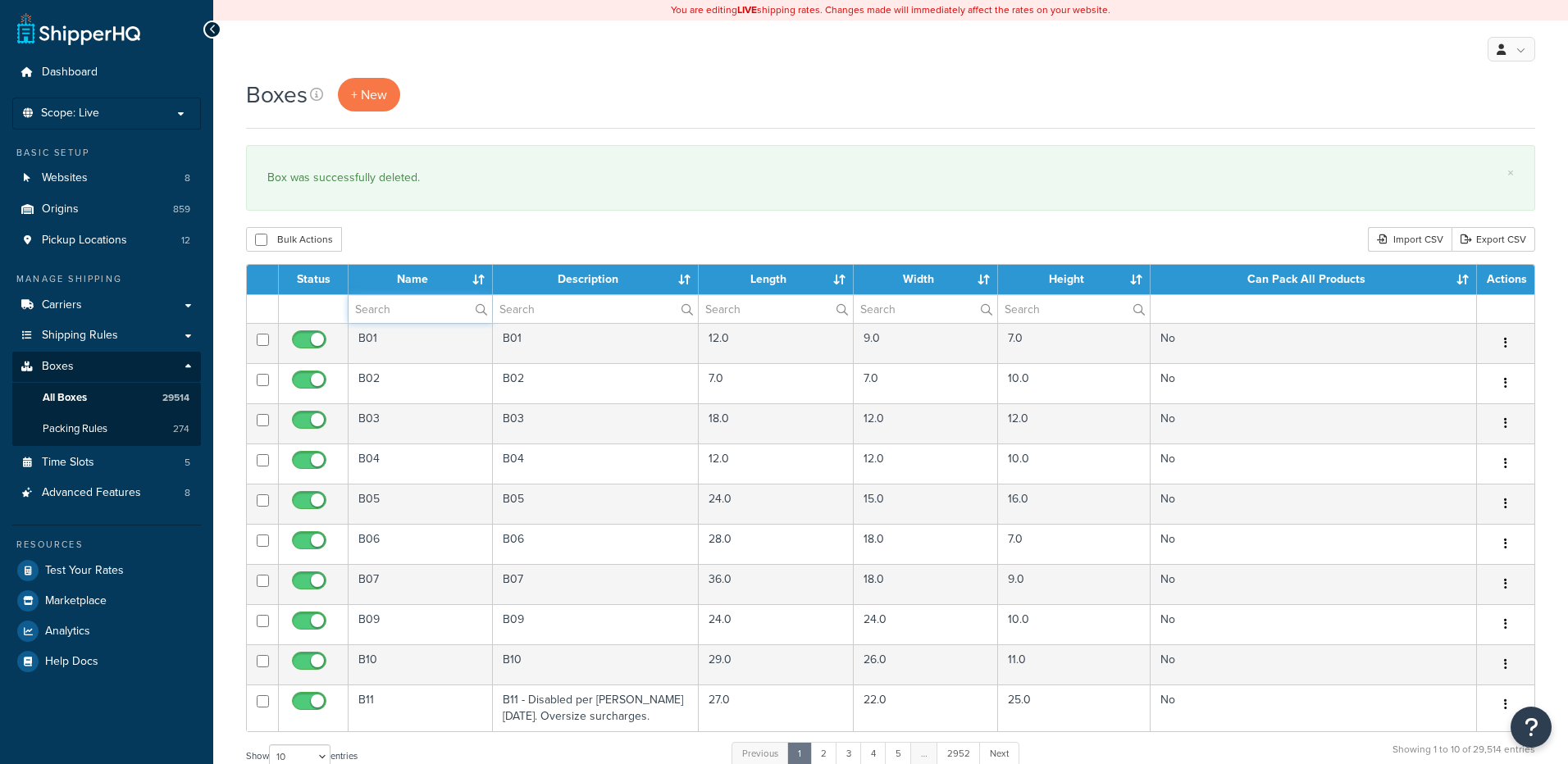
drag, startPoint x: 404, startPoint y: 310, endPoint x: 437, endPoint y: 276, distance: 47.4
click at [404, 310] on input "text" at bounding box center [420, 309] width 144 height 28
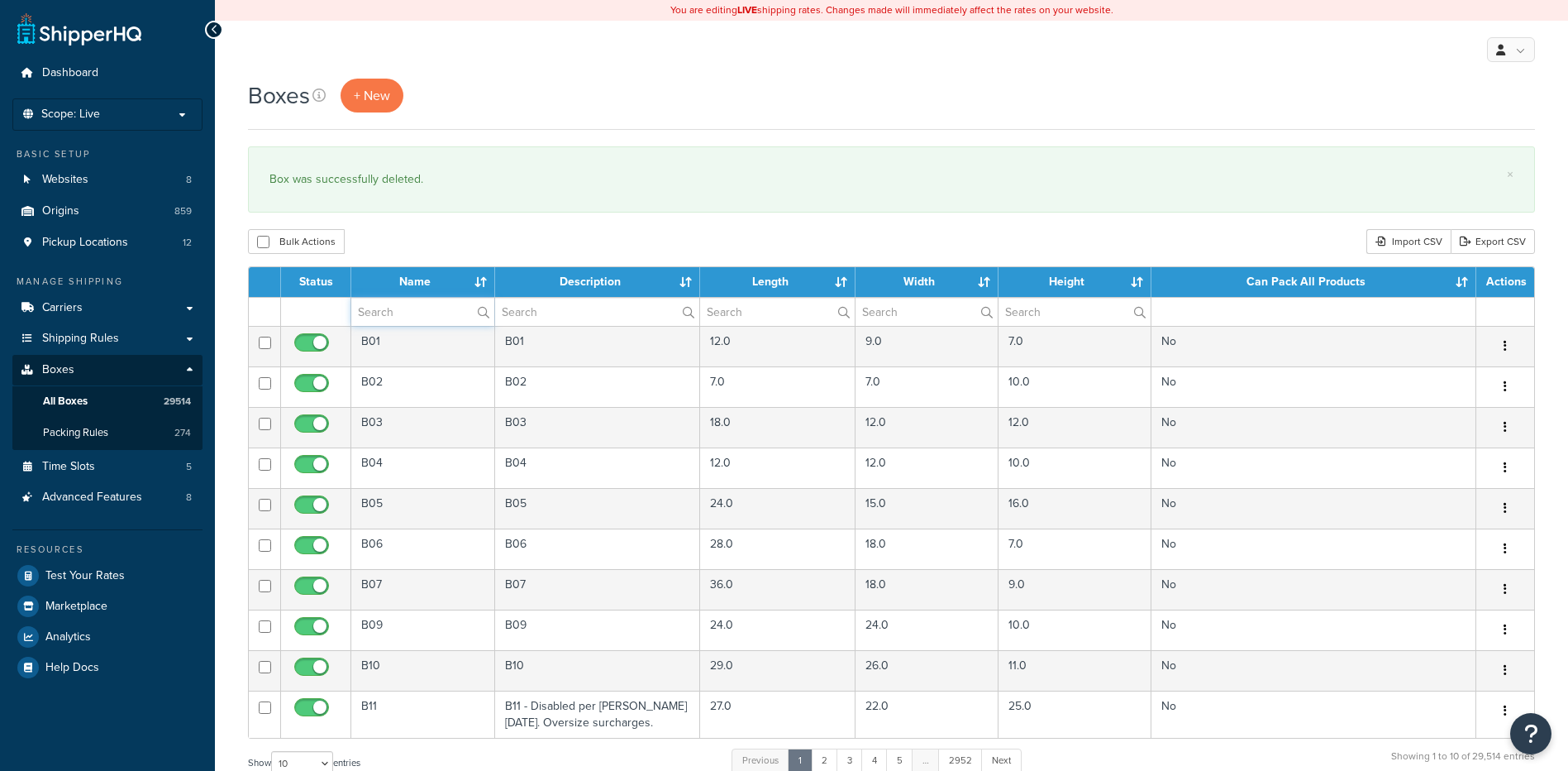
paste input "37WPPK"
type input "37WPPK"
click at [494, 230] on div "Bulk Actions Duplicate [GEOGRAPHIC_DATA] Import CSV Export CSV" at bounding box center [891, 241] width 1287 height 25
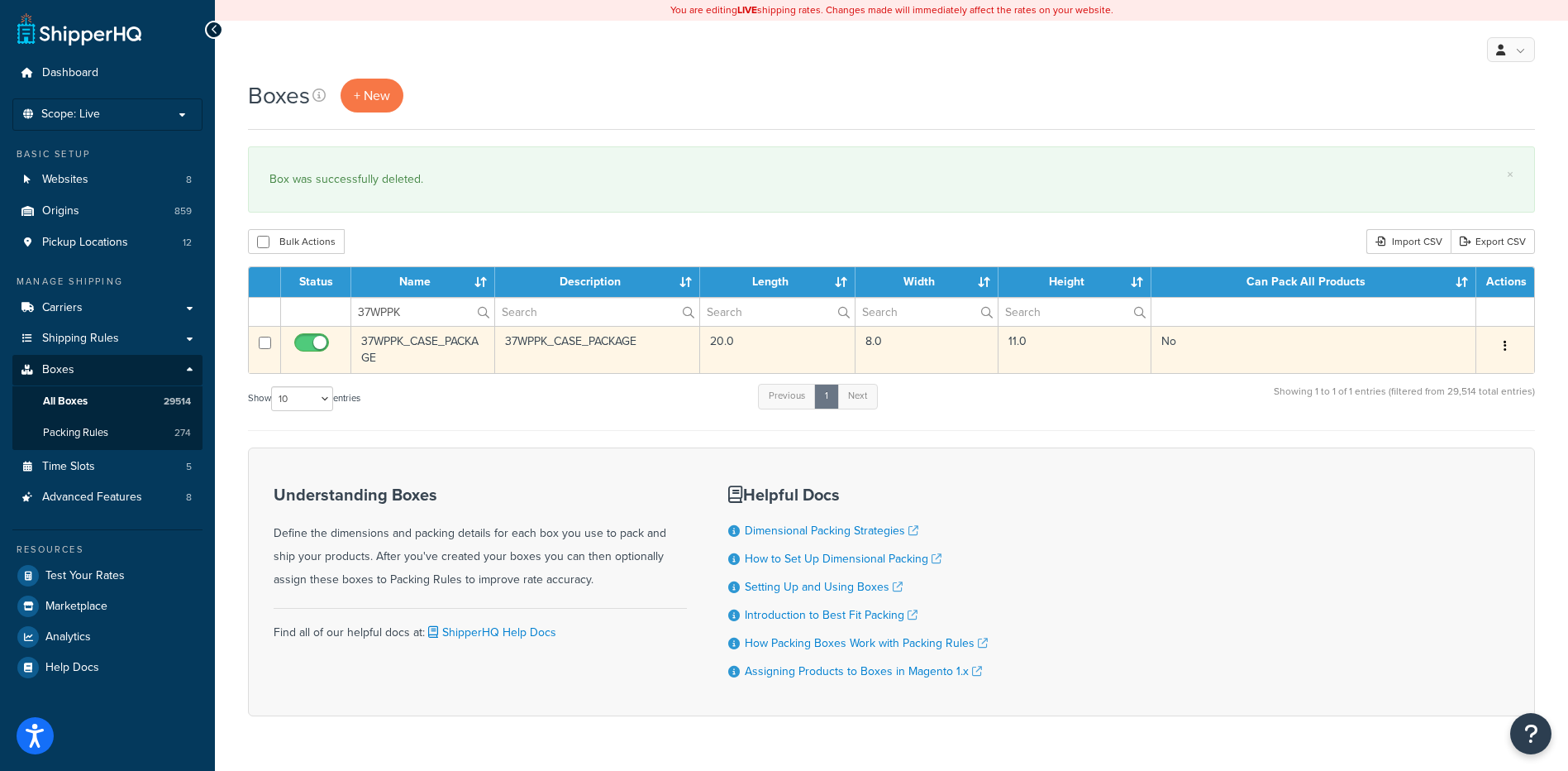
click at [1508, 352] on button "button" at bounding box center [1505, 346] width 23 height 26
click at [1473, 445] on link "Delete" at bounding box center [1451, 445] width 131 height 33
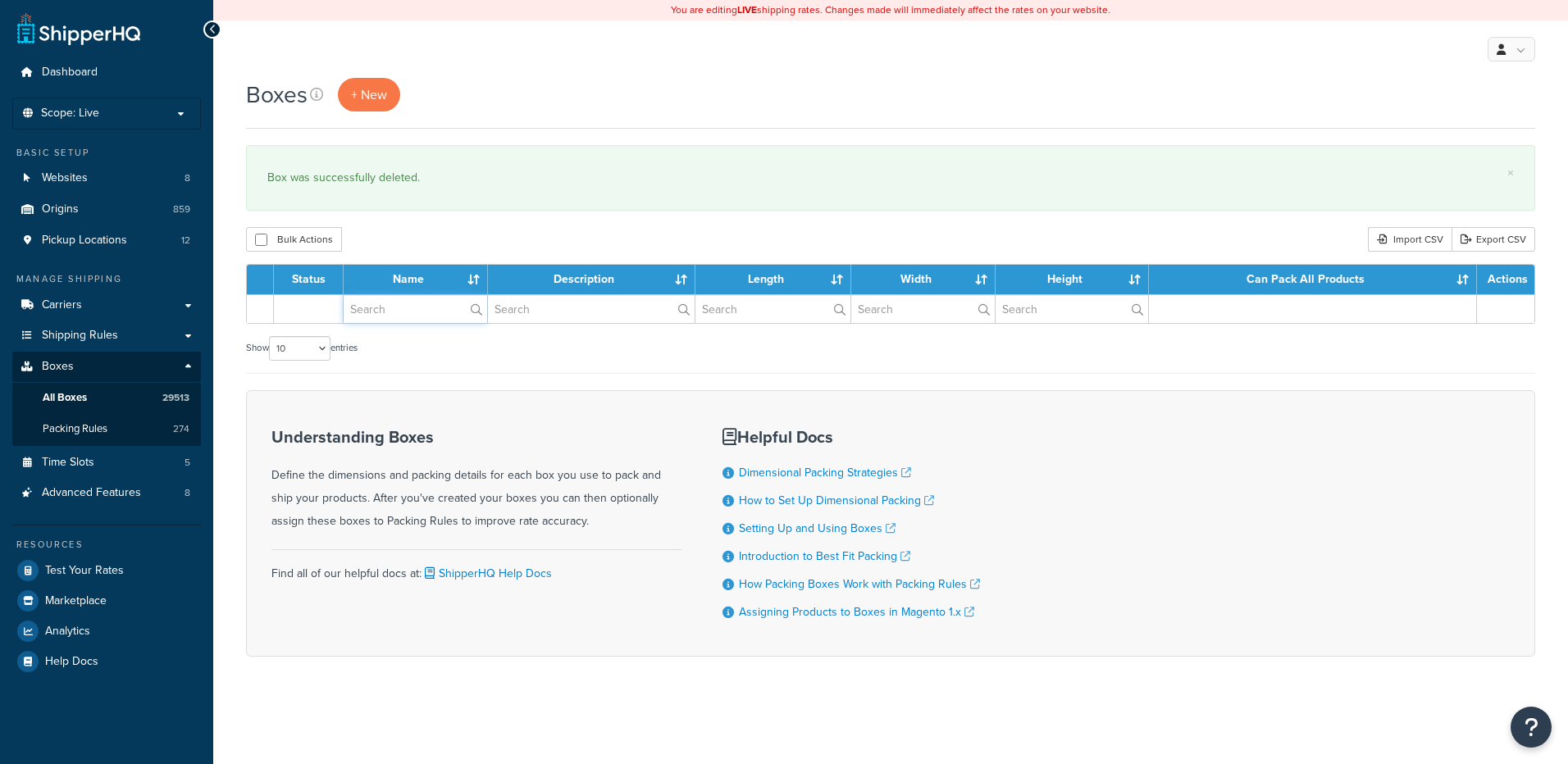
click at [393, 300] on input "text" at bounding box center [416, 309] width 144 height 28
paste input "37WSR5"
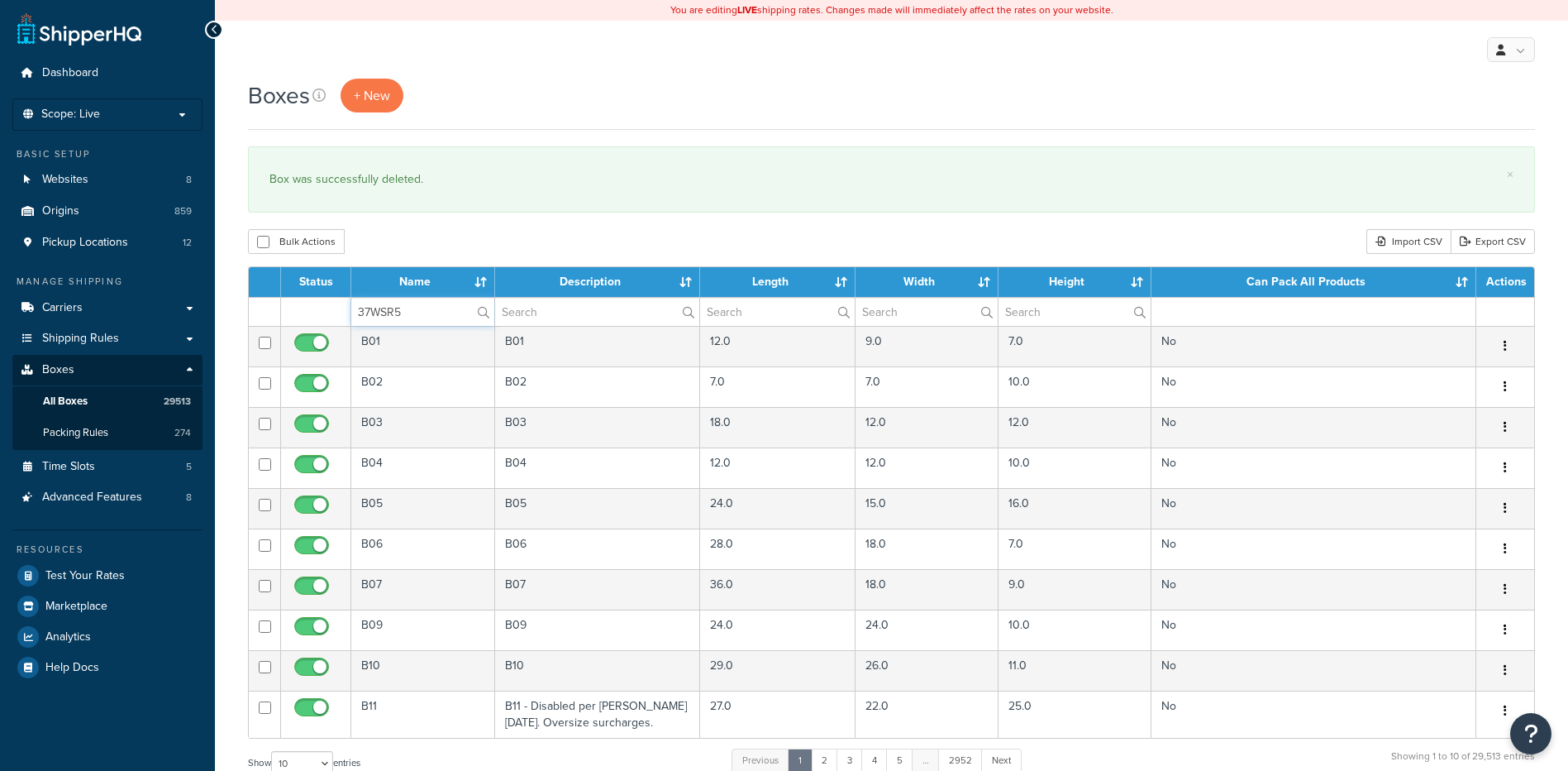
type input "37WSR5"
click at [411, 256] on div "Boxes + New × Box was successfully deleted. Bulk Actions Duplicate [GEOGRAPHIC_…" at bounding box center [891, 609] width 1353 height 1060
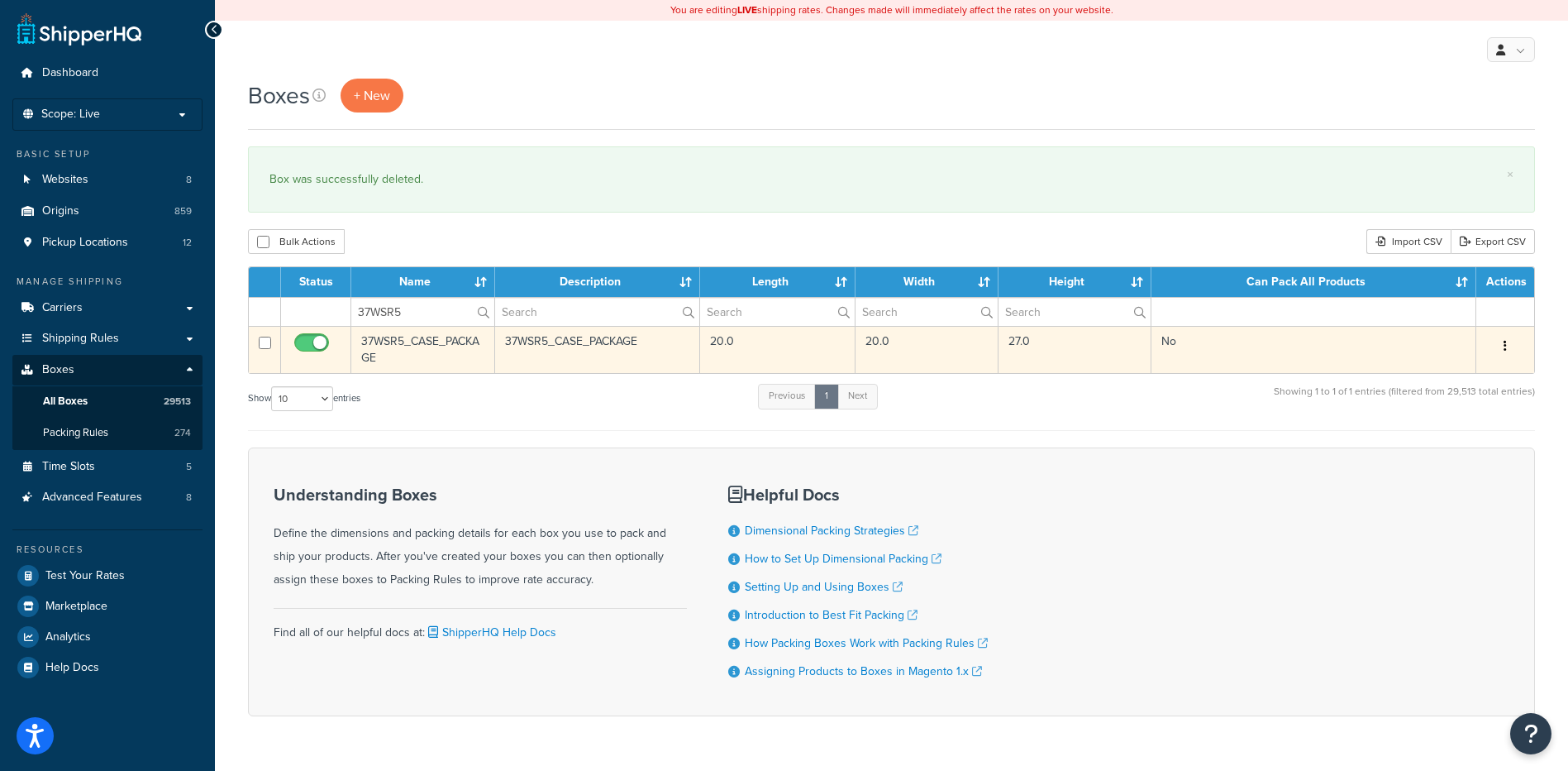
click at [1510, 342] on button "button" at bounding box center [1505, 346] width 23 height 26
click at [1443, 446] on link "Delete" at bounding box center [1451, 445] width 131 height 33
